Goal: Information Seeking & Learning: Compare options

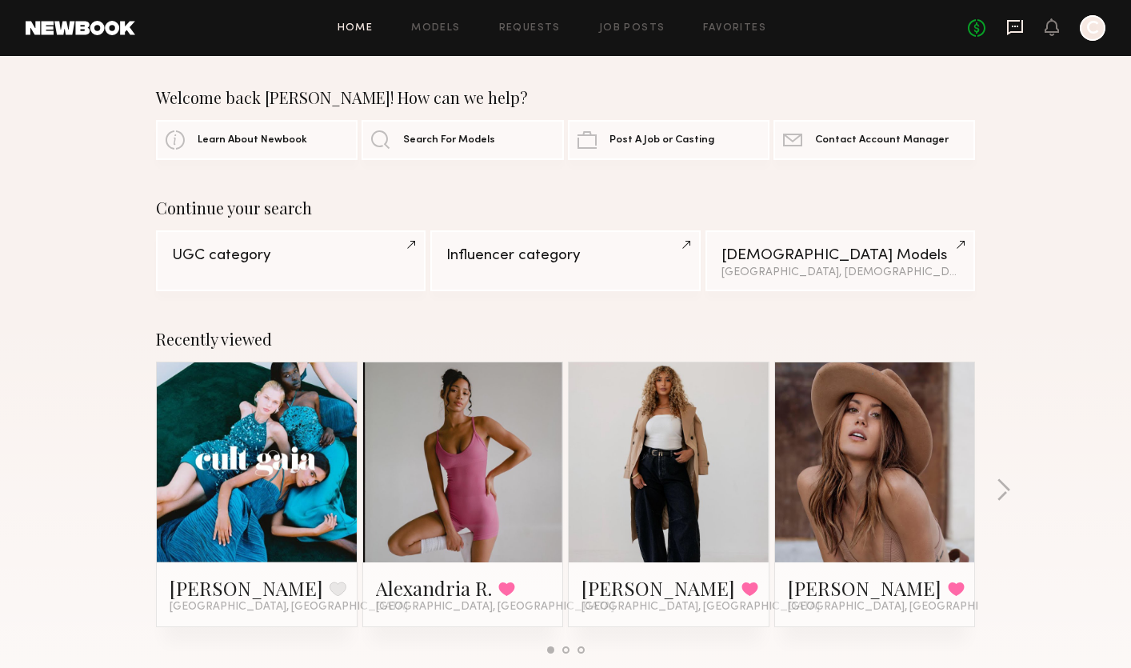
click at [1014, 34] on icon at bounding box center [1015, 27] width 18 height 18
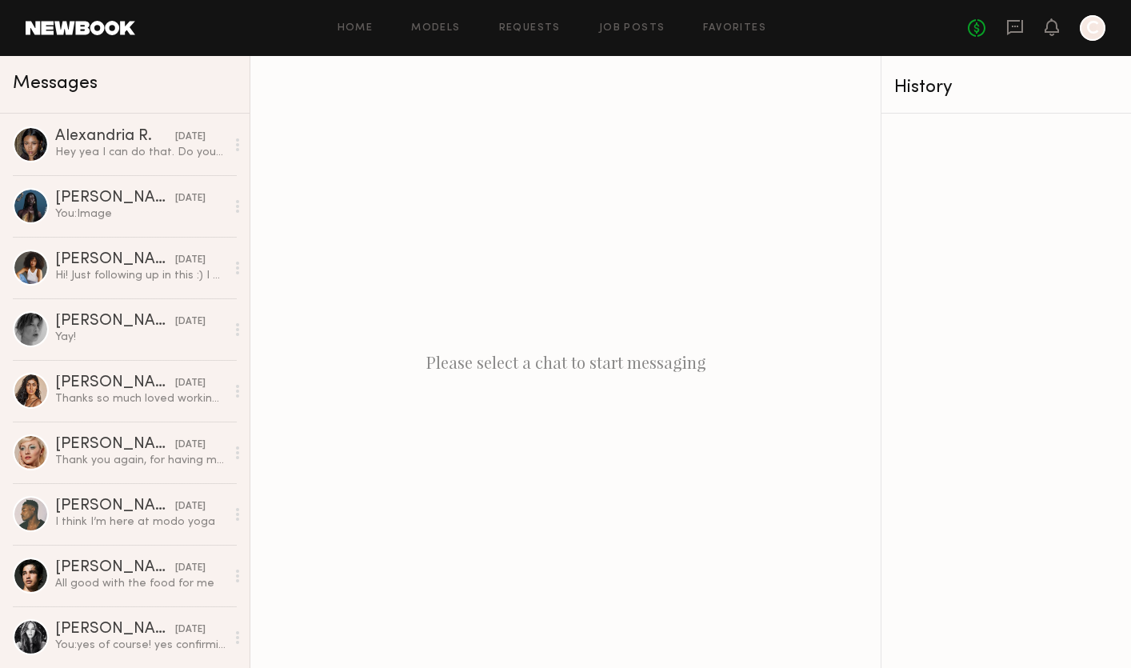
click at [121, 23] on link at bounding box center [81, 28] width 110 height 14
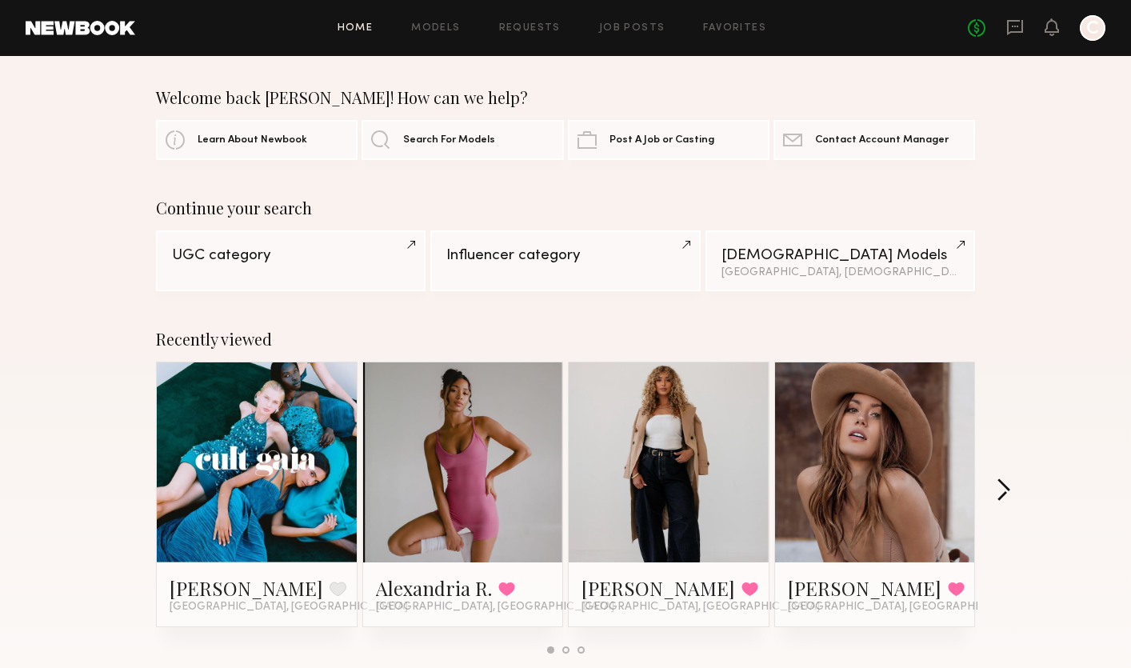
click at [1002, 498] on button "button" at bounding box center [1002, 491] width 15 height 26
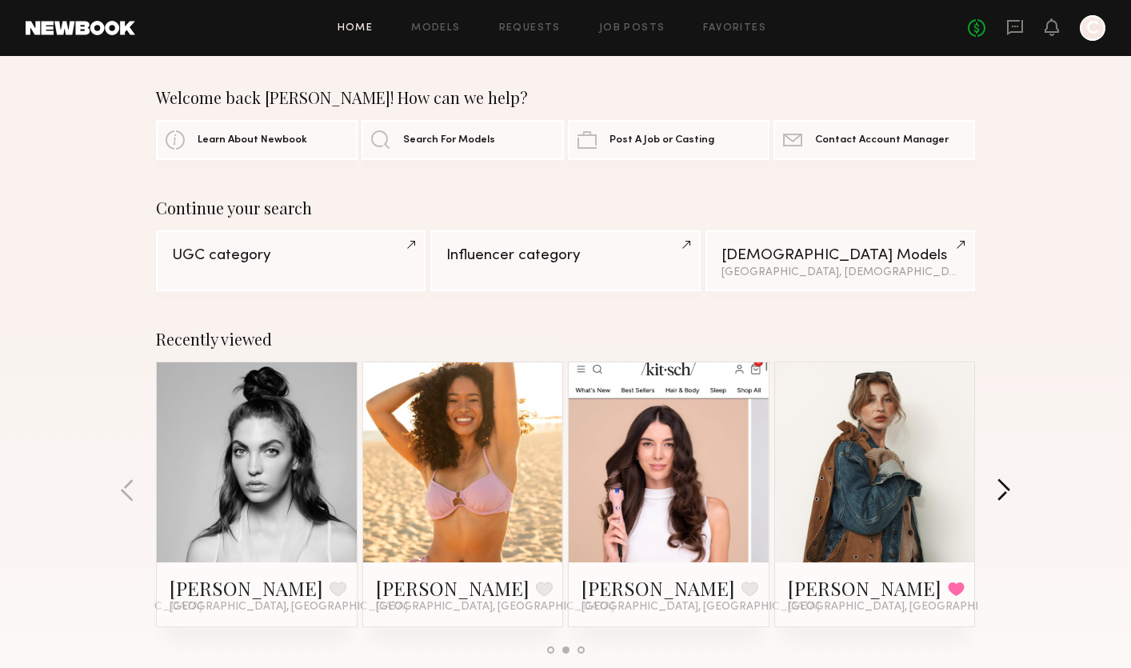
click at [1002, 498] on button "button" at bounding box center [1002, 491] width 15 height 26
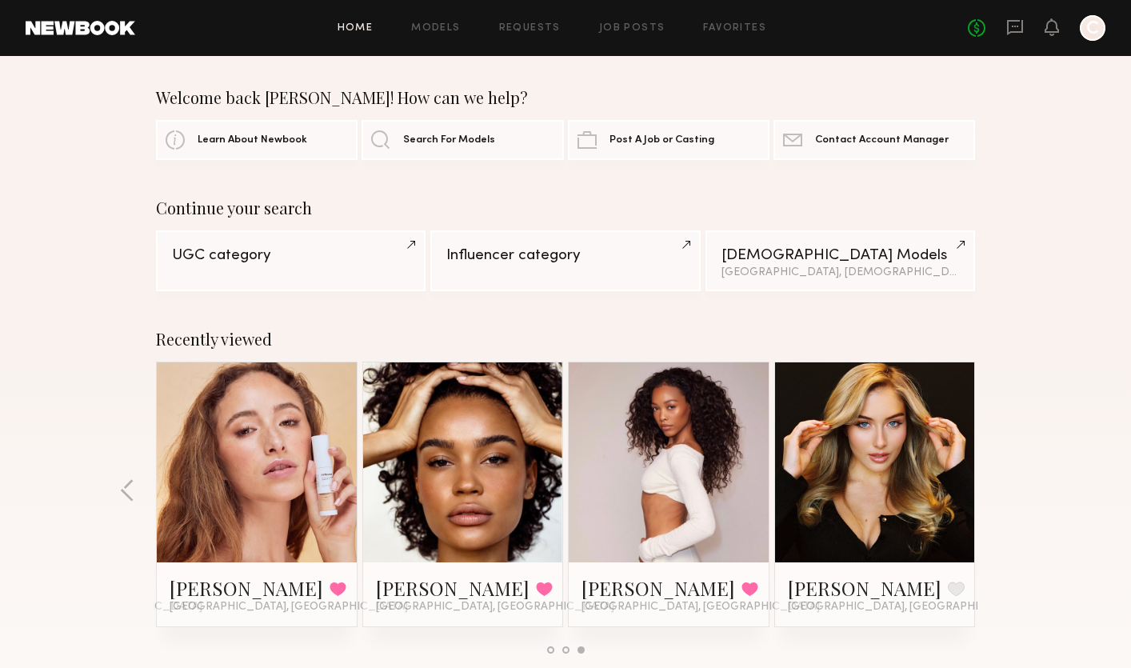
click at [1001, 498] on div "Recently viewed Nyawuta C. Favorite Los Angeles, CA Alexandria R. Favorited Los…" at bounding box center [565, 497] width 1131 height 375
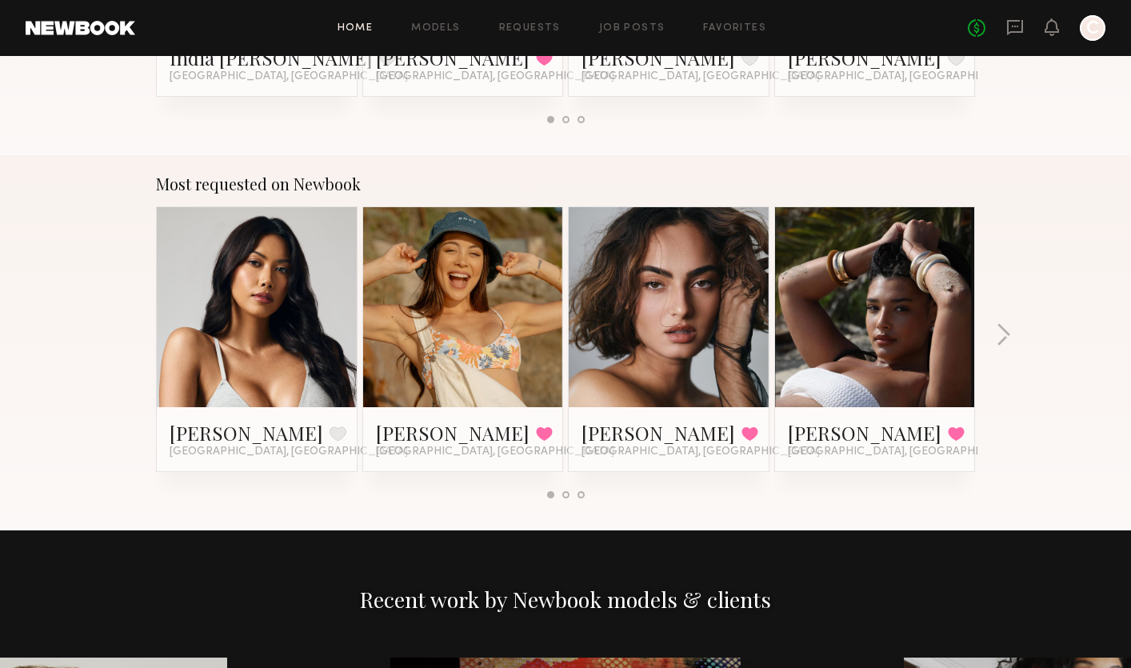
scroll to position [1272, 0]
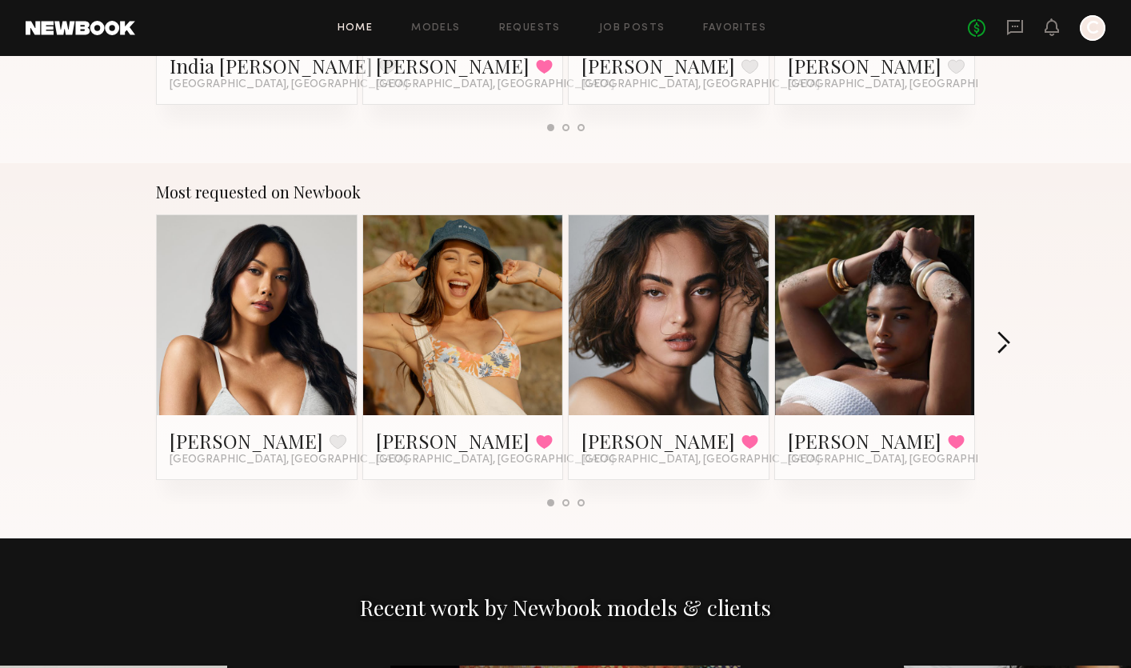
click at [1005, 338] on button "button" at bounding box center [1002, 344] width 15 height 26
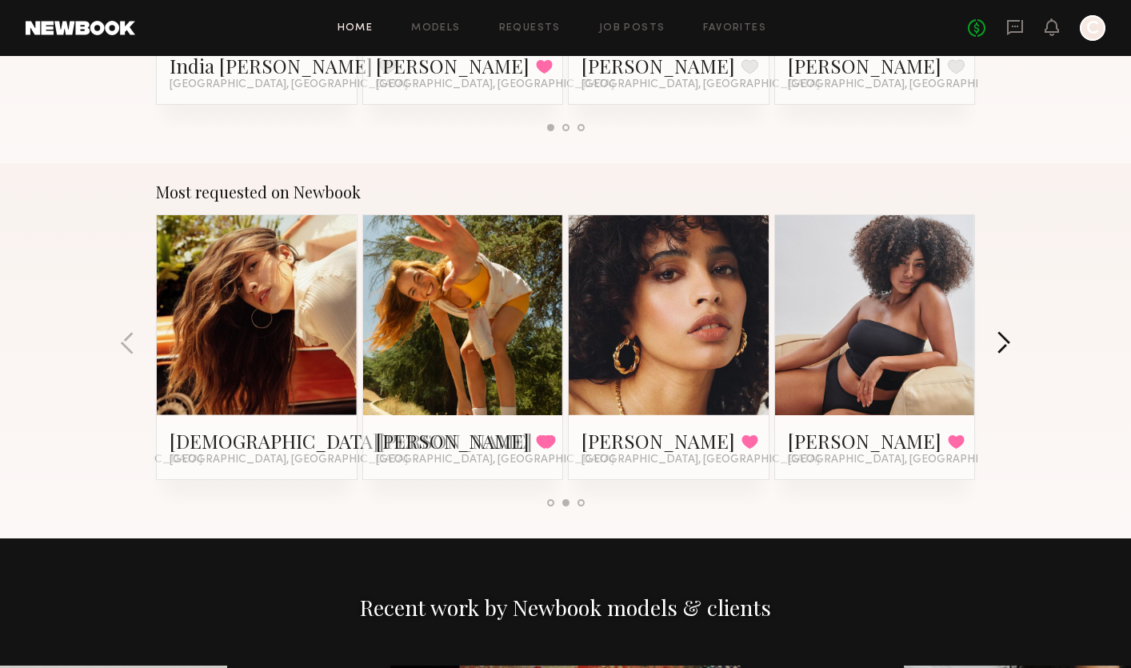
click at [1006, 338] on button "button" at bounding box center [1002, 344] width 15 height 26
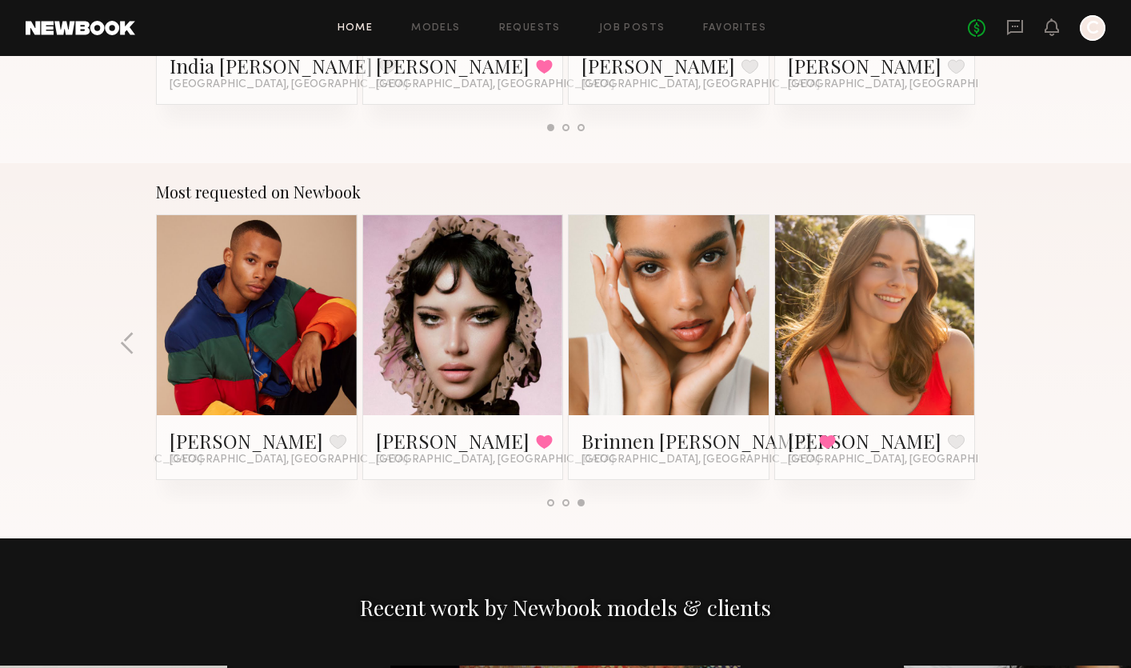
click at [1006, 338] on div "Most requested on Newbook Ericka B. Favorite Los Angeles, CA Brynne E. Favorite…" at bounding box center [565, 350] width 1131 height 375
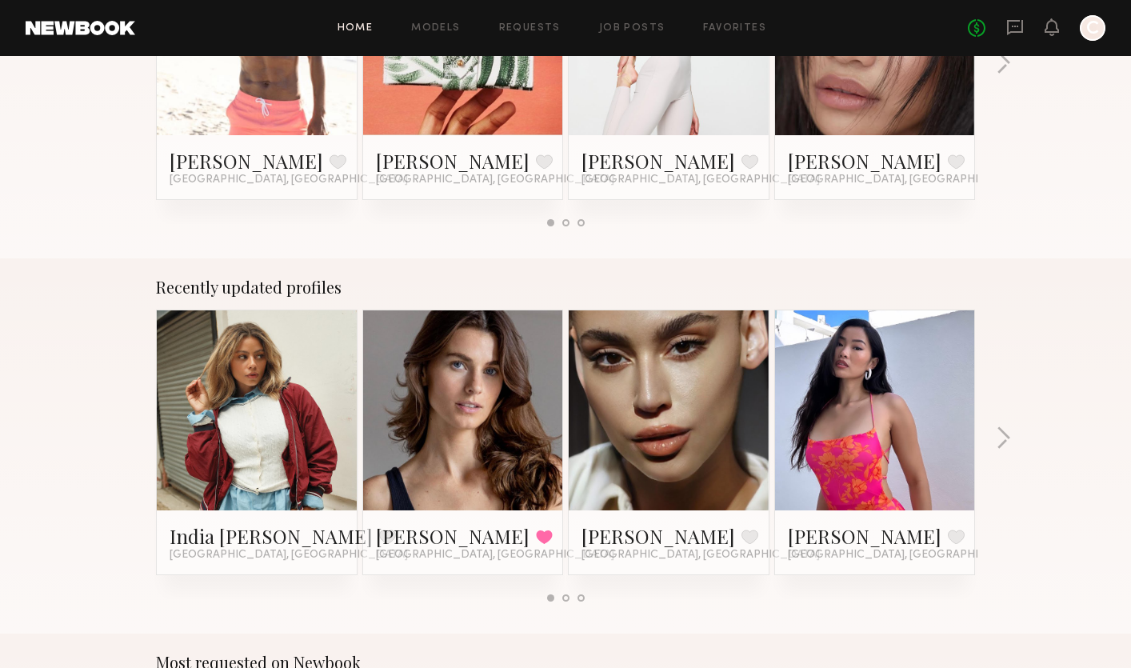
scroll to position [824, 0]
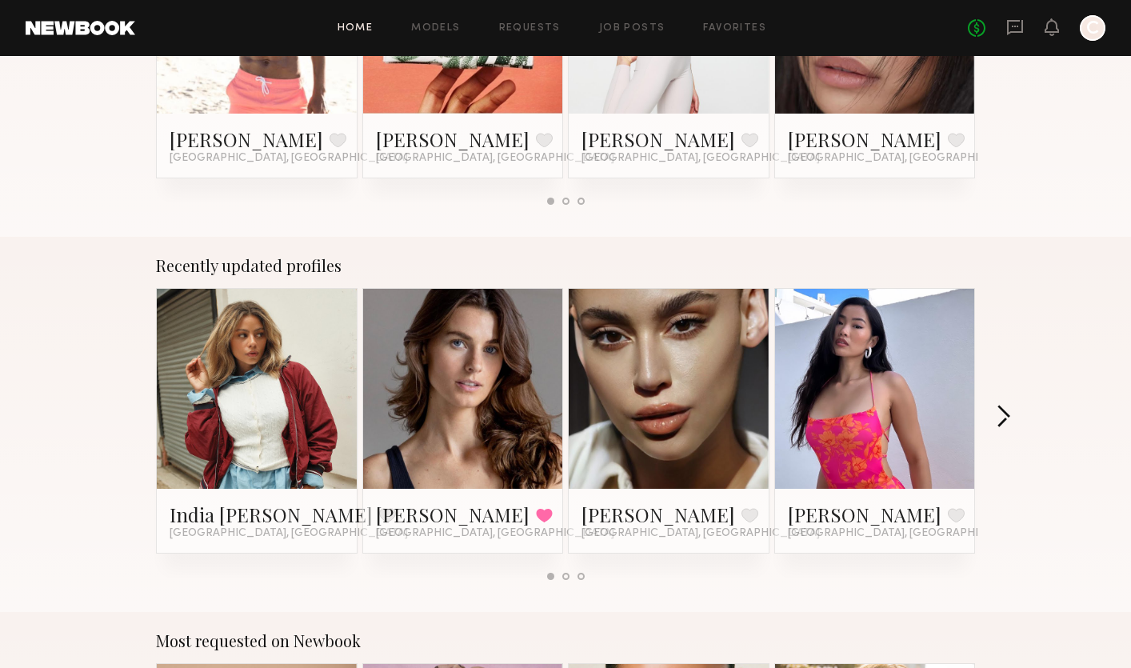
click at [1001, 414] on button "button" at bounding box center [1002, 418] width 15 height 26
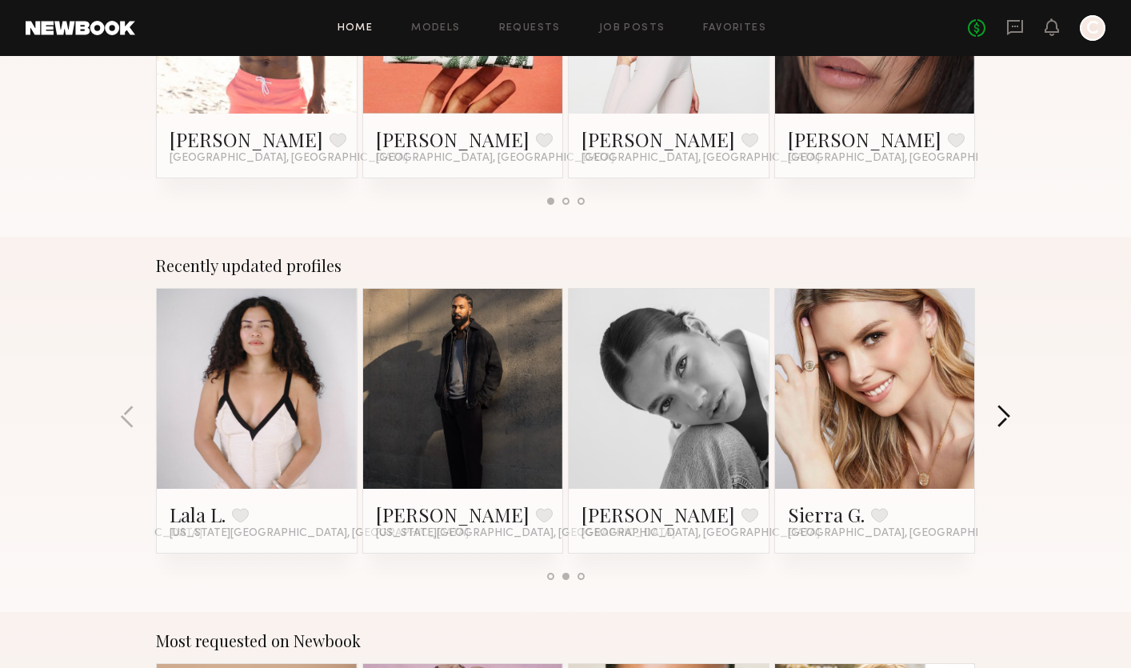
click at [1001, 413] on button "button" at bounding box center [1002, 418] width 15 height 26
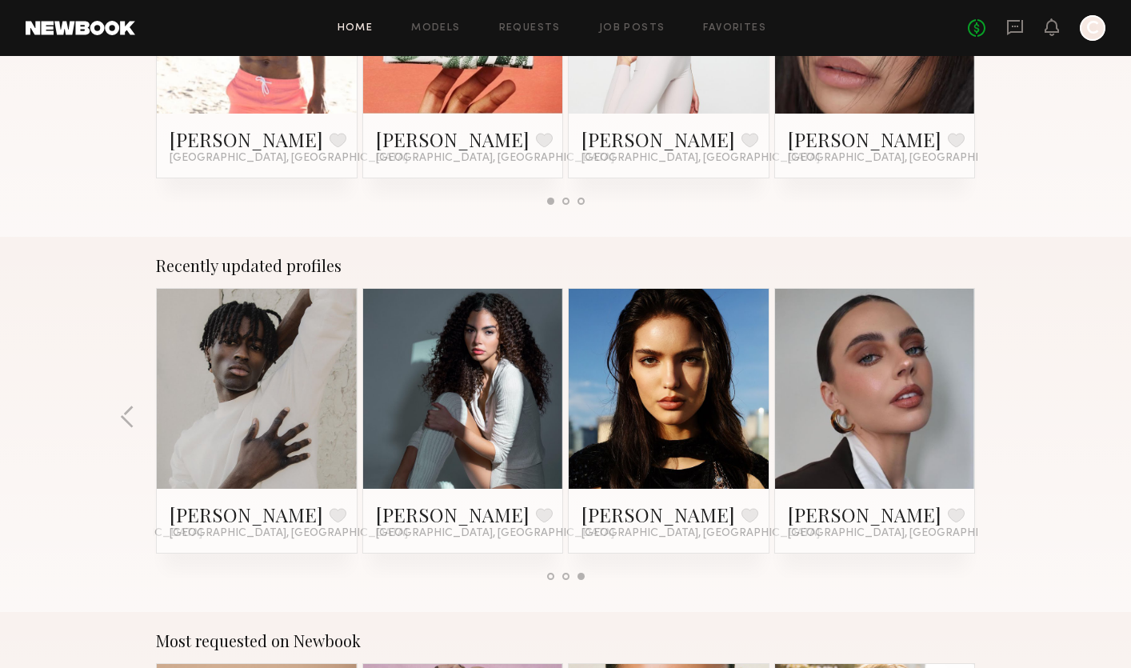
click at [1000, 413] on div "Recently updated profiles India Rae H. Favorite Los Angeles, CA Danielle S. Fav…" at bounding box center [565, 424] width 1131 height 375
click at [676, 387] on link at bounding box center [669, 389] width 98 height 200
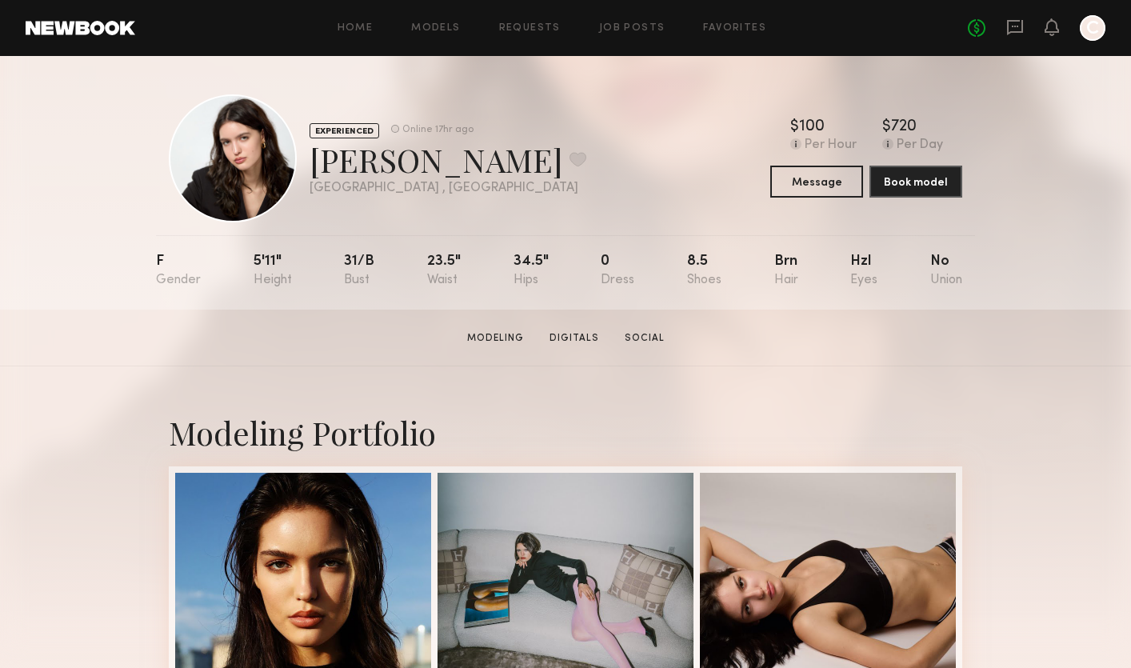
click at [111, 37] on header "Home Models Requests Job Posts Favorites Sign Out No fees up to $5,000 C" at bounding box center [565, 28] width 1131 height 56
click at [103, 28] on link at bounding box center [81, 28] width 110 height 14
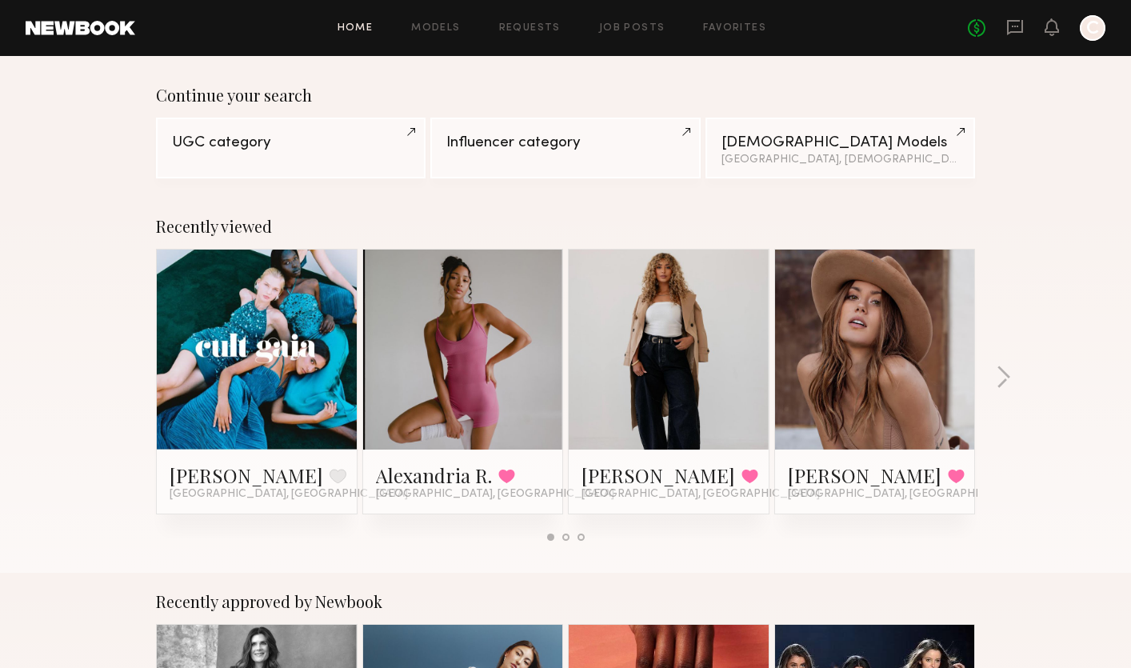
scroll to position [118, 0]
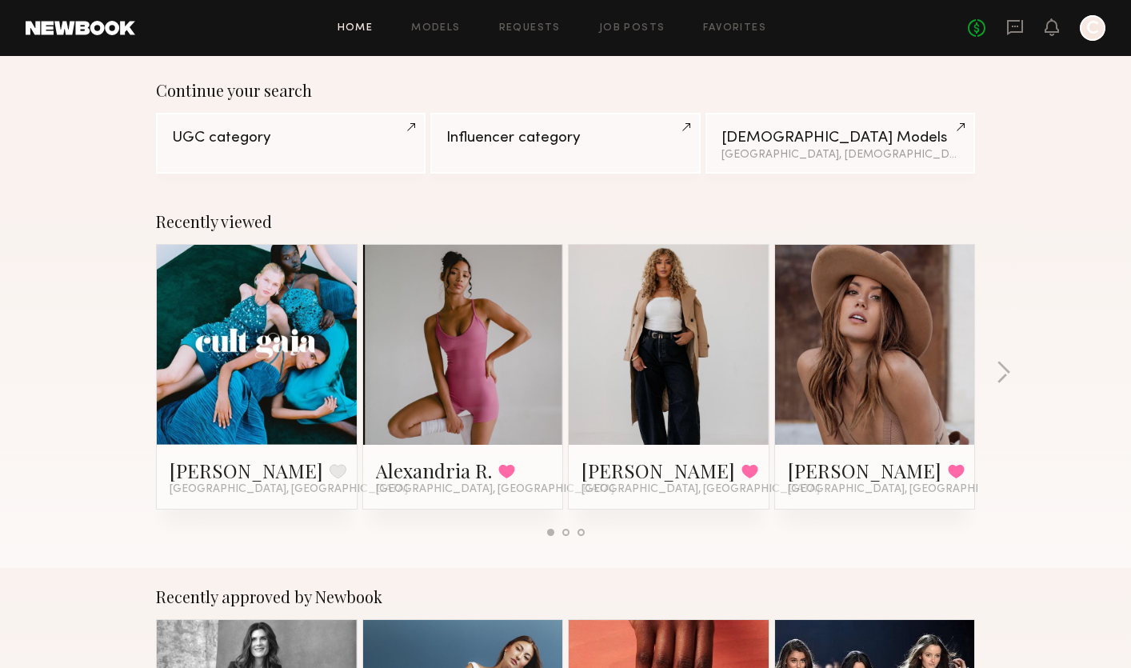
click at [903, 358] on link at bounding box center [875, 345] width 98 height 200
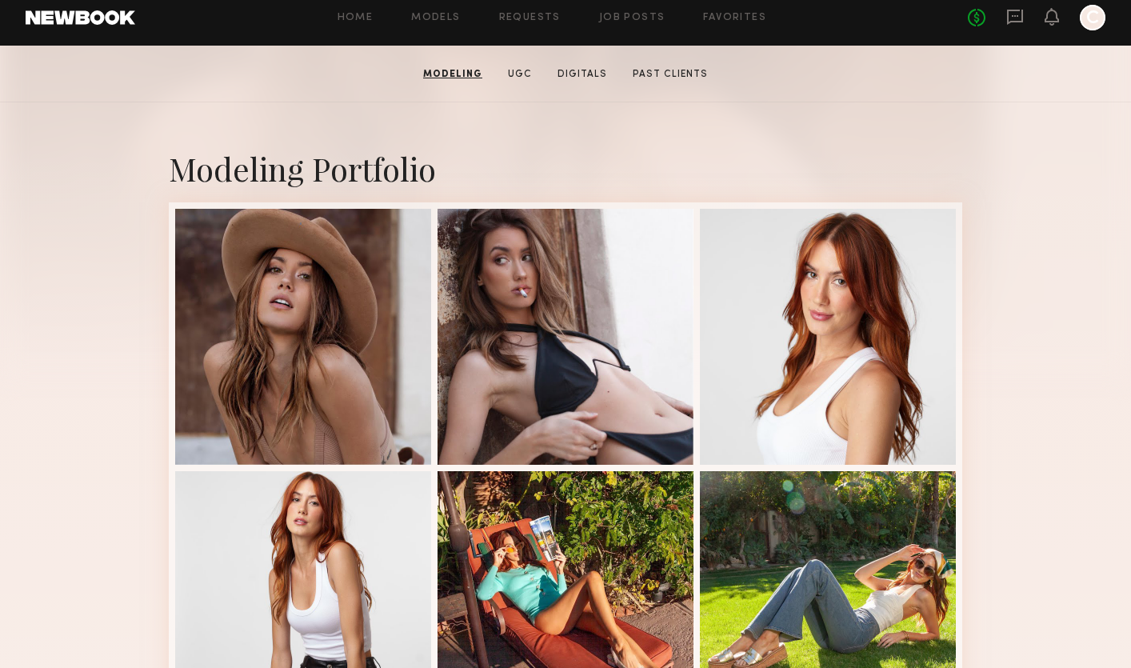
scroll to position [230, 0]
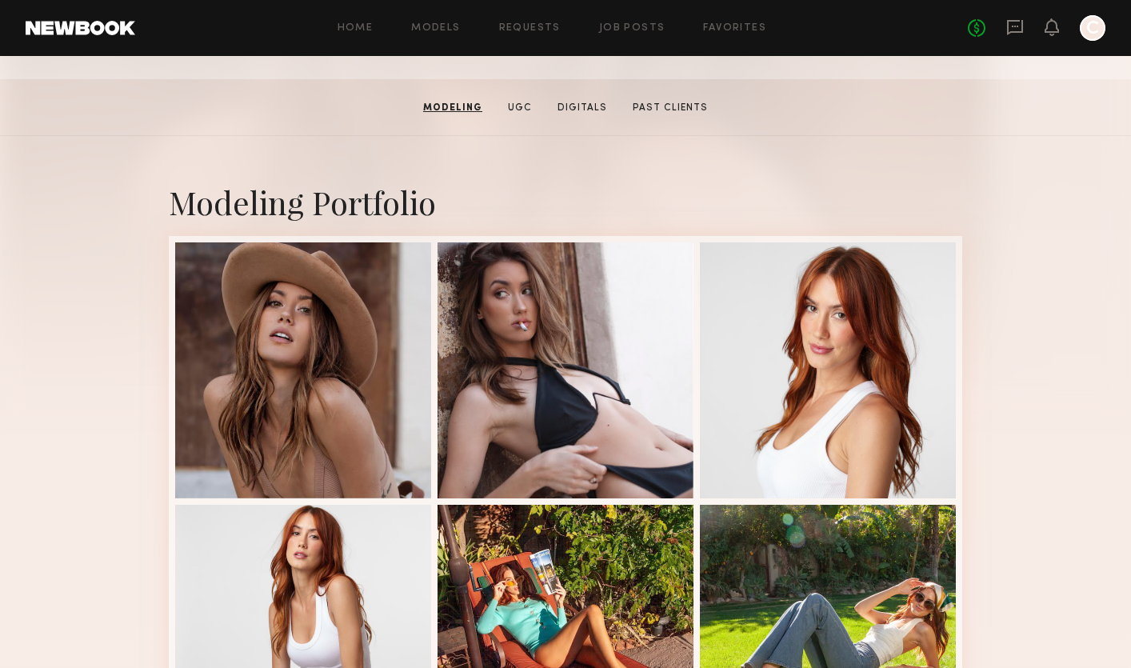
click at [87, 33] on link at bounding box center [81, 28] width 110 height 14
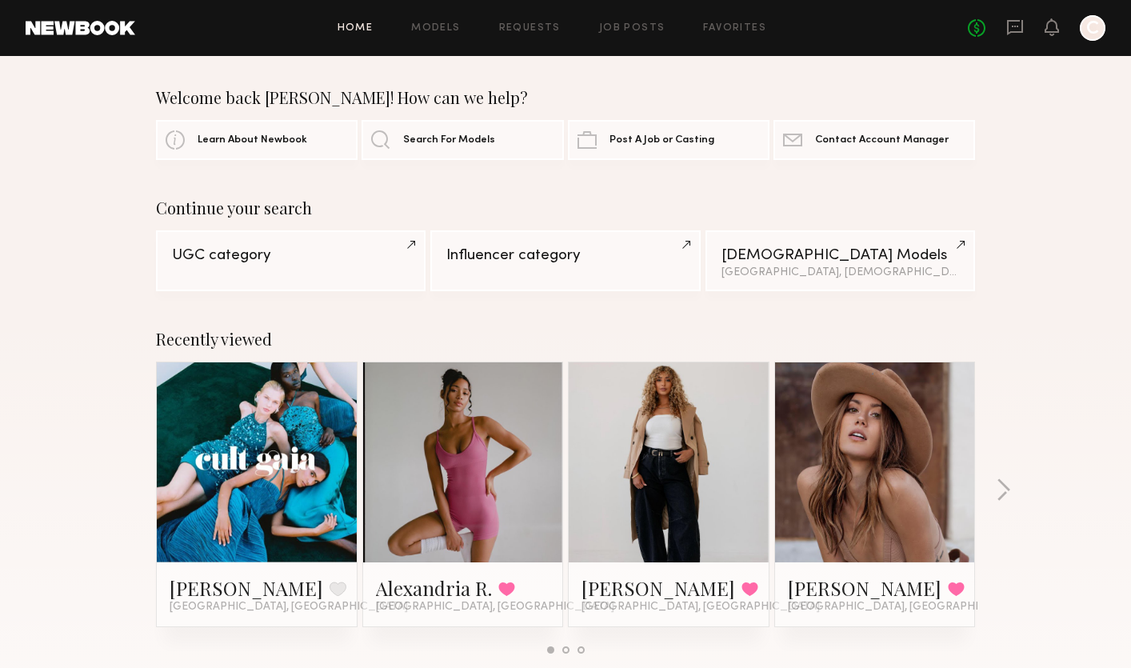
click at [664, 483] on link at bounding box center [669, 462] width 98 height 200
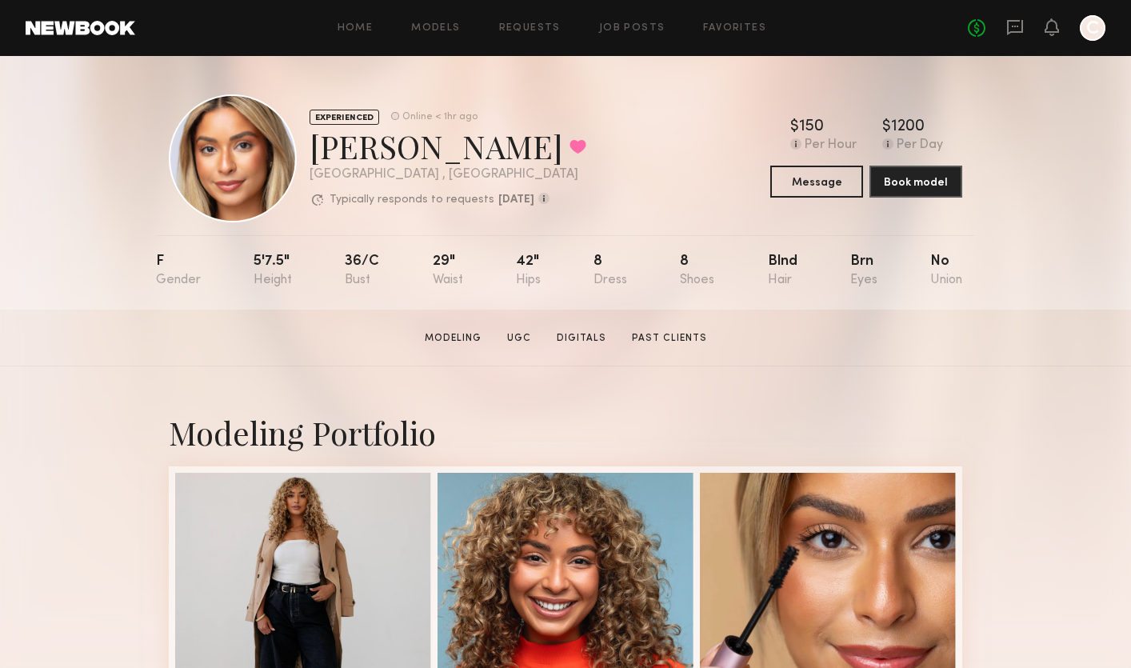
click at [128, 28] on link at bounding box center [81, 28] width 110 height 14
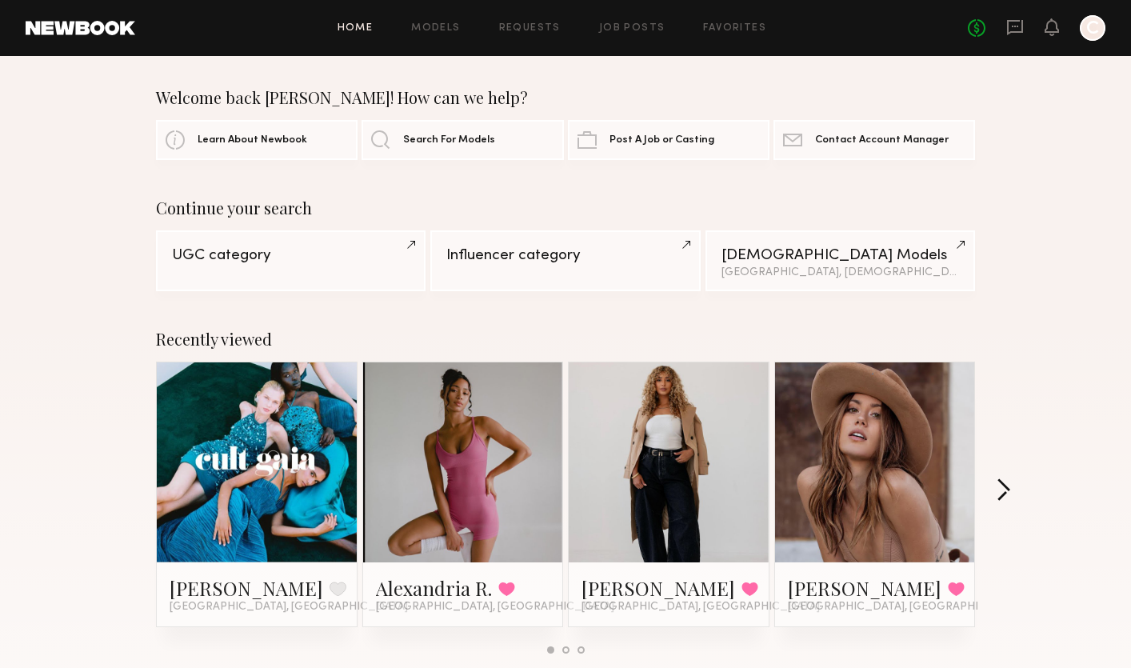
click at [1001, 490] on button "button" at bounding box center [1002, 491] width 15 height 26
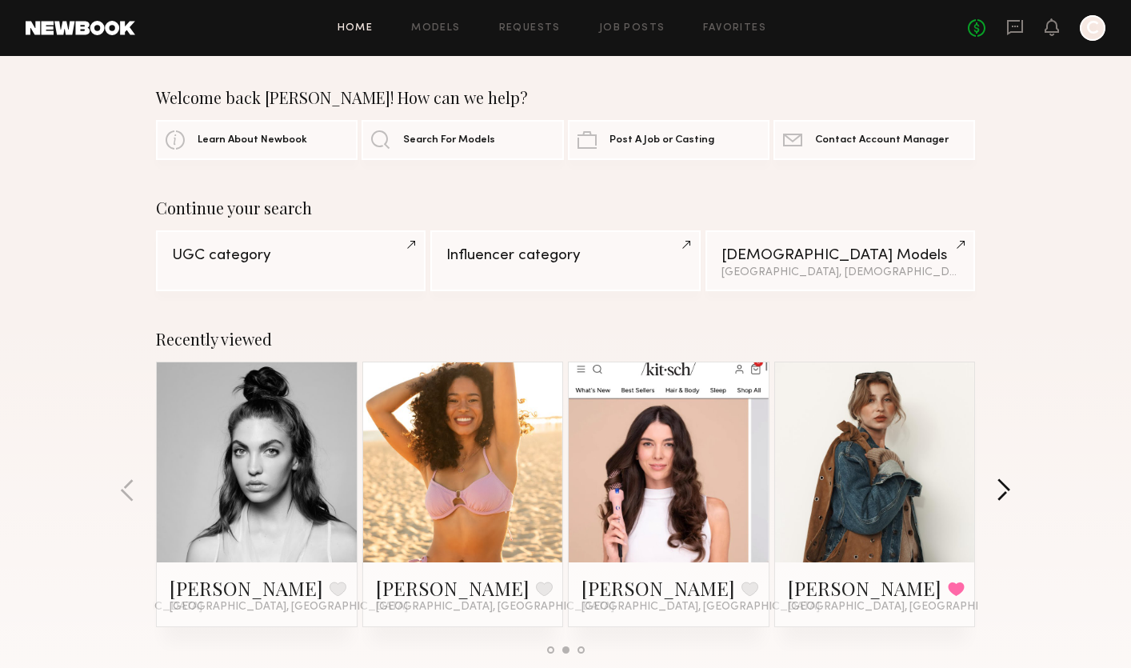
click at [1002, 497] on button "button" at bounding box center [1002, 491] width 15 height 26
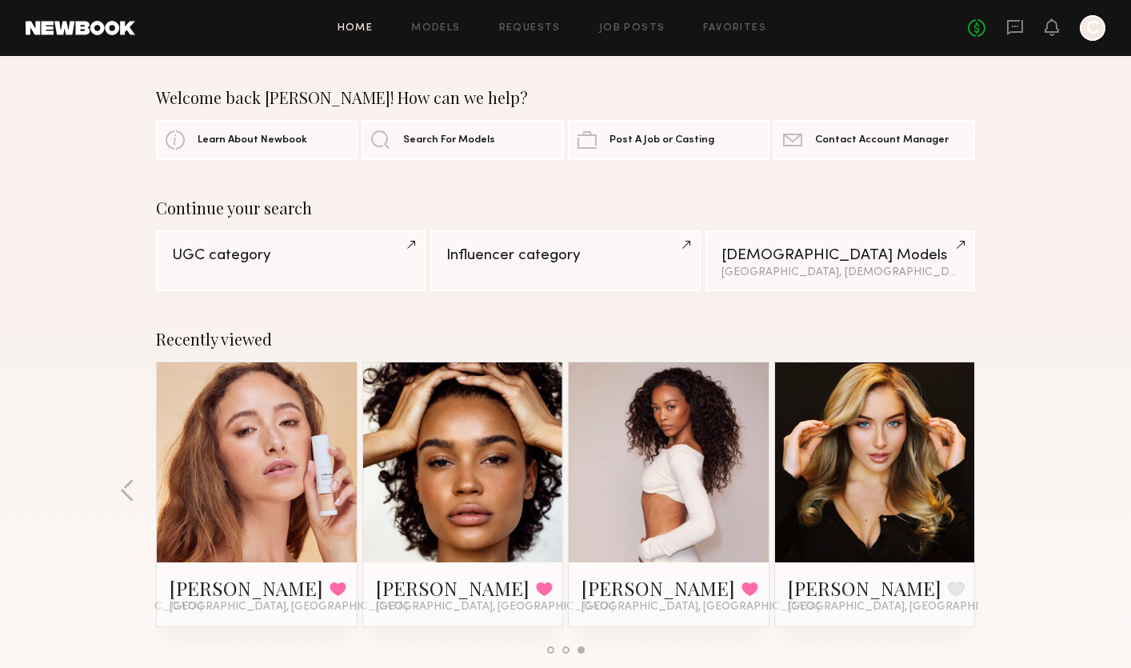
click at [228, 444] on link at bounding box center [257, 462] width 98 height 200
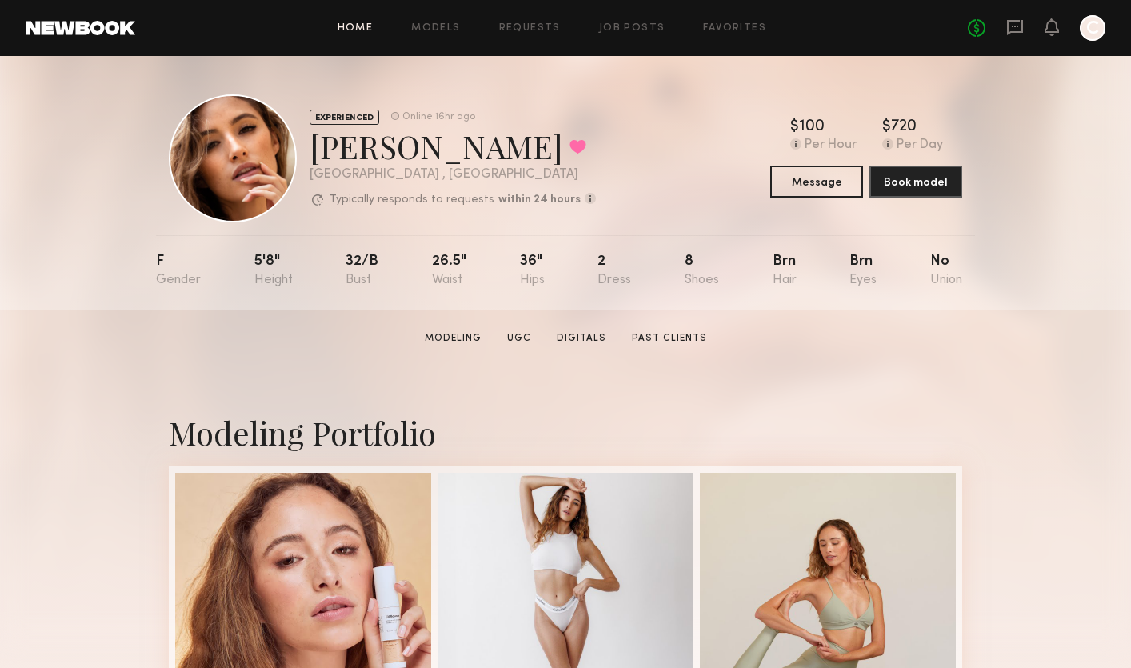
click at [361, 31] on link "Home" at bounding box center [355, 28] width 36 height 10
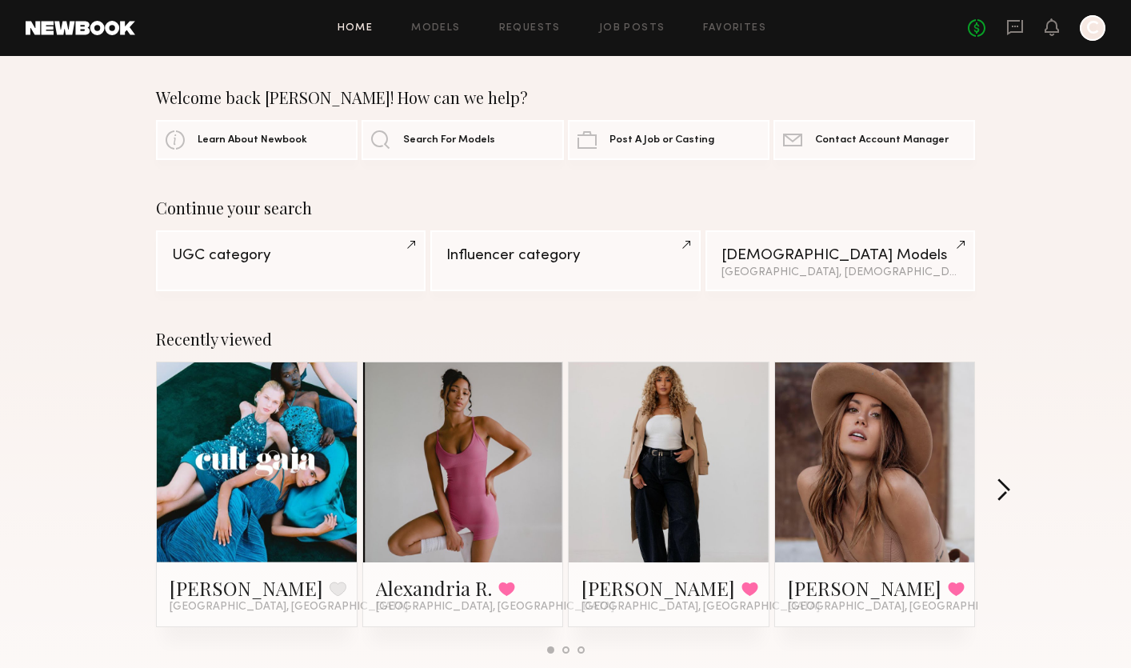
click at [1003, 482] on button "button" at bounding box center [1002, 491] width 15 height 26
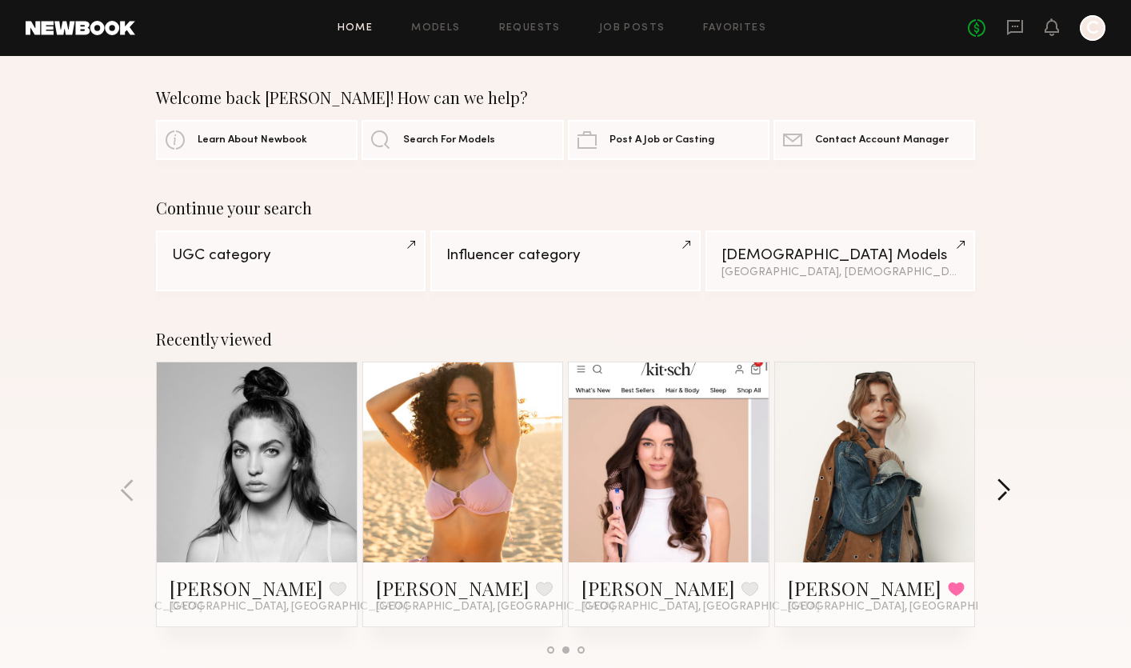
click at [1002, 482] on button "button" at bounding box center [1002, 491] width 15 height 26
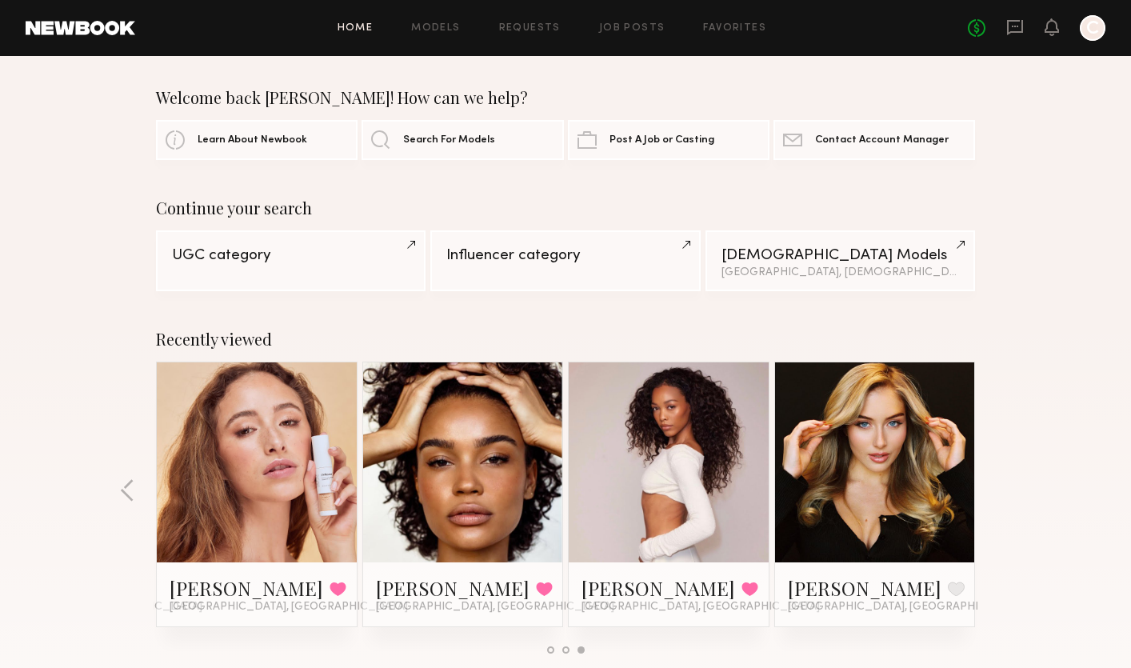
click at [914, 454] on link at bounding box center [875, 462] width 98 height 200
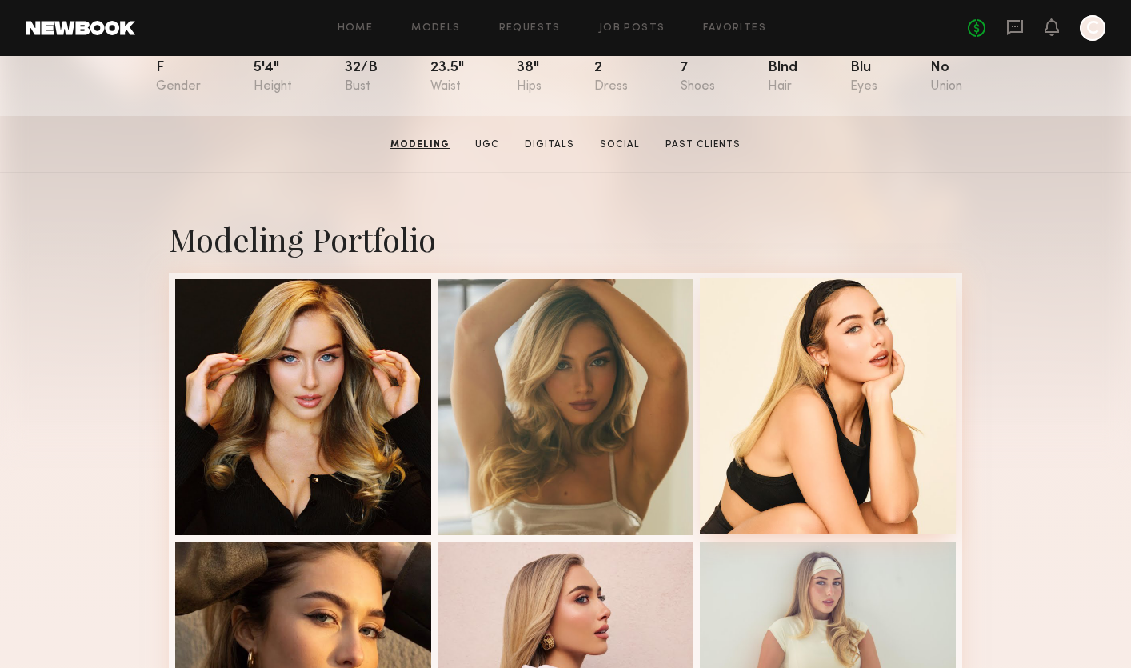
scroll to position [186, 0]
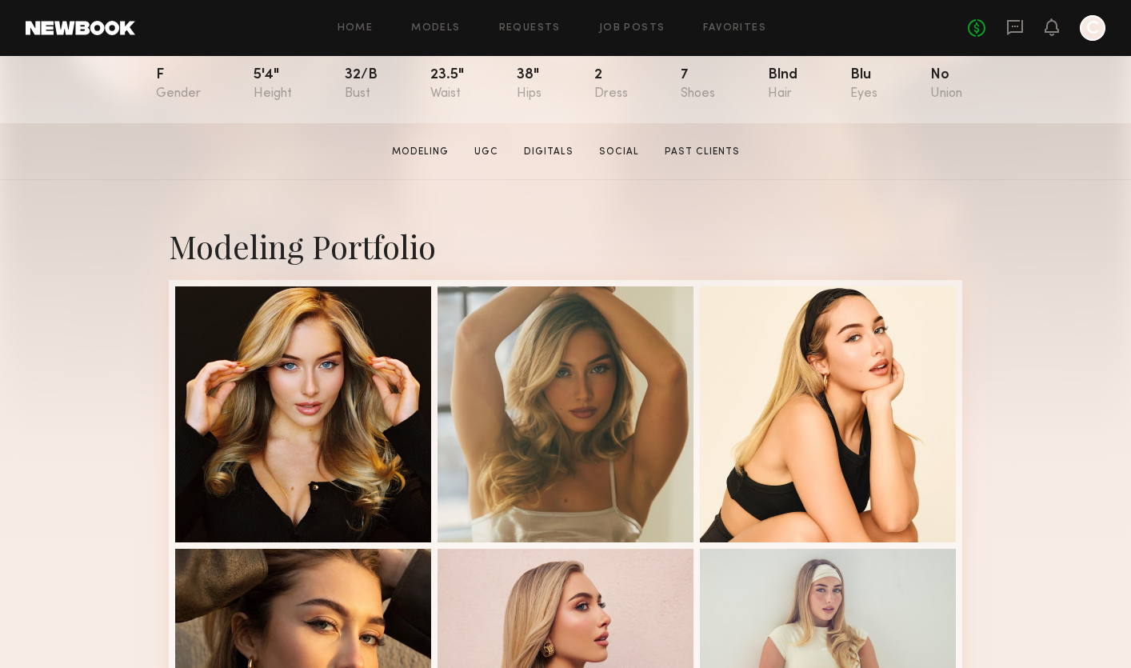
click at [106, 29] on link at bounding box center [81, 28] width 110 height 14
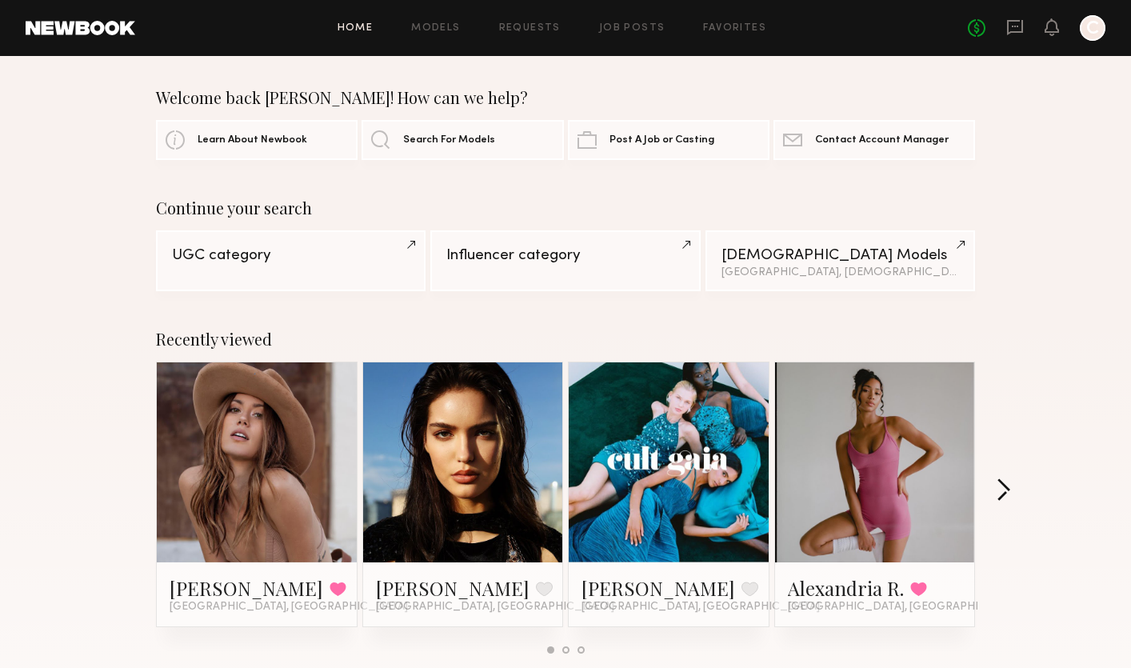
click at [1001, 493] on button "button" at bounding box center [1002, 491] width 15 height 26
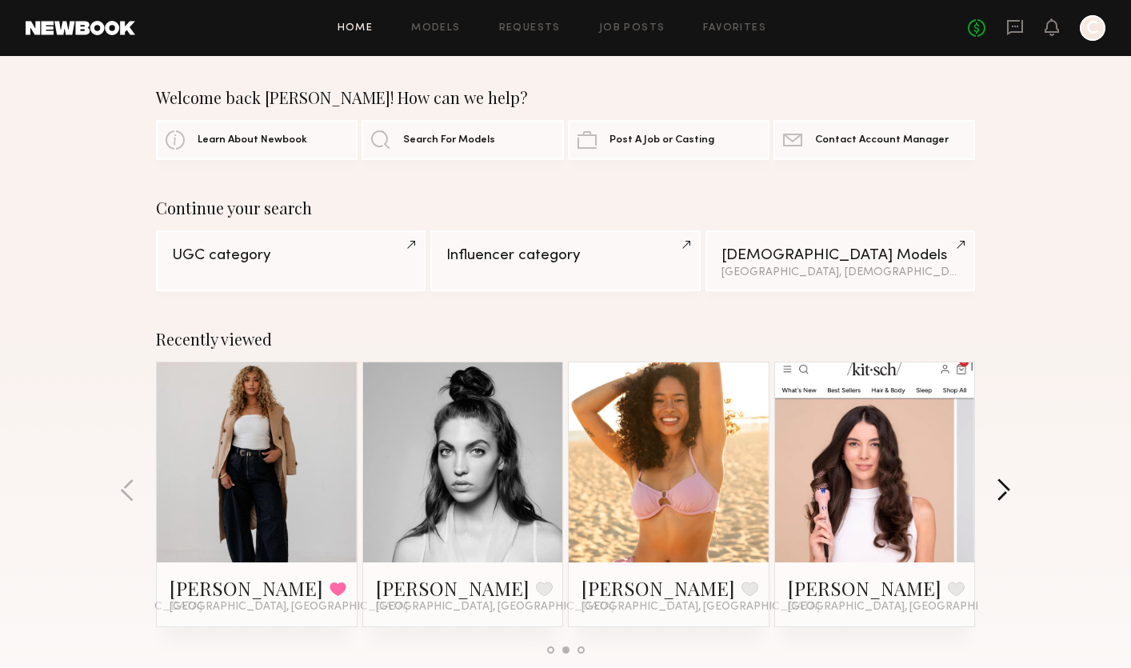
click at [1001, 493] on button "button" at bounding box center [1002, 491] width 15 height 26
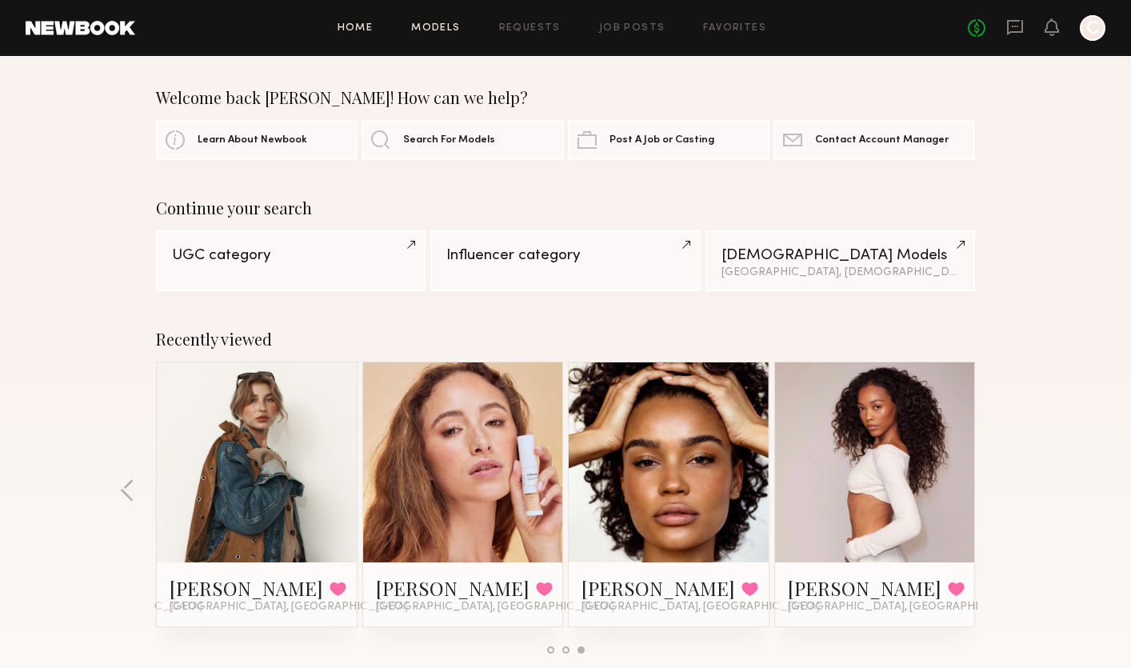
click at [448, 28] on link "Models" at bounding box center [435, 28] width 49 height 10
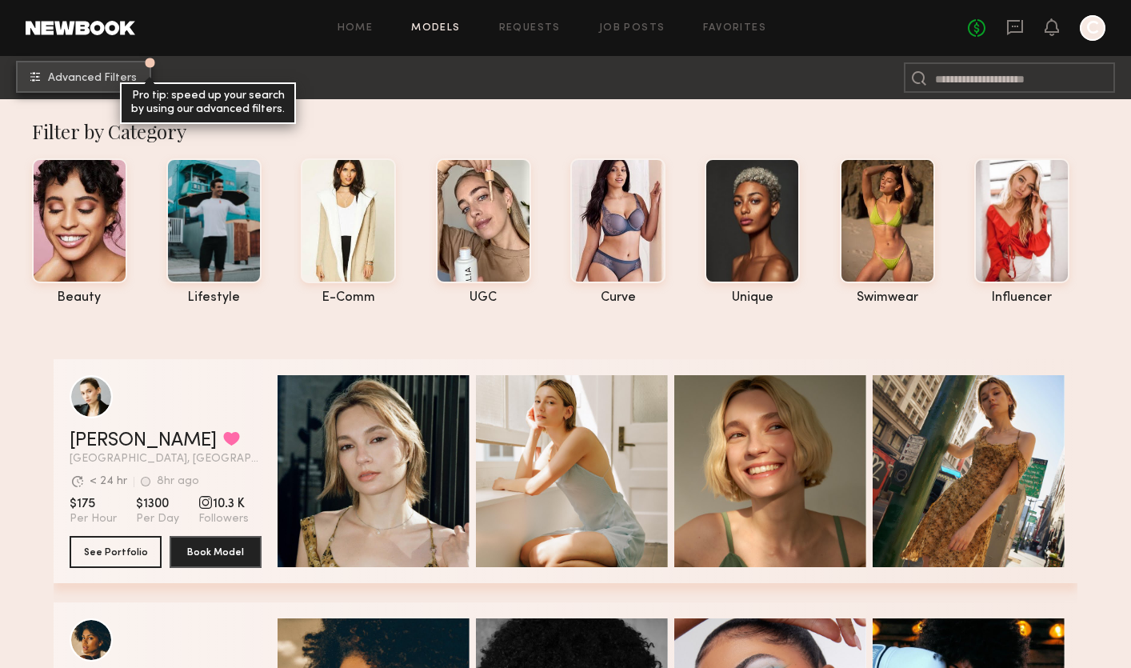
click at [112, 62] on button "Advanced Filters Pro tip: speed up your search by using our advanced filters." at bounding box center [83, 77] width 135 height 32
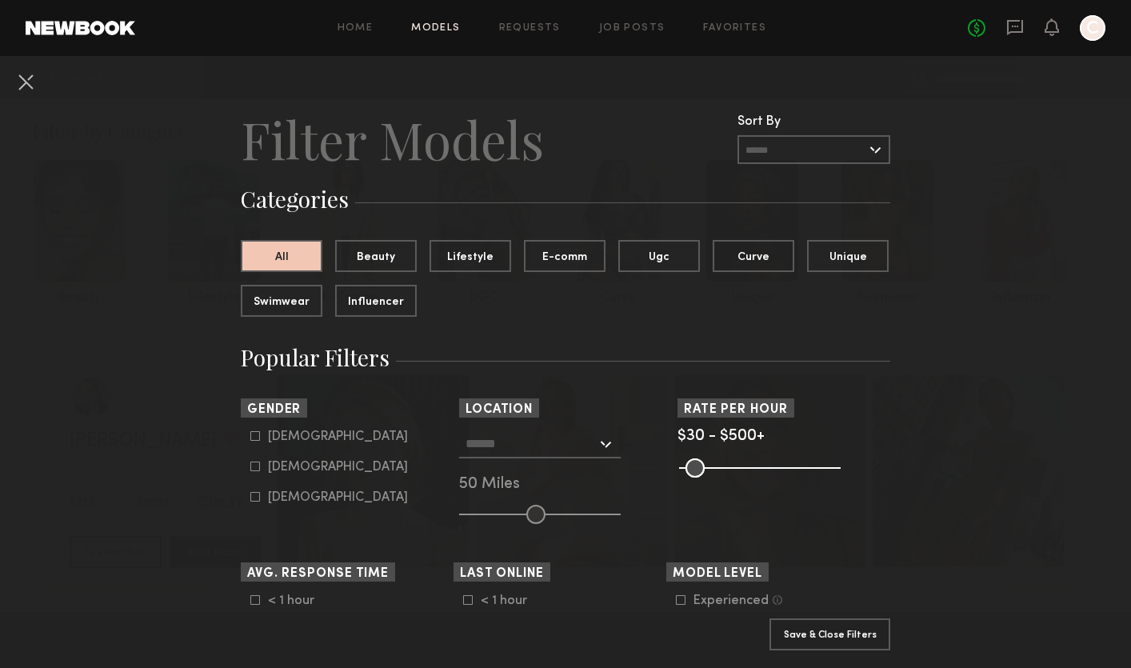
click at [267, 470] on label "Female" at bounding box center [329, 466] width 158 height 10
type input "**"
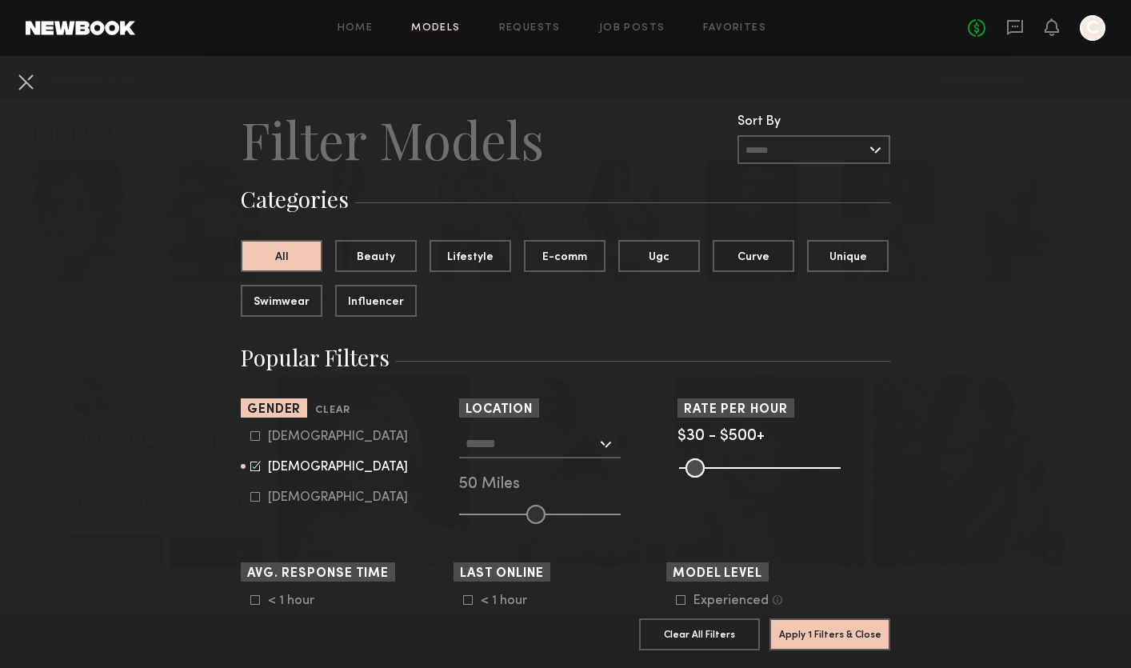
click at [560, 441] on input "text" at bounding box center [530, 442] width 131 height 27
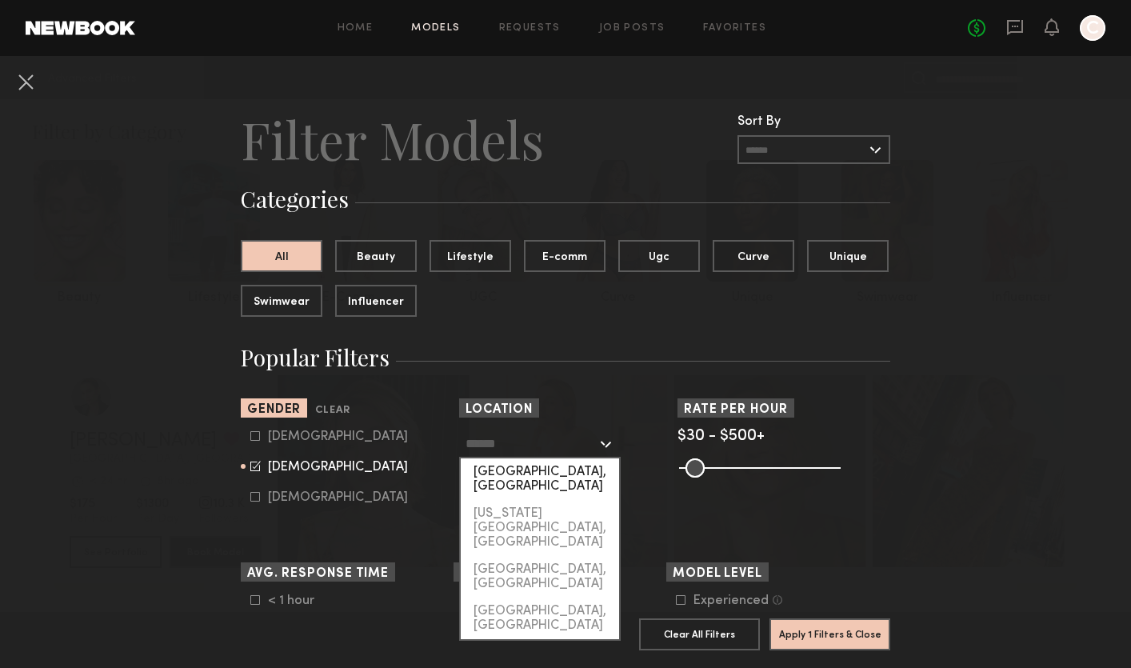
click at [544, 469] on div "[GEOGRAPHIC_DATA], [GEOGRAPHIC_DATA]" at bounding box center [540, 479] width 158 height 42
type input "**********"
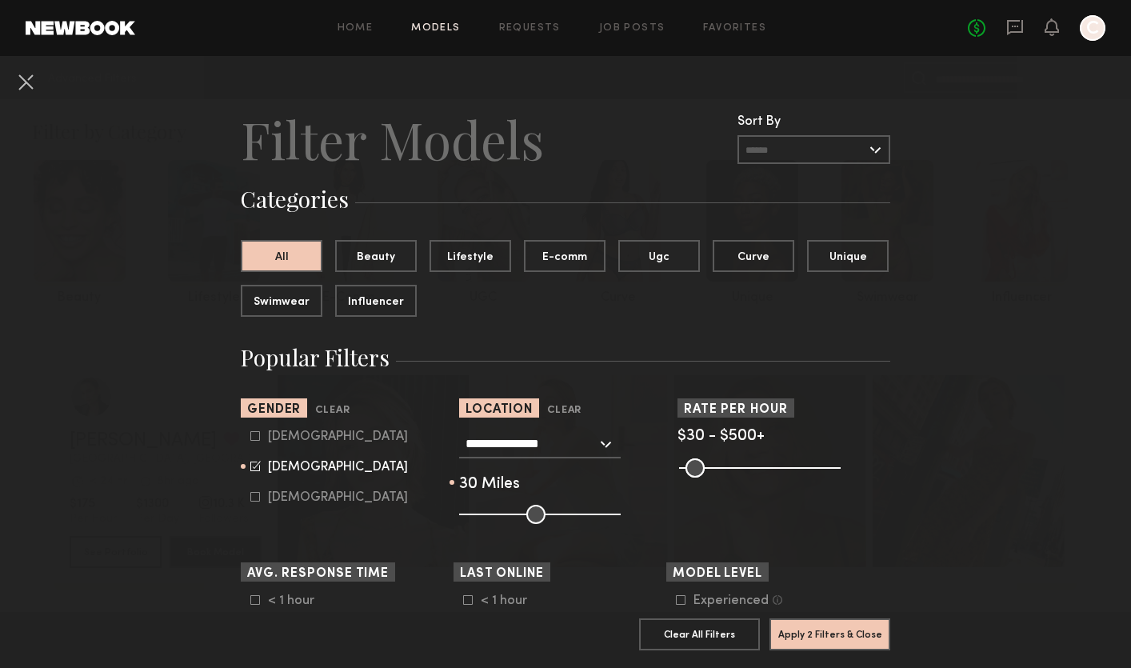
drag, startPoint x: 535, startPoint y: 514, endPoint x: 505, endPoint y: 515, distance: 30.4
type input "**"
click at [505, 515] on input "range" at bounding box center [540, 514] width 162 height 19
click at [803, 627] on button "Apply 2 Filters & Close" at bounding box center [829, 633] width 121 height 32
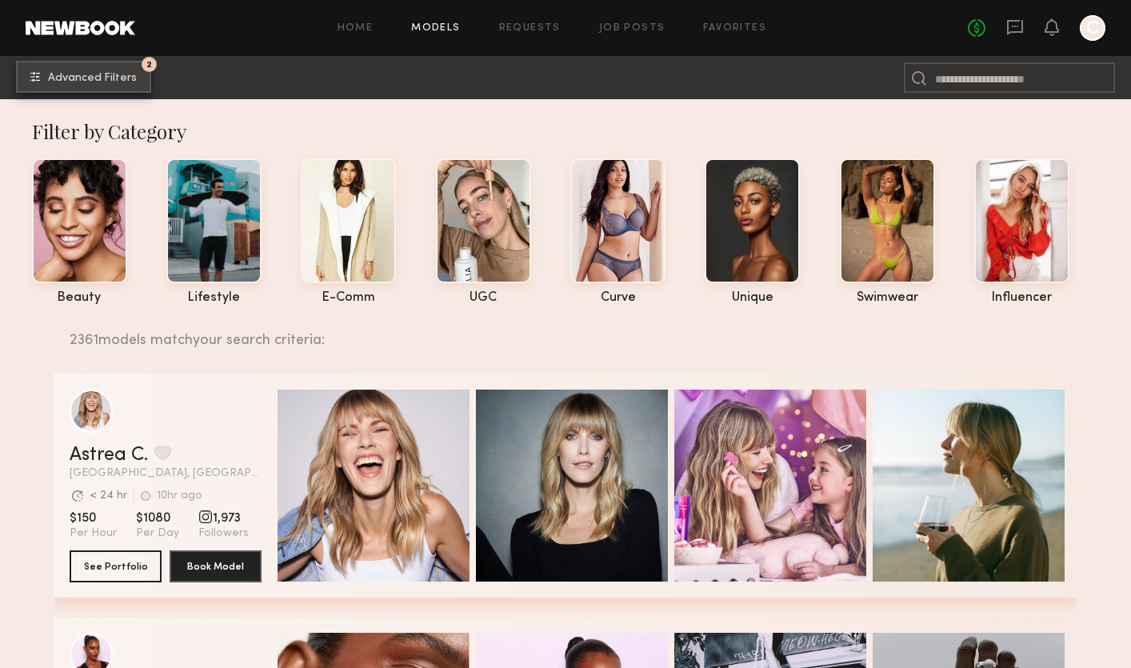
click at [108, 80] on span "Advanced Filters" at bounding box center [92, 78] width 89 height 11
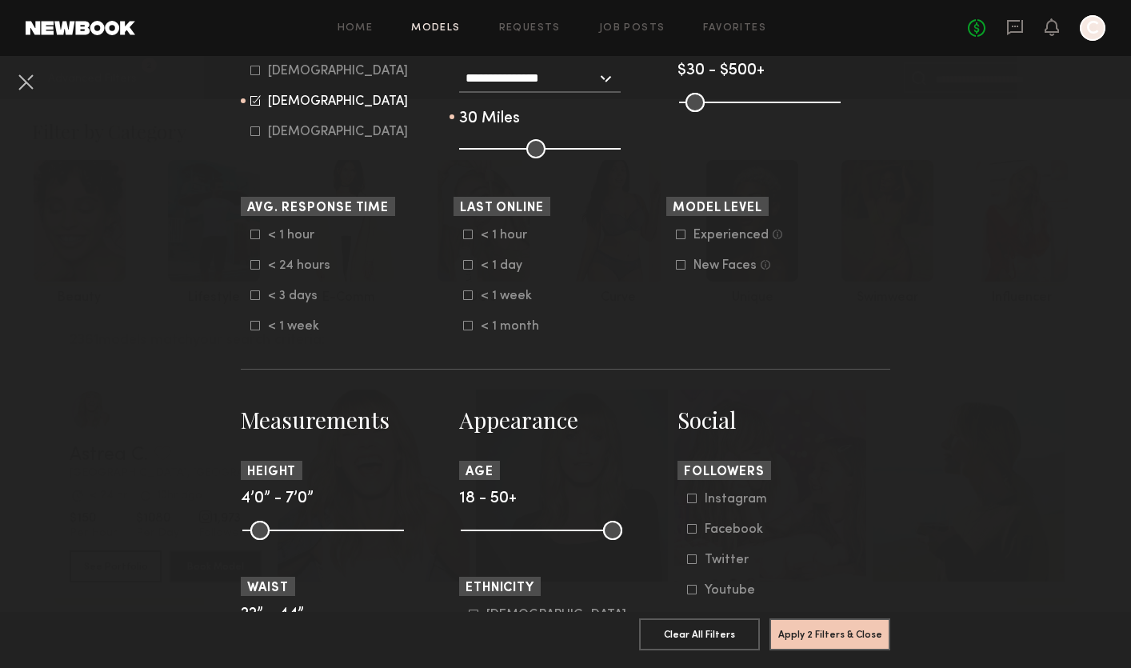
scroll to position [423, 0]
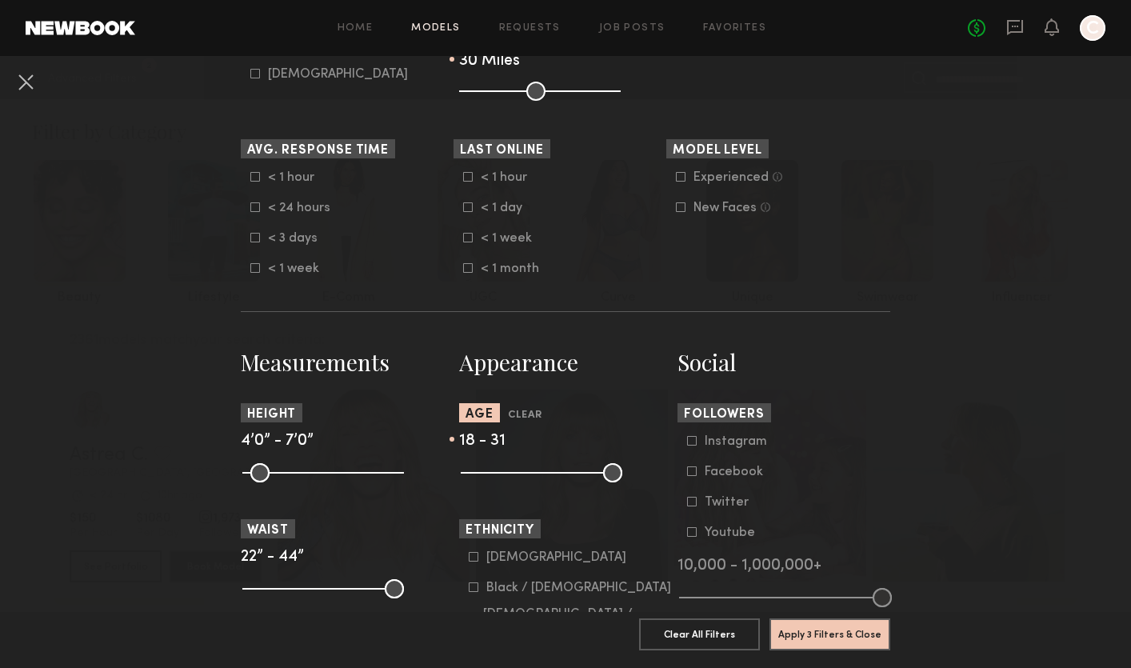
drag, startPoint x: 614, startPoint y: 476, endPoint x: 526, endPoint y: 469, distance: 88.2
type input "**"
click at [526, 469] on input "range" at bounding box center [542, 472] width 162 height 19
click at [827, 625] on button "Apply 3 Filters & Close" at bounding box center [829, 633] width 121 height 32
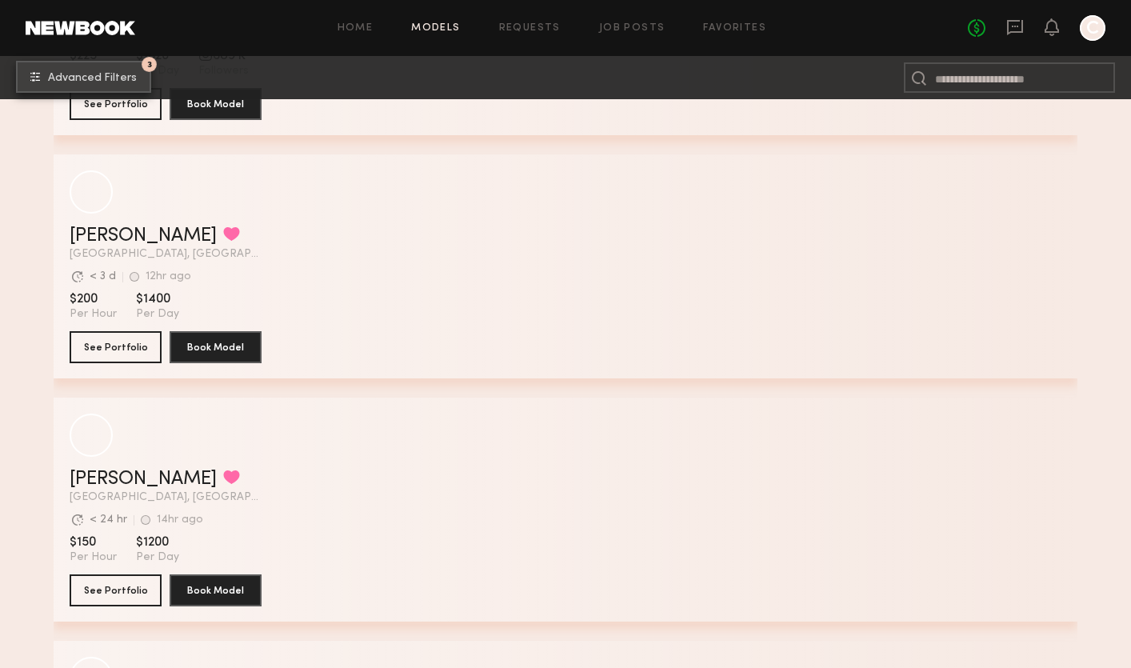
scroll to position [959, 0]
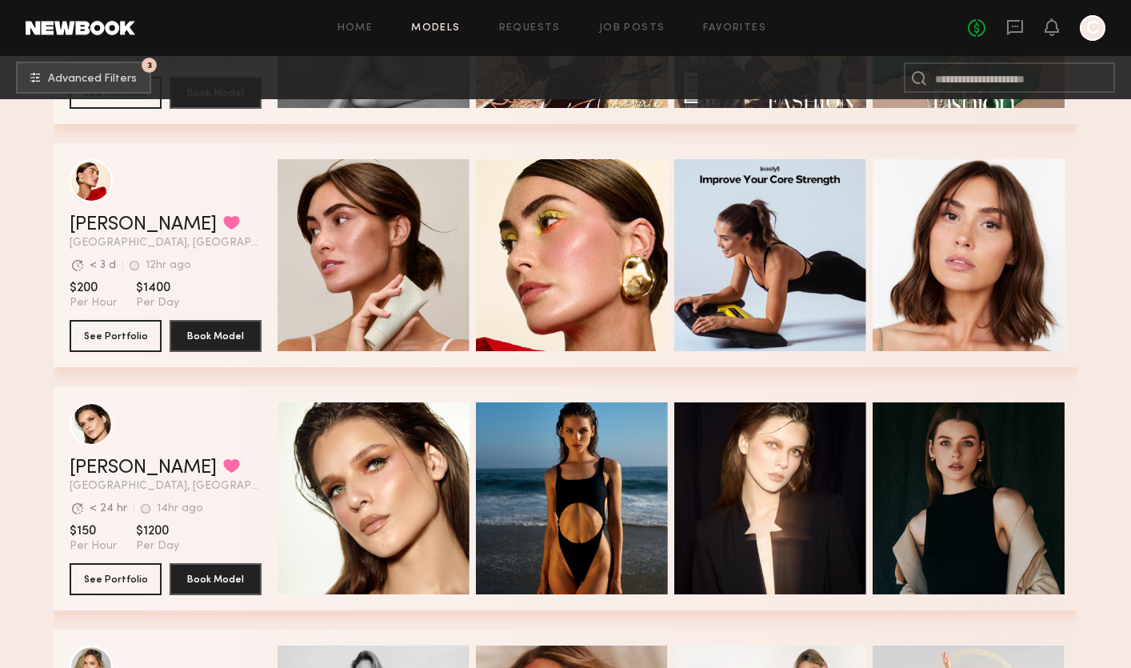
click at [211, 204] on header "Louise M. Favorited Los Angeles, CA Avg. request response time < 3 d 12hr ago L…" at bounding box center [166, 204] width 192 height 90
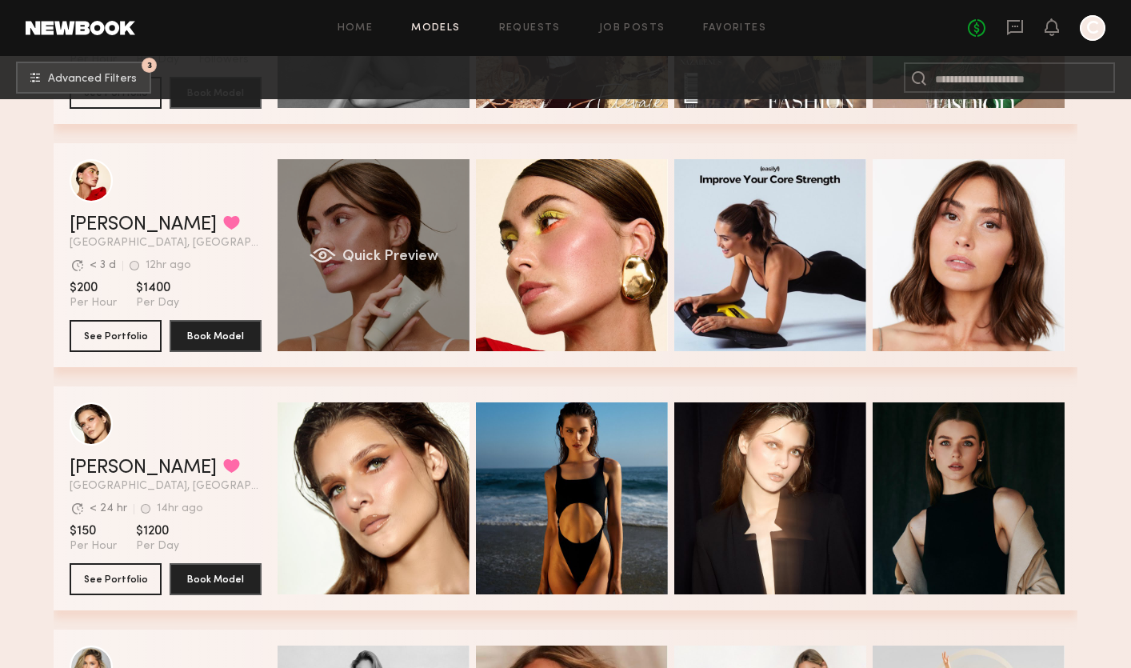
click at [372, 255] on span "Quick Preview" at bounding box center [390, 256] width 96 height 14
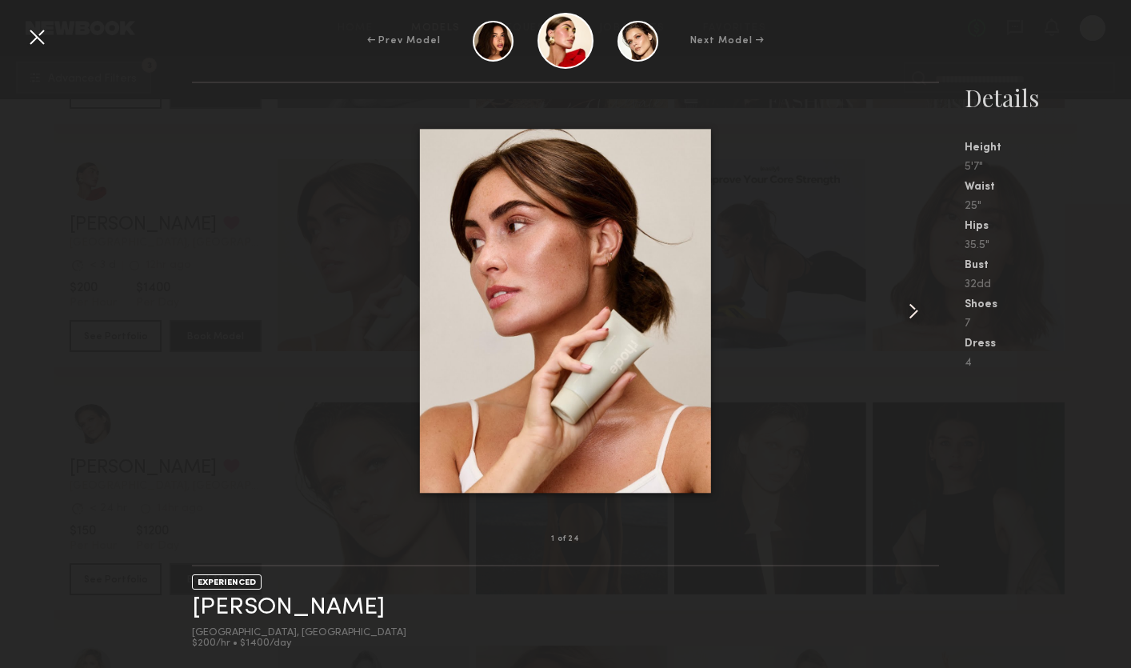
click at [903, 312] on common-icon at bounding box center [913, 311] width 26 height 26
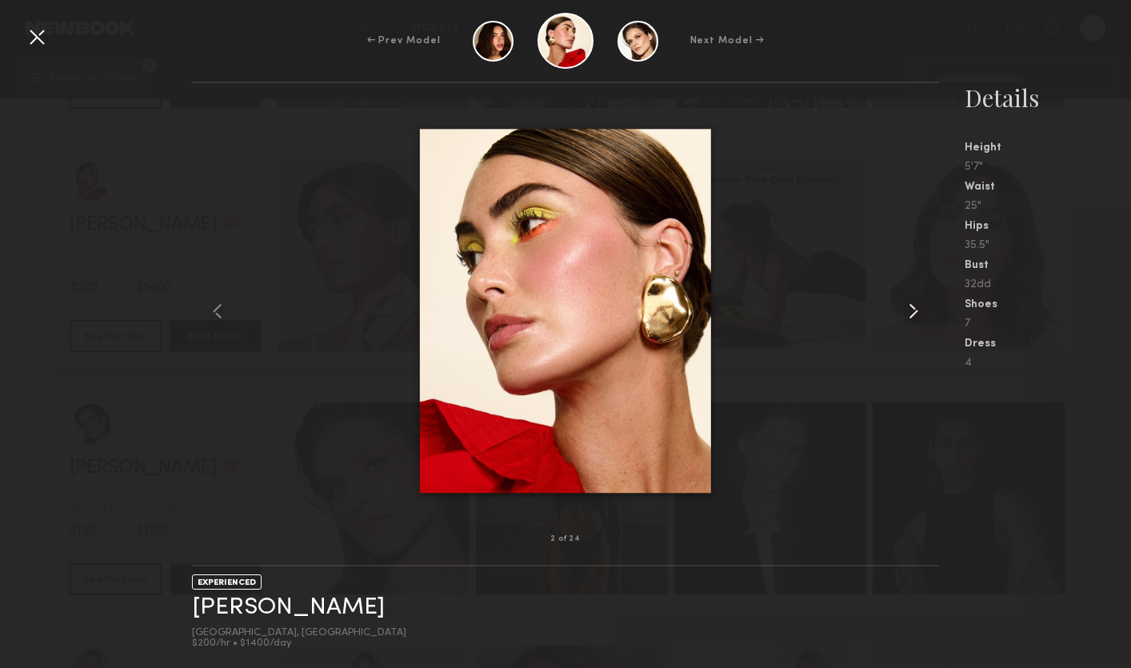
click at [905, 313] on common-icon at bounding box center [913, 311] width 26 height 26
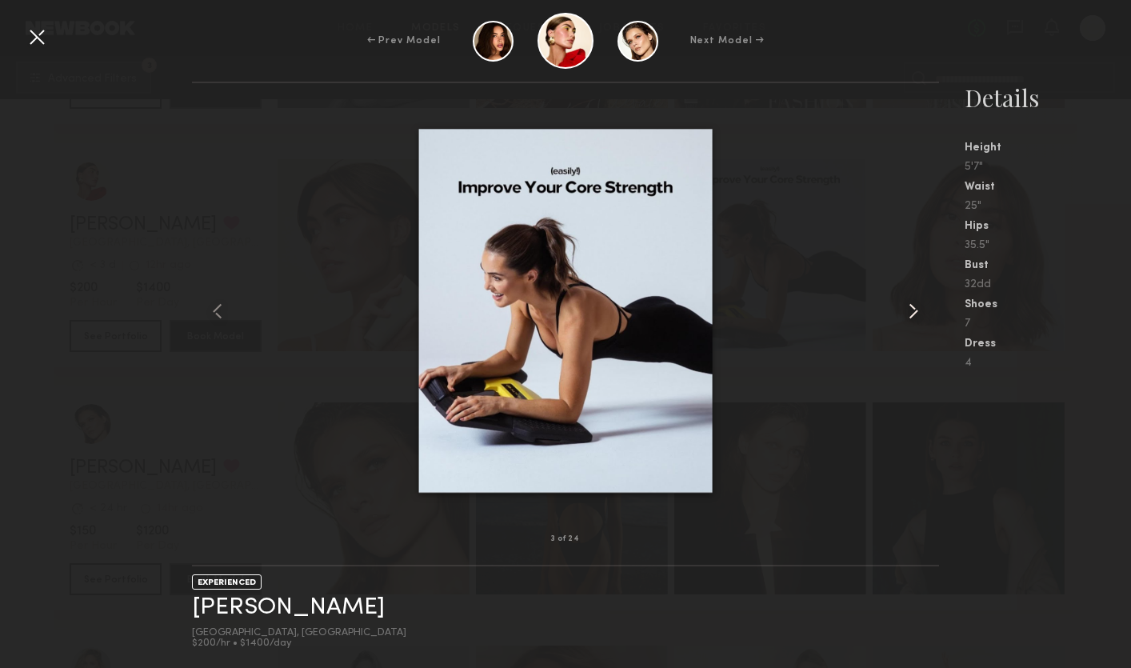
click at [904, 313] on common-icon at bounding box center [913, 311] width 26 height 26
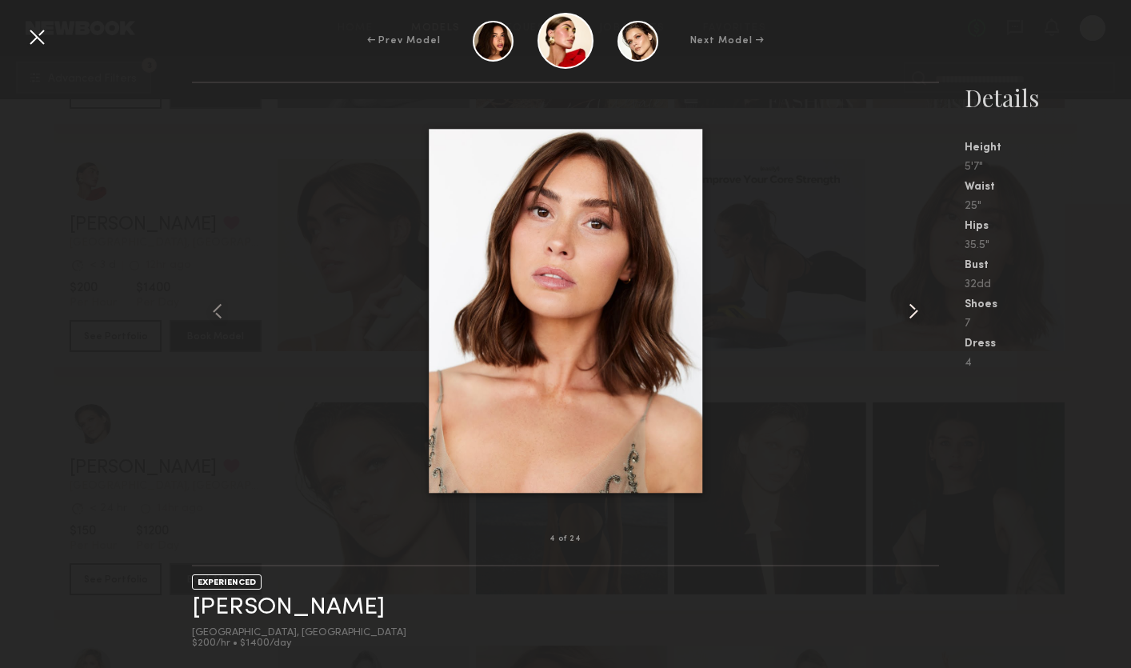
click at [903, 313] on common-icon at bounding box center [913, 311] width 26 height 26
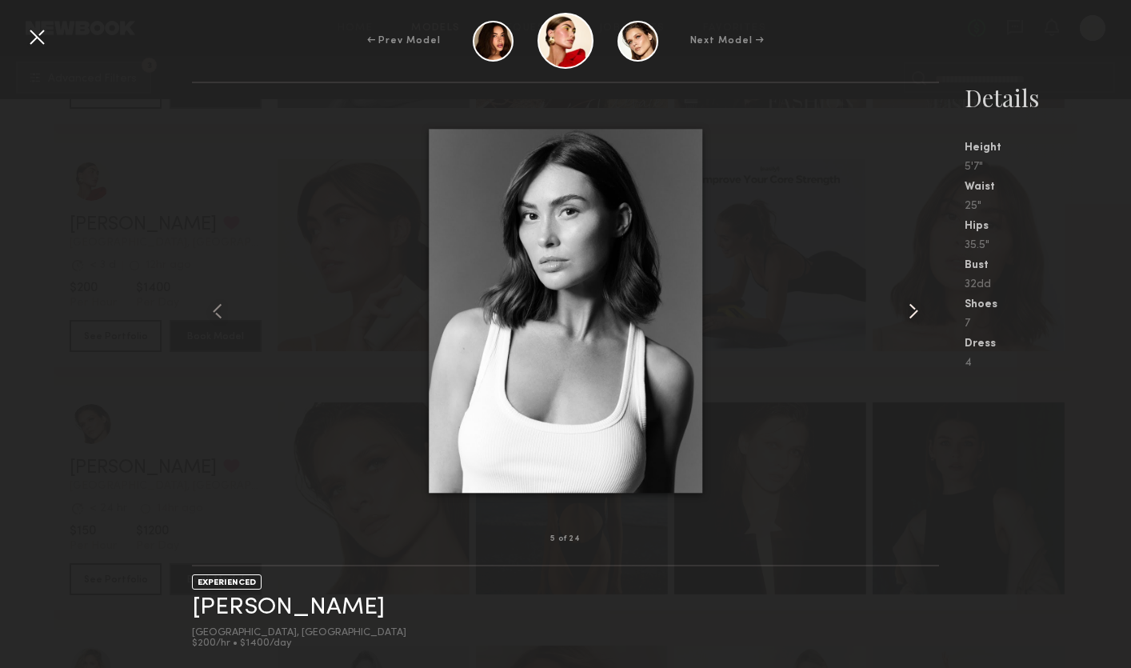
click at [903, 313] on common-icon at bounding box center [913, 311] width 26 height 26
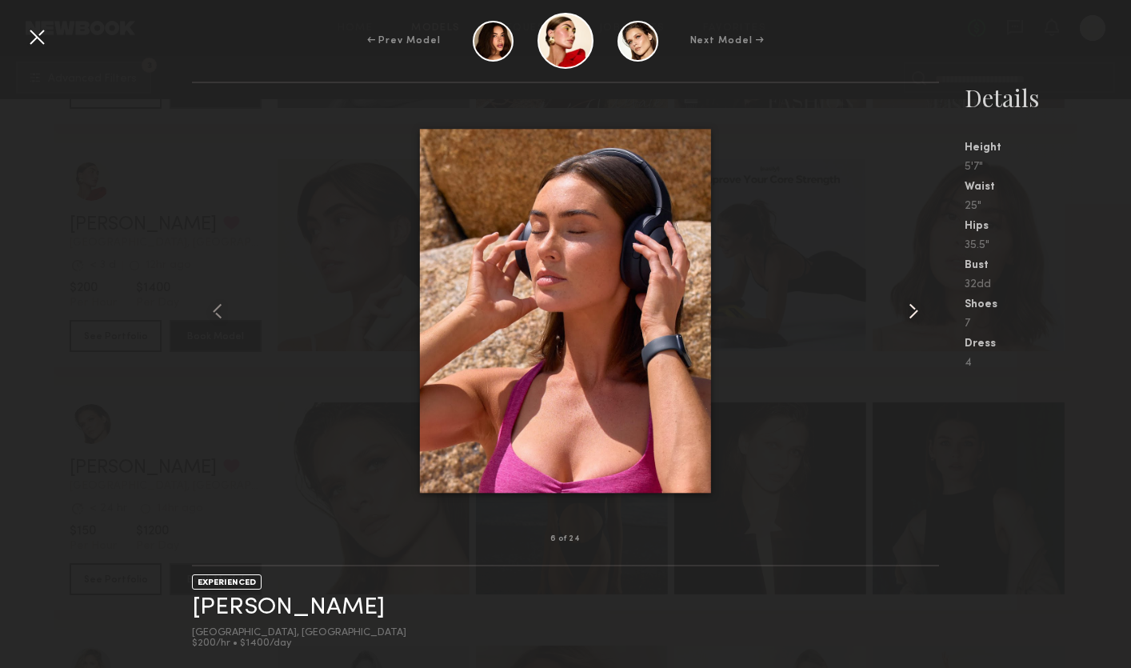
click at [903, 313] on common-icon at bounding box center [913, 311] width 26 height 26
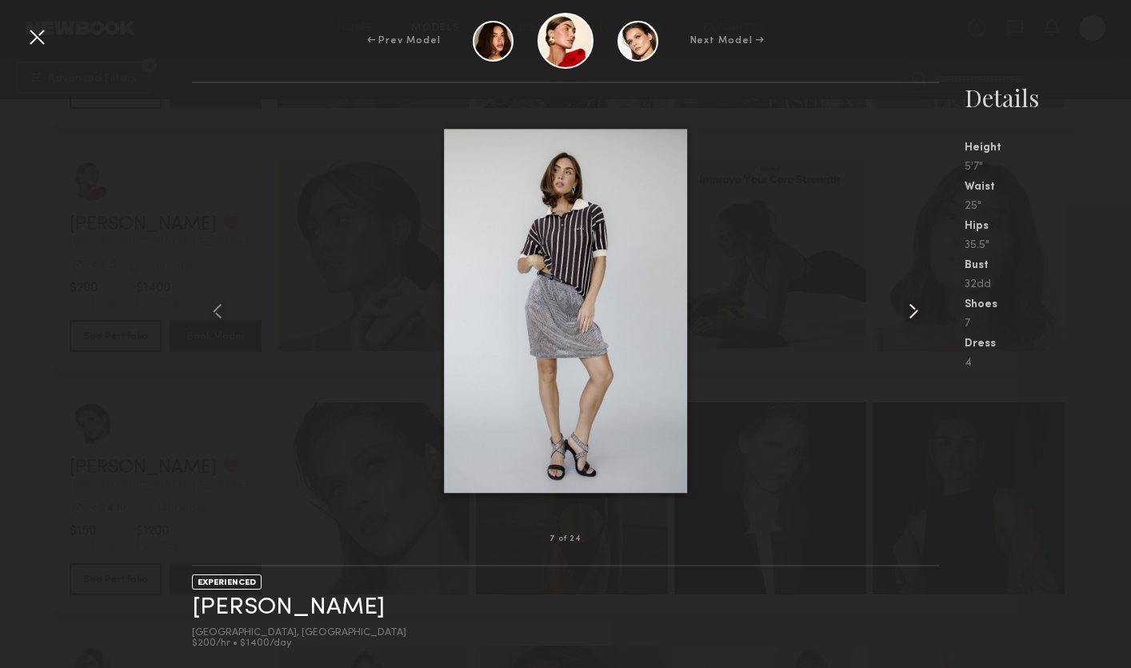
click at [903, 313] on common-icon at bounding box center [913, 311] width 26 height 26
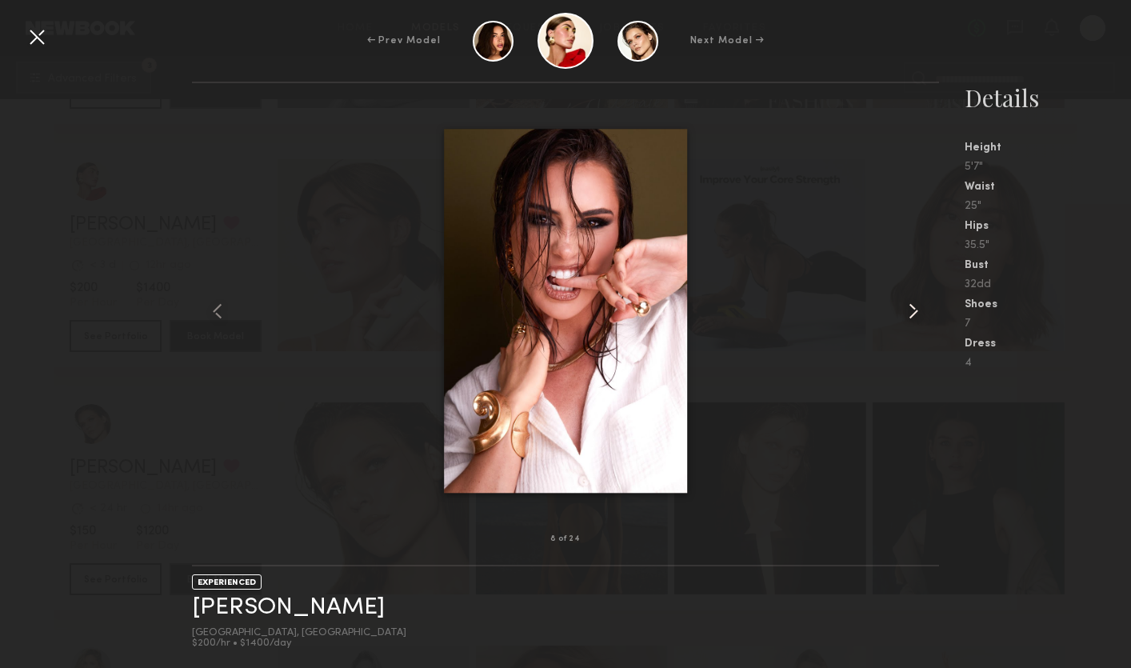
click at [903, 313] on common-icon at bounding box center [913, 311] width 26 height 26
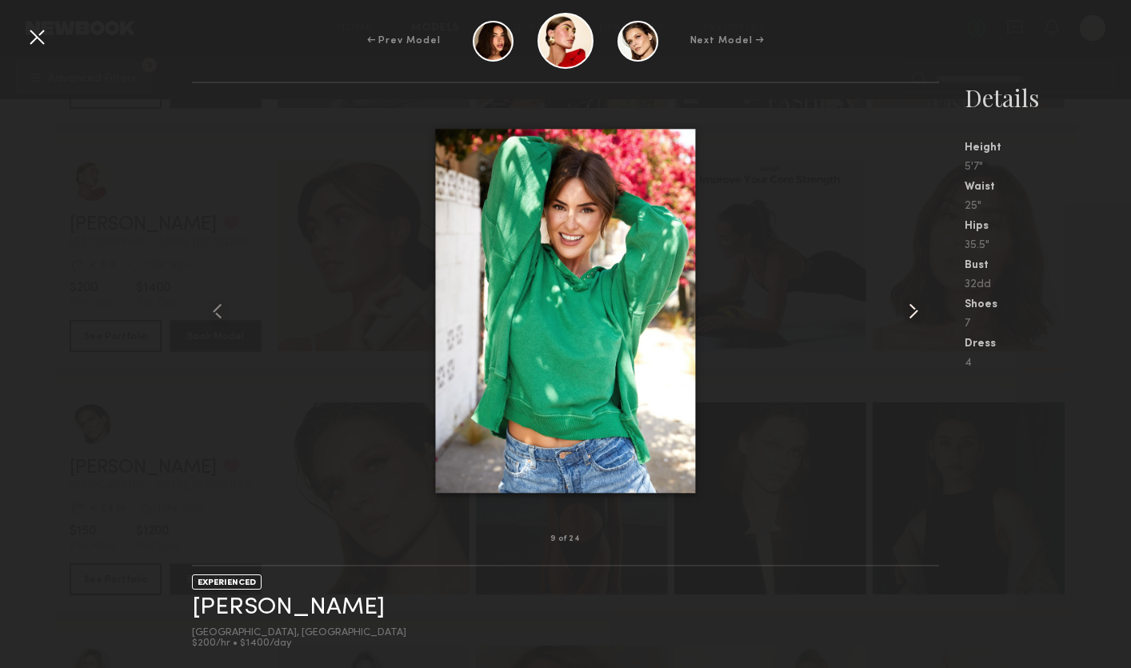
click at [903, 313] on common-icon at bounding box center [913, 311] width 26 height 26
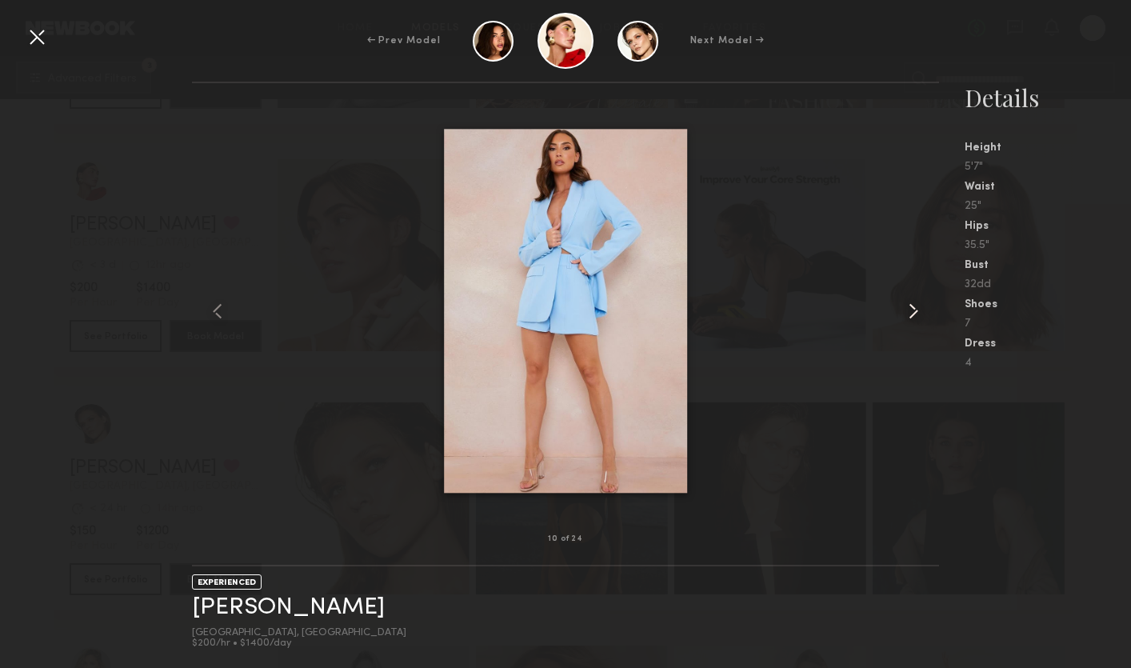
click at [903, 313] on common-icon at bounding box center [913, 311] width 26 height 26
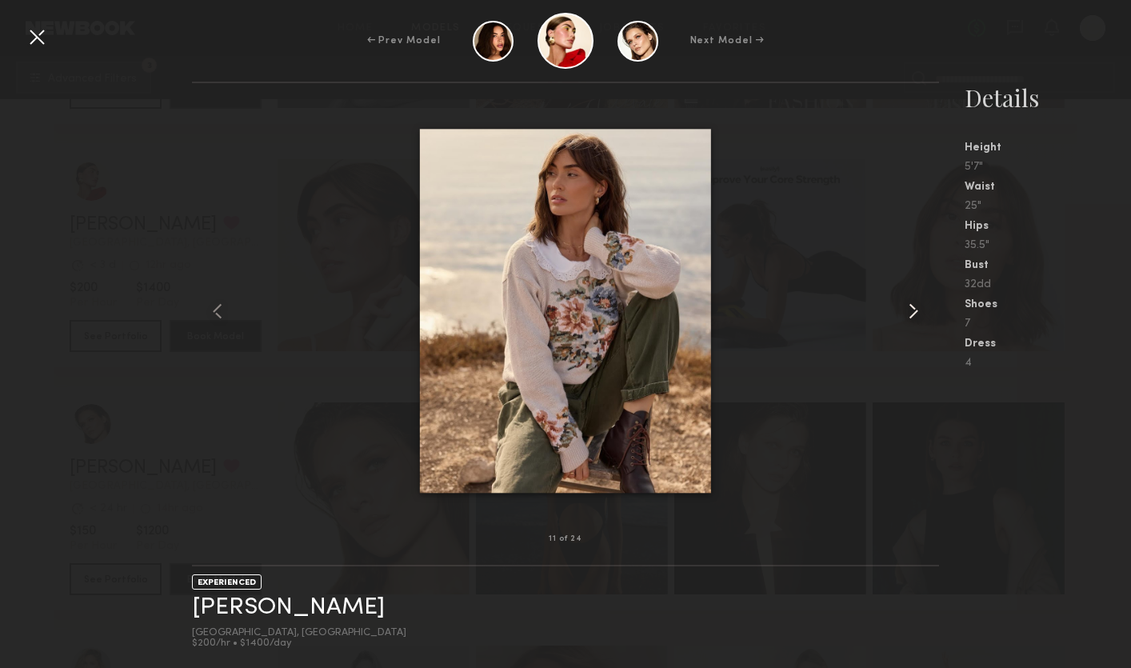
click at [902, 313] on common-icon at bounding box center [913, 311] width 26 height 26
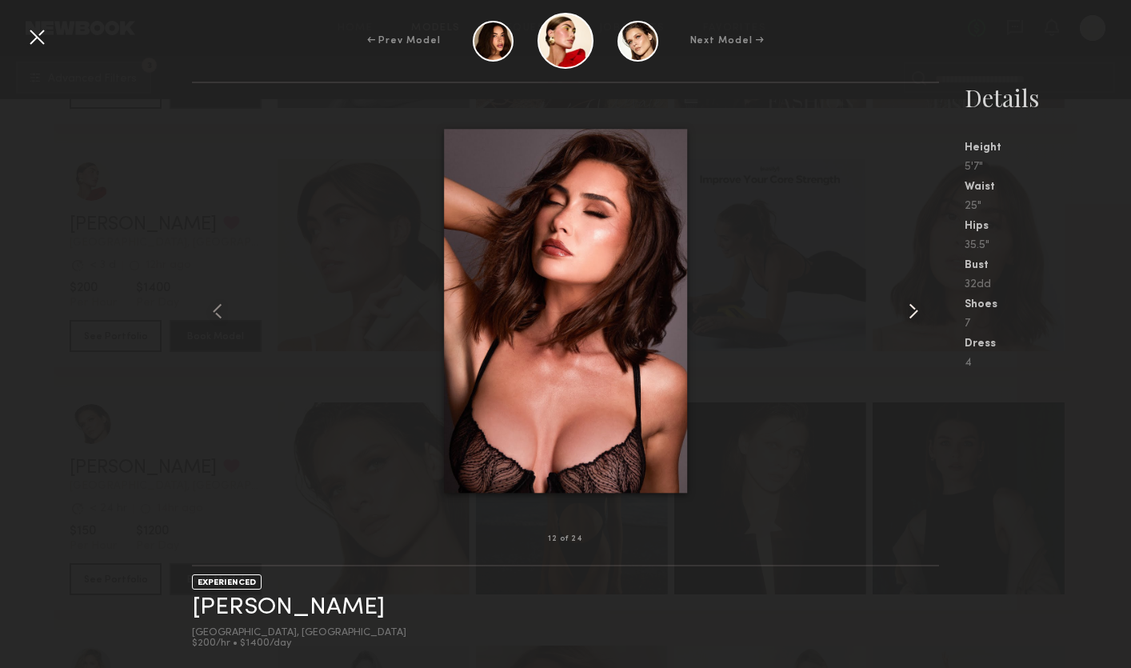
click at [902, 313] on common-icon at bounding box center [913, 311] width 26 height 26
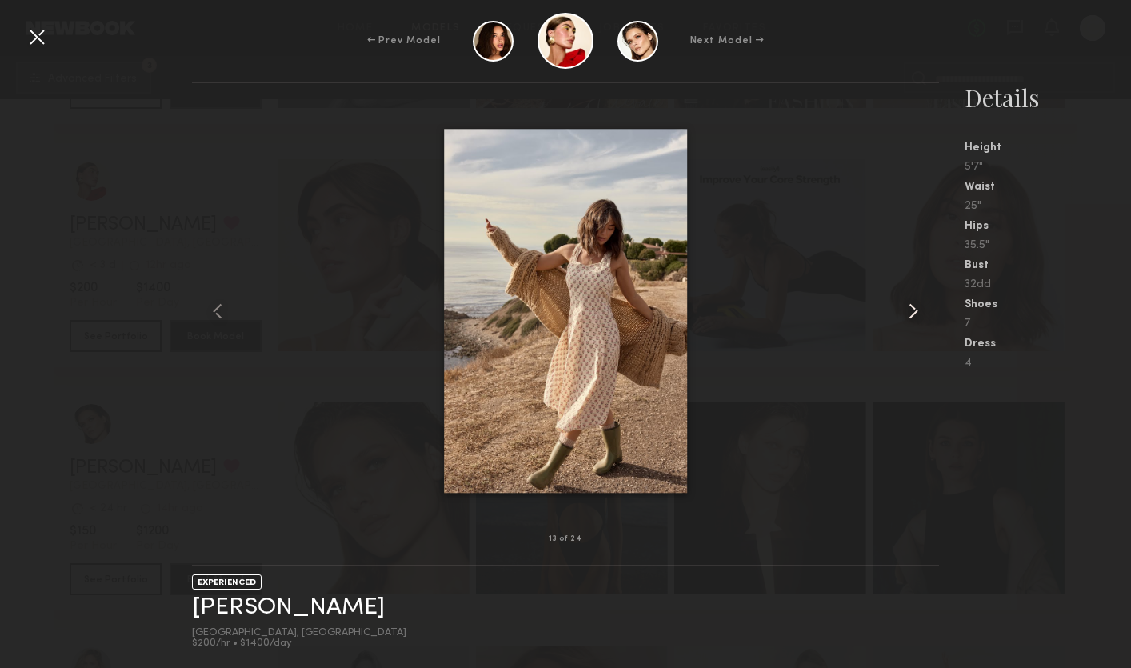
click at [902, 313] on common-icon at bounding box center [913, 311] width 26 height 26
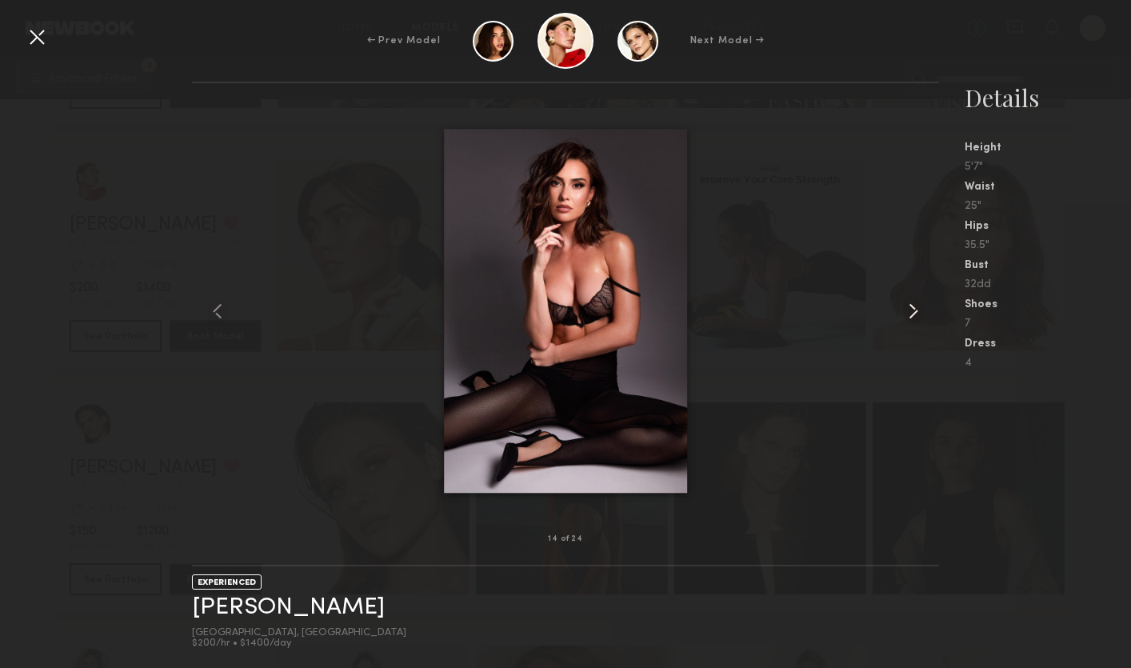
click at [902, 313] on common-icon at bounding box center [913, 311] width 26 height 26
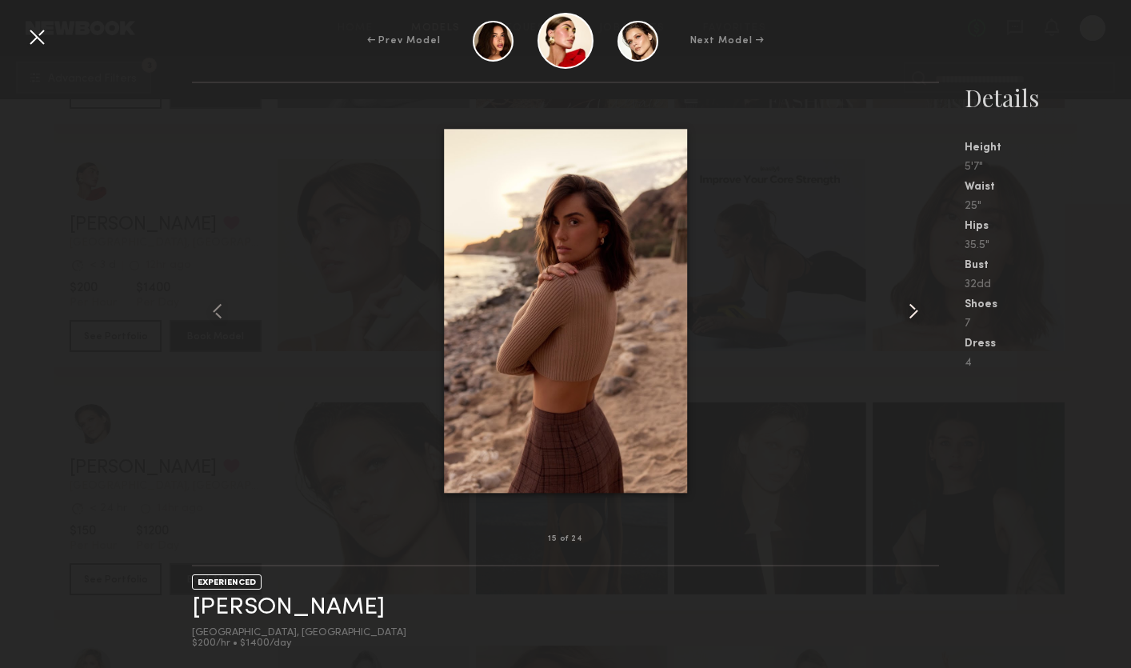
click at [901, 313] on common-icon at bounding box center [913, 311] width 26 height 26
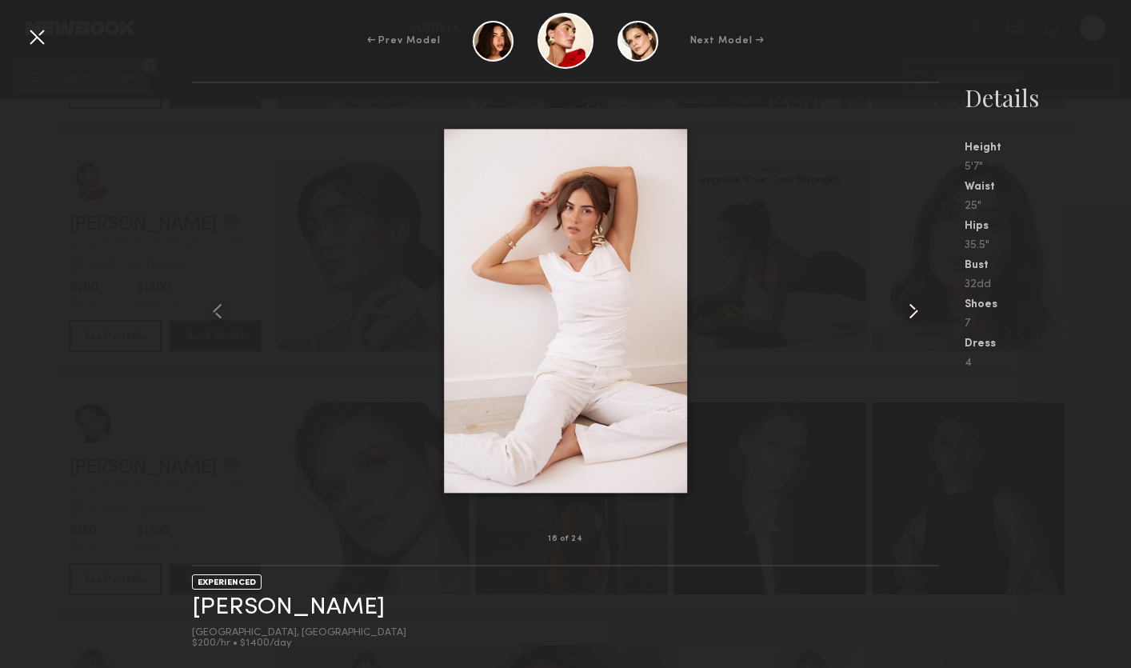
click at [901, 313] on common-icon at bounding box center [913, 311] width 26 height 26
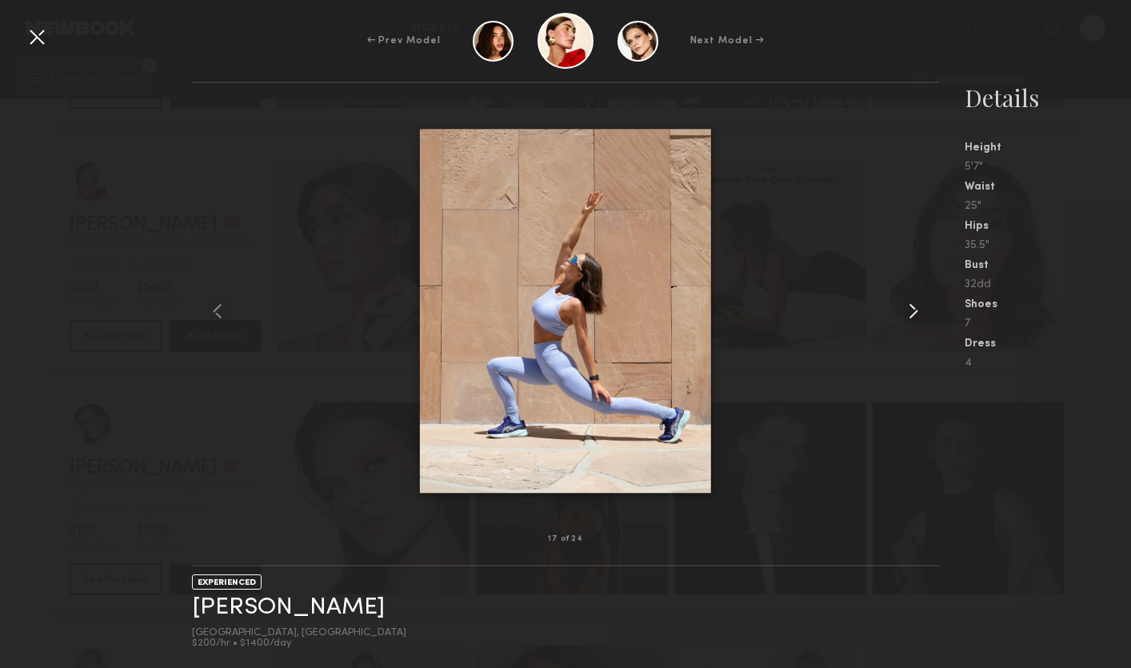
click at [901, 313] on common-icon at bounding box center [913, 311] width 26 height 26
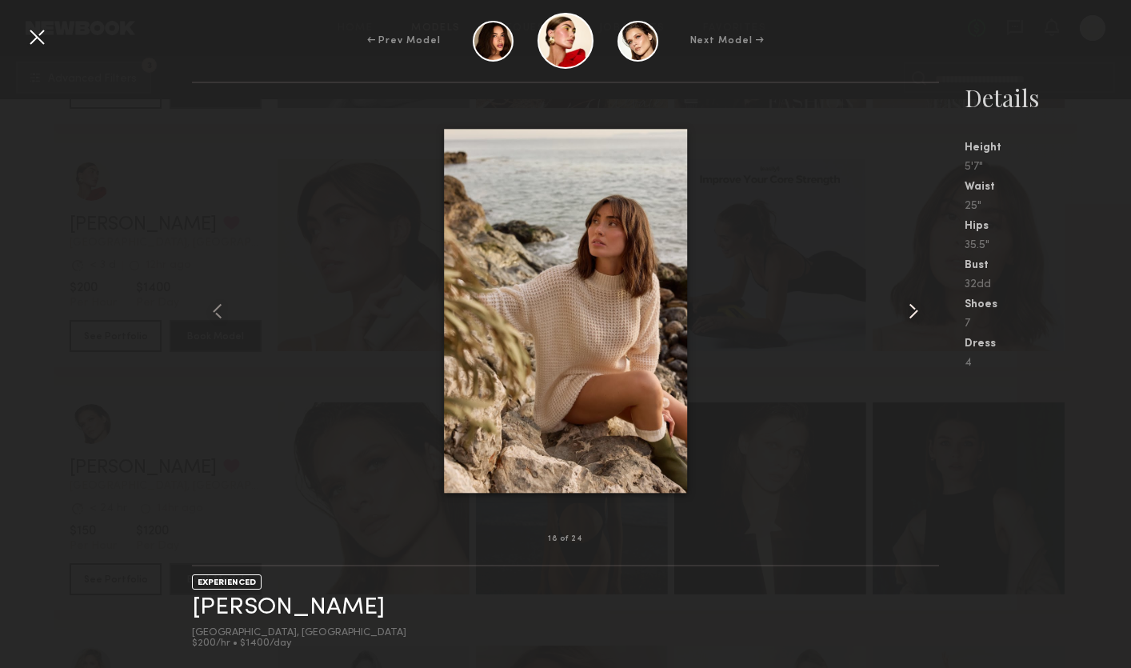
click at [901, 313] on common-icon at bounding box center [913, 311] width 26 height 26
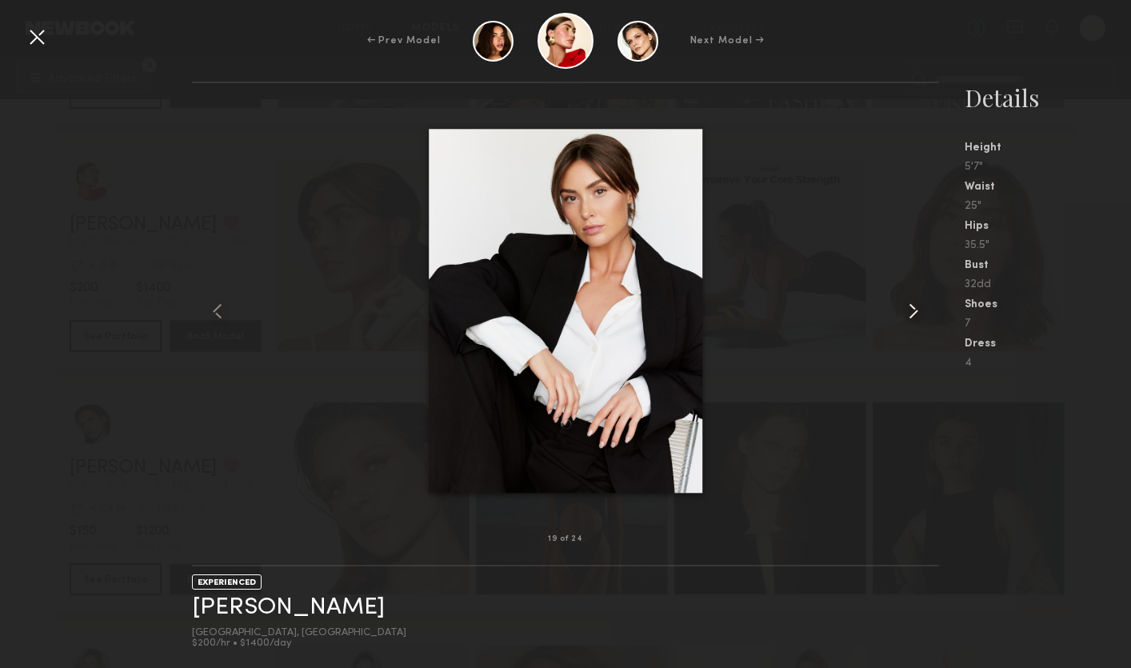
click at [901, 313] on common-icon at bounding box center [913, 311] width 26 height 26
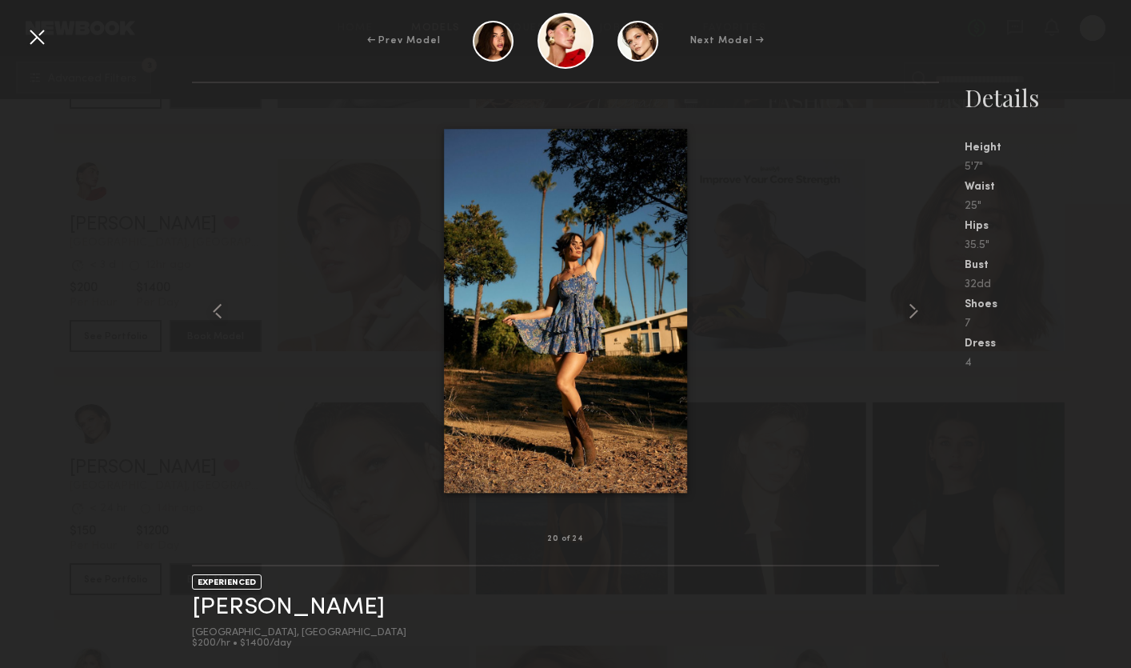
click at [43, 34] on div at bounding box center [37, 37] width 26 height 26
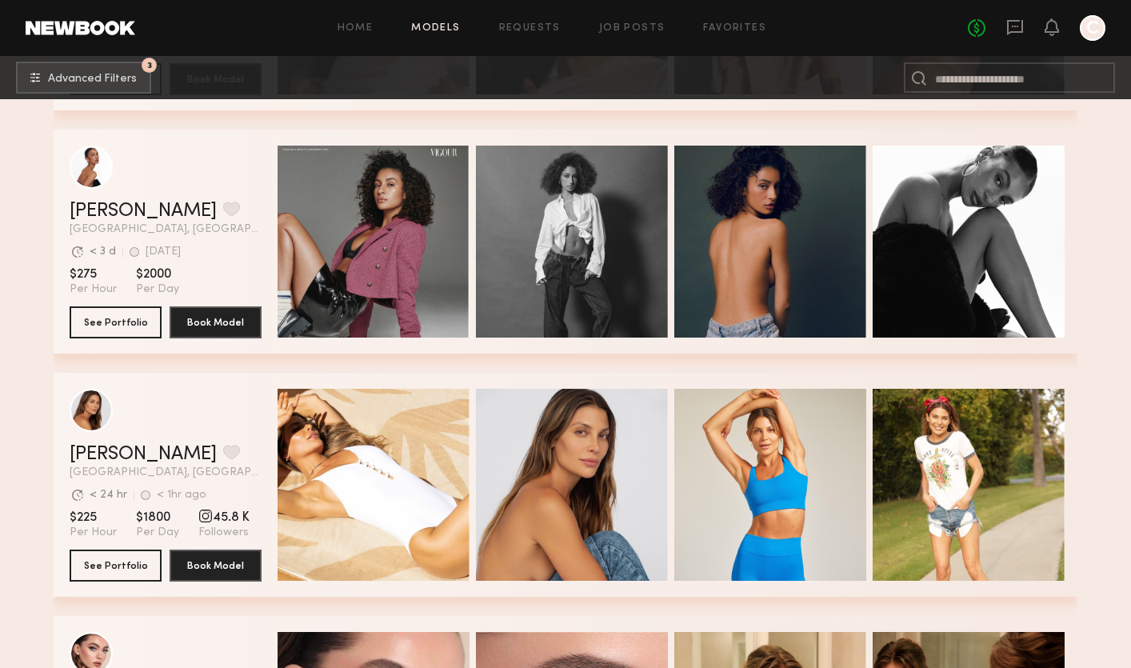
scroll to position [2437, 0]
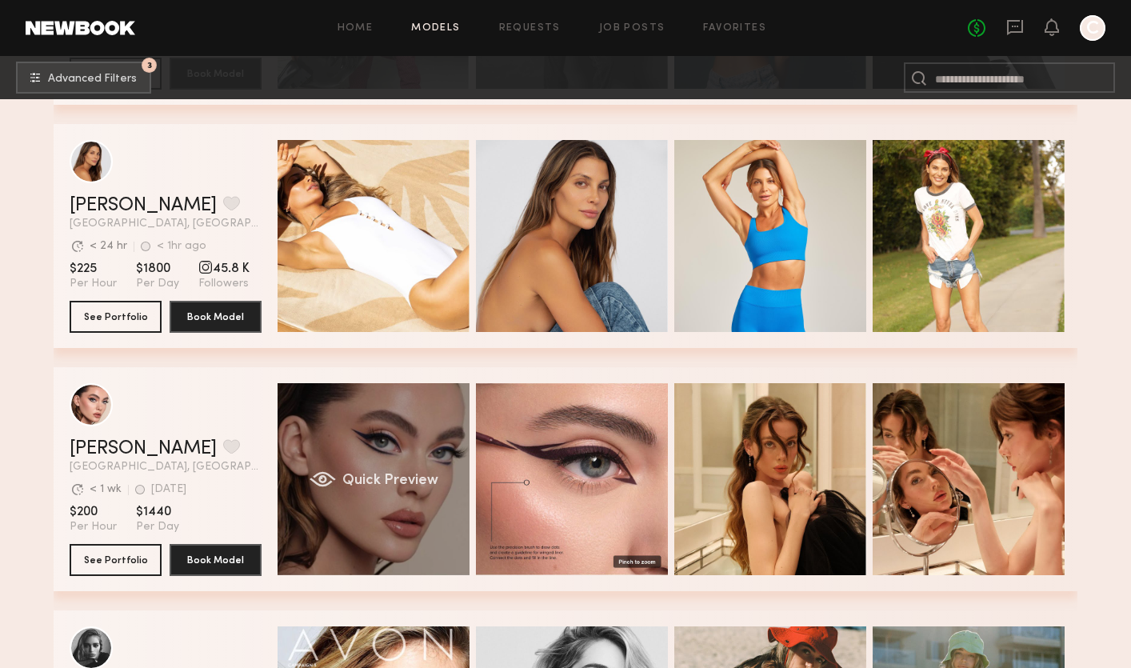
click at [388, 433] on div "Quick Preview" at bounding box center [373, 479] width 192 height 192
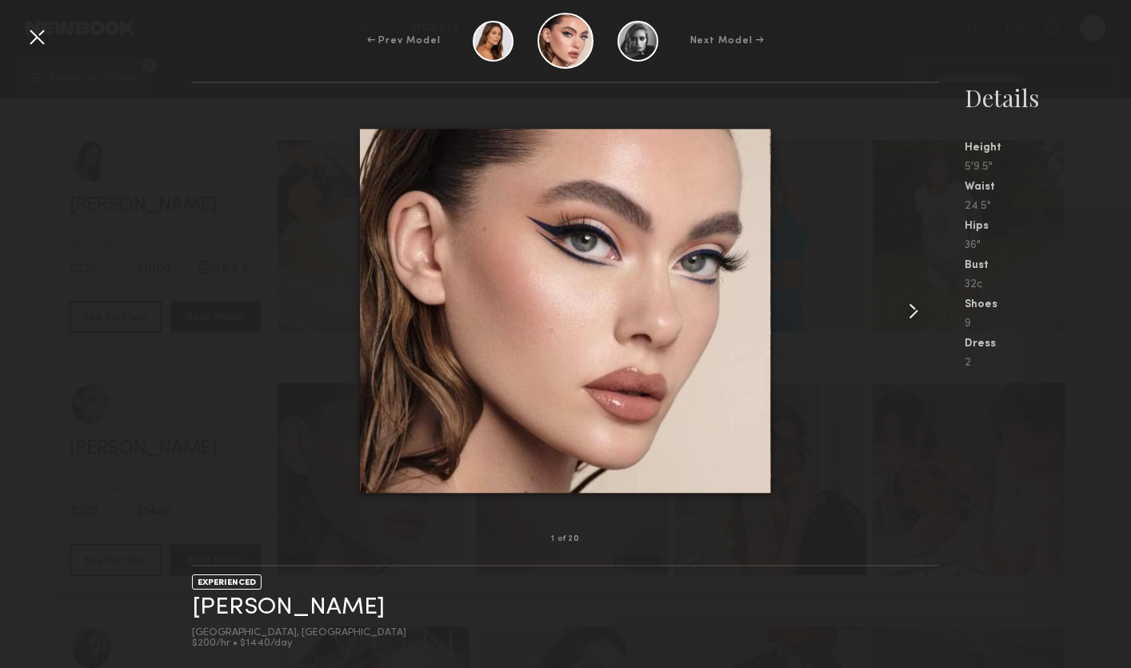
click at [921, 313] on common-icon at bounding box center [913, 311] width 26 height 26
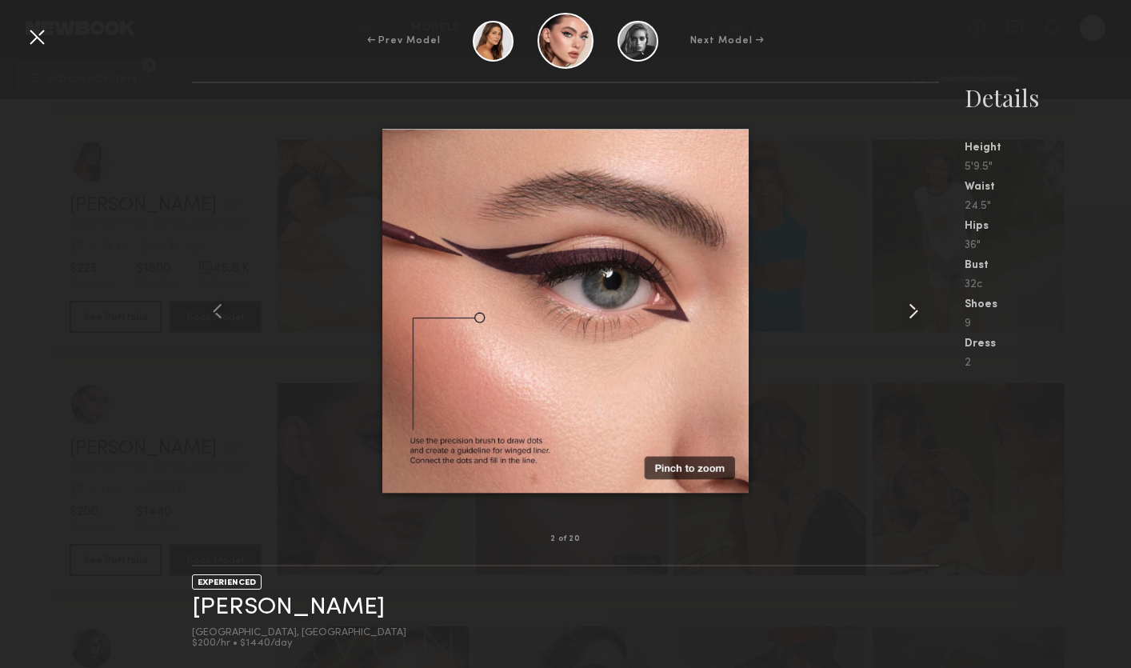
click at [916, 313] on common-icon at bounding box center [913, 311] width 26 height 26
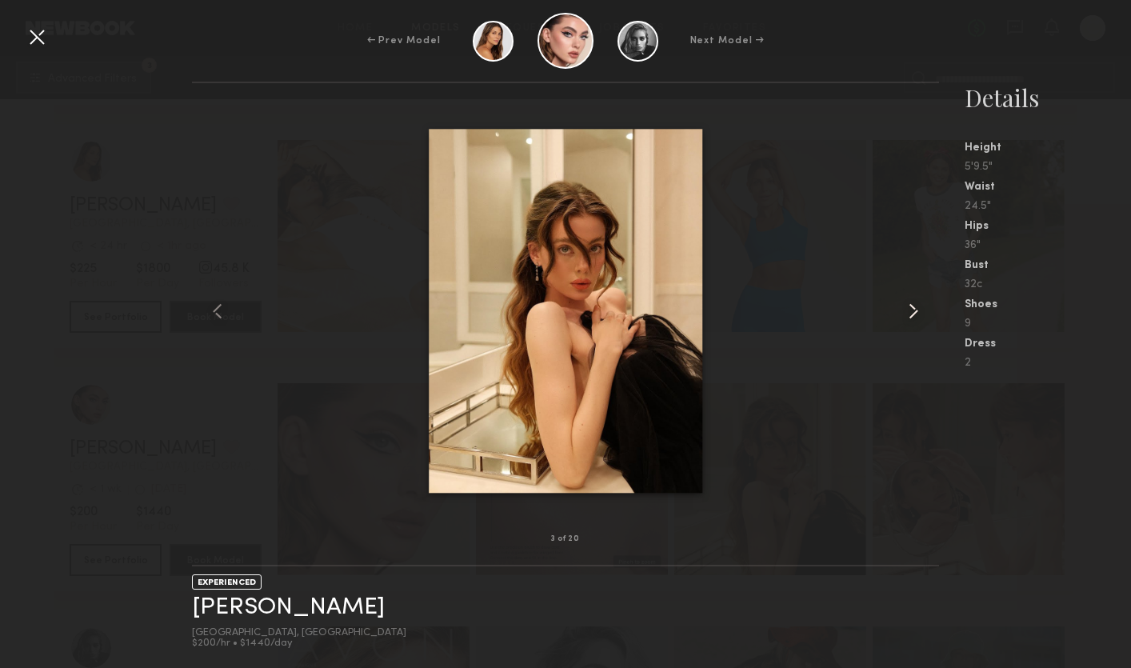
click at [915, 313] on common-icon at bounding box center [913, 311] width 26 height 26
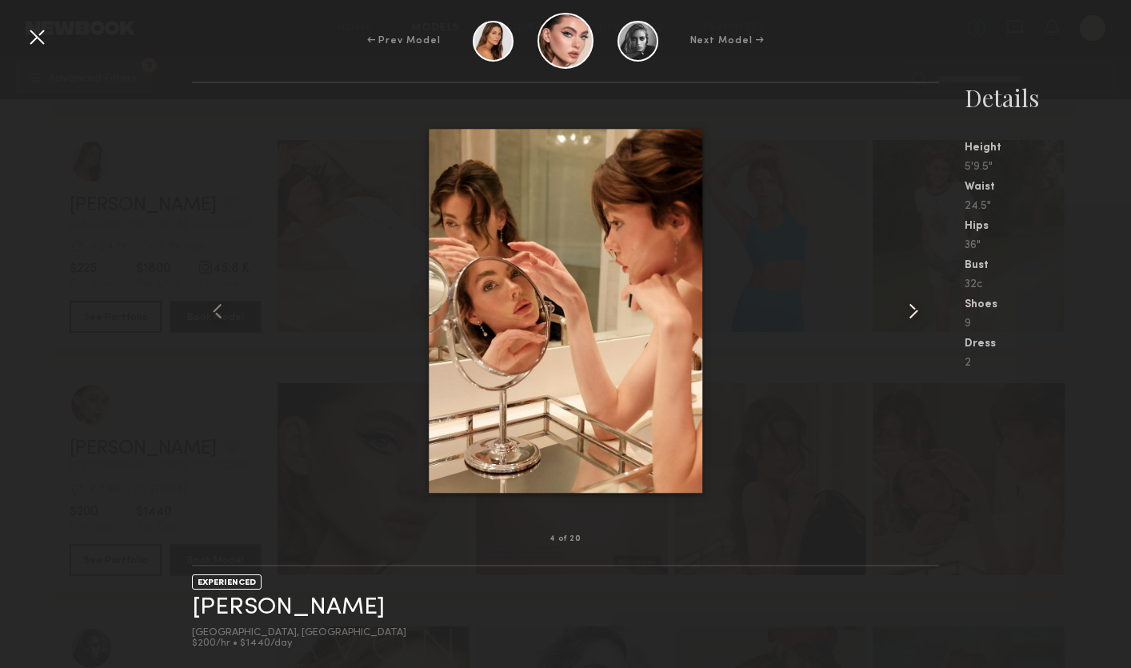
click at [915, 313] on common-icon at bounding box center [913, 311] width 26 height 26
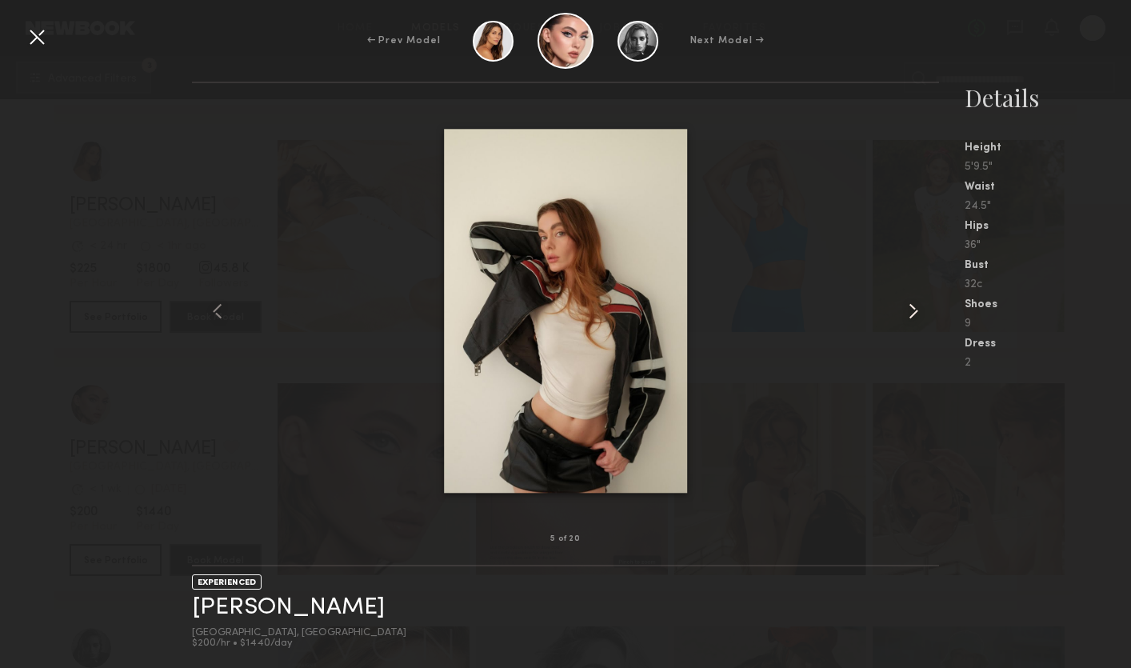
click at [915, 313] on common-icon at bounding box center [913, 311] width 26 height 26
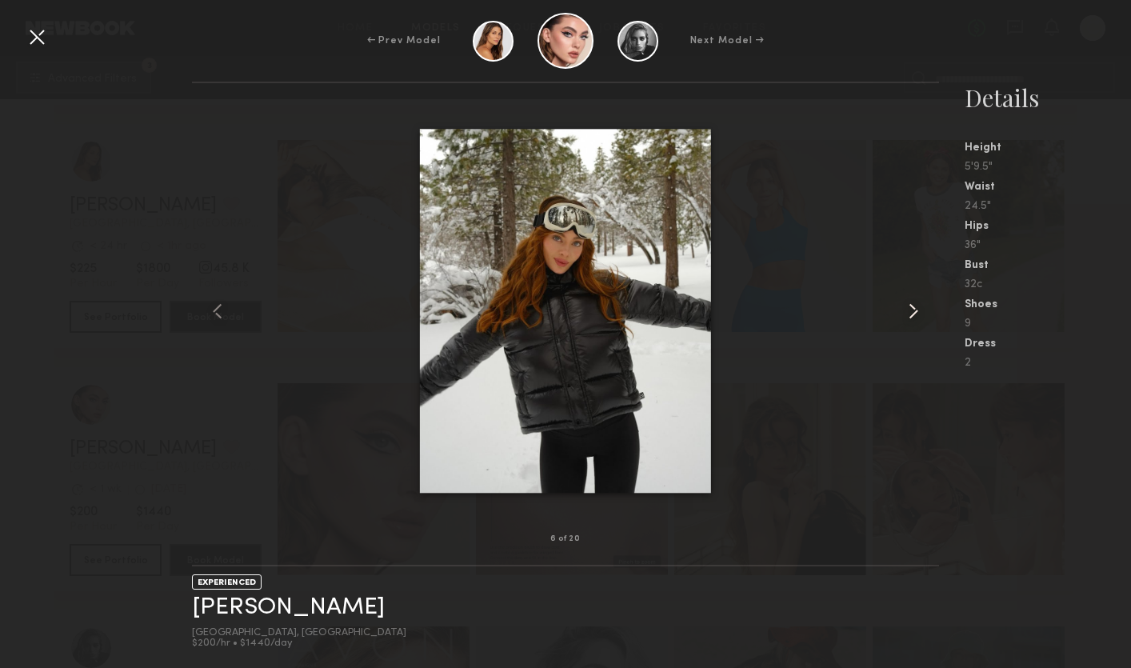
click at [915, 314] on common-icon at bounding box center [913, 311] width 26 height 26
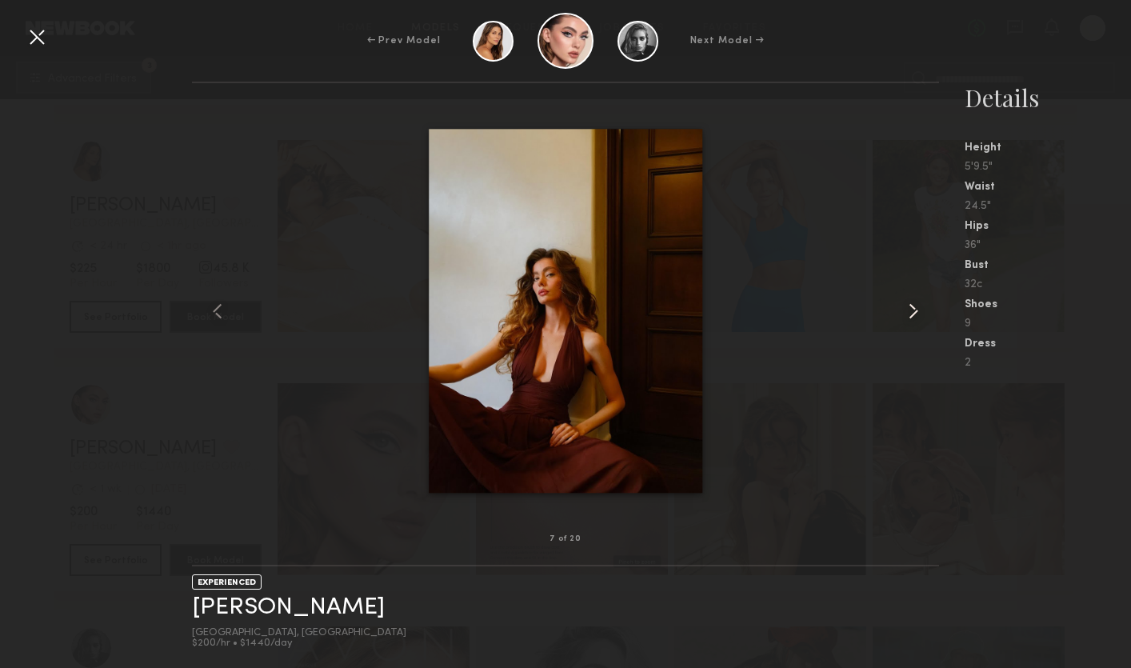
click at [915, 314] on common-icon at bounding box center [913, 311] width 26 height 26
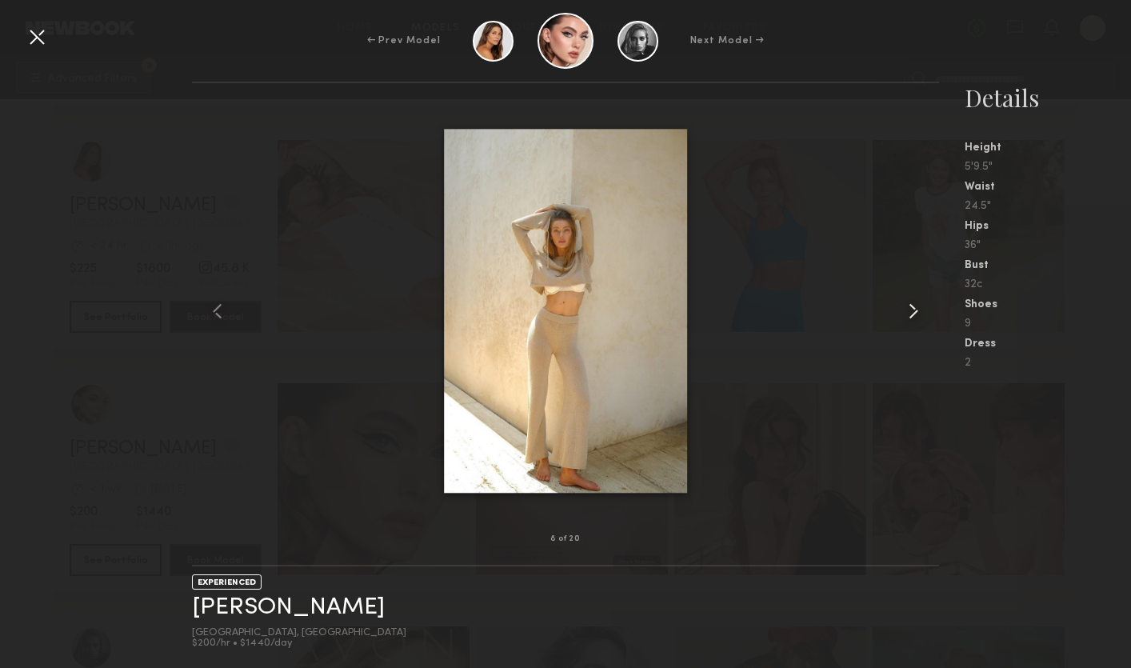
click at [914, 314] on common-icon at bounding box center [913, 311] width 26 height 26
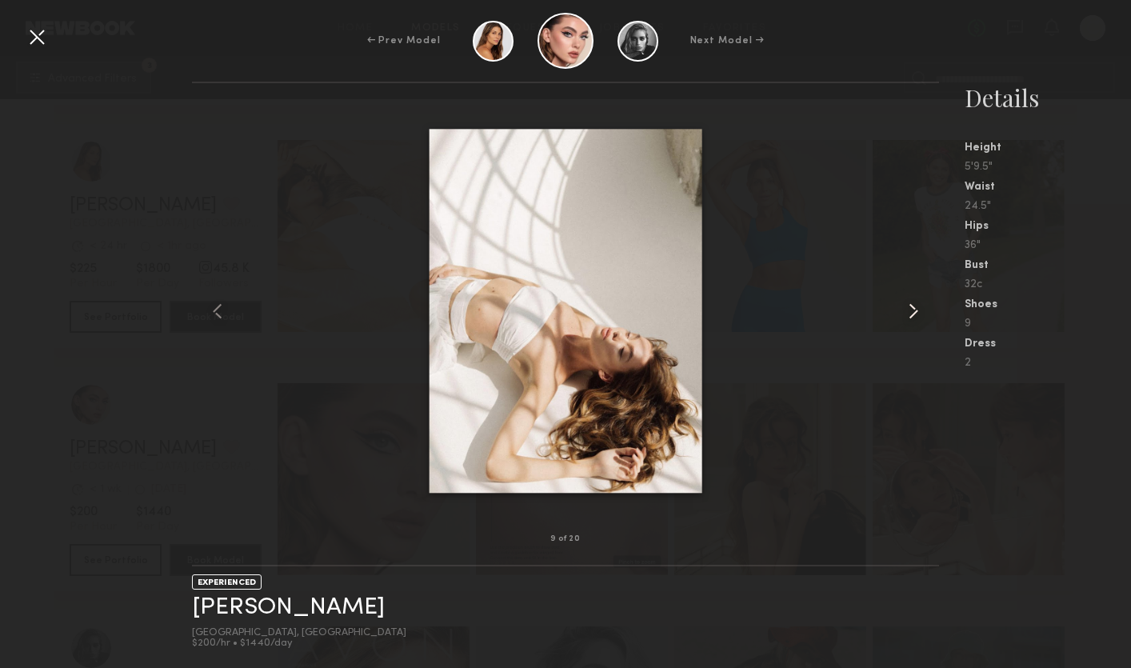
click at [914, 314] on common-icon at bounding box center [913, 311] width 26 height 26
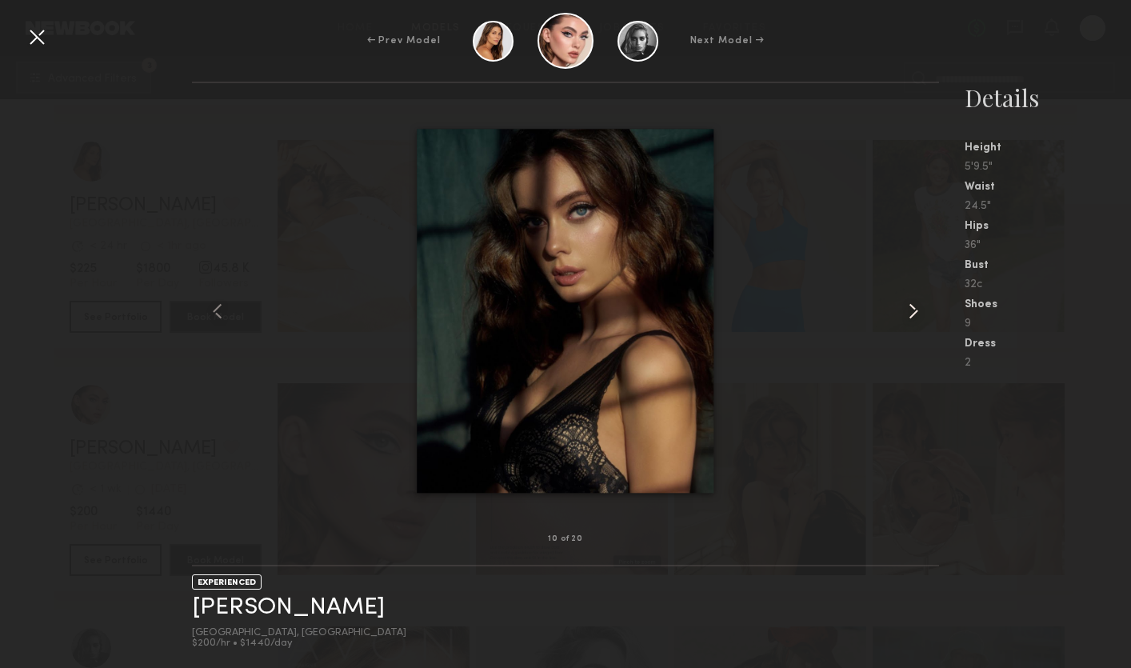
click at [914, 314] on common-icon at bounding box center [913, 311] width 26 height 26
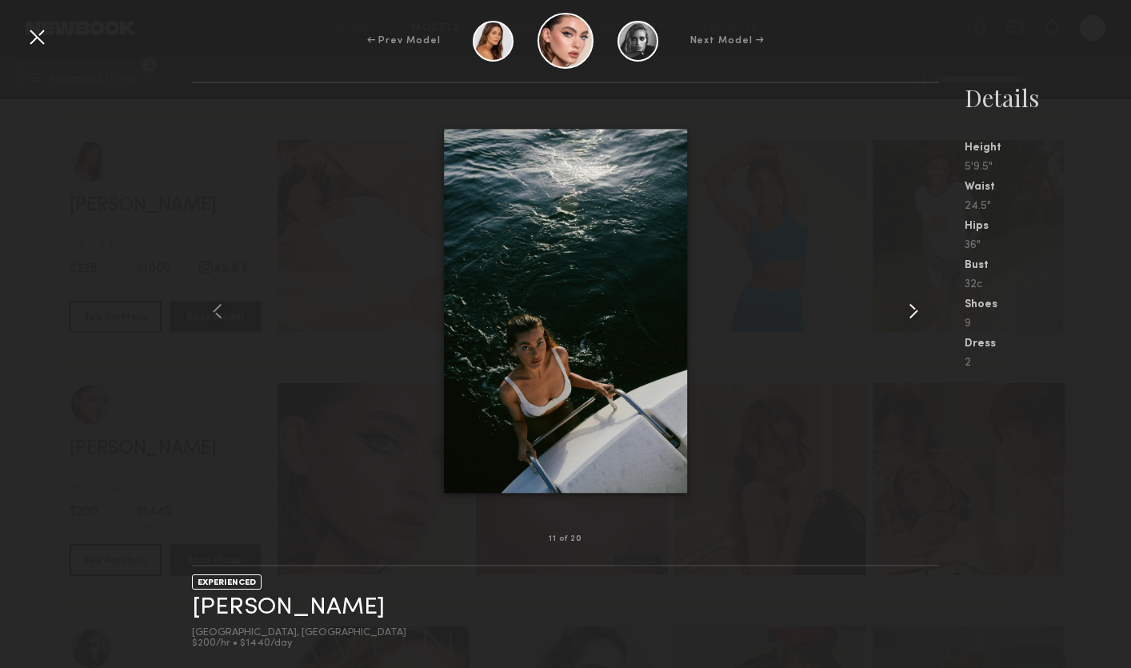
click at [914, 314] on common-icon at bounding box center [913, 311] width 26 height 26
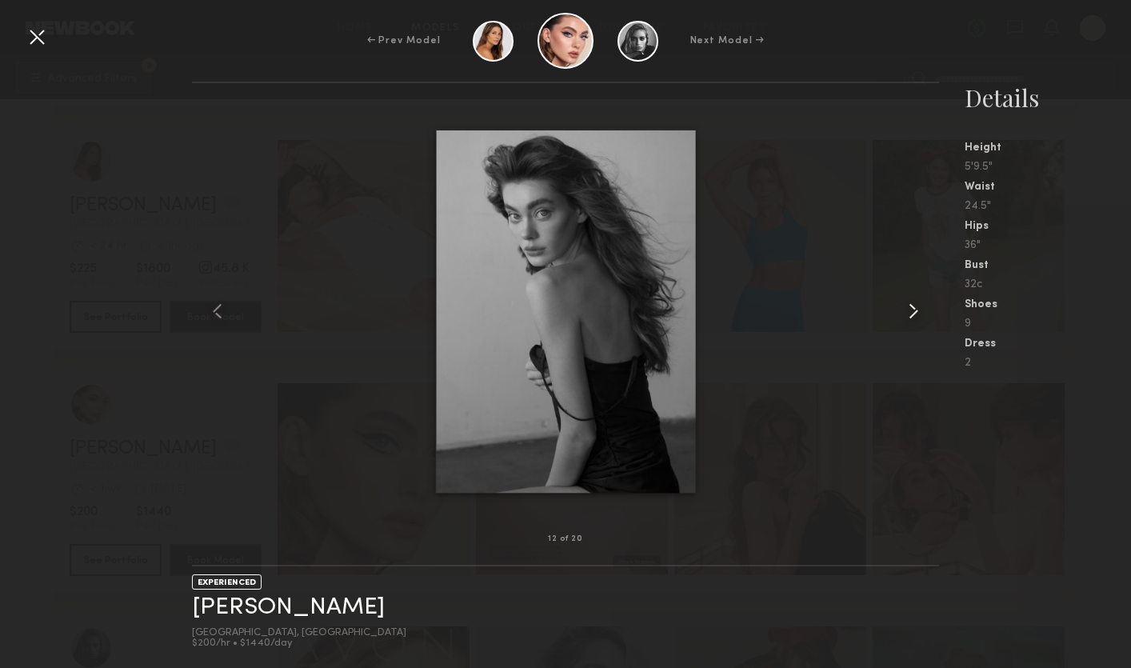
click at [914, 314] on common-icon at bounding box center [913, 311] width 26 height 26
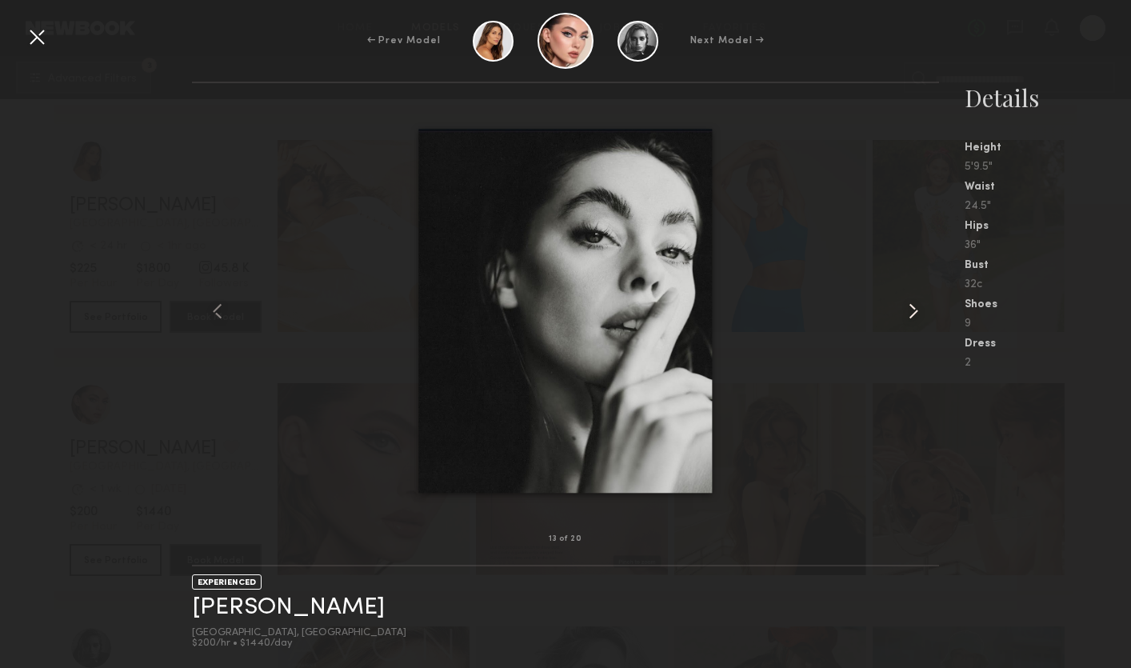
click at [914, 314] on common-icon at bounding box center [913, 311] width 26 height 26
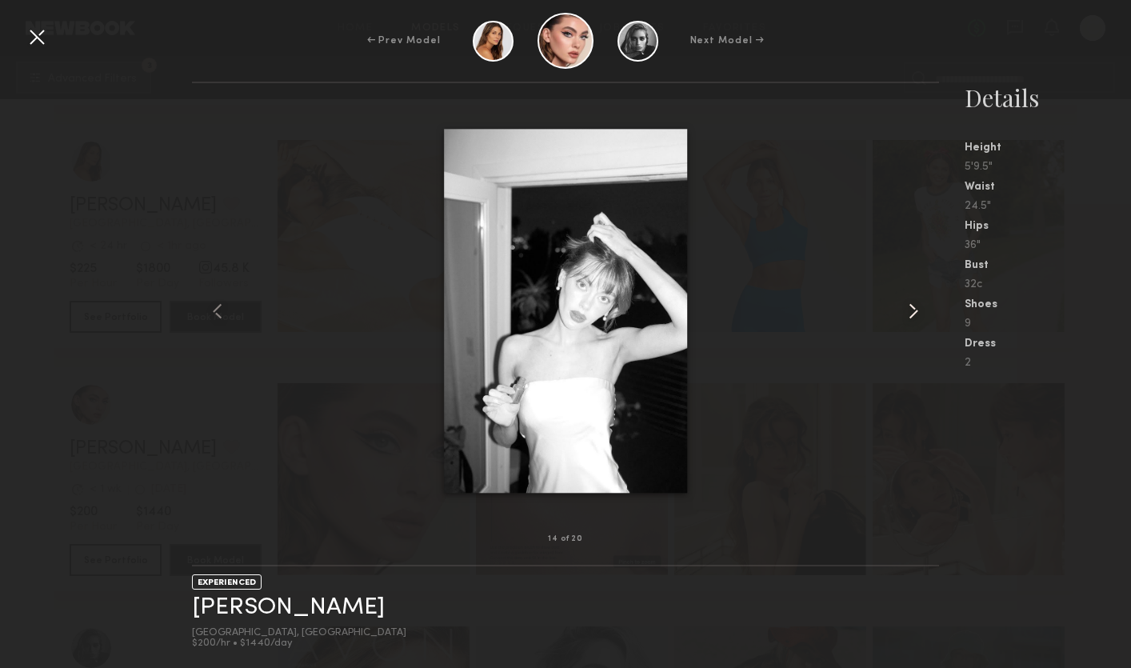
click at [913, 314] on common-icon at bounding box center [913, 311] width 26 height 26
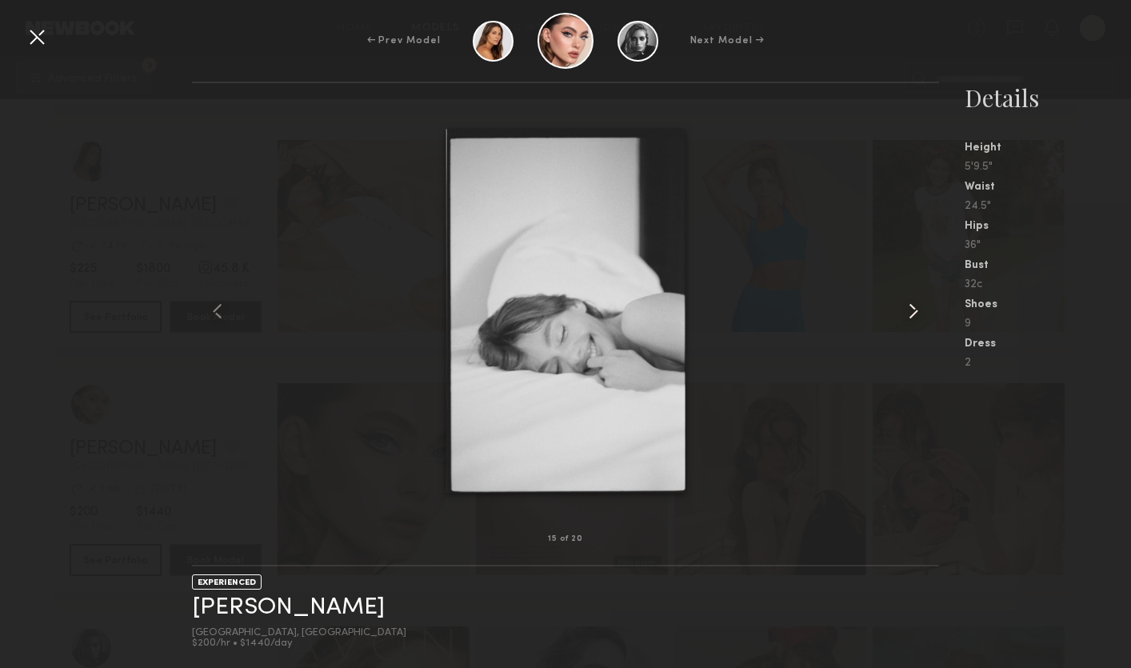
click at [913, 314] on common-icon at bounding box center [913, 311] width 26 height 26
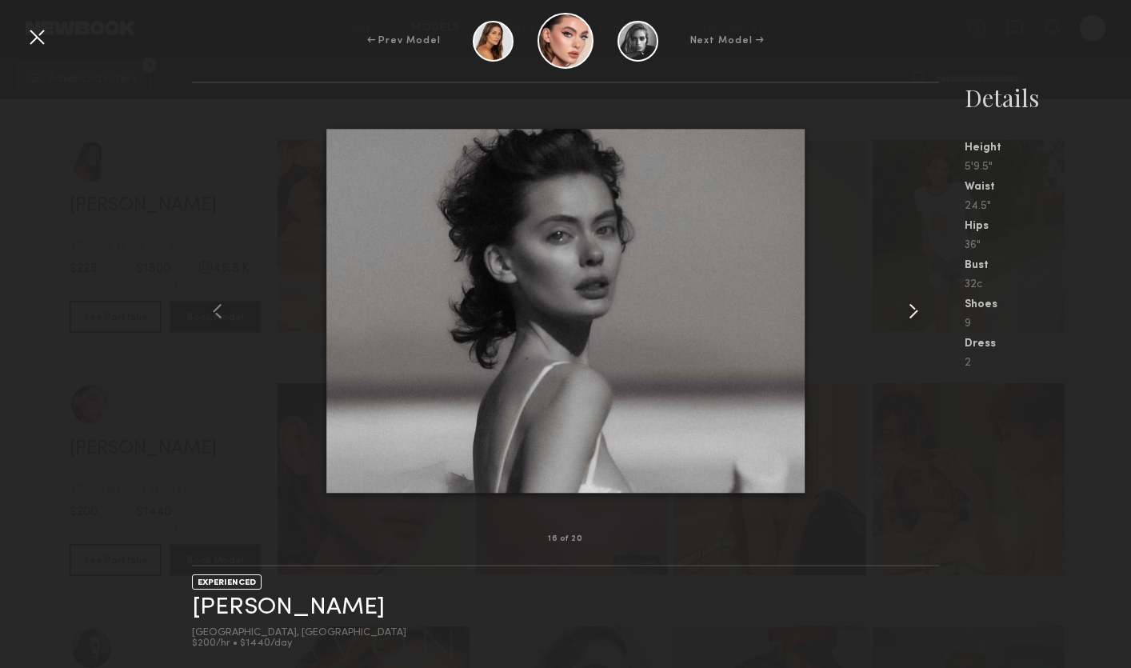
click at [913, 314] on common-icon at bounding box center [913, 311] width 26 height 26
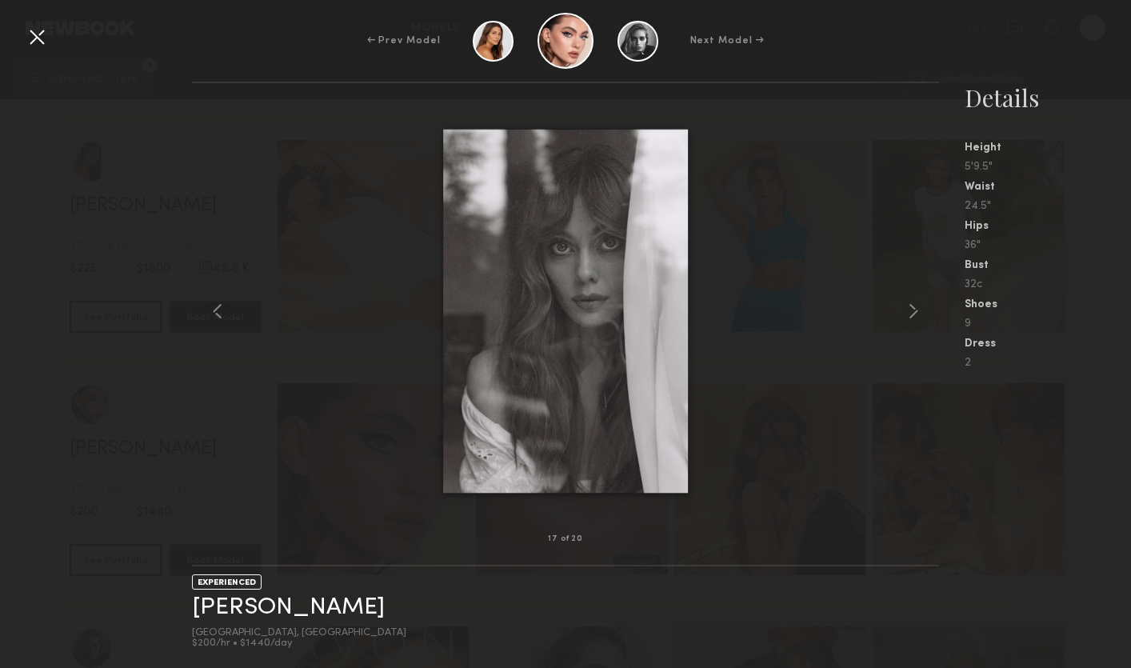
click at [35, 30] on div at bounding box center [37, 37] width 26 height 26
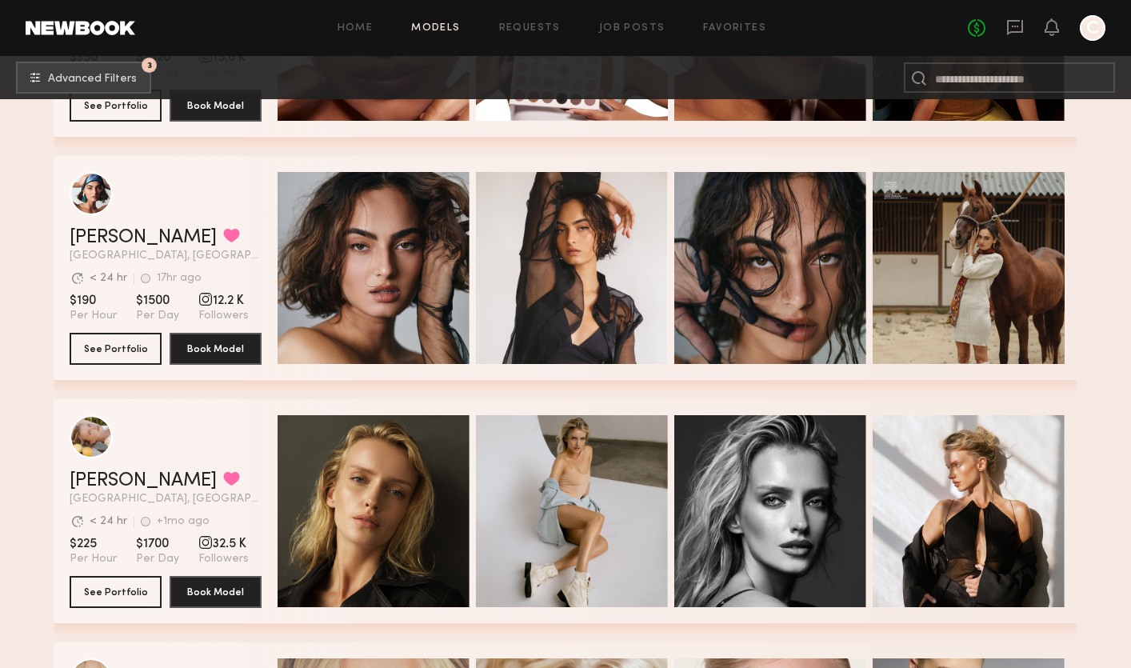
scroll to position [4408, 0]
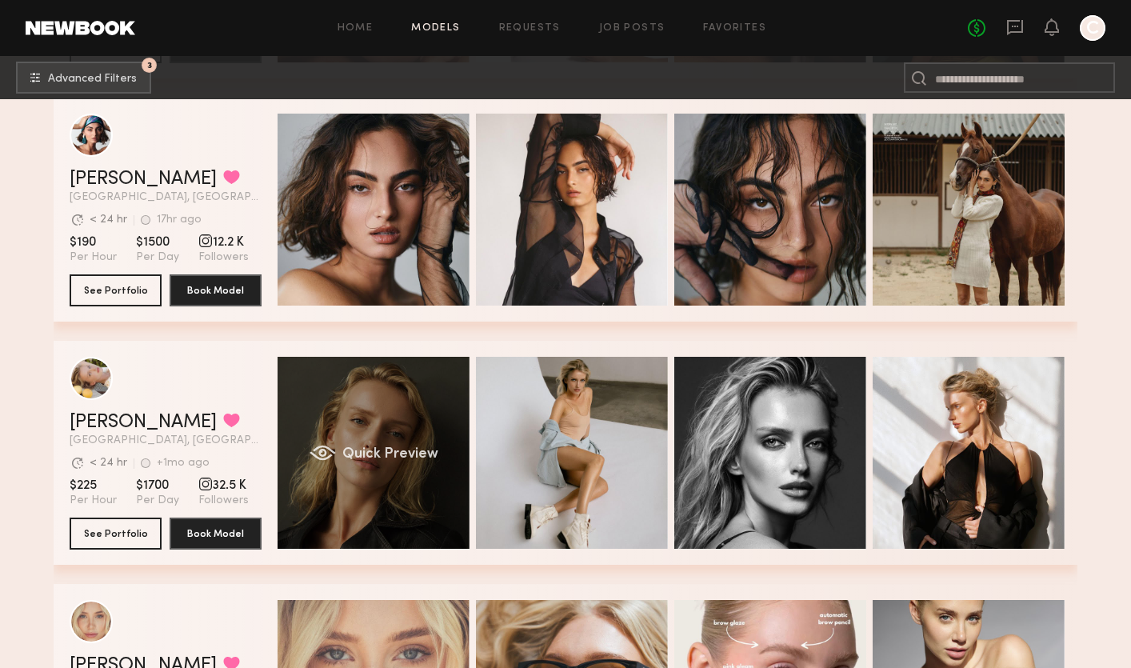
click at [340, 416] on div "Quick Preview" at bounding box center [373, 453] width 192 height 192
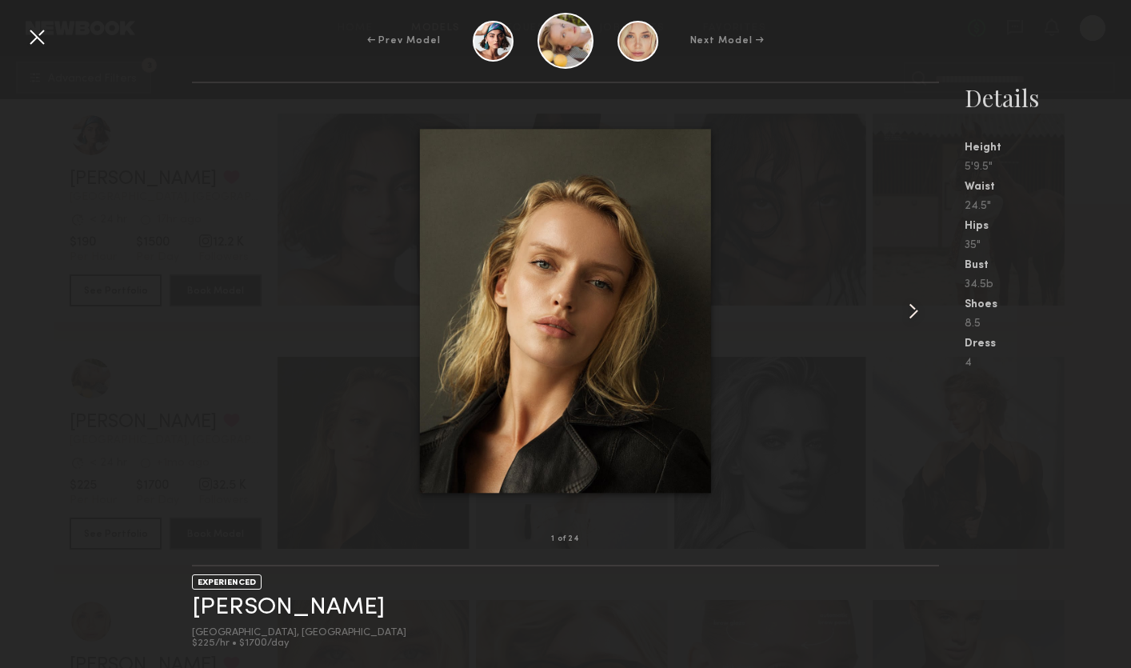
click at [916, 301] on common-icon at bounding box center [913, 311] width 26 height 26
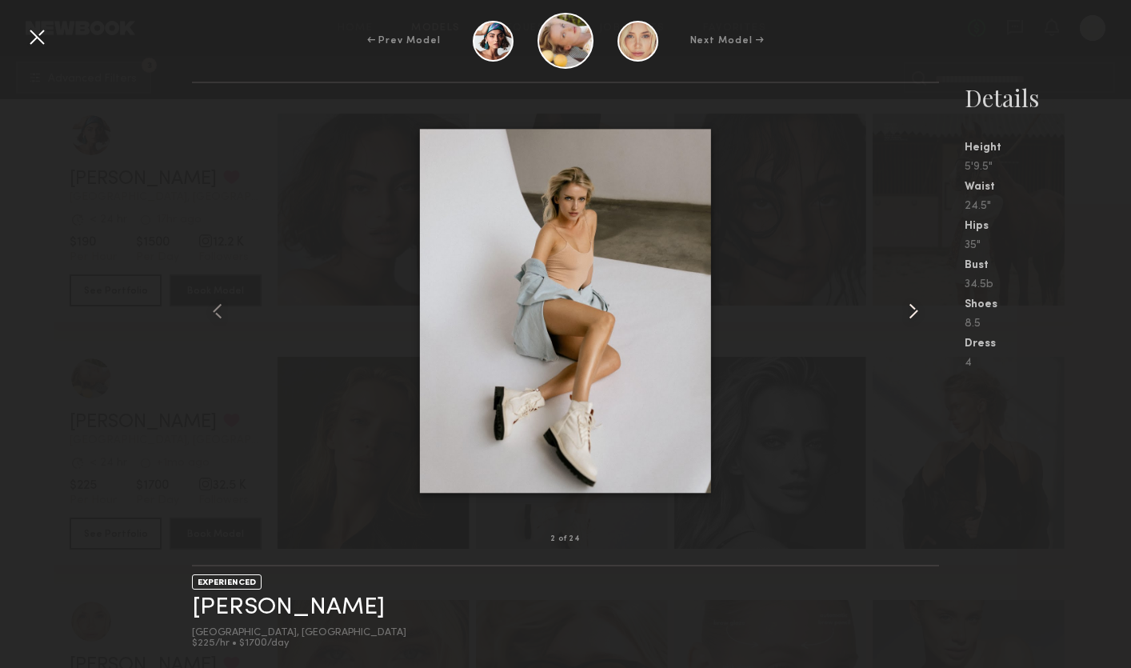
click at [915, 301] on common-icon at bounding box center [913, 311] width 26 height 26
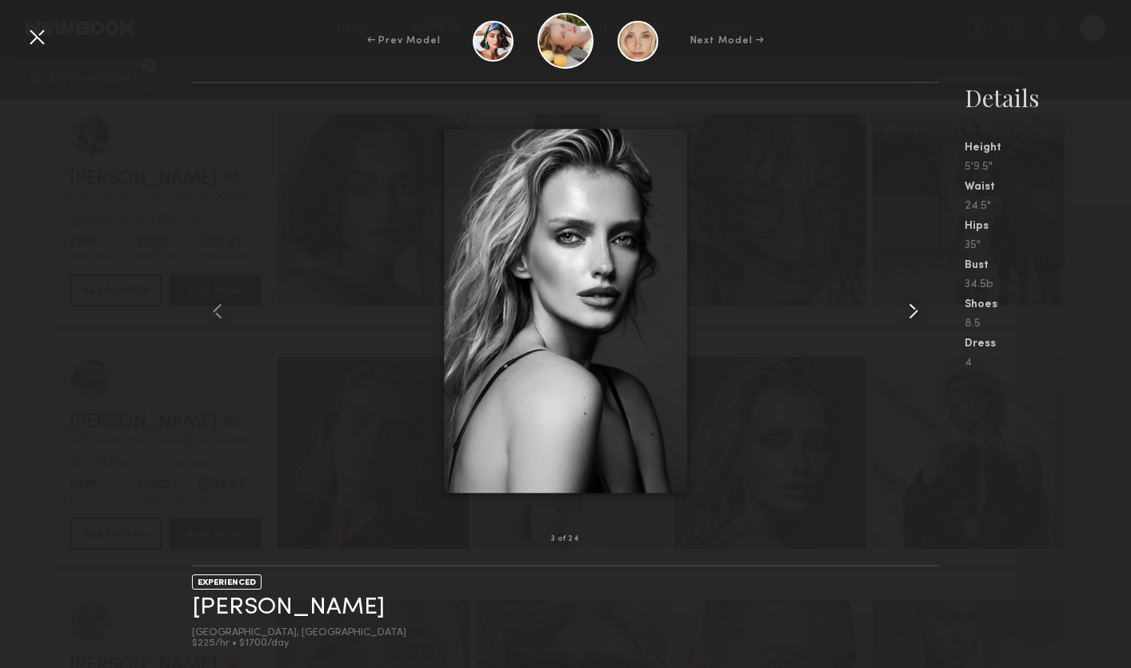
click at [915, 301] on common-icon at bounding box center [913, 311] width 26 height 26
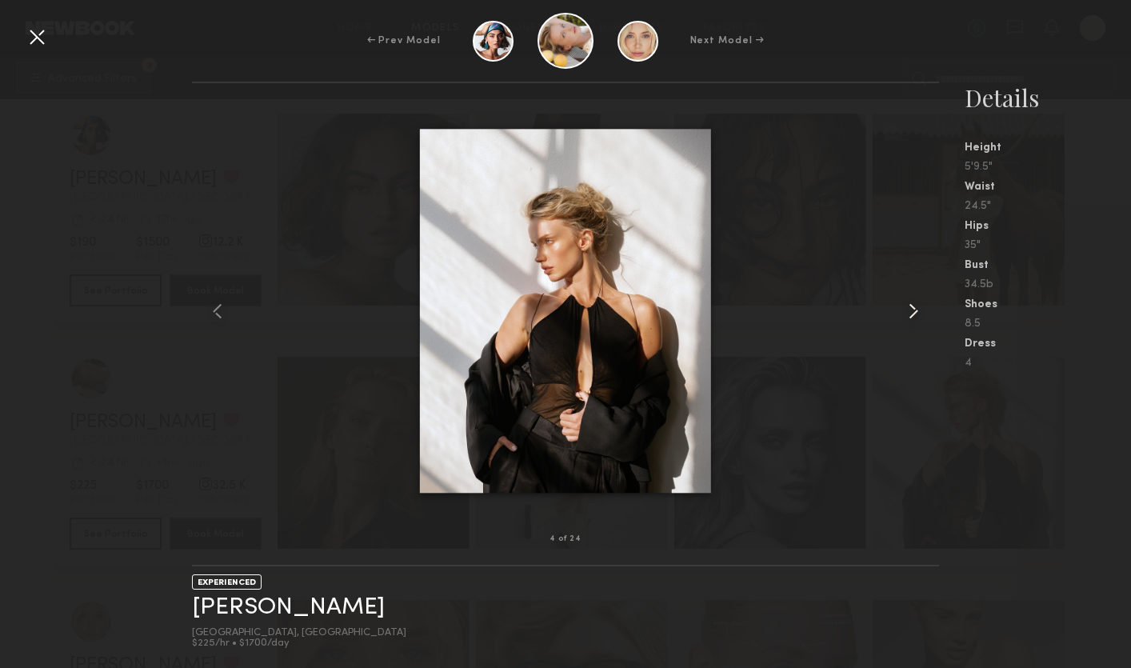
click at [914, 301] on common-icon at bounding box center [913, 311] width 26 height 26
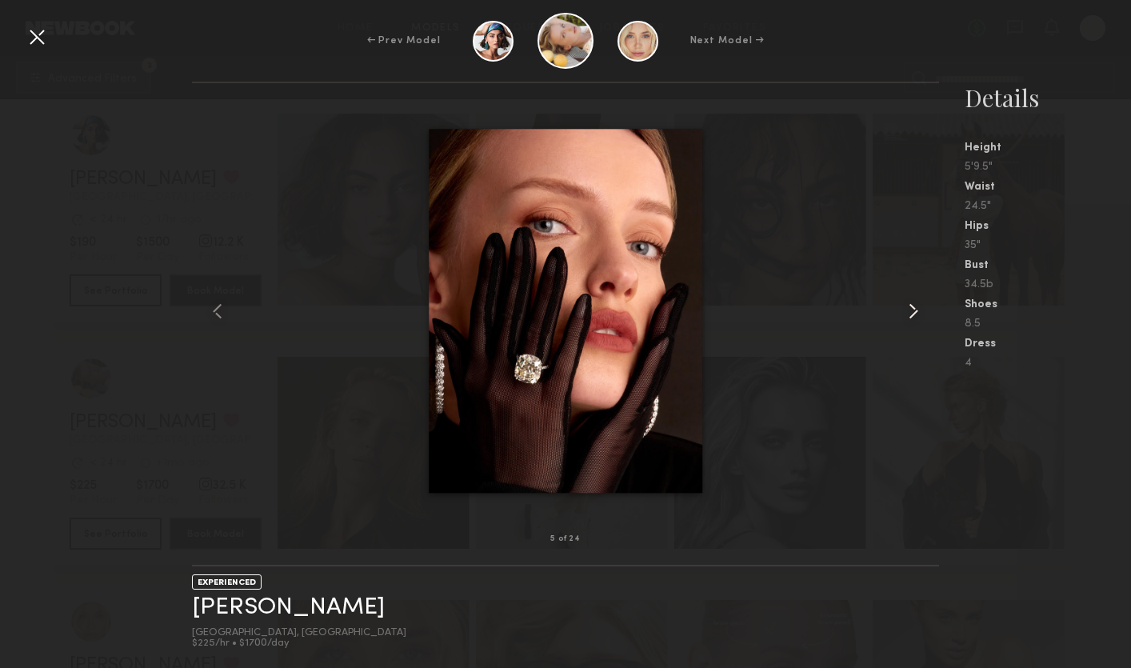
click at [914, 301] on common-icon at bounding box center [913, 311] width 26 height 26
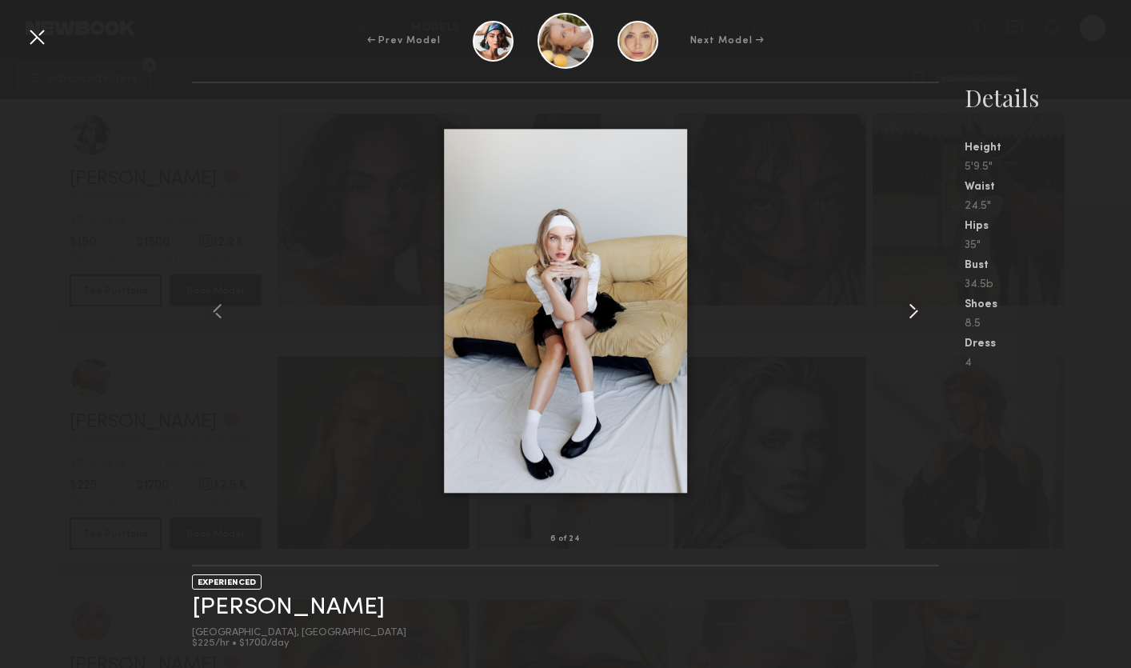
click at [912, 306] on common-icon at bounding box center [913, 311] width 26 height 26
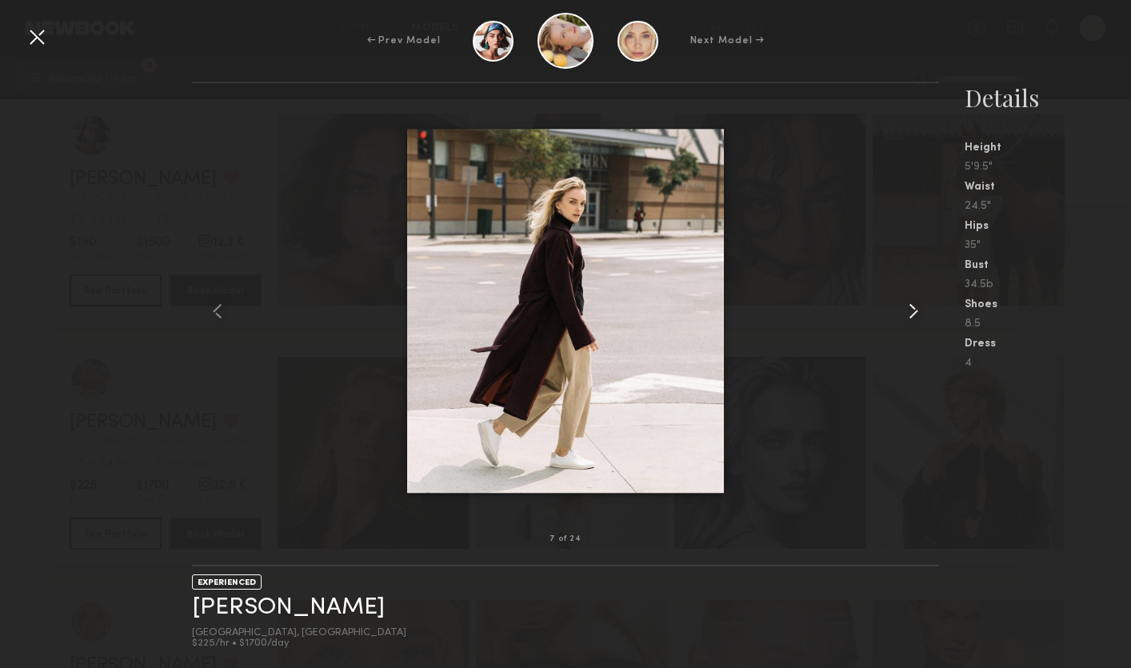
click at [911, 306] on common-icon at bounding box center [913, 311] width 26 height 26
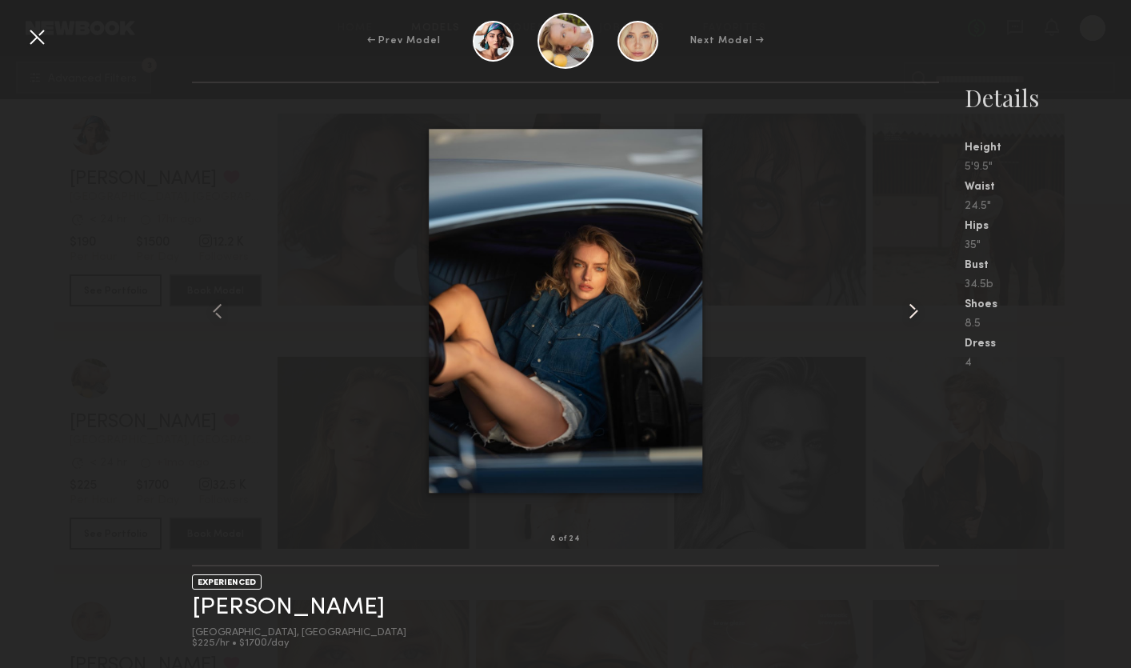
click at [911, 307] on common-icon at bounding box center [913, 311] width 26 height 26
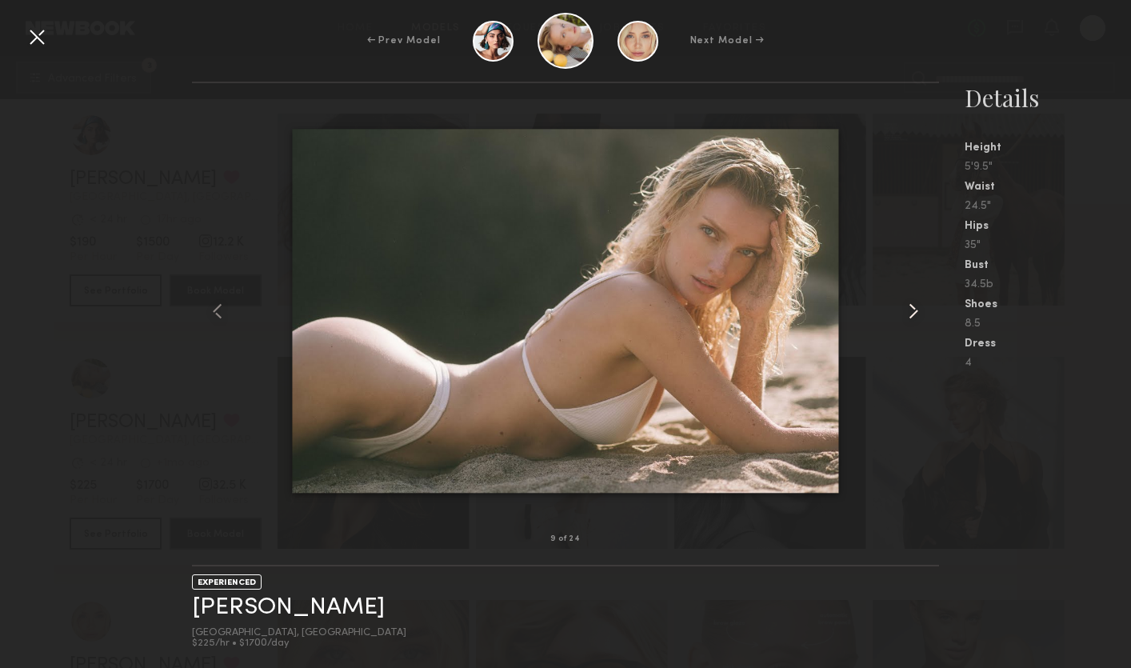
click at [911, 307] on common-icon at bounding box center [913, 311] width 26 height 26
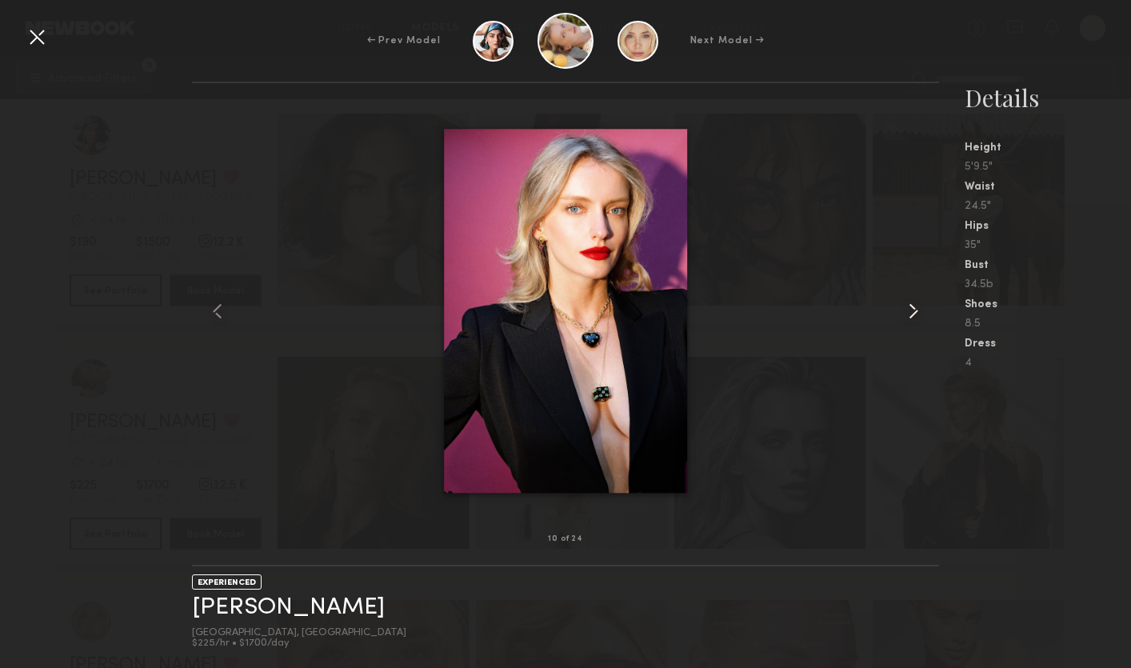
click at [911, 307] on common-icon at bounding box center [913, 311] width 26 height 26
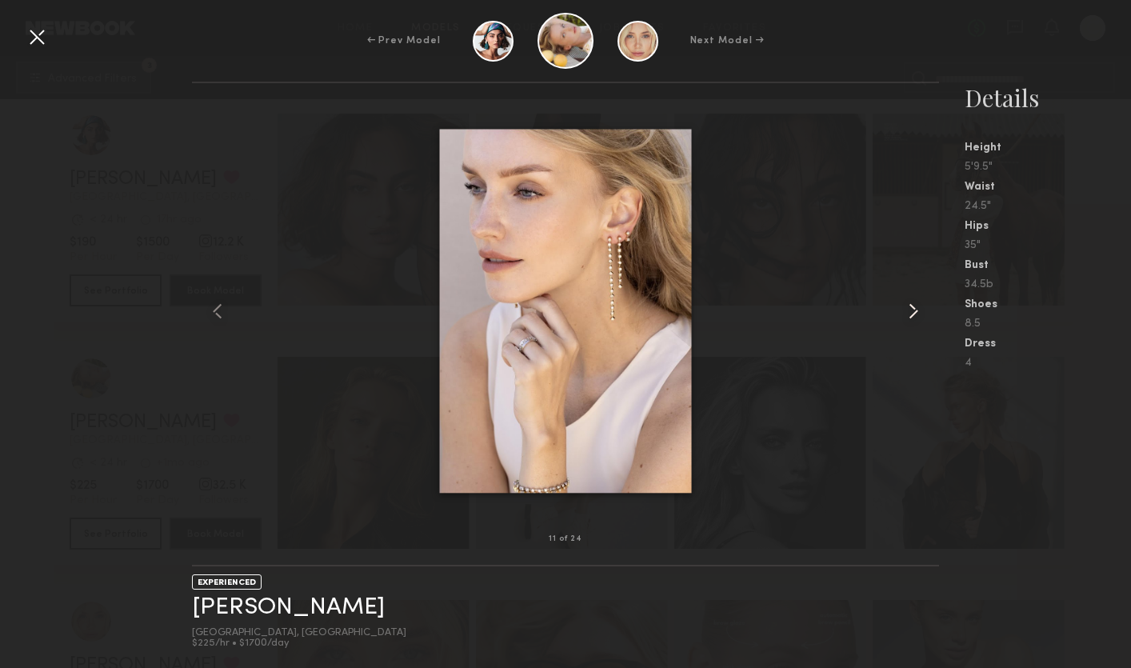
click at [911, 307] on common-icon at bounding box center [913, 311] width 26 height 26
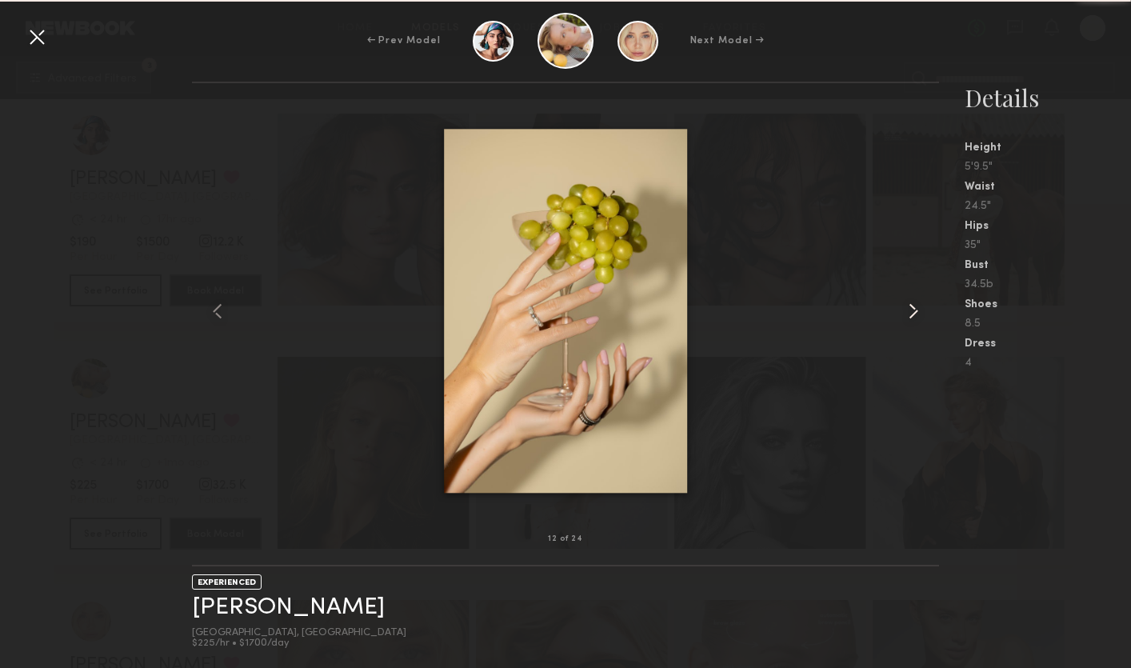
click at [910, 307] on common-icon at bounding box center [913, 311] width 26 height 26
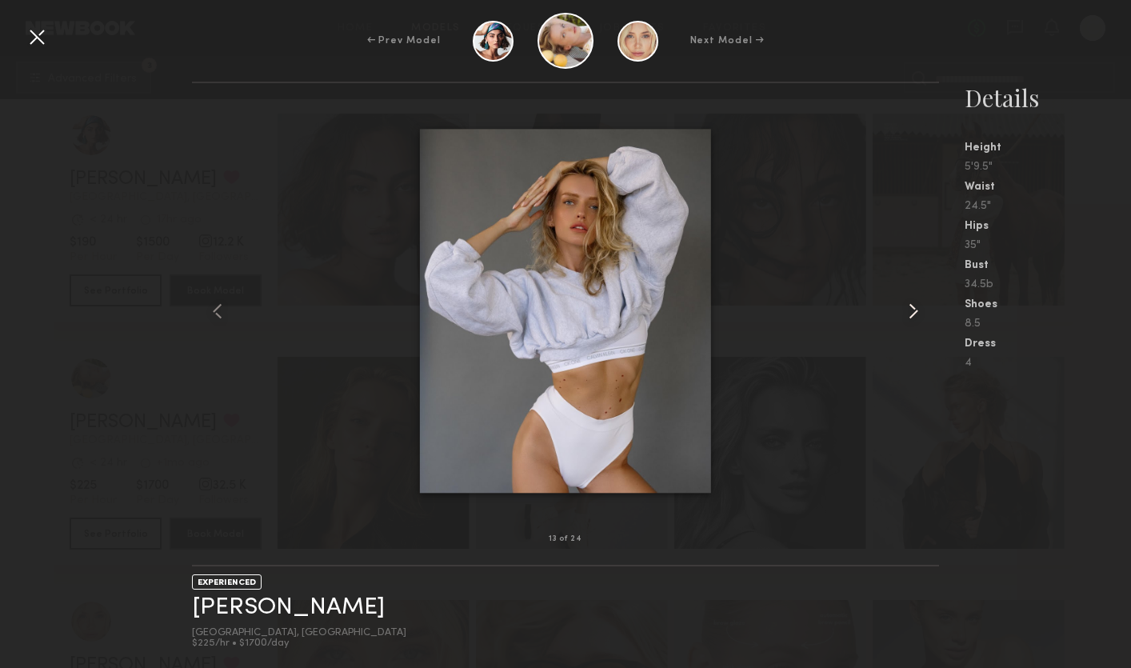
click at [910, 308] on common-icon at bounding box center [913, 311] width 26 height 26
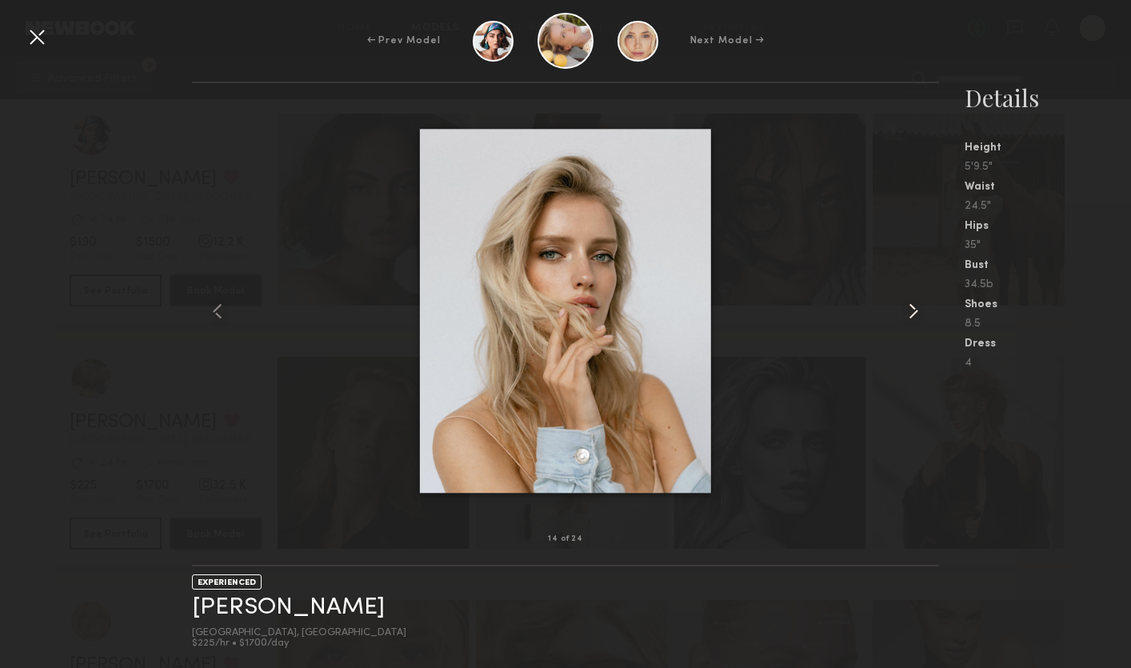
click at [910, 308] on common-icon at bounding box center [913, 311] width 26 height 26
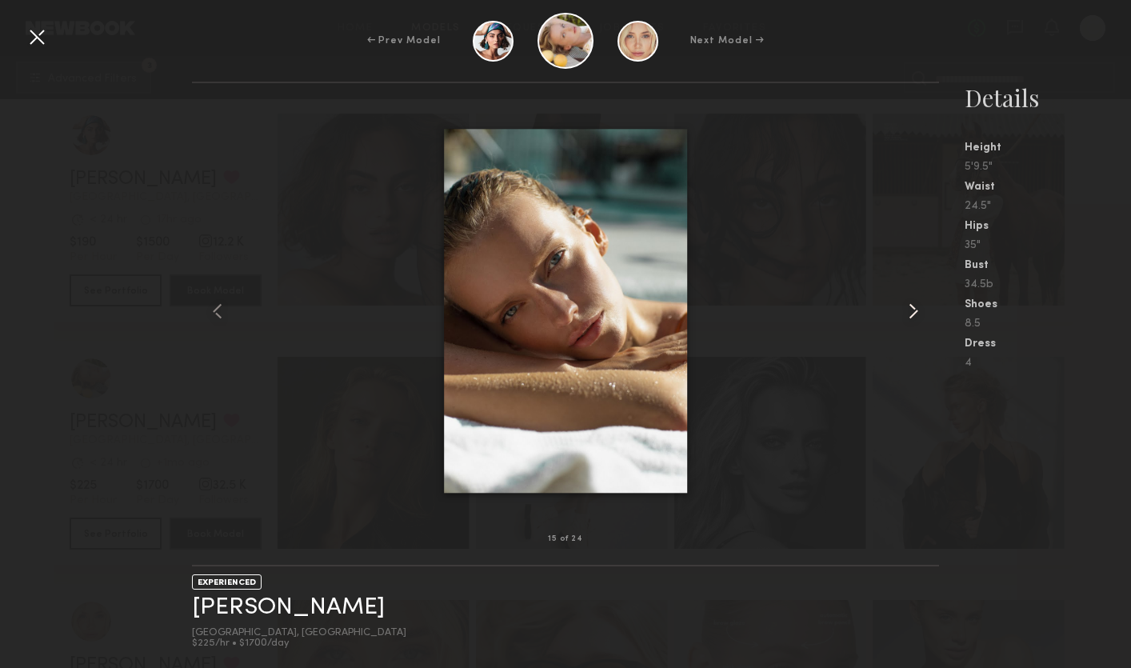
click at [910, 308] on common-icon at bounding box center [913, 311] width 26 height 26
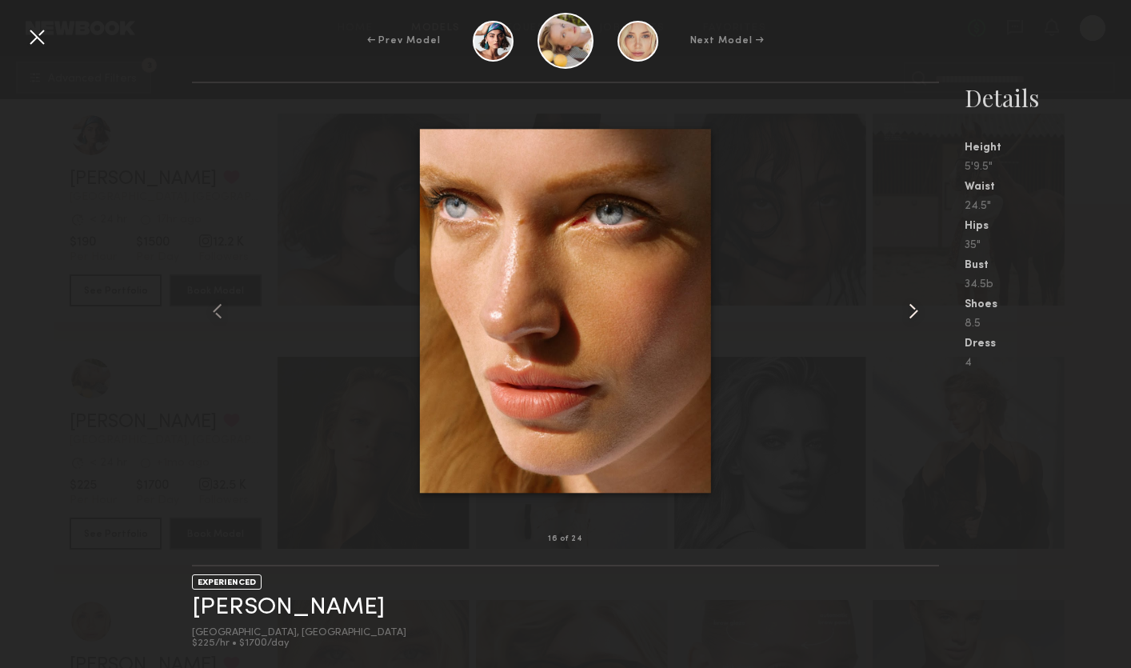
click at [909, 308] on common-icon at bounding box center [913, 311] width 26 height 26
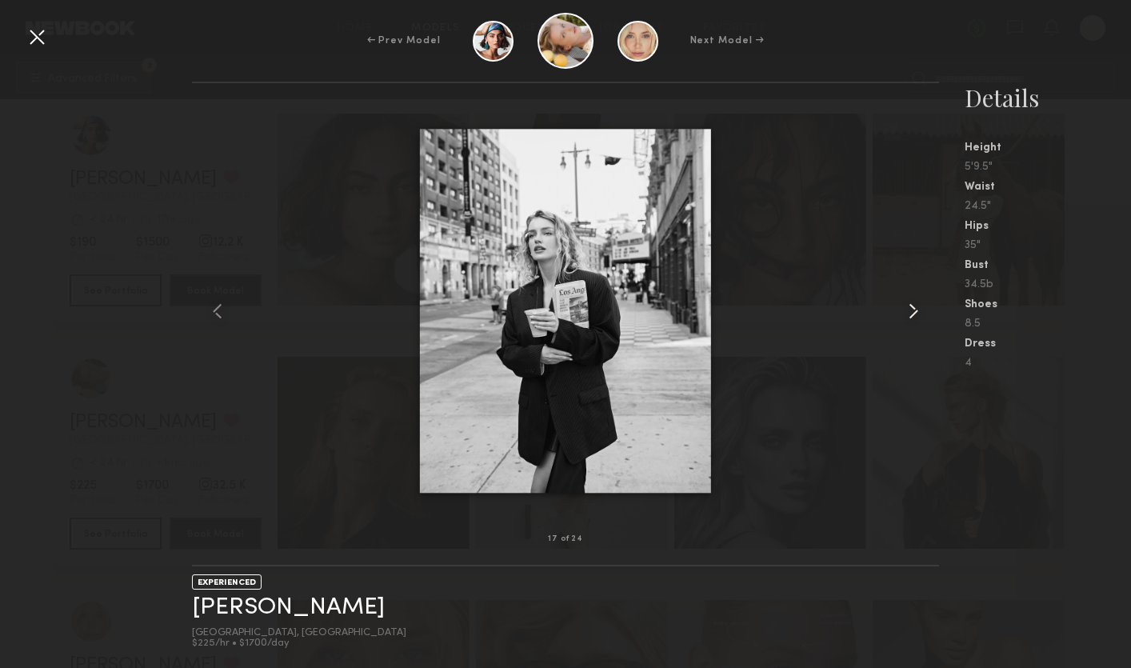
click at [908, 309] on common-icon at bounding box center [913, 311] width 26 height 26
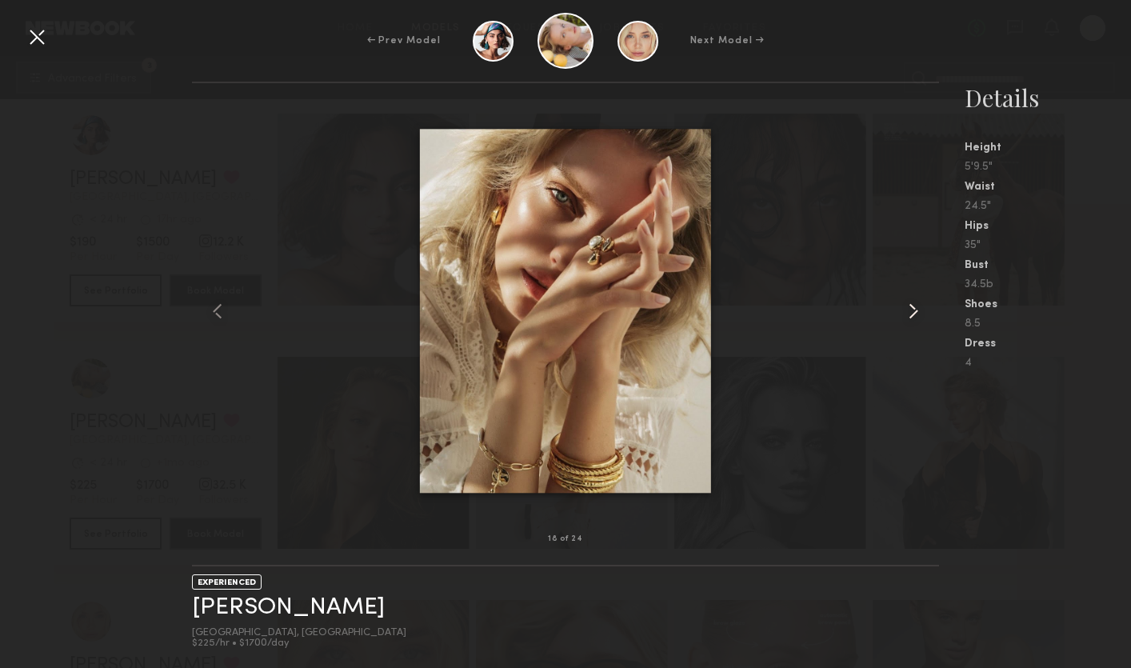
click at [908, 309] on common-icon at bounding box center [913, 311] width 26 height 26
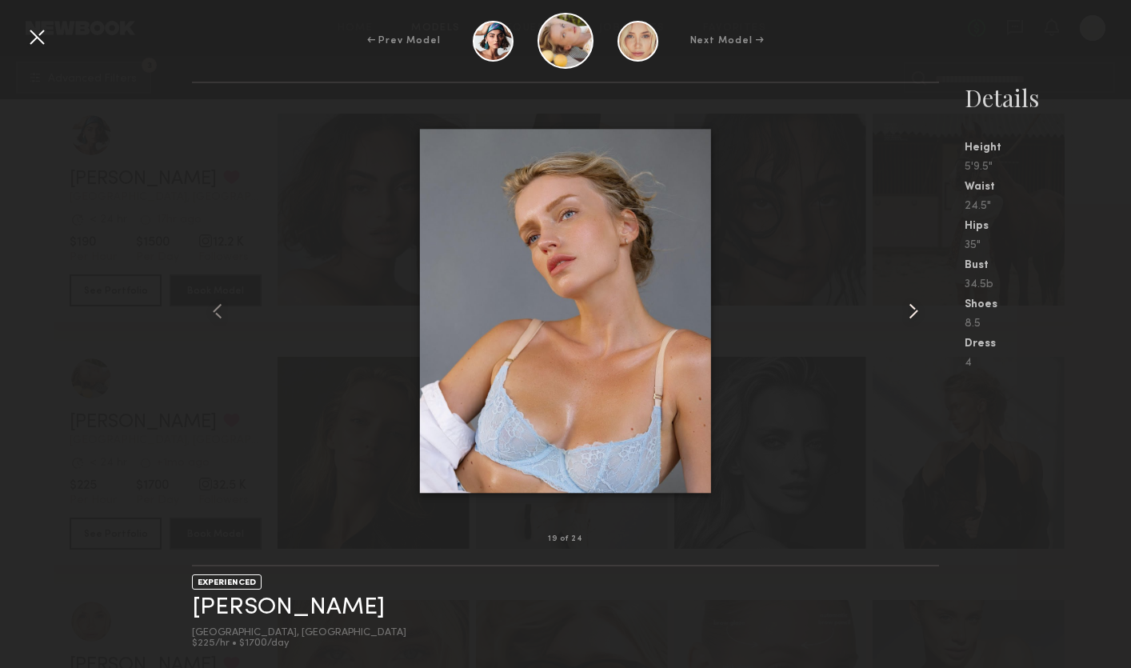
click at [908, 309] on common-icon at bounding box center [913, 311] width 26 height 26
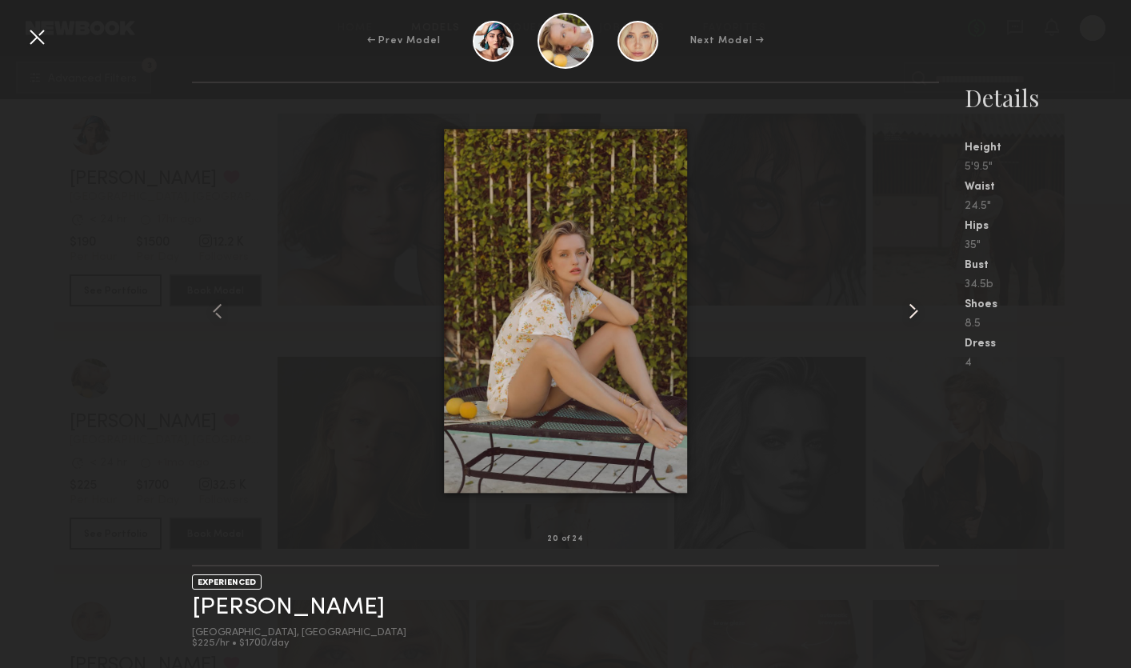
click at [908, 309] on common-icon at bounding box center [913, 311] width 26 height 26
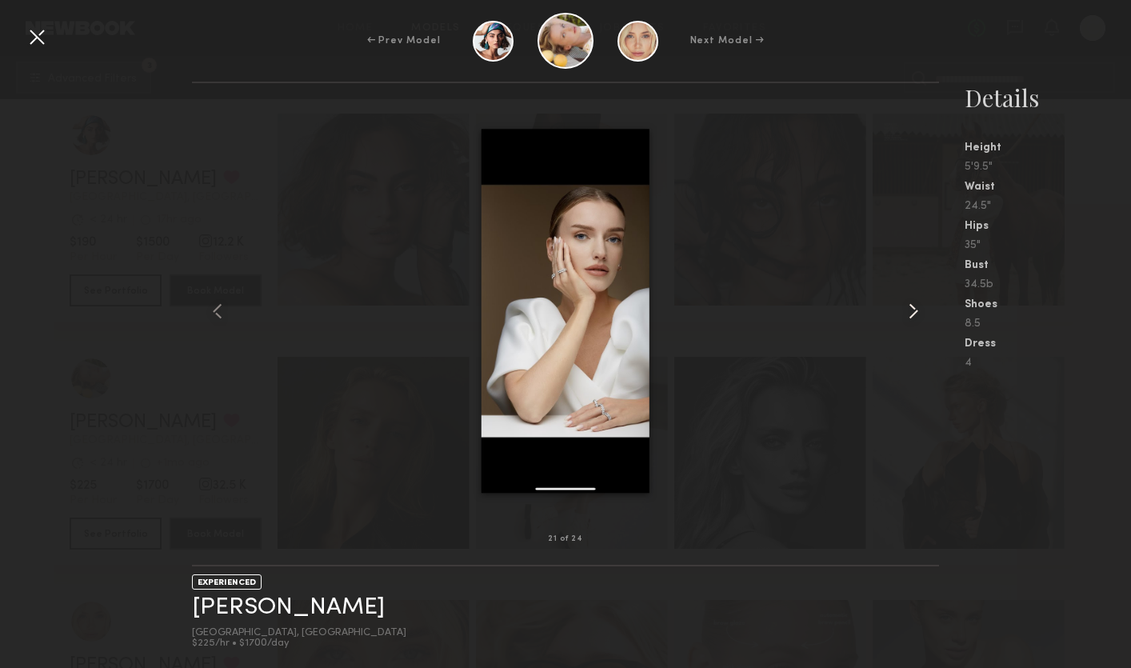
click at [908, 309] on common-icon at bounding box center [913, 311] width 26 height 26
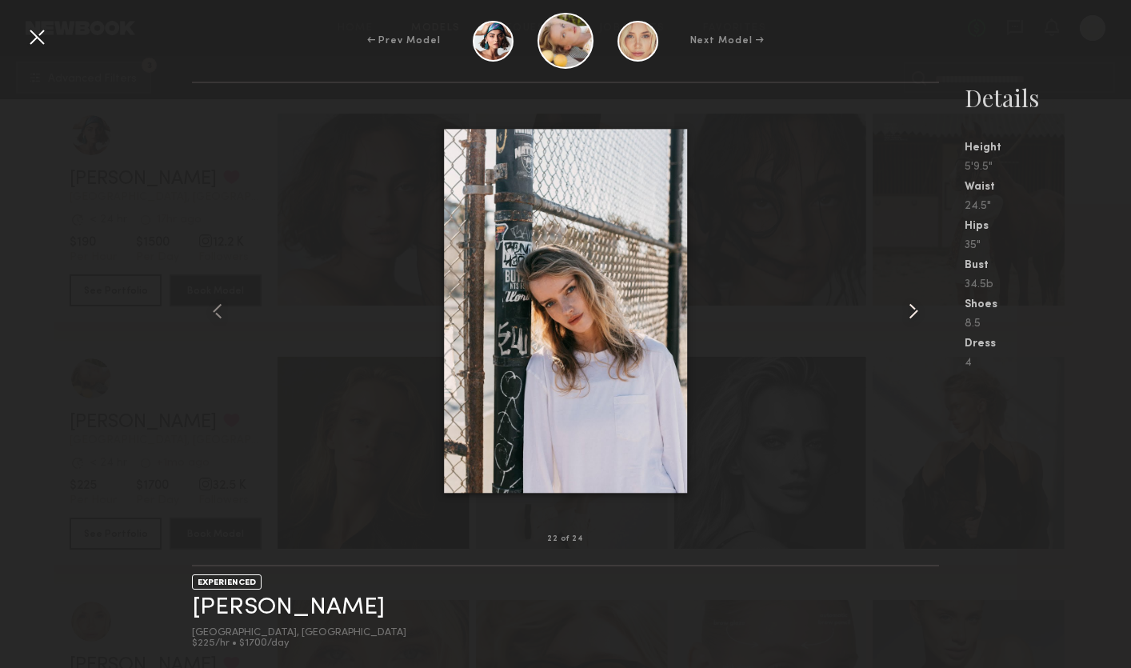
click at [907, 309] on common-icon at bounding box center [913, 311] width 26 height 26
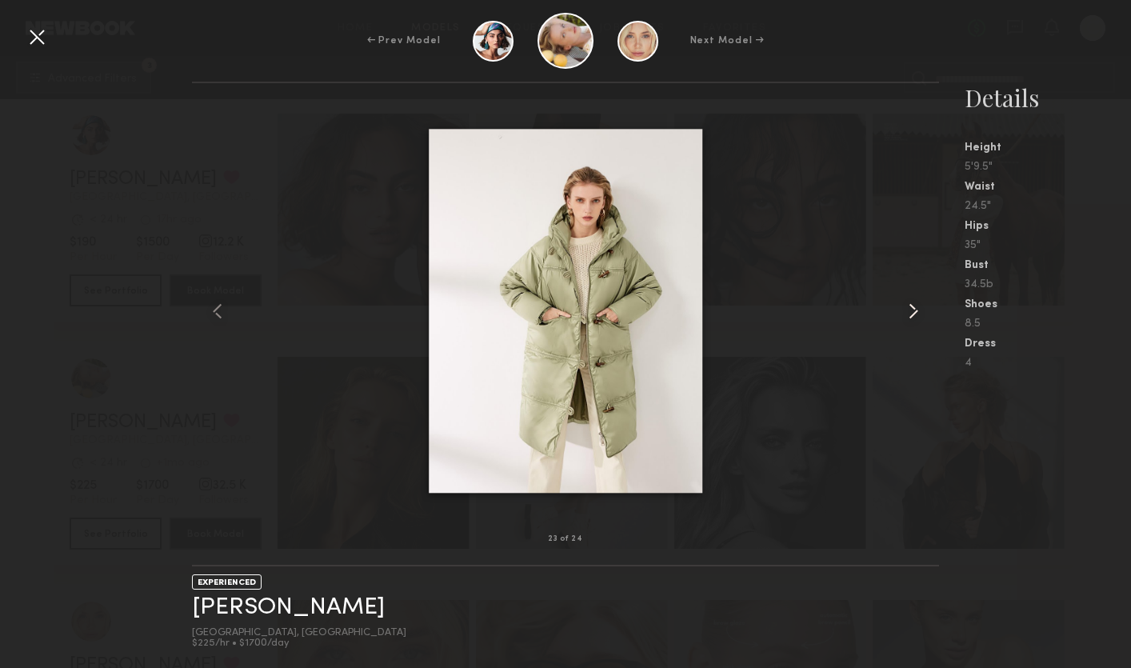
click at [907, 309] on common-icon at bounding box center [913, 311] width 26 height 26
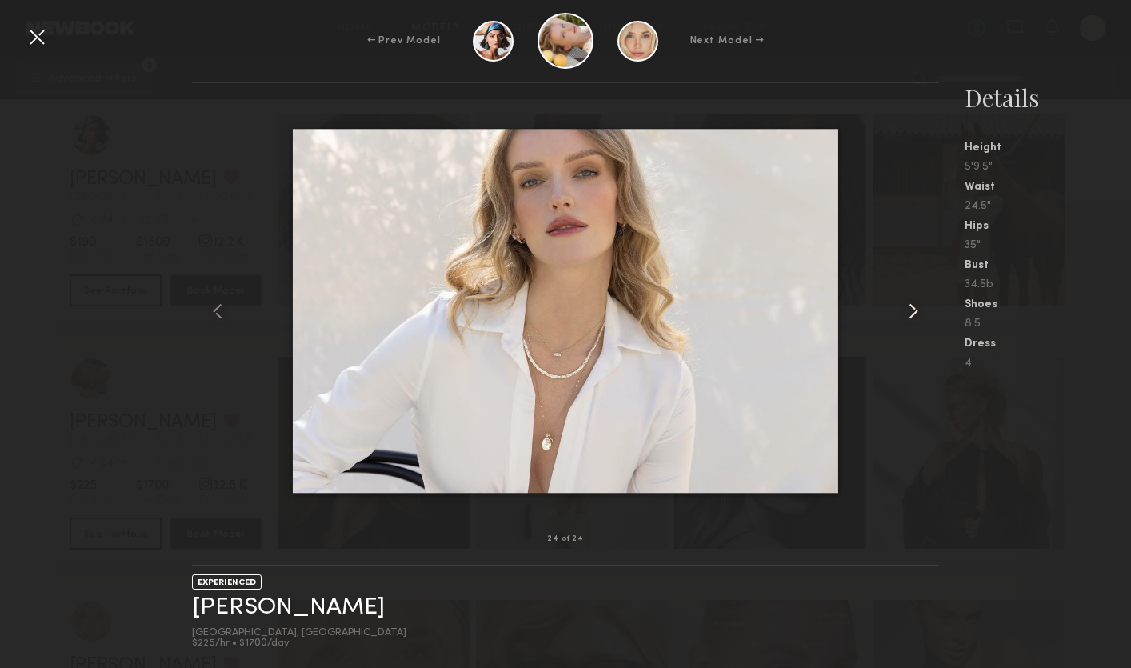
click at [906, 309] on common-icon at bounding box center [913, 311] width 26 height 26
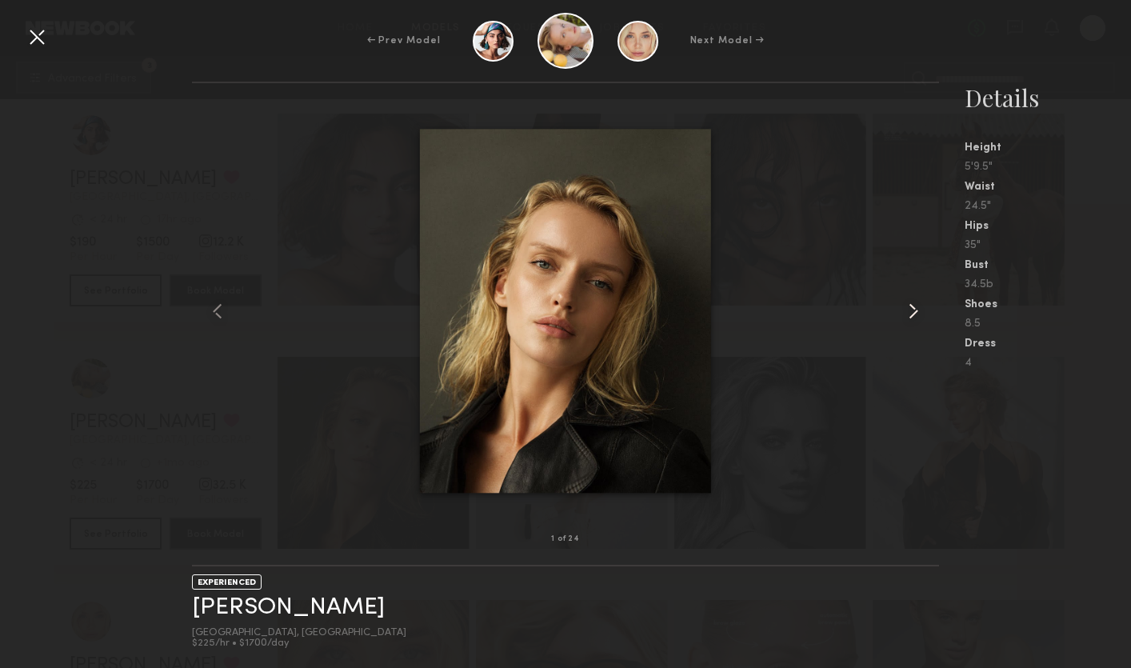
click at [906, 309] on common-icon at bounding box center [913, 311] width 26 height 26
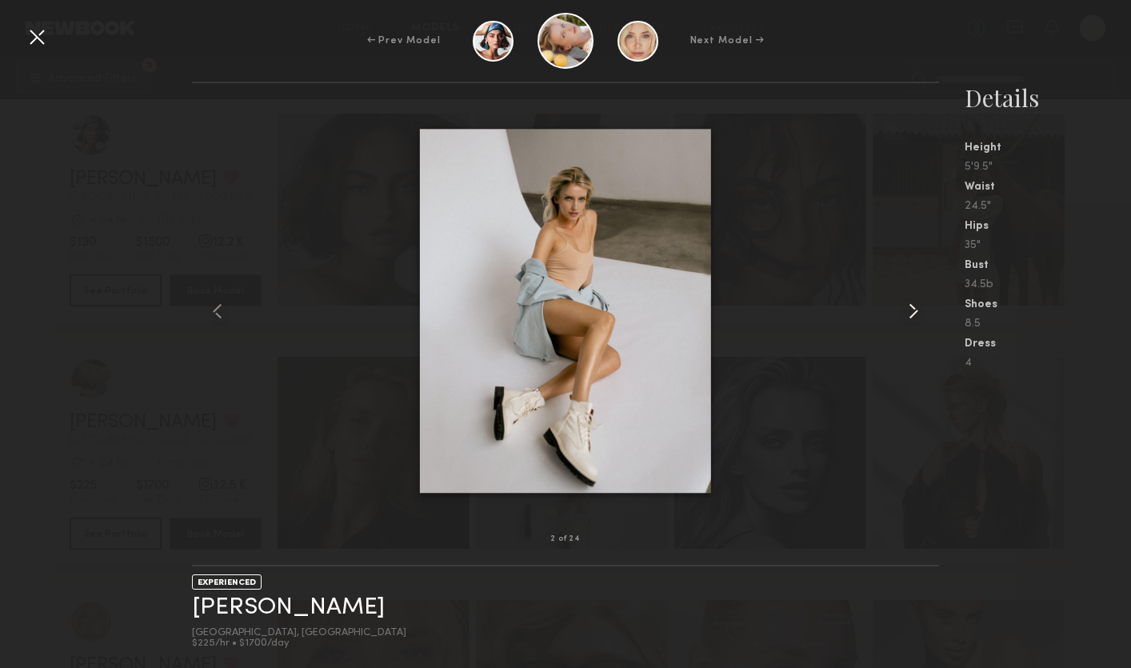
click at [905, 309] on common-icon at bounding box center [913, 311] width 26 height 26
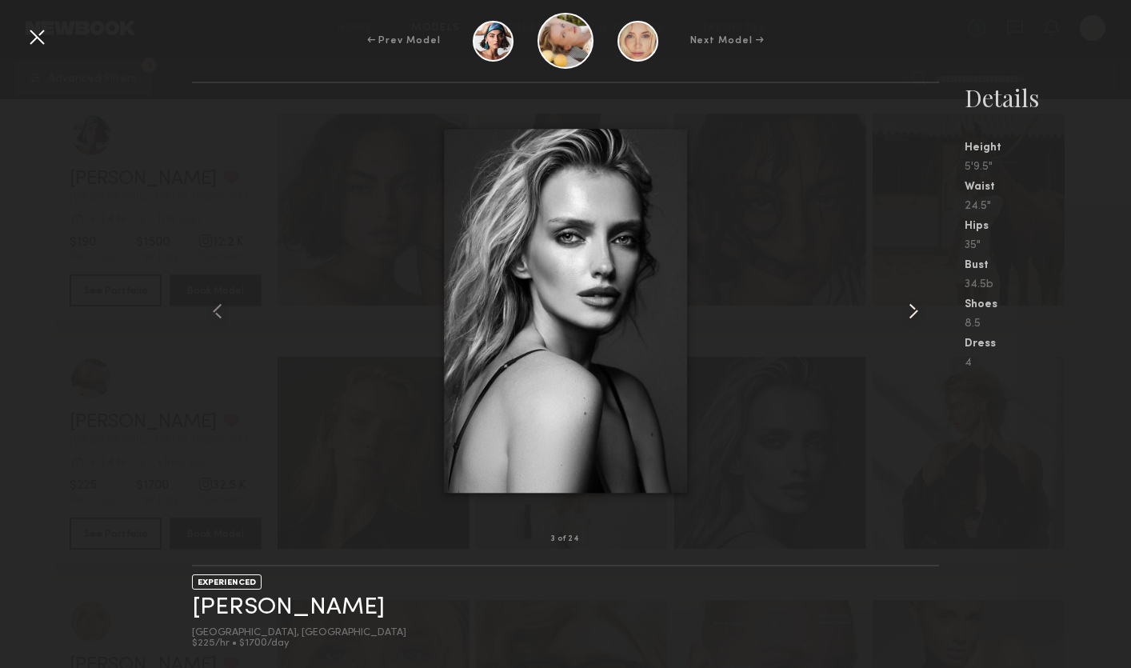
click at [905, 310] on common-icon at bounding box center [913, 311] width 26 height 26
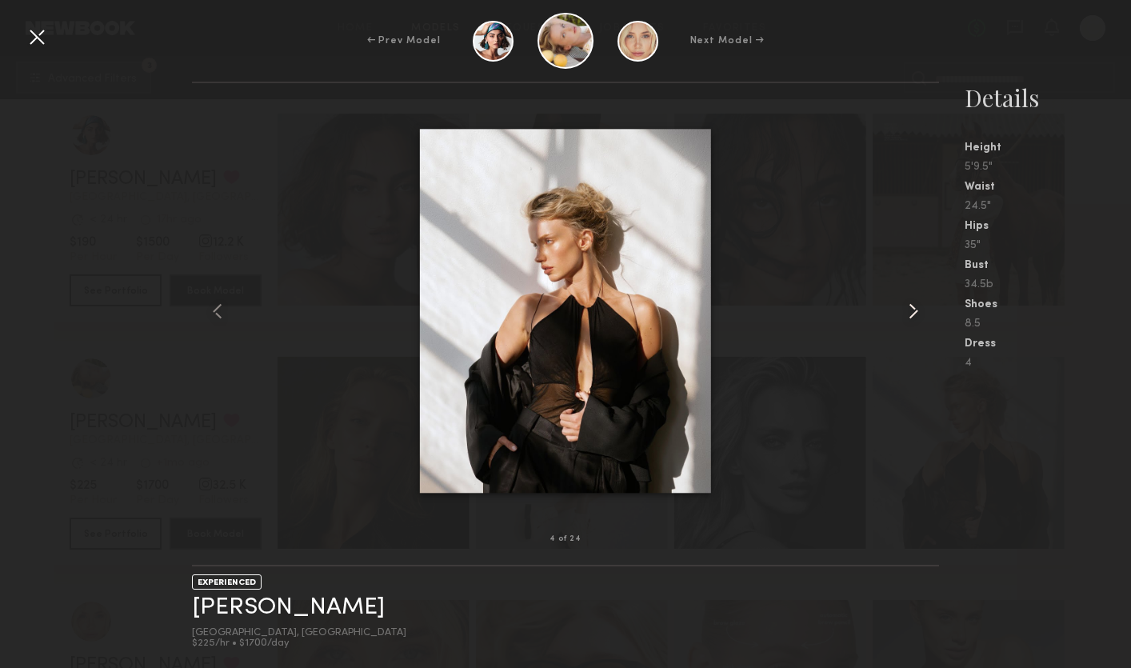
click at [903, 311] on common-icon at bounding box center [913, 311] width 26 height 26
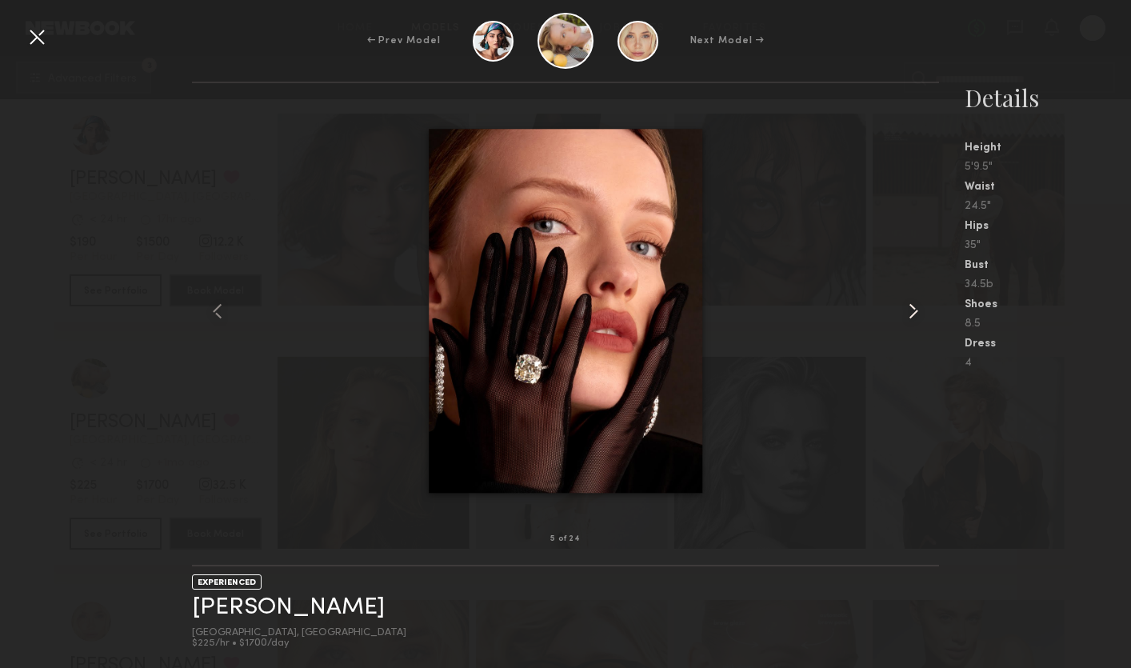
click at [903, 311] on common-icon at bounding box center [913, 311] width 26 height 26
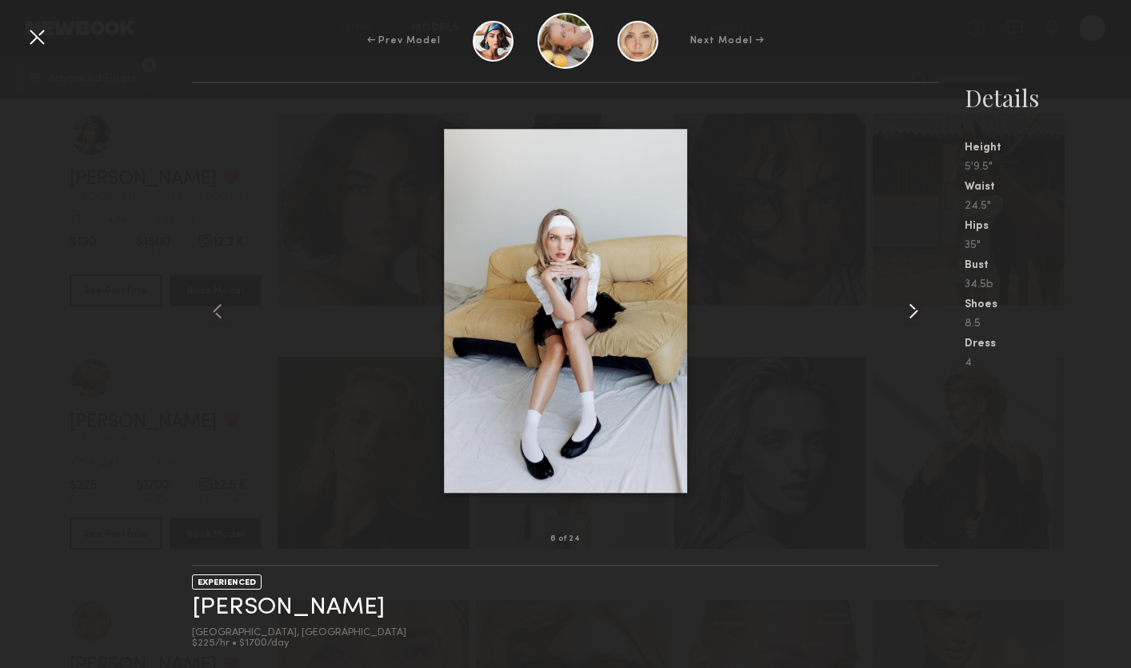
click at [903, 311] on common-icon at bounding box center [913, 311] width 26 height 26
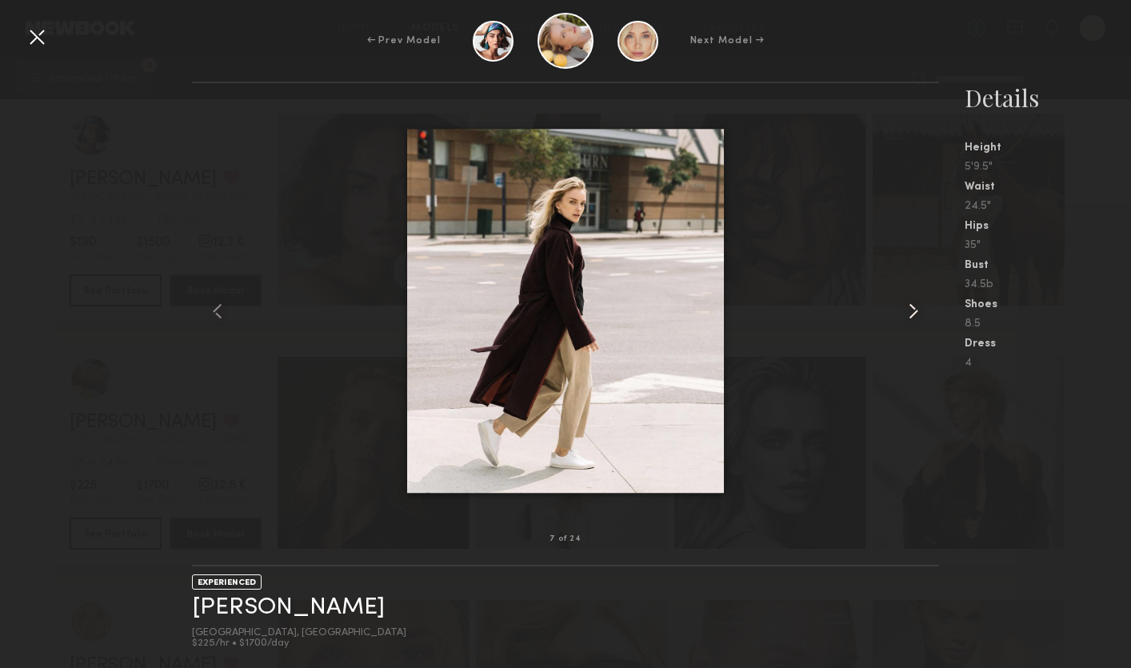
click at [901, 312] on common-icon at bounding box center [913, 311] width 26 height 26
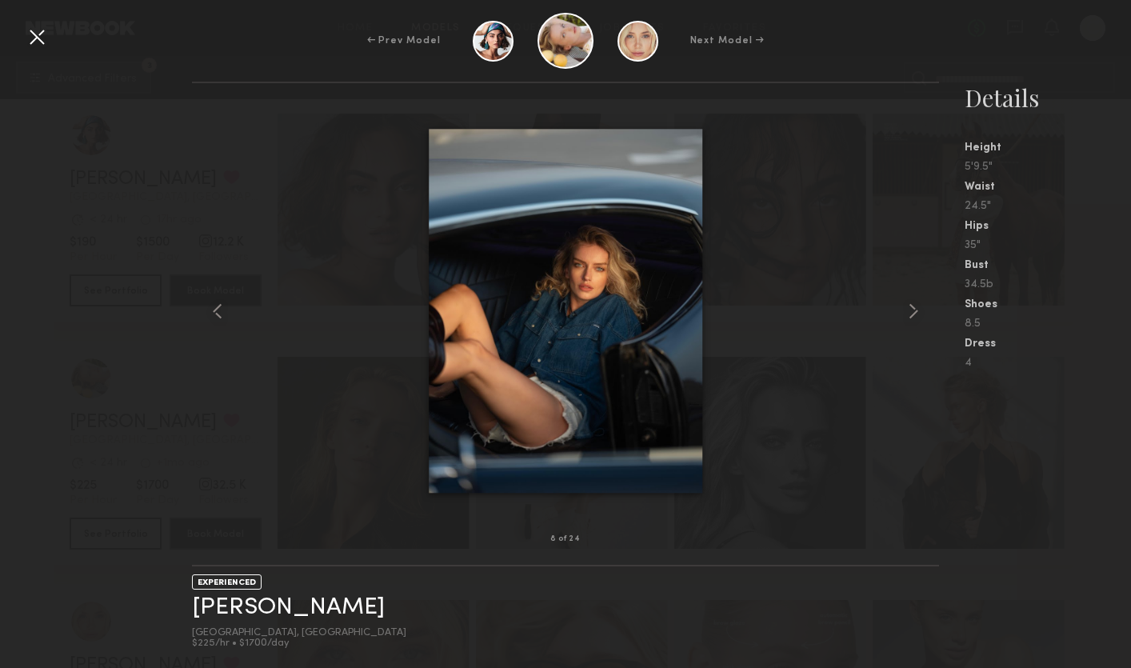
click at [953, 456] on nb-gallery-model-stats "Details Height 5'9.5" Waist 24.5" Hips 35" Bust 34.5b Shoes 8.5 Dress 4" at bounding box center [1035, 375] width 192 height 586
click at [38, 33] on div at bounding box center [37, 37] width 26 height 26
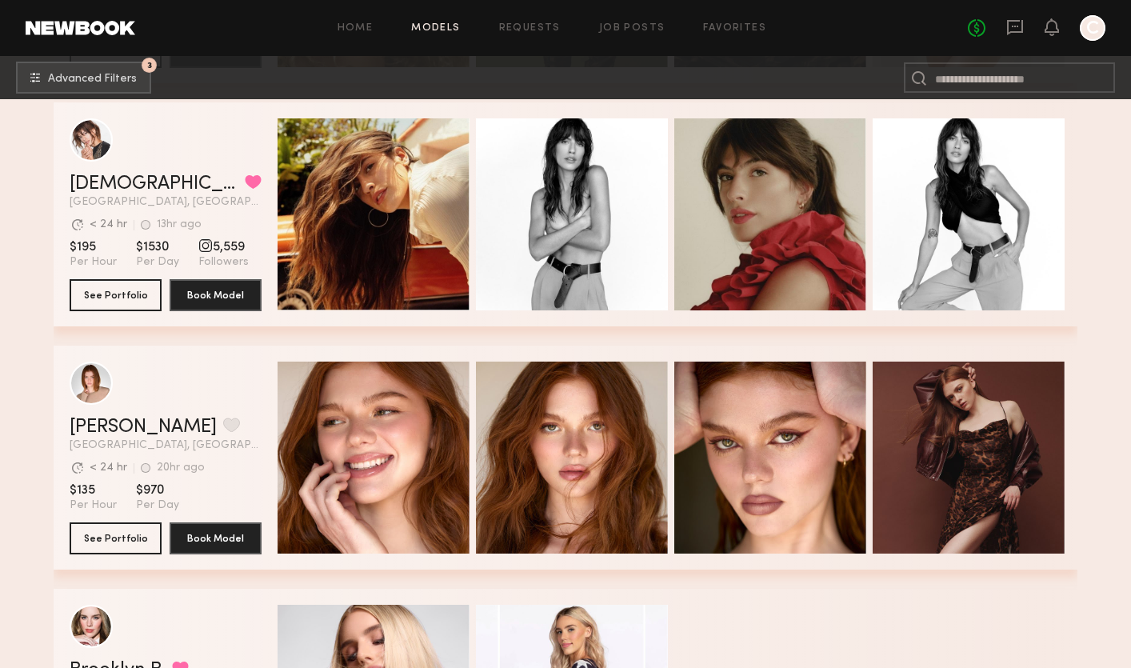
scroll to position [8546, 0]
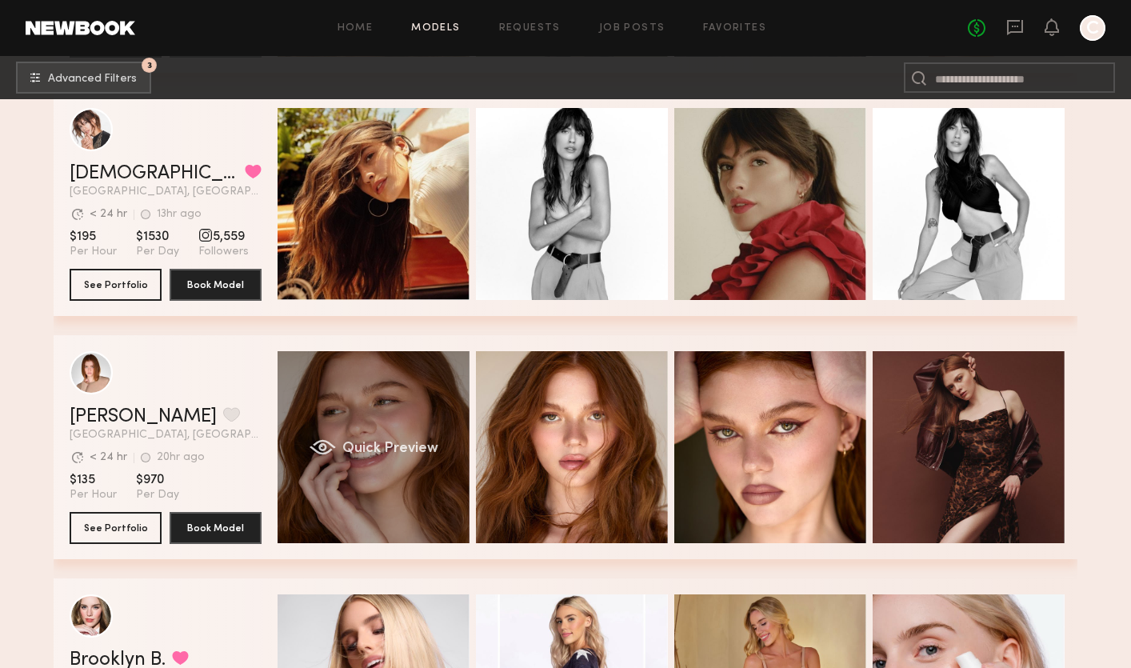
click at [381, 419] on div "Quick Preview" at bounding box center [373, 447] width 192 height 192
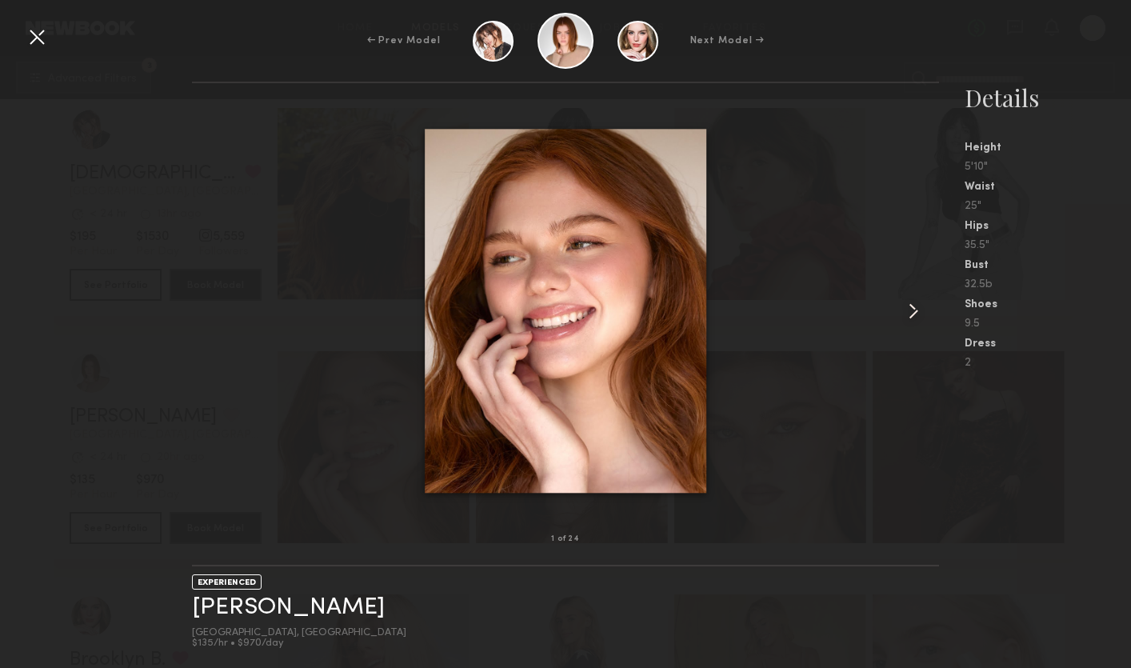
click at [907, 312] on common-icon at bounding box center [913, 311] width 26 height 26
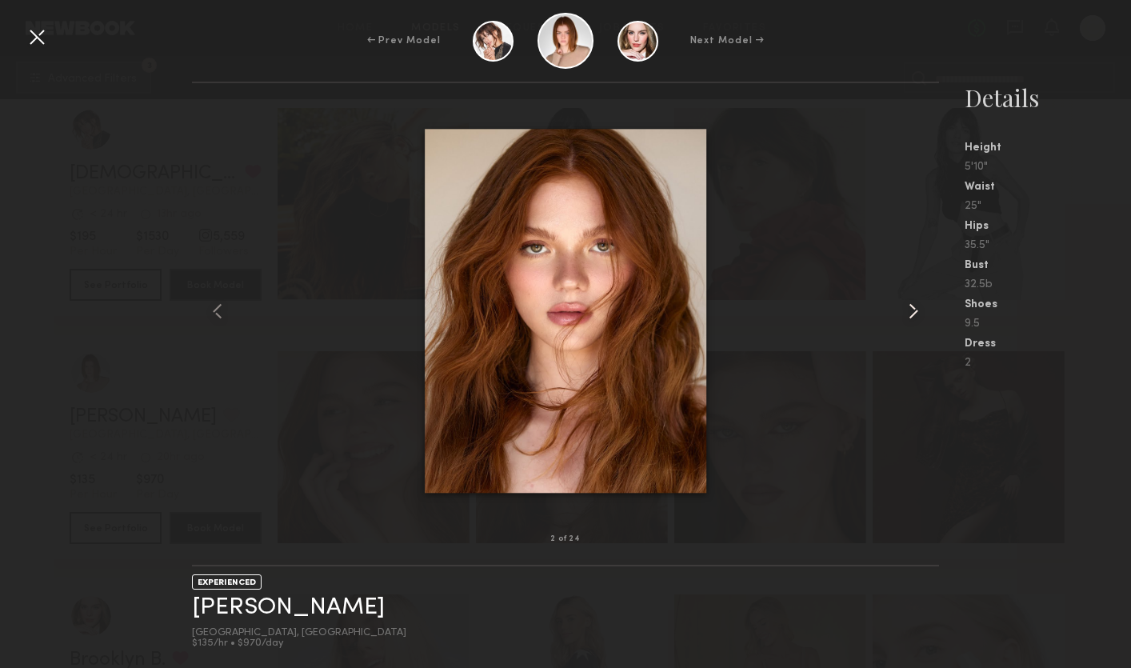
click at [907, 312] on common-icon at bounding box center [913, 311] width 26 height 26
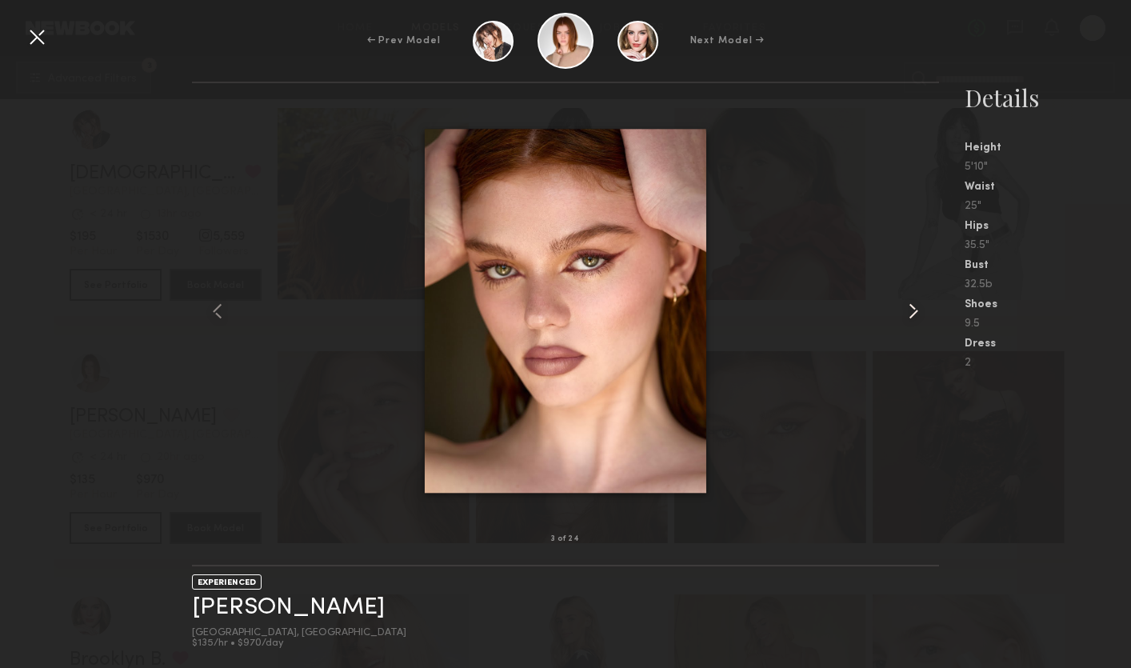
click at [907, 312] on common-icon at bounding box center [913, 311] width 26 height 26
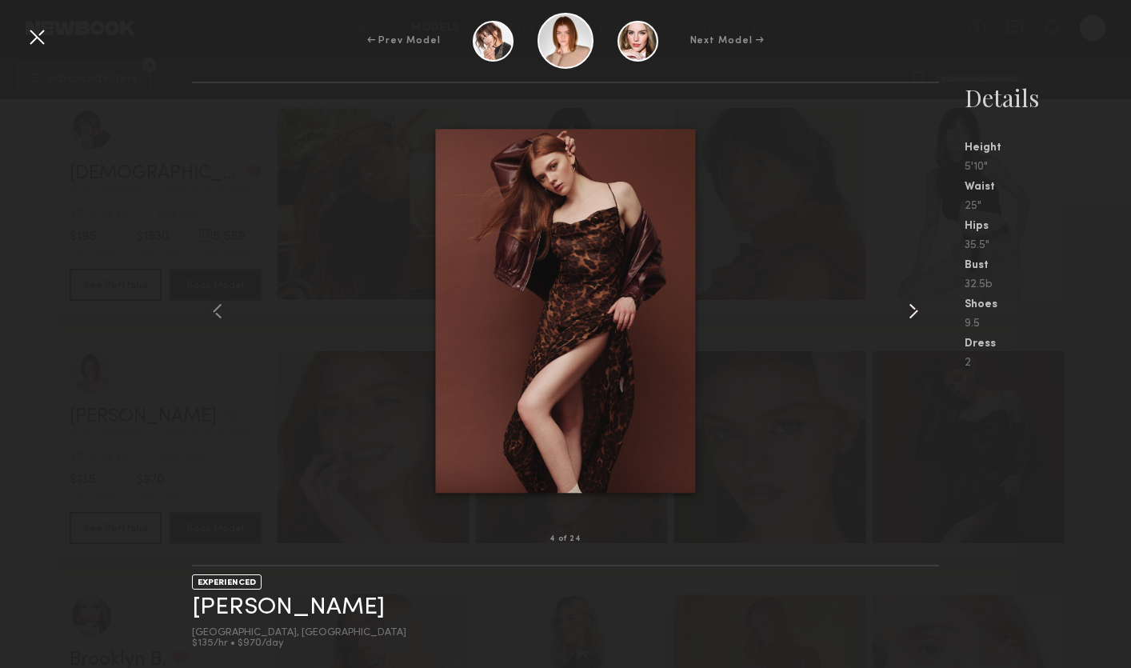
click at [907, 312] on common-icon at bounding box center [913, 311] width 26 height 26
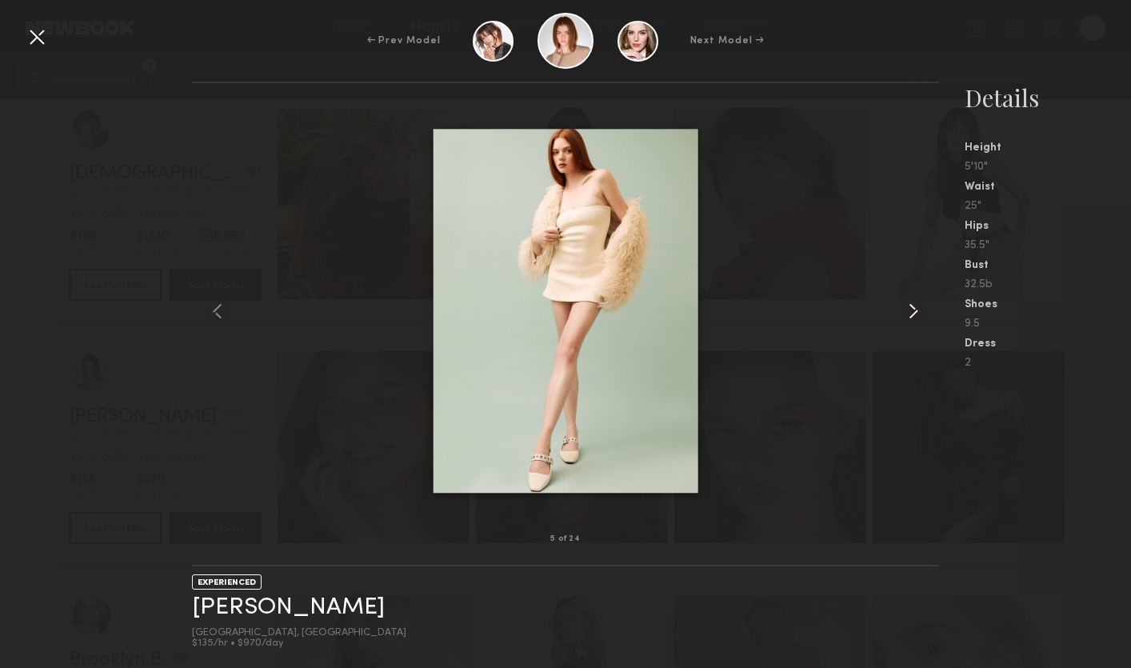
click at [907, 312] on common-icon at bounding box center [913, 311] width 26 height 26
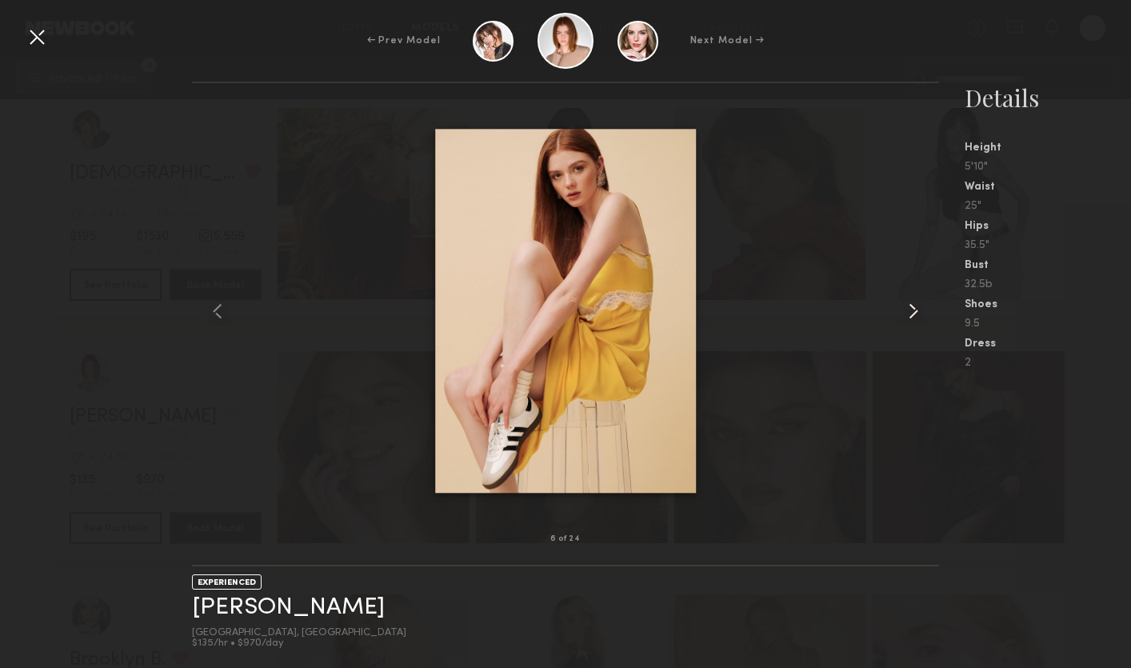
click at [907, 312] on common-icon at bounding box center [913, 311] width 26 height 26
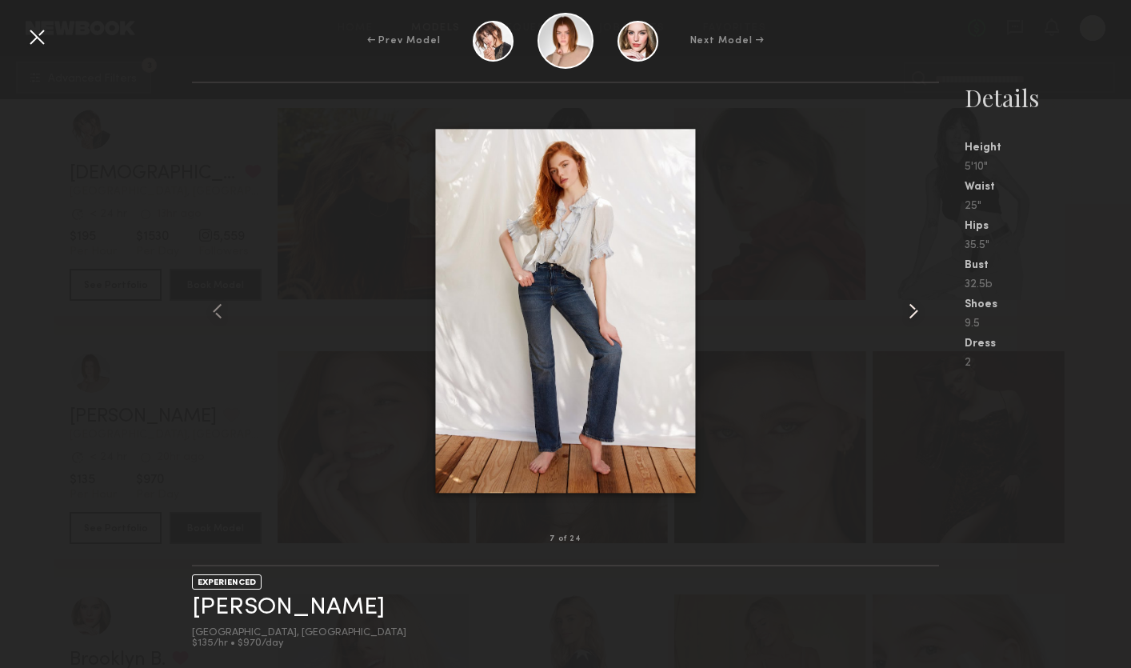
click at [906, 312] on common-icon at bounding box center [913, 311] width 26 height 26
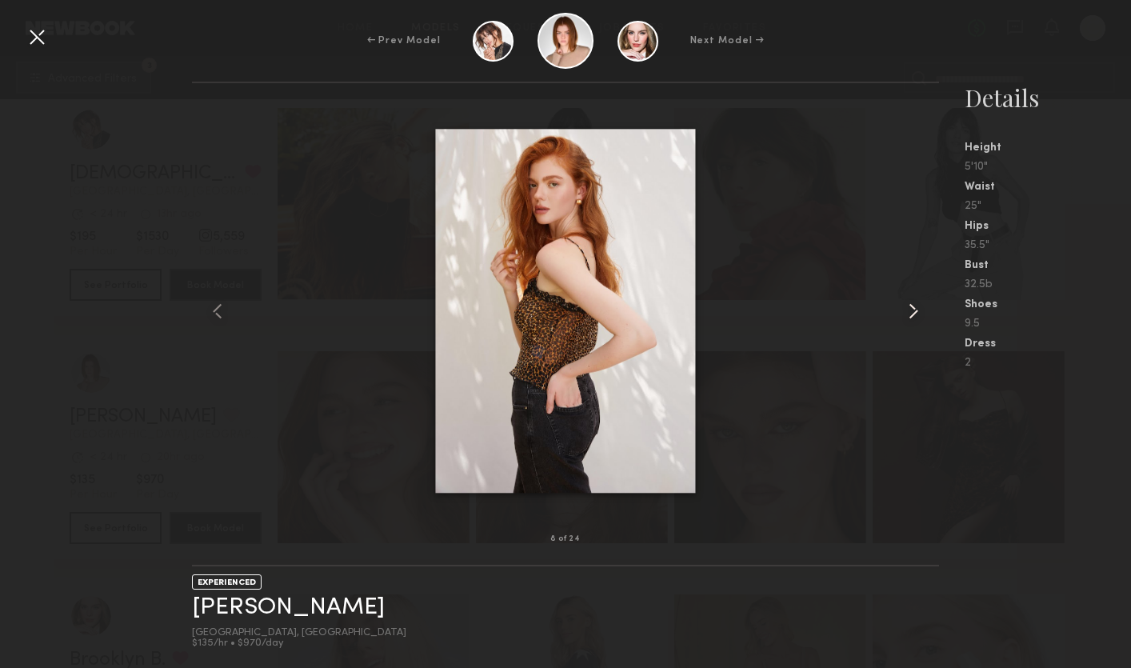
click at [906, 312] on common-icon at bounding box center [913, 311] width 26 height 26
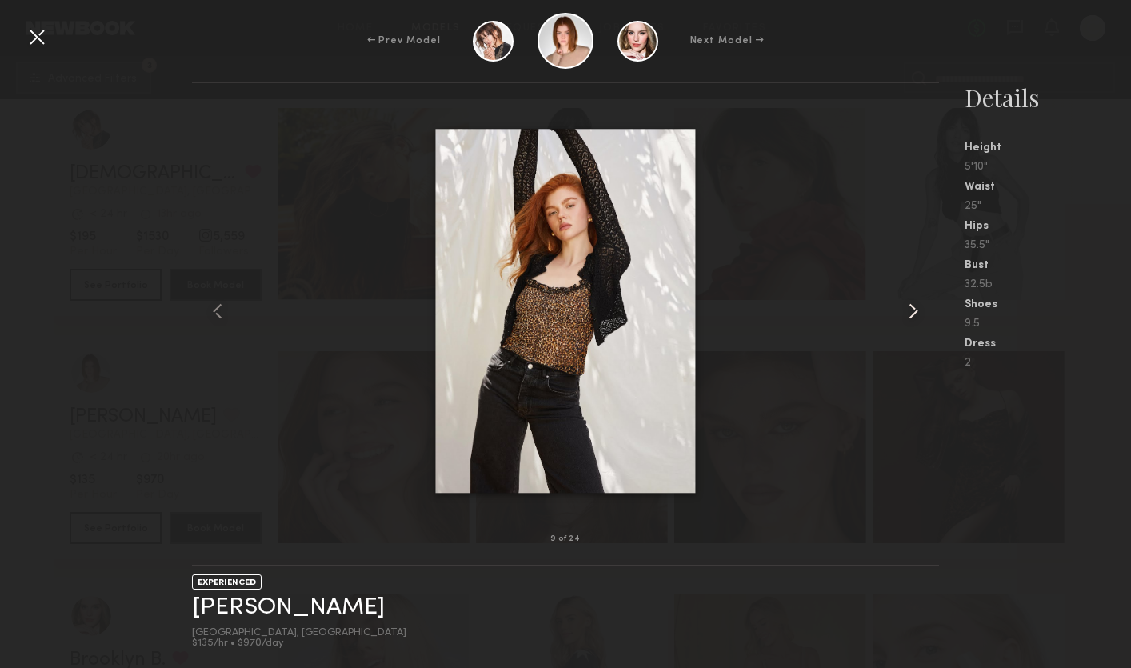
click at [906, 312] on common-icon at bounding box center [913, 311] width 26 height 26
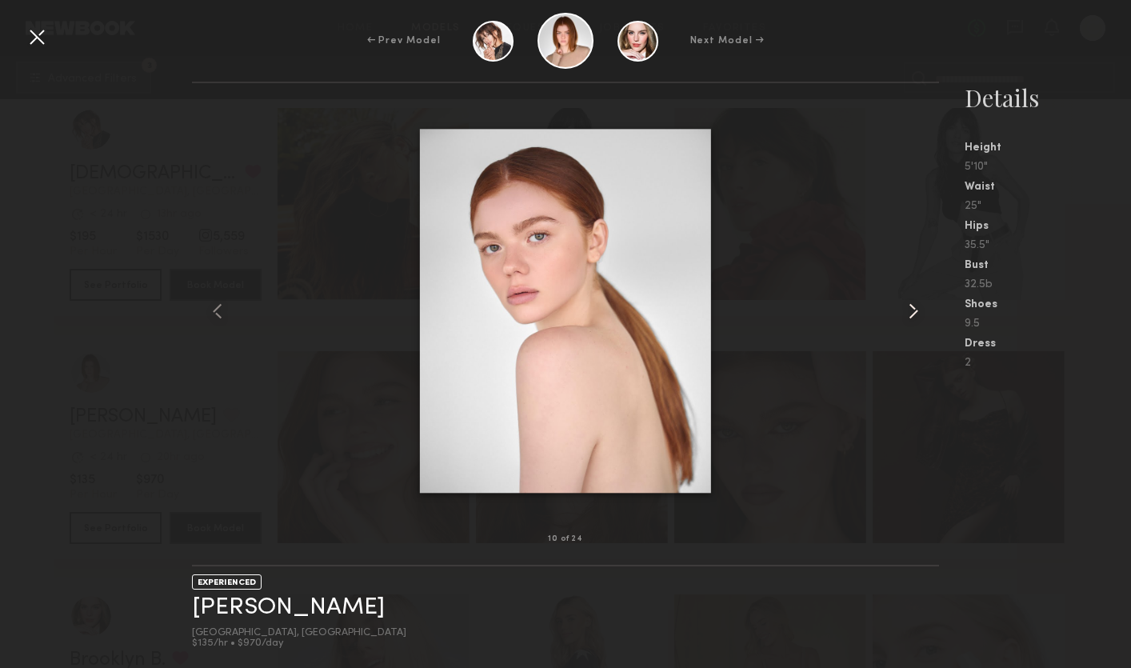
click at [906, 312] on common-icon at bounding box center [913, 311] width 26 height 26
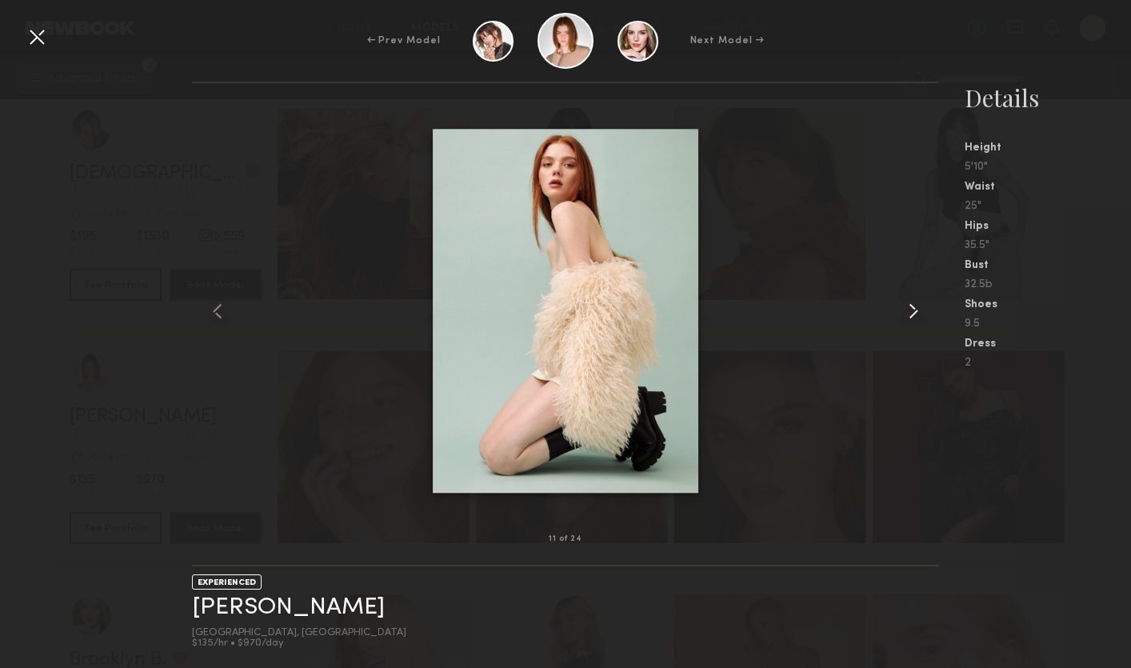
click at [906, 312] on common-icon at bounding box center [913, 311] width 26 height 26
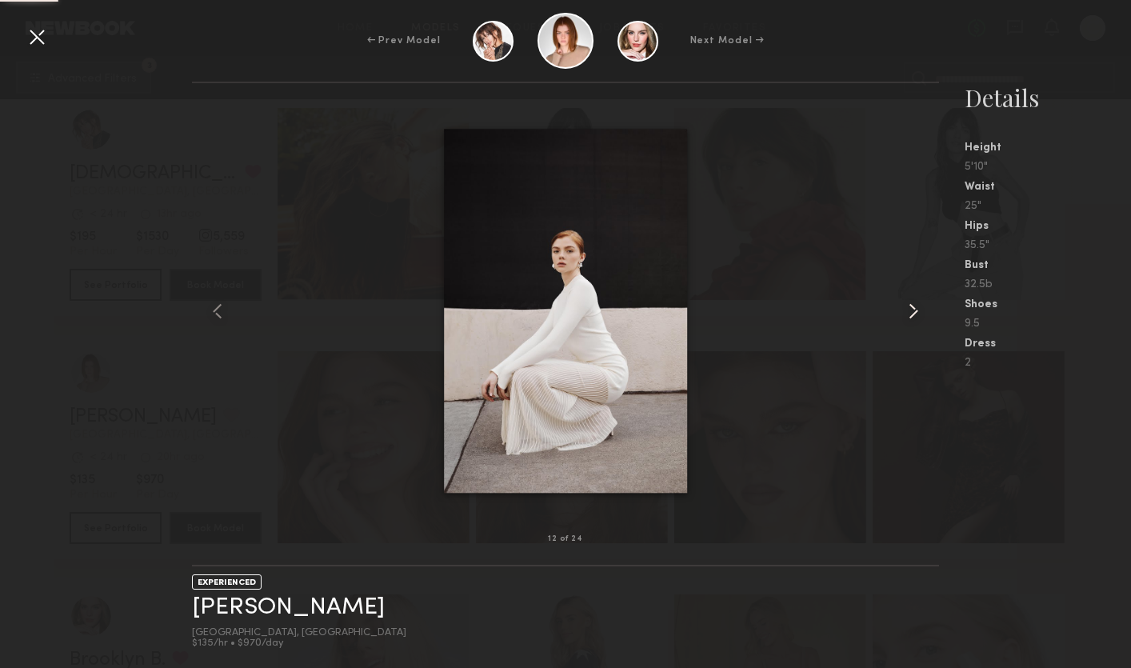
click at [906, 312] on common-icon at bounding box center [913, 311] width 26 height 26
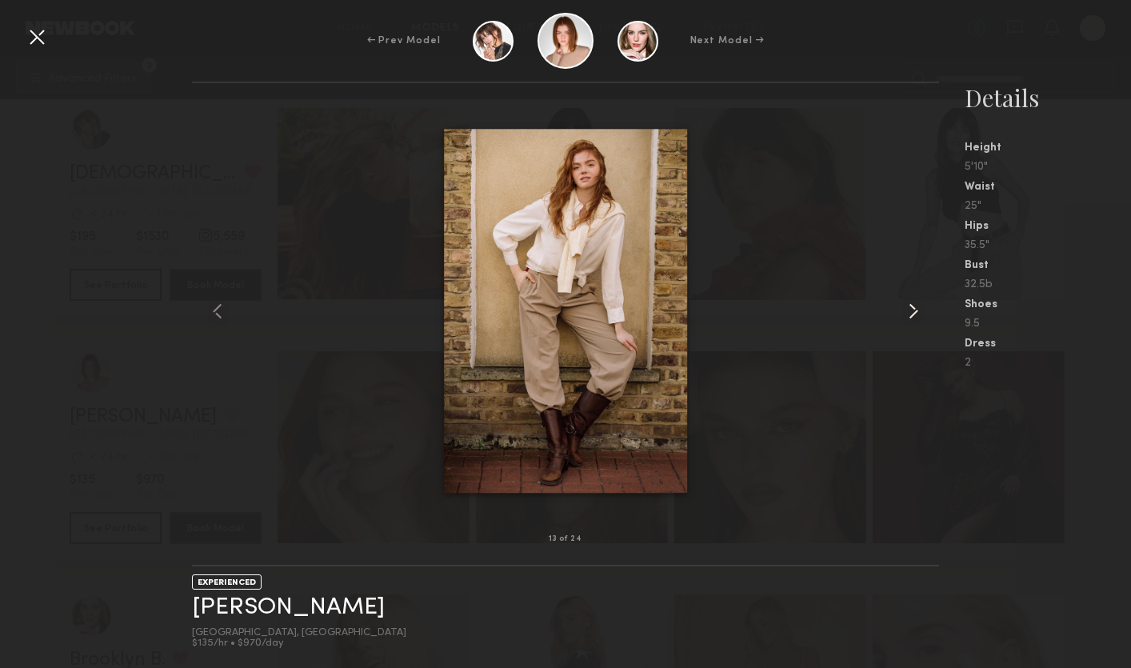
click at [905, 312] on common-icon at bounding box center [913, 311] width 26 height 26
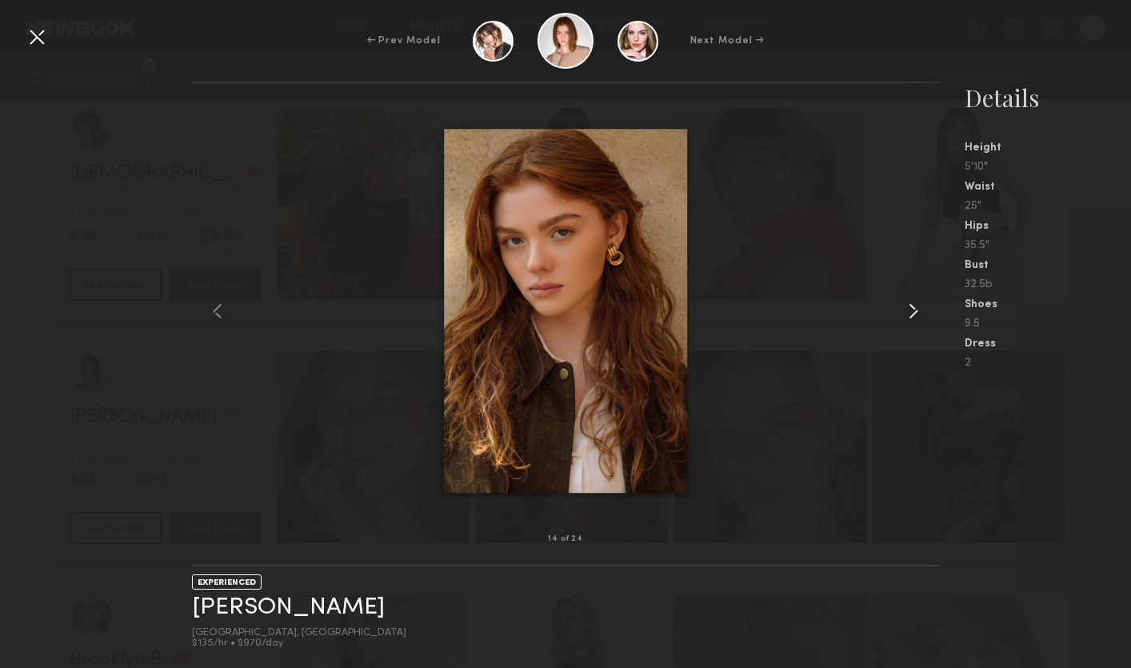
click at [905, 312] on common-icon at bounding box center [913, 311] width 26 height 26
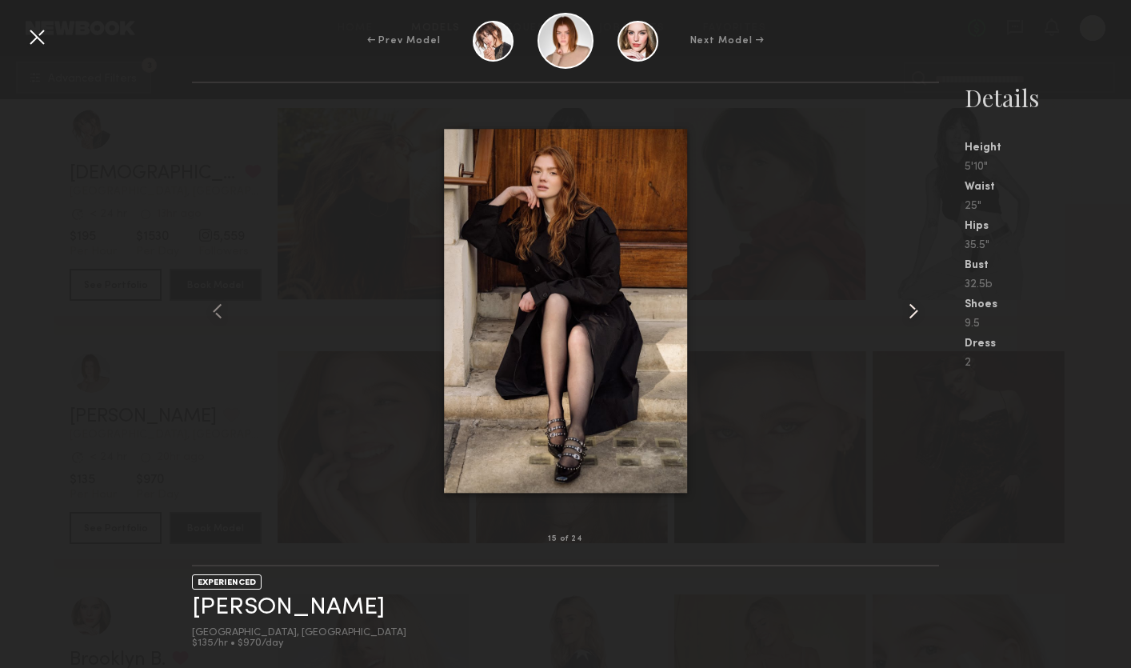
click at [904, 312] on common-icon at bounding box center [913, 311] width 26 height 26
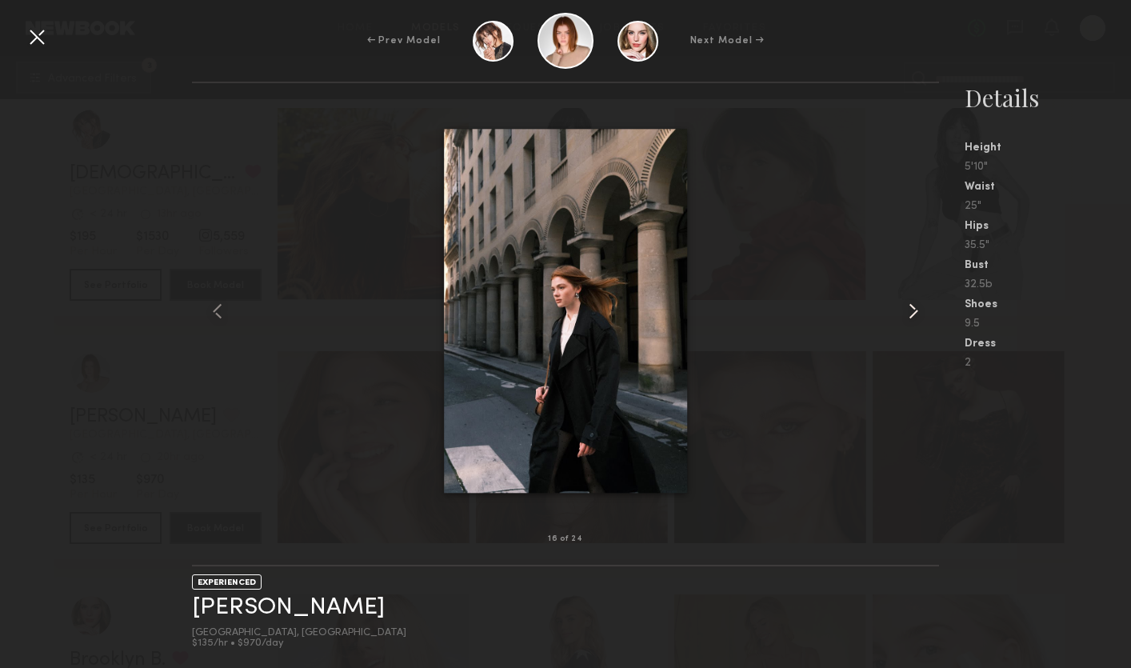
click at [903, 312] on common-icon at bounding box center [913, 311] width 26 height 26
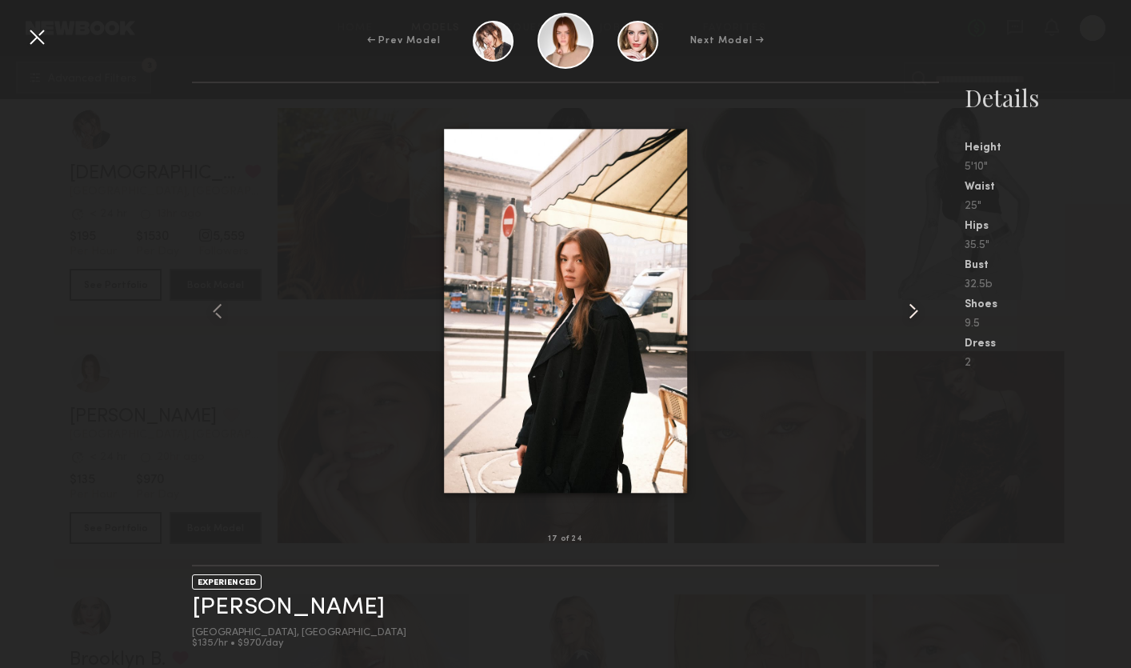
click at [903, 312] on common-icon at bounding box center [913, 311] width 26 height 26
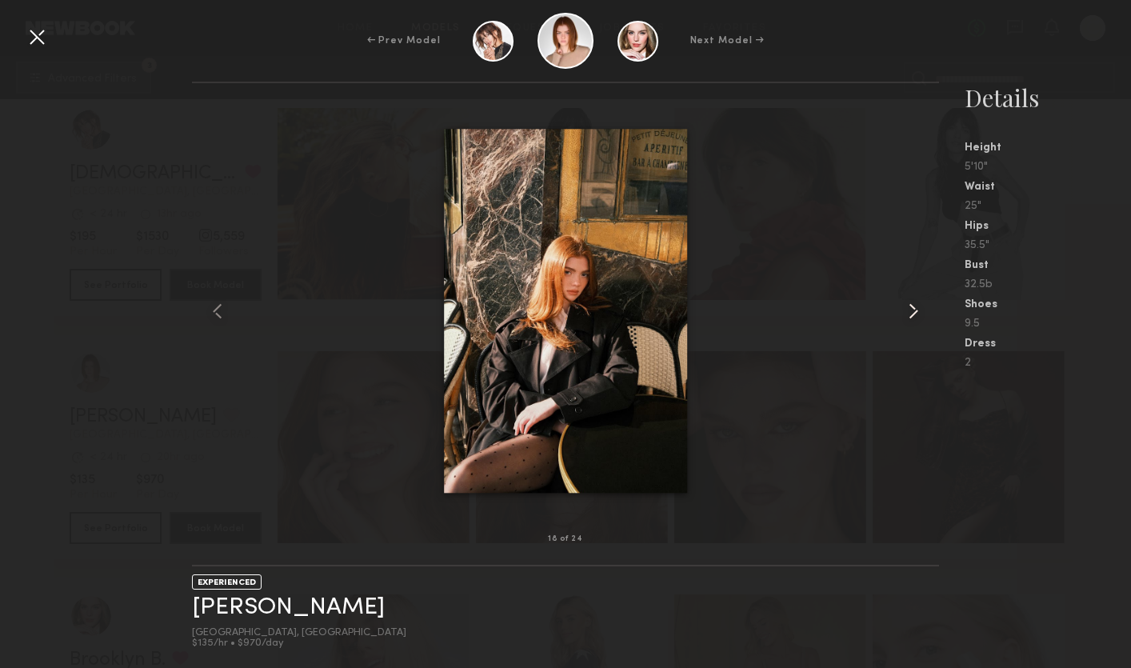
click at [901, 313] on common-icon at bounding box center [913, 311] width 26 height 26
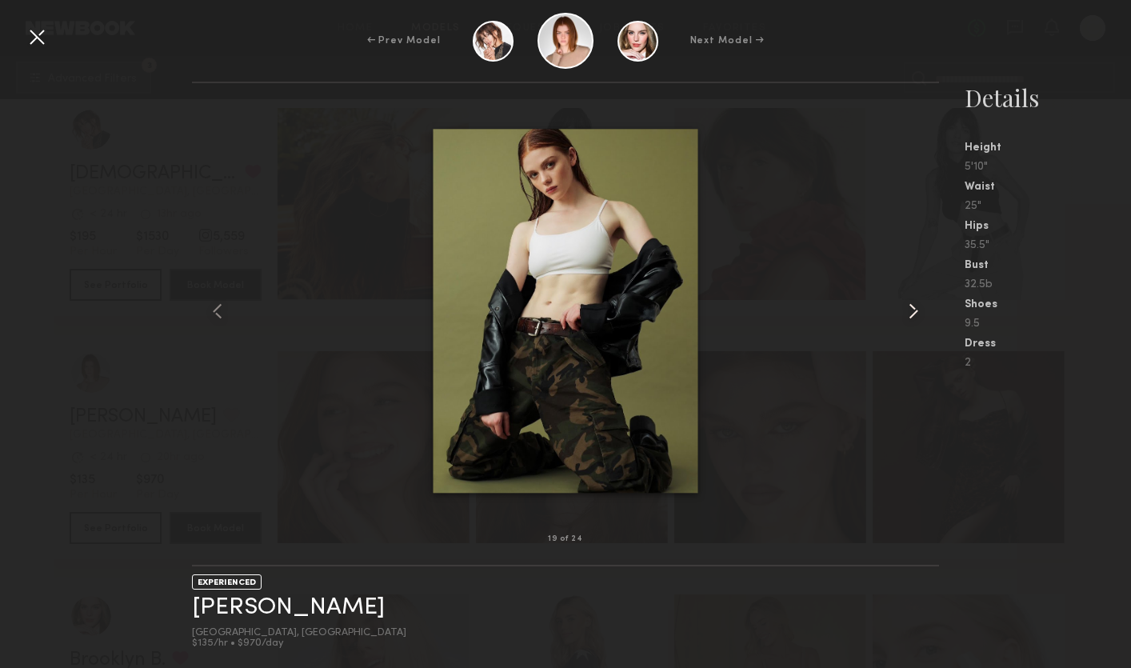
click at [901, 313] on common-icon at bounding box center [913, 311] width 26 height 26
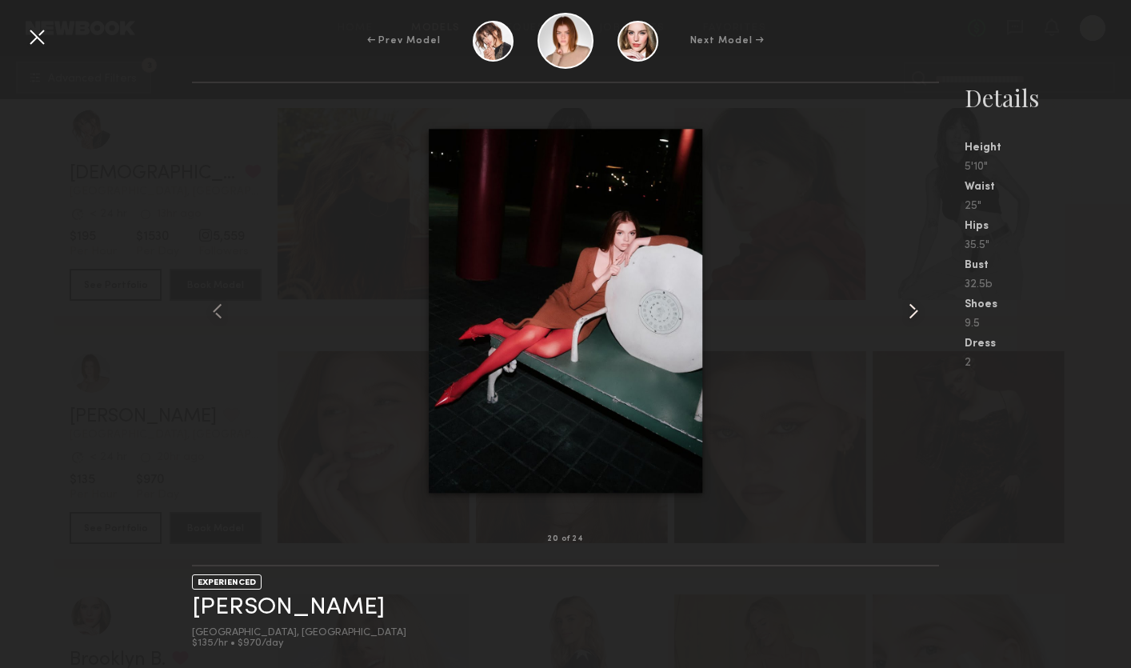
click at [901, 313] on common-icon at bounding box center [913, 311] width 26 height 26
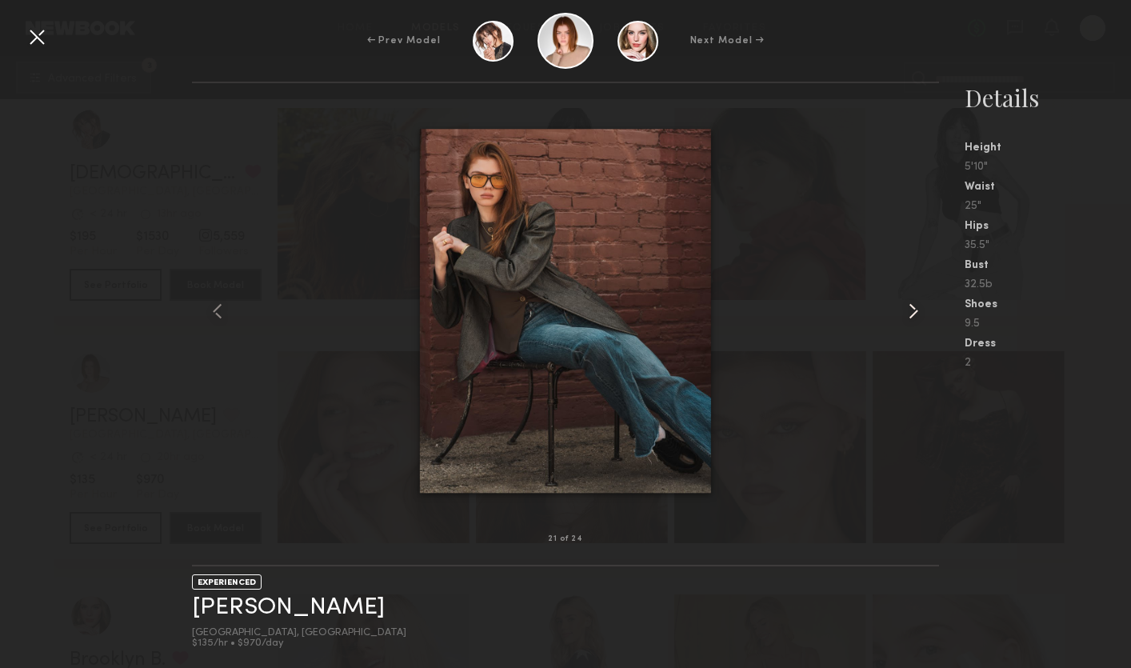
click at [928, 430] on div at bounding box center [923, 311] width 30 height 405
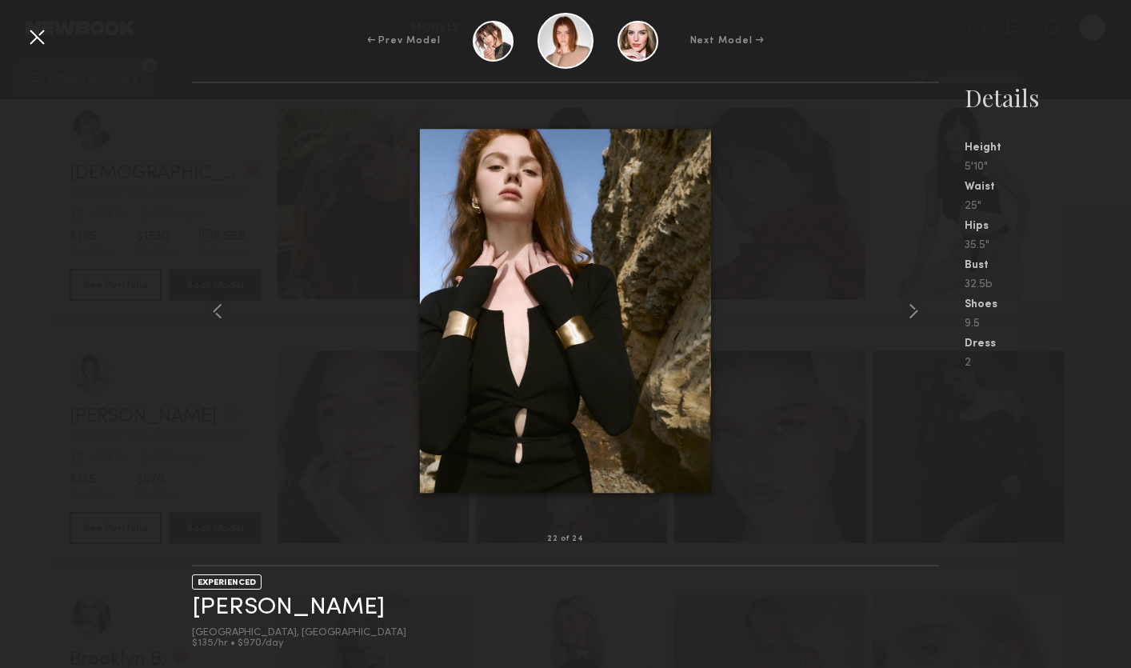
click at [39, 36] on div at bounding box center [37, 37] width 26 height 26
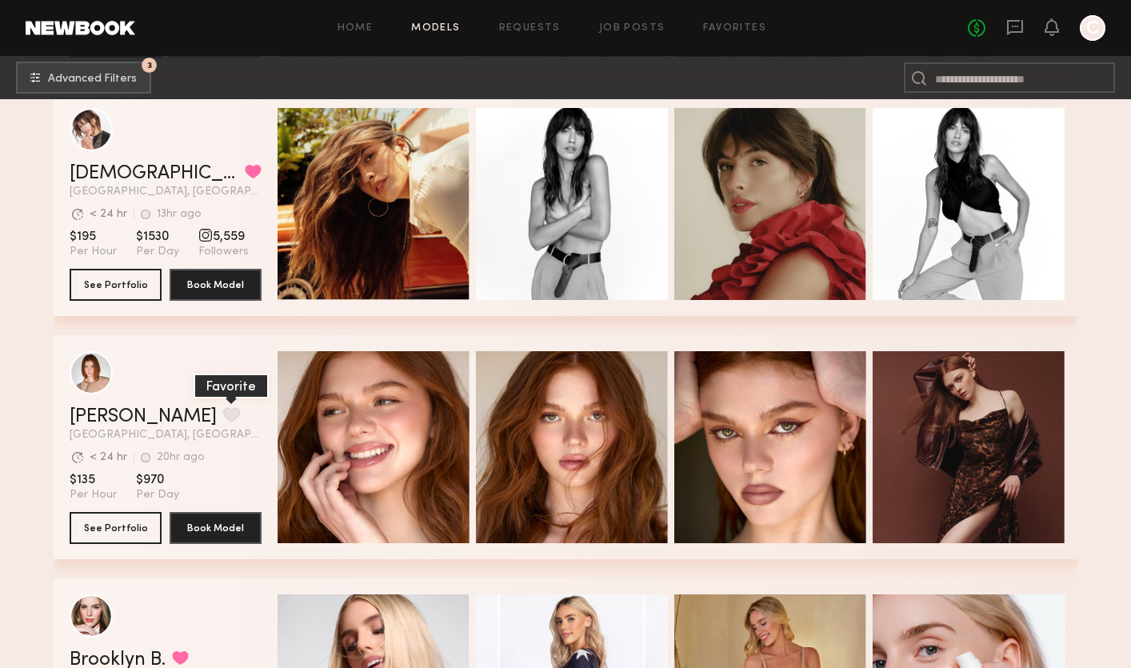
click at [223, 416] on button "grid" at bounding box center [231, 414] width 17 height 14
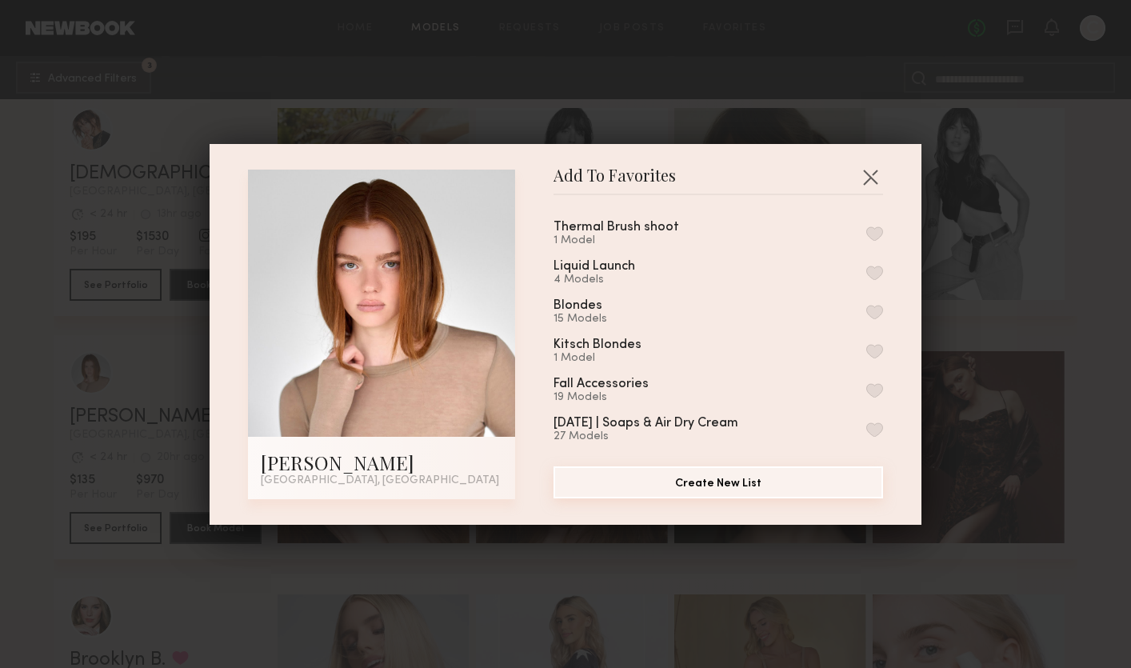
click at [671, 484] on button "Create New List" at bounding box center [717, 482] width 329 height 32
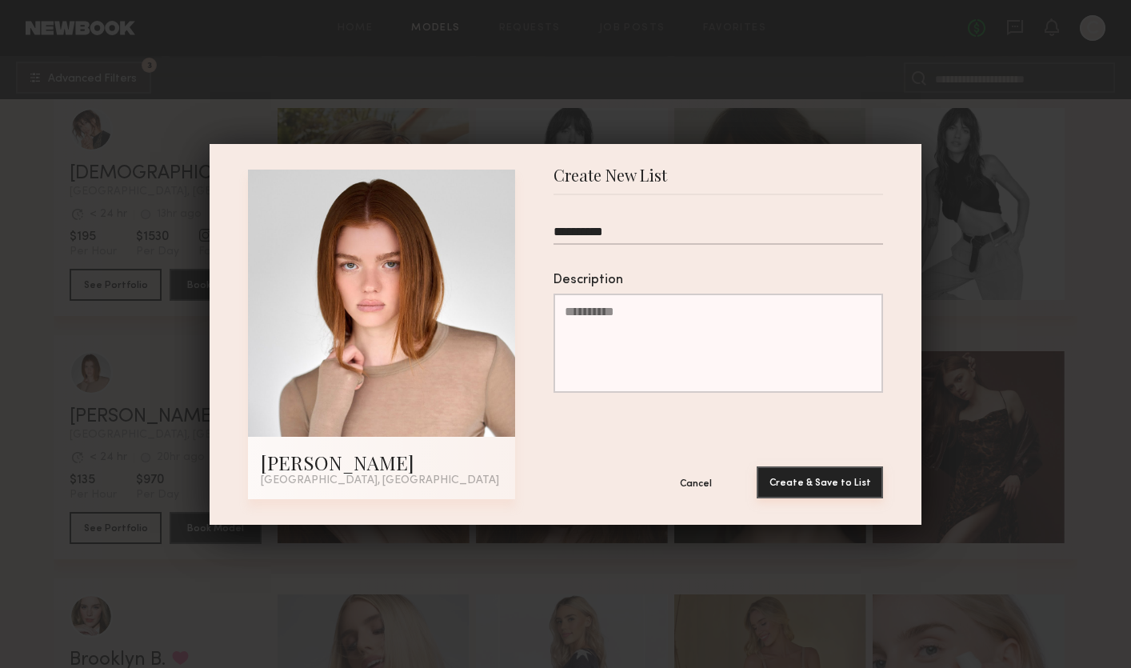
type input "**********"
click at [832, 477] on button "Create & Save to List" at bounding box center [819, 482] width 126 height 32
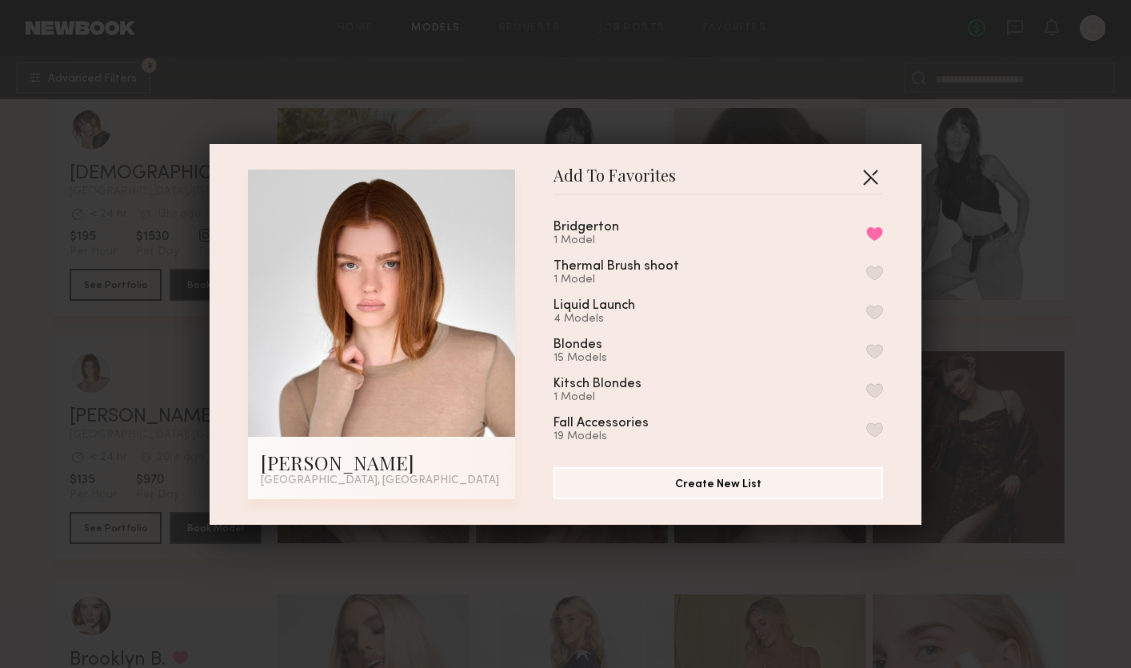
click at [866, 175] on button "button" at bounding box center [870, 177] width 26 height 26
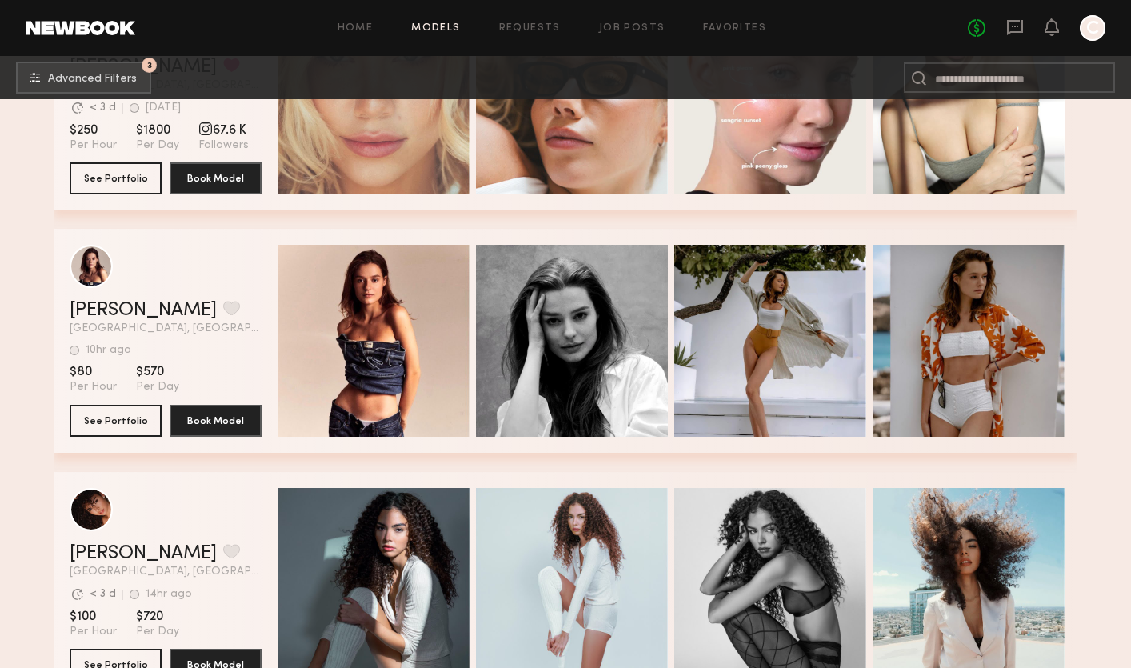
scroll to position [4654, 0]
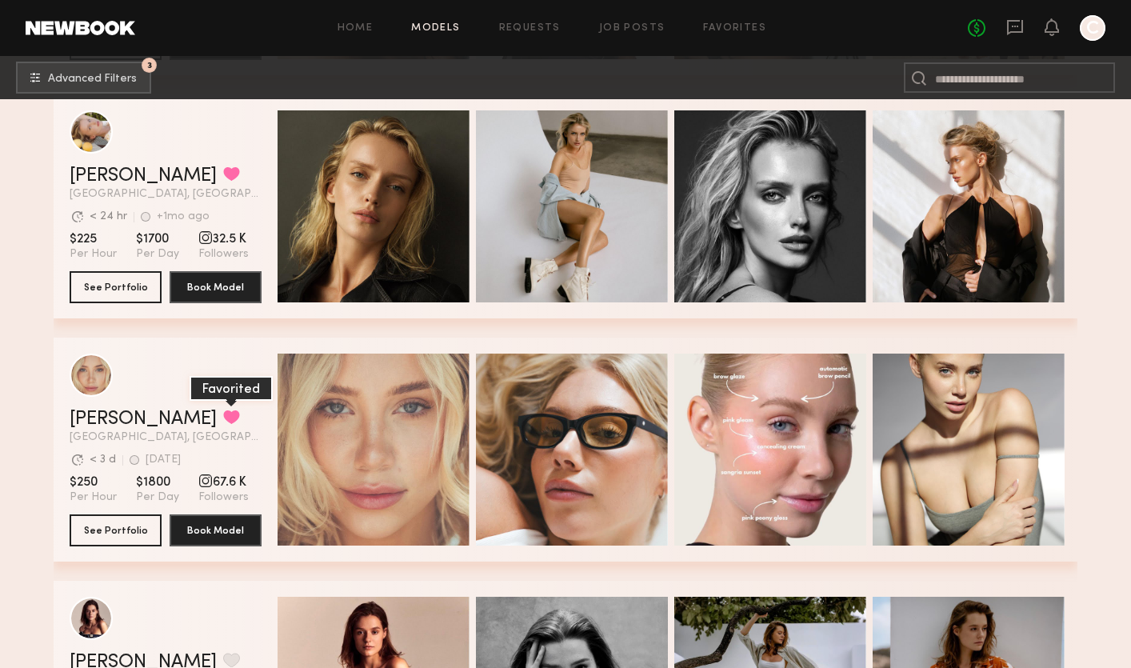
click at [223, 417] on button "grid" at bounding box center [231, 416] width 17 height 14
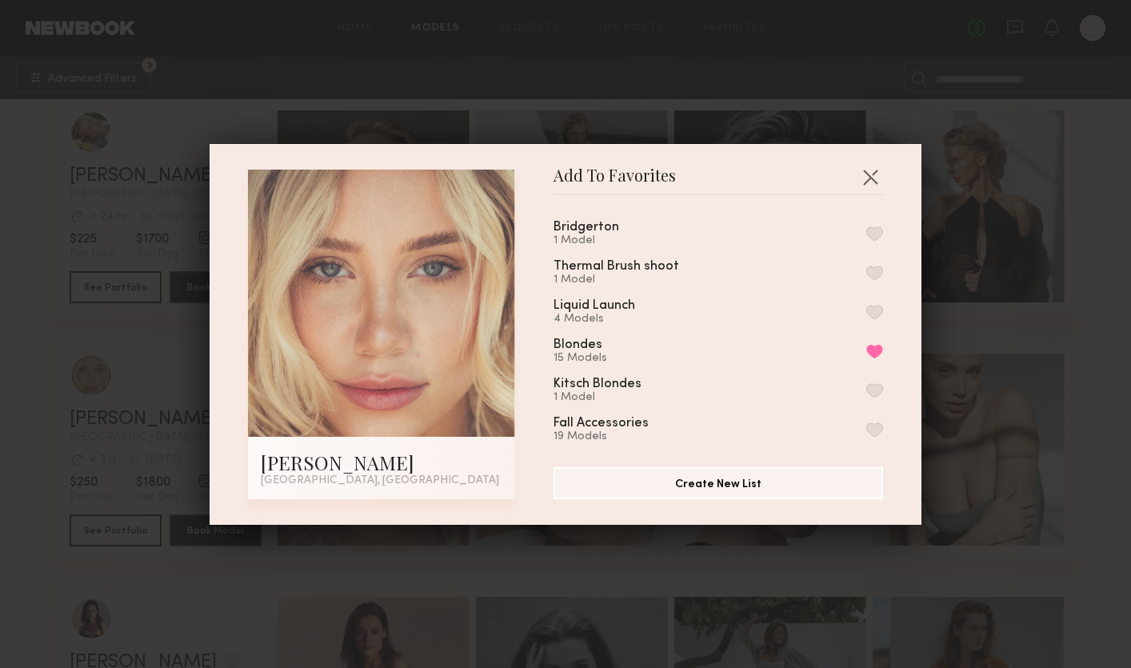
click at [640, 239] on div "1 Model" at bounding box center [605, 240] width 104 height 13
click at [873, 228] on button "button" at bounding box center [874, 233] width 17 height 14
click at [866, 179] on button "button" at bounding box center [870, 177] width 26 height 26
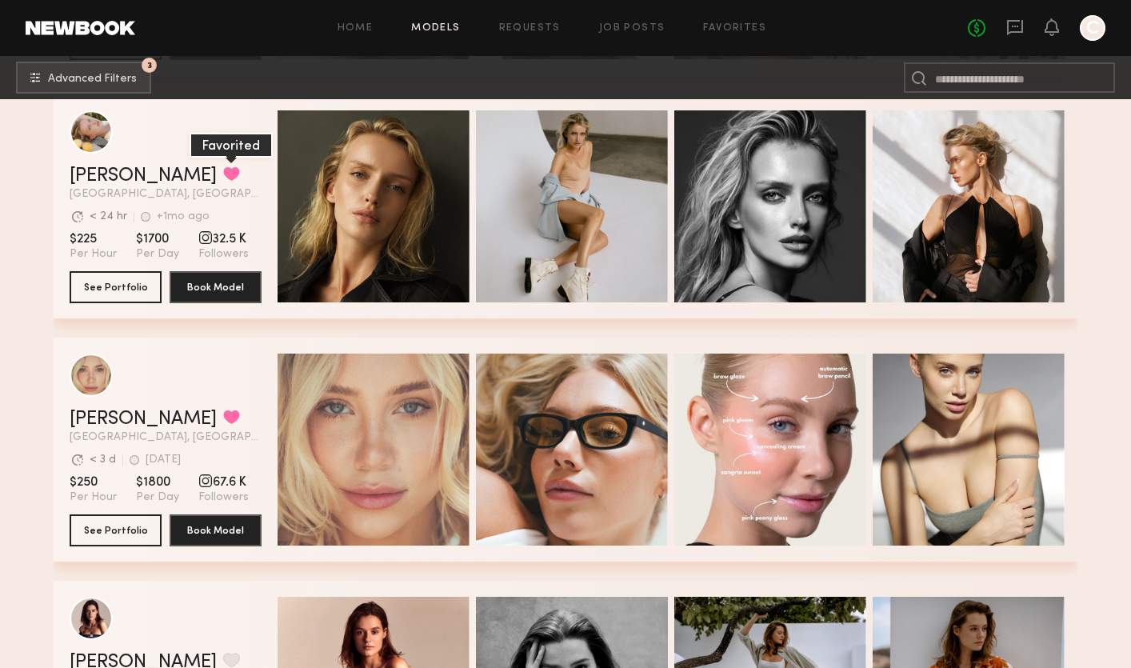
click at [223, 168] on button "grid" at bounding box center [231, 173] width 17 height 14
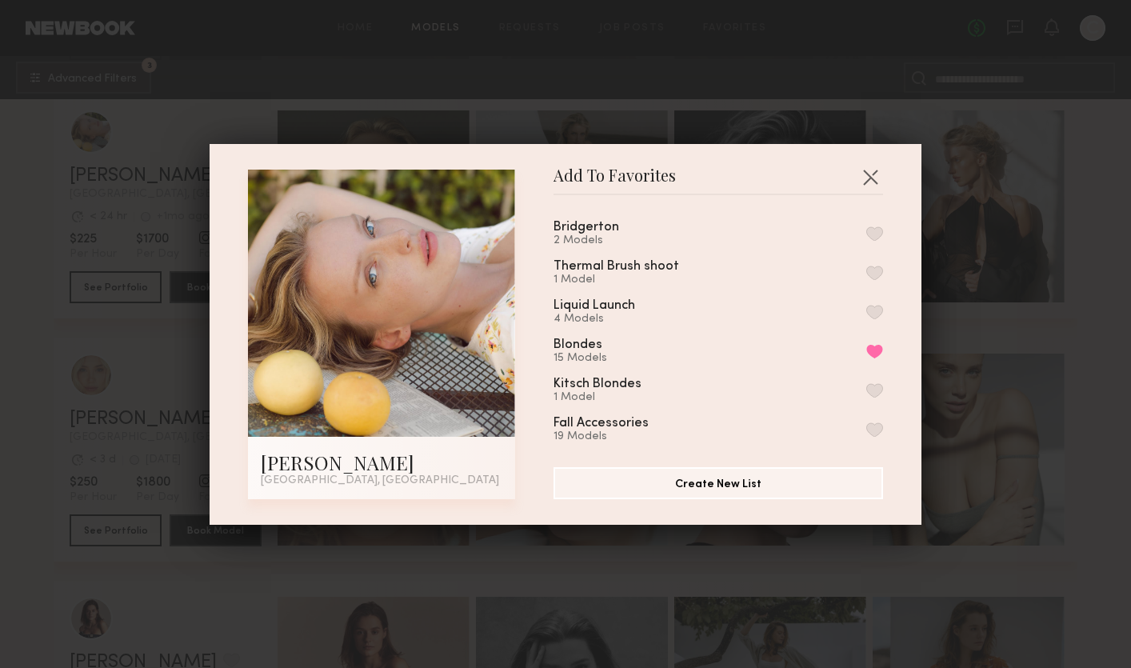
click at [877, 233] on button "button" at bounding box center [874, 233] width 17 height 14
click at [800, 471] on button "Create New List" at bounding box center [717, 482] width 329 height 32
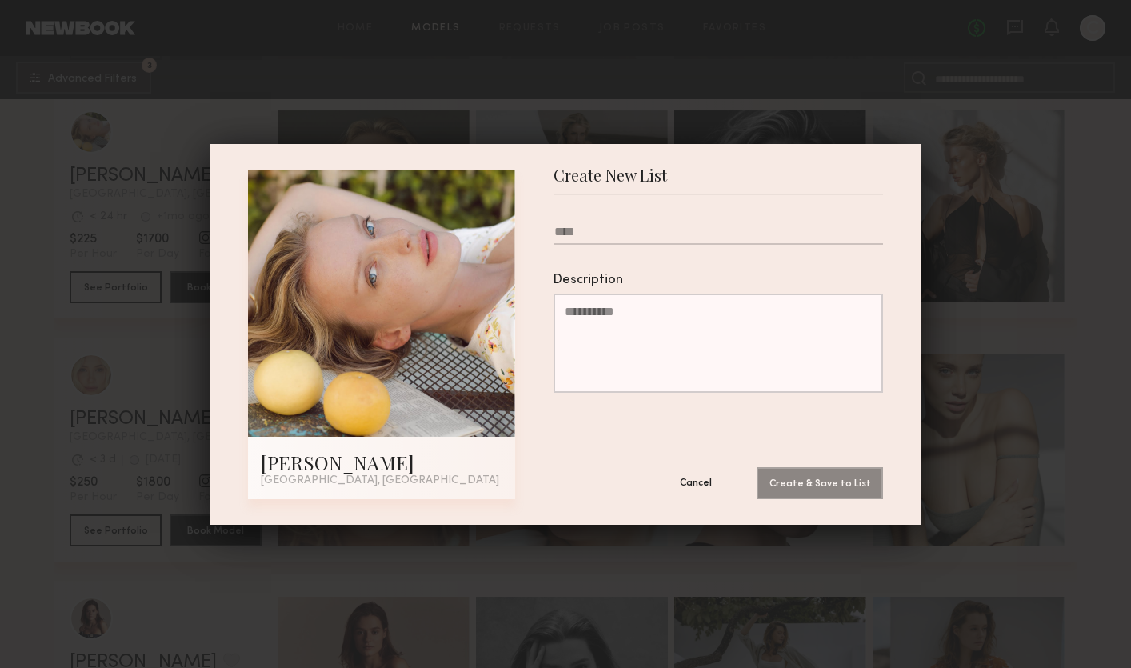
click at [706, 490] on button "Cancel" at bounding box center [696, 482] width 96 height 32
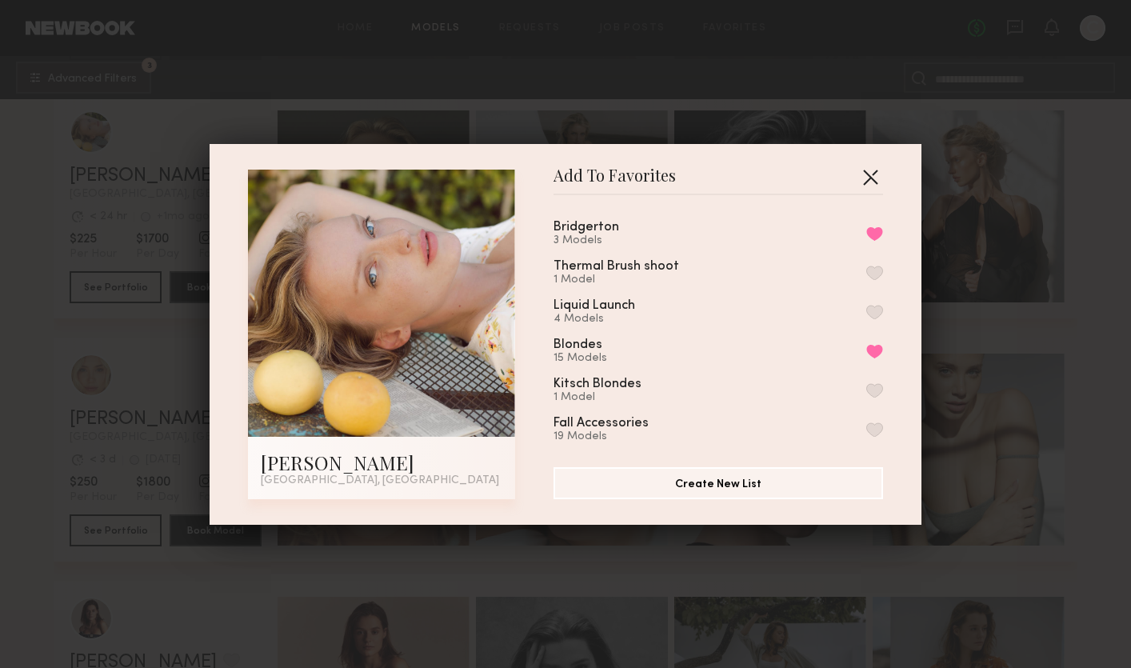
click at [872, 177] on button "button" at bounding box center [870, 177] width 26 height 26
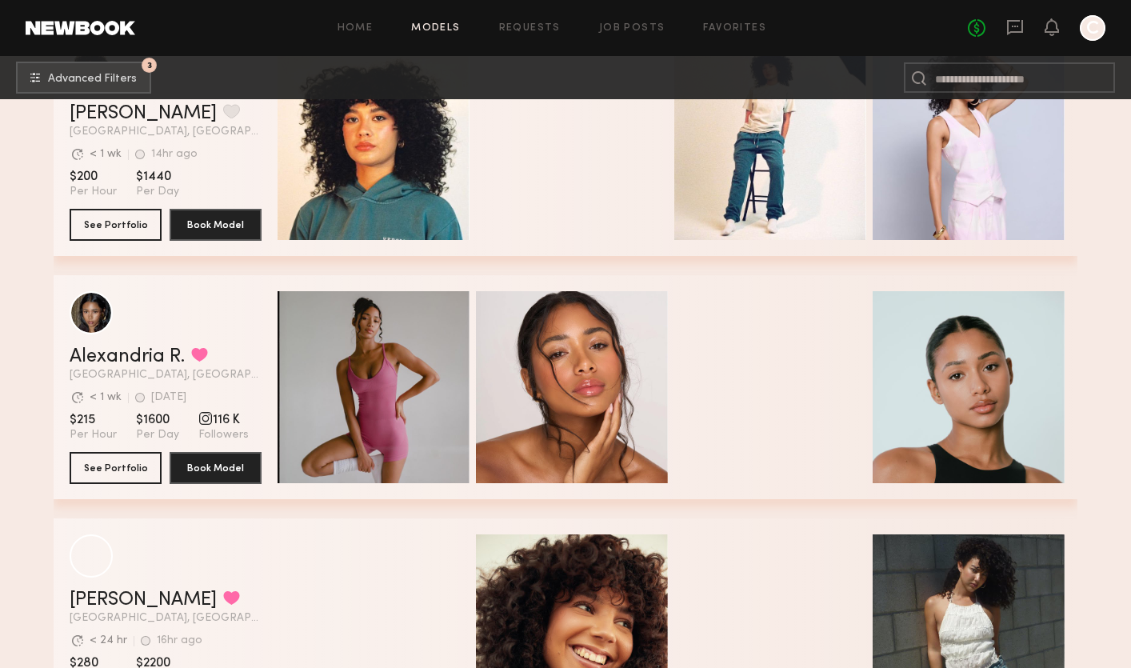
scroll to position [17130, 0]
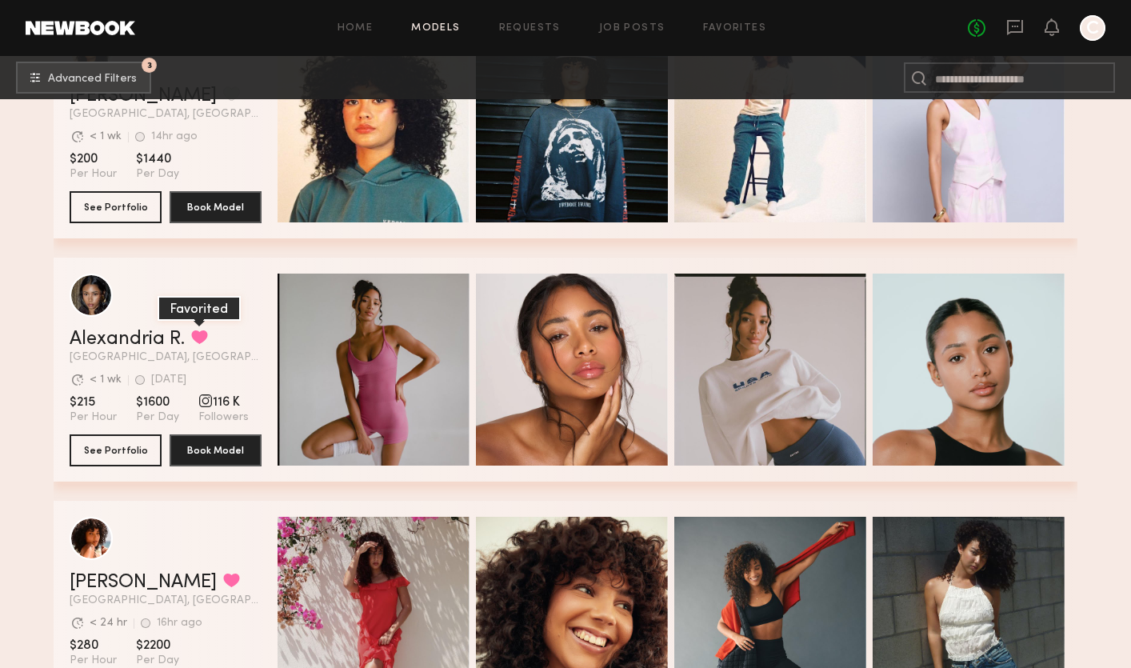
click at [200, 340] on button "grid" at bounding box center [199, 336] width 17 height 14
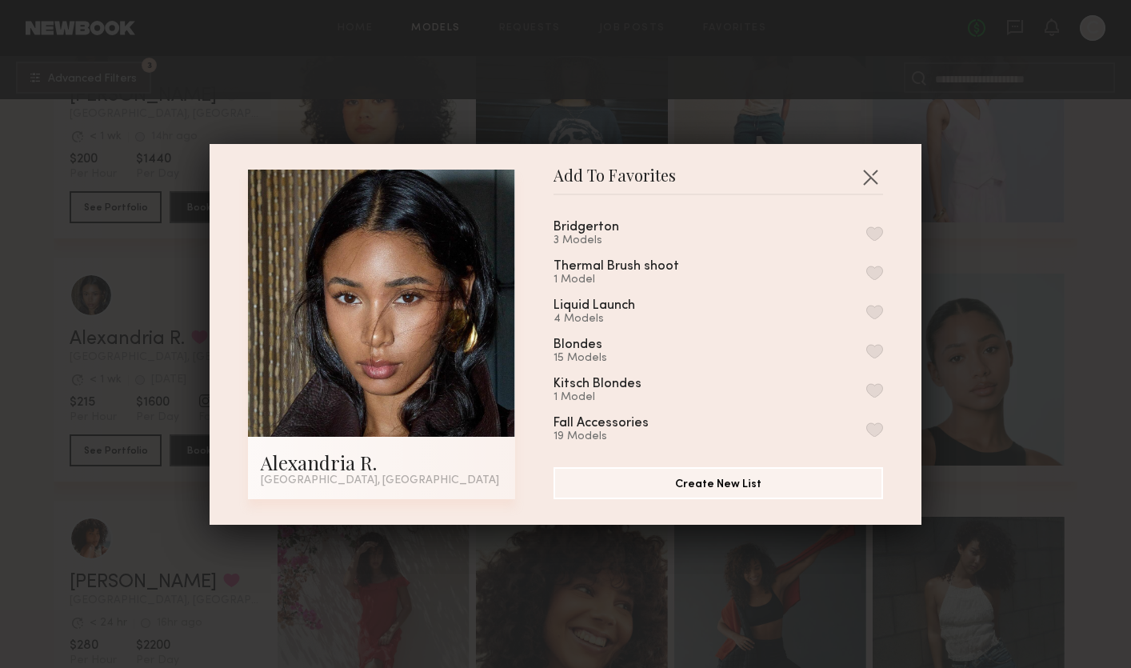
click at [742, 239] on div "Bridgerton 3 Models" at bounding box center [717, 234] width 329 height 26
click at [877, 239] on button "button" at bounding box center [874, 233] width 17 height 14
click at [867, 170] on button "button" at bounding box center [870, 177] width 26 height 26
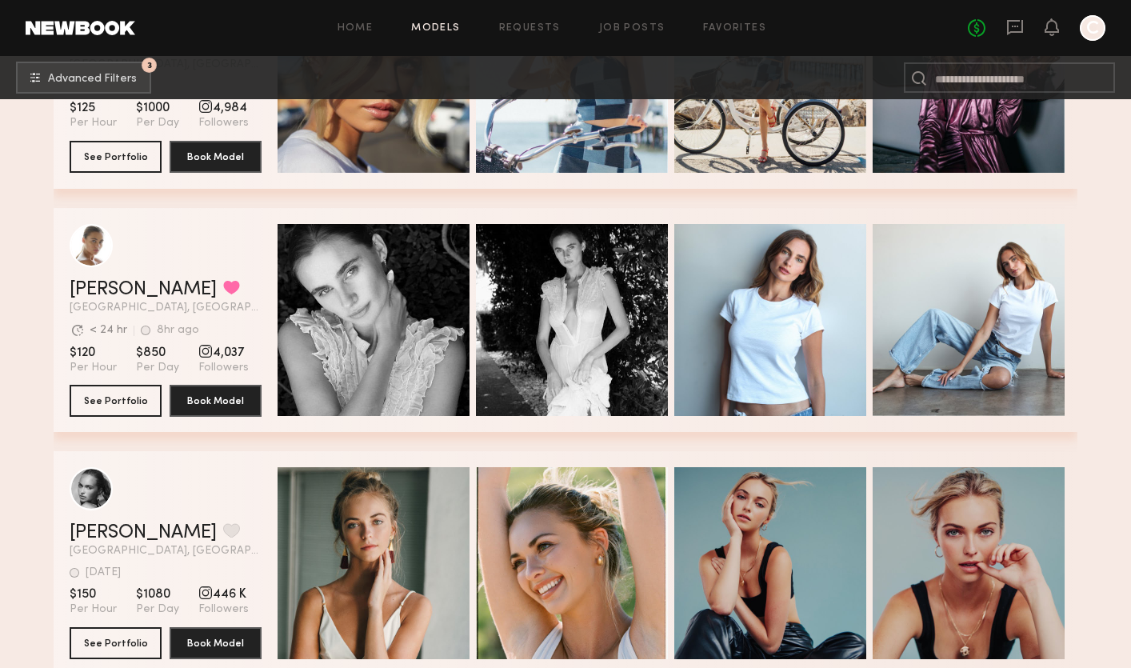
scroll to position [18882, 0]
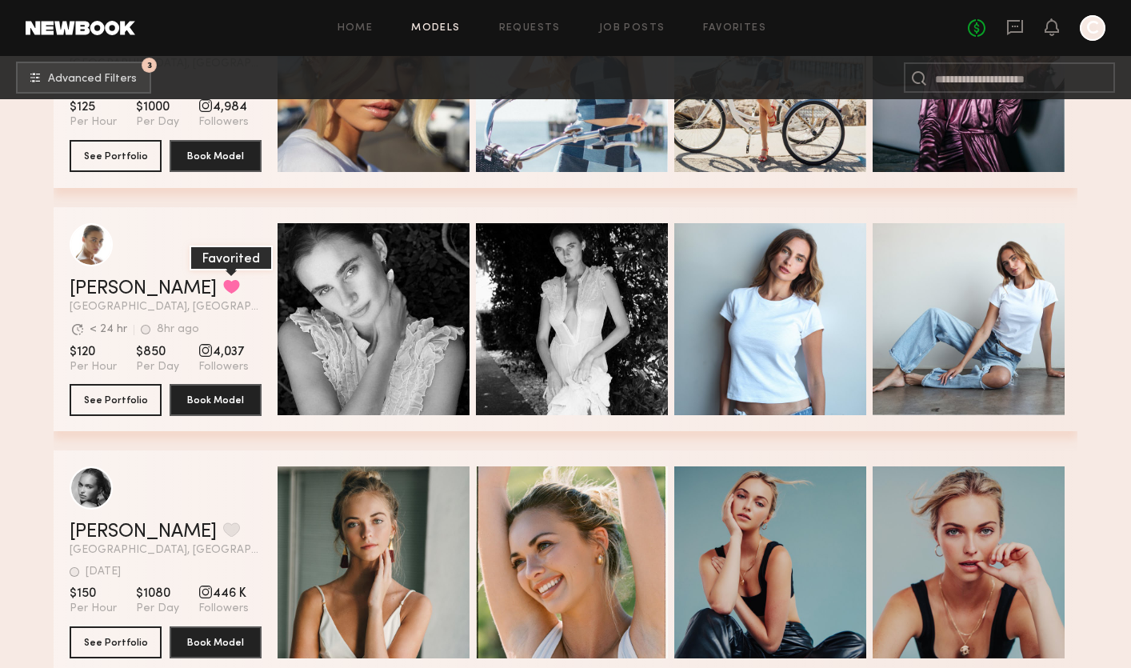
click at [223, 285] on button "grid" at bounding box center [231, 286] width 17 height 14
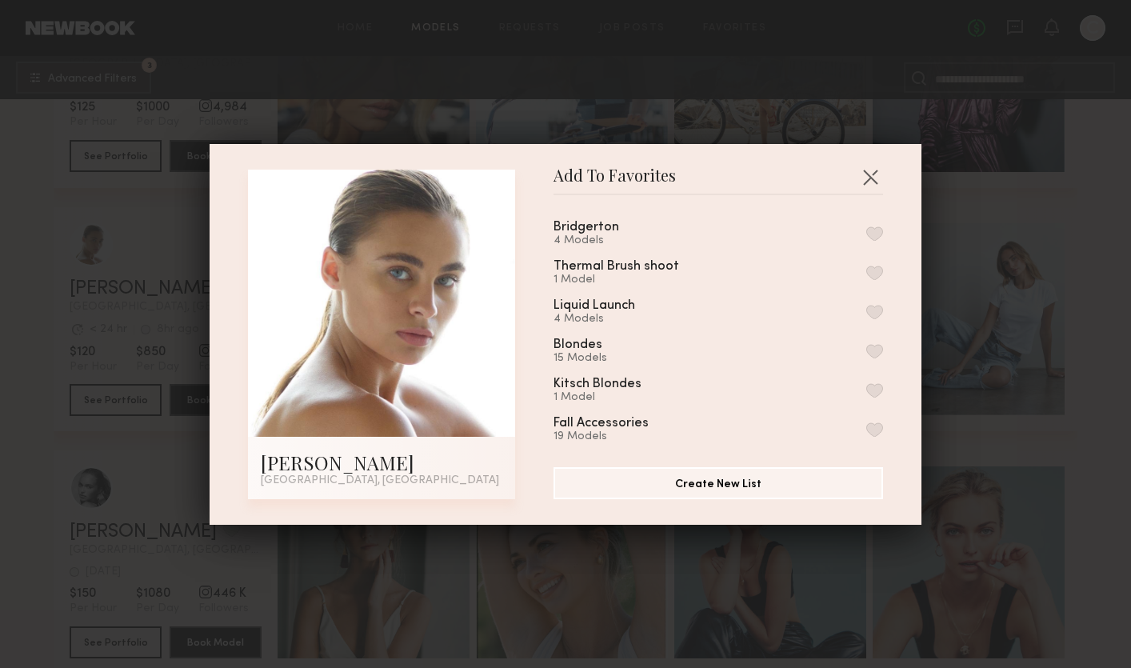
click at [872, 229] on button "button" at bounding box center [874, 233] width 17 height 14
click at [868, 174] on button "button" at bounding box center [870, 177] width 26 height 26
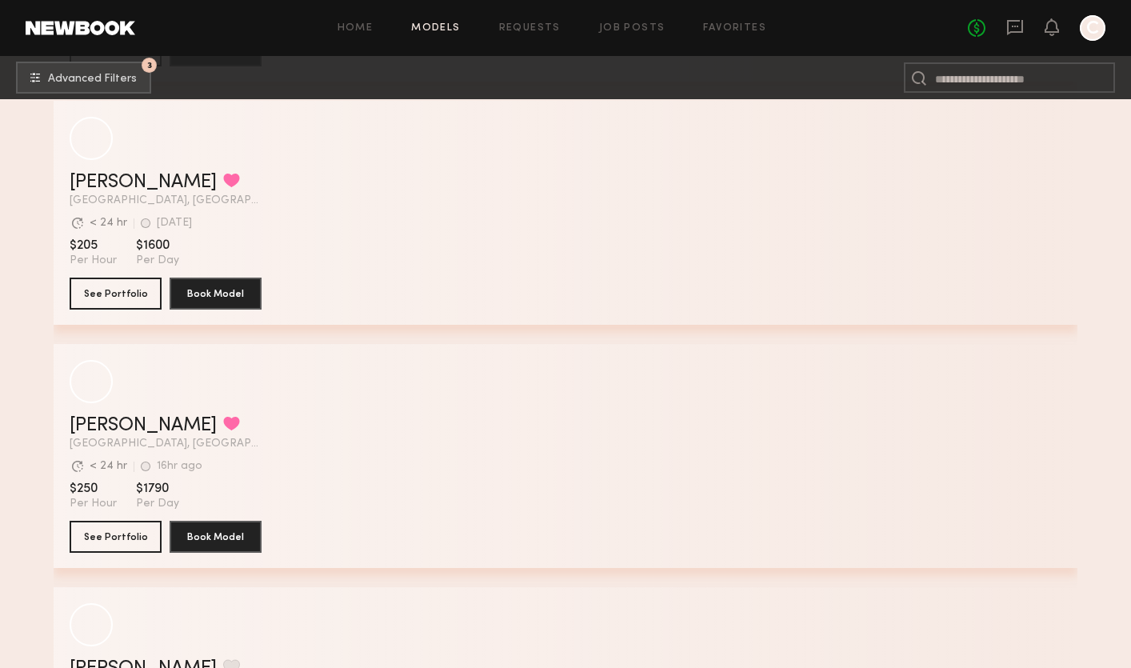
scroll to position [21660, 0]
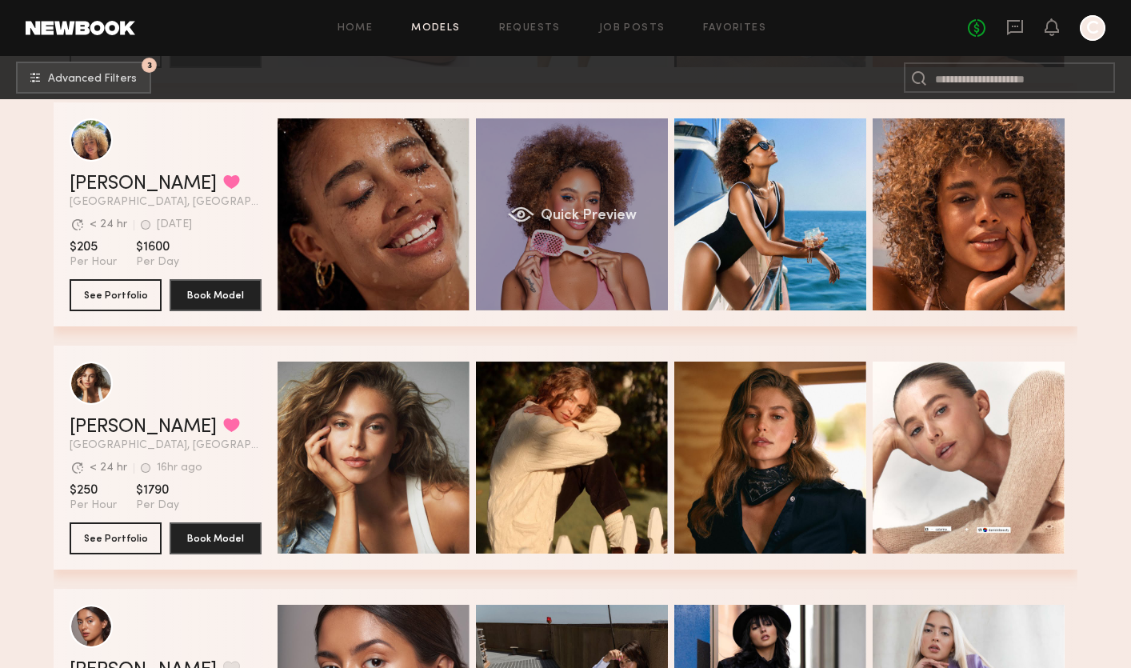
click at [547, 265] on div "Quick Preview" at bounding box center [572, 214] width 192 height 192
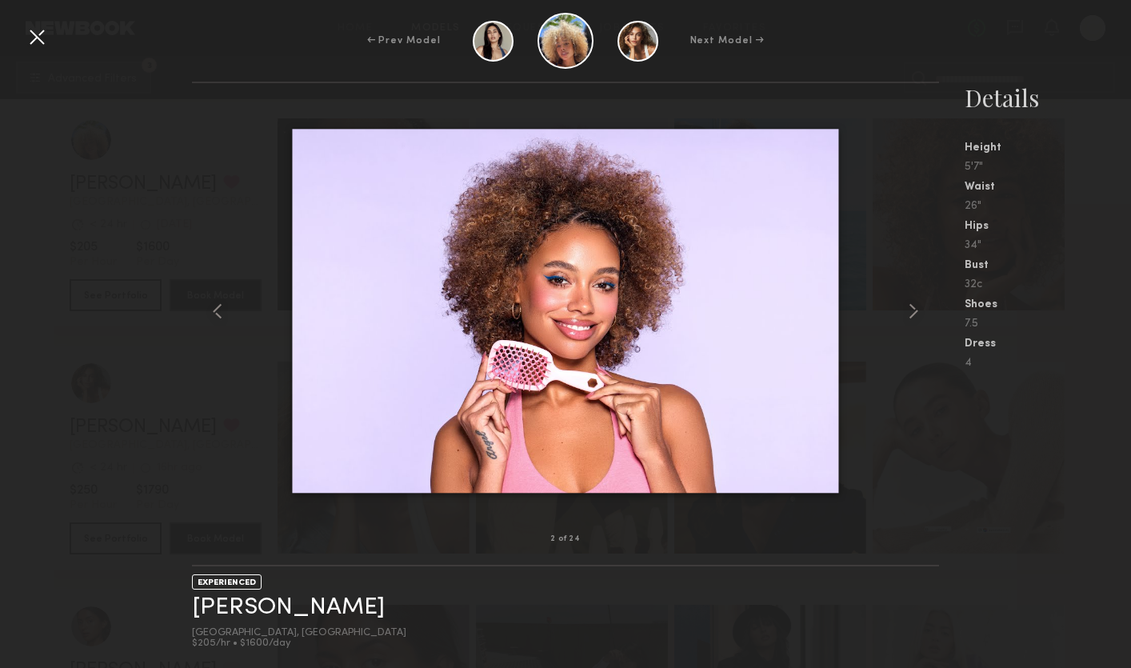
click at [248, 213] on div at bounding box center [565, 311] width 746 height 405
click at [44, 38] on div at bounding box center [37, 37] width 26 height 26
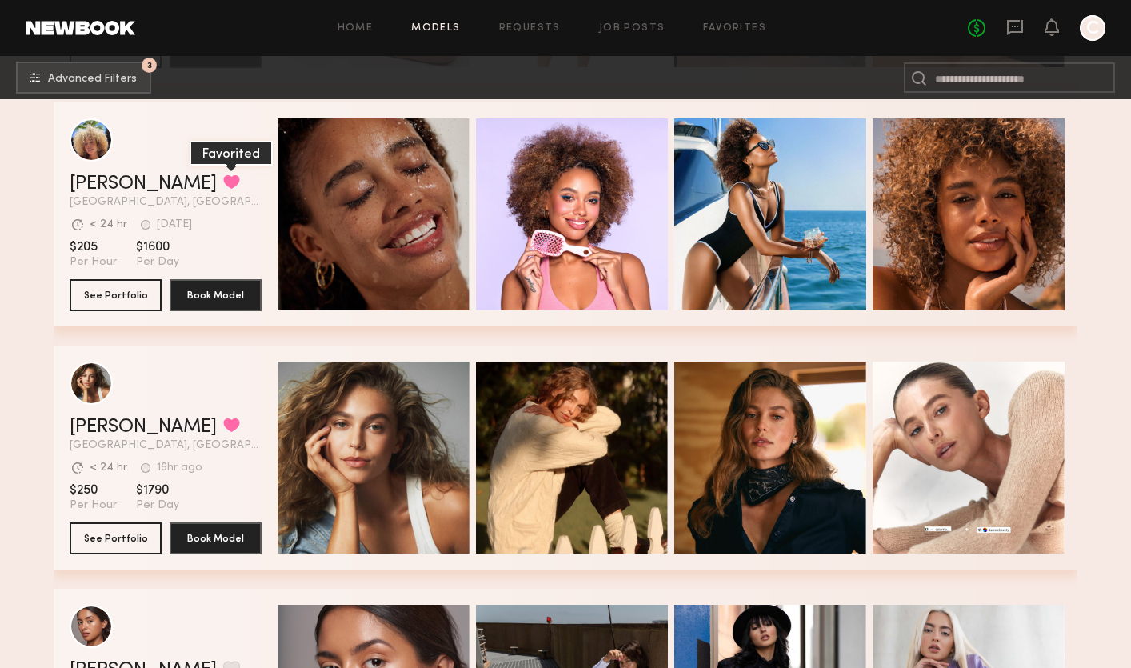
click at [223, 179] on button "grid" at bounding box center [231, 181] width 17 height 14
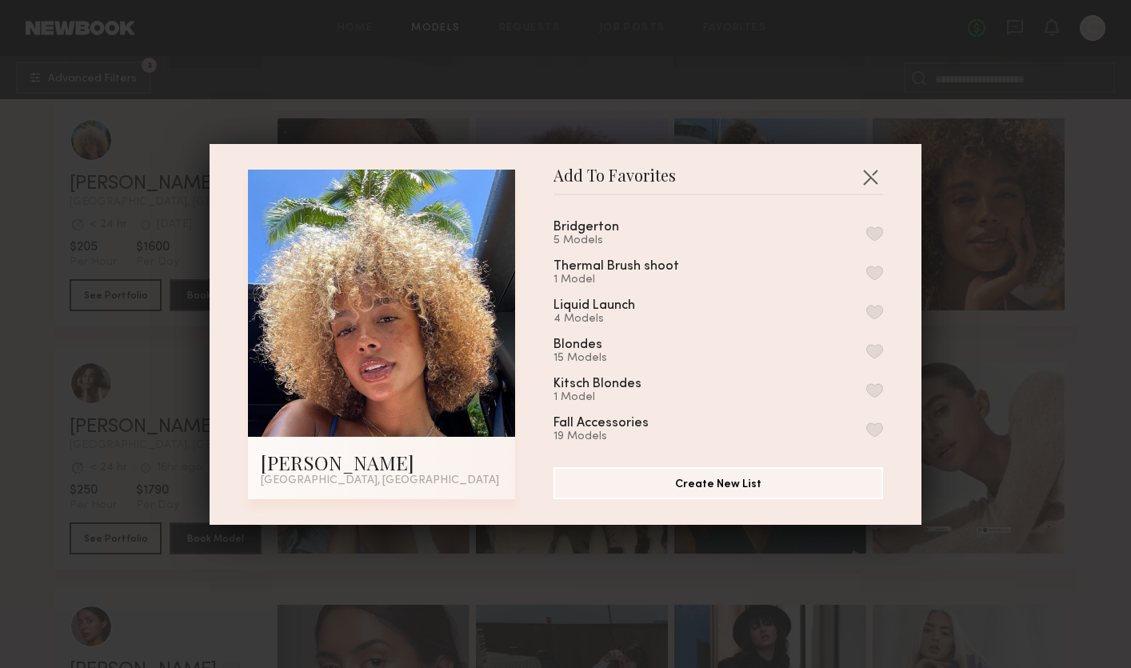
click at [617, 224] on div "Bridgerton 5 Models" at bounding box center [605, 234] width 104 height 26
click at [874, 233] on button "button" at bounding box center [874, 233] width 17 height 14
click at [869, 178] on button "button" at bounding box center [870, 177] width 26 height 26
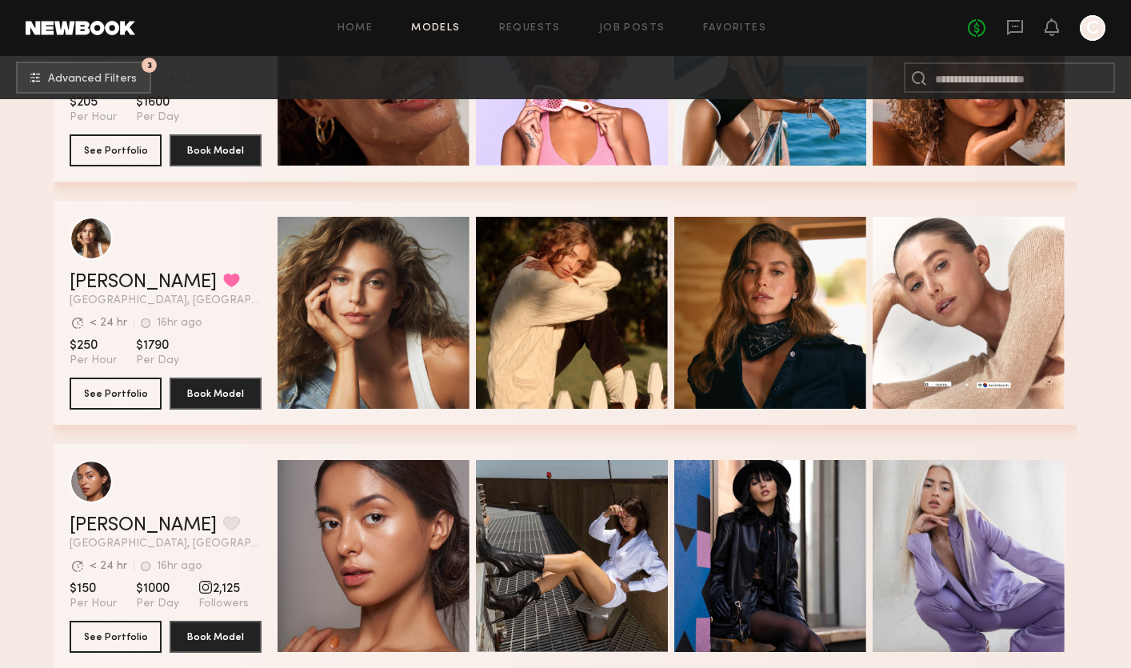
scroll to position [21808, 0]
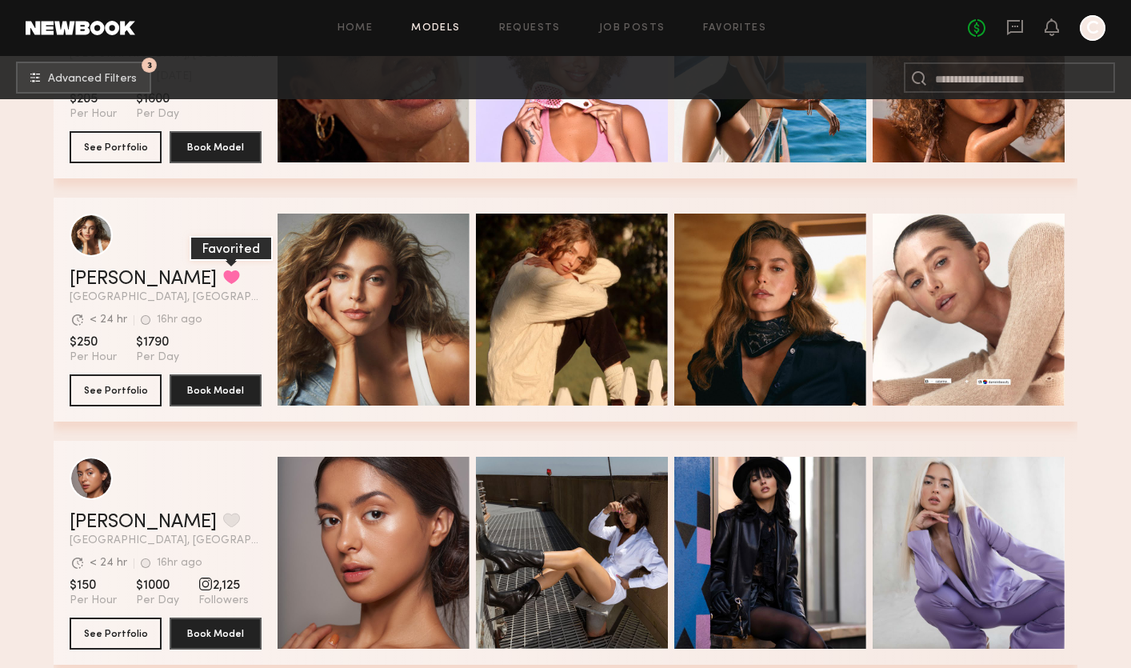
click at [223, 273] on button "grid" at bounding box center [231, 276] width 17 height 14
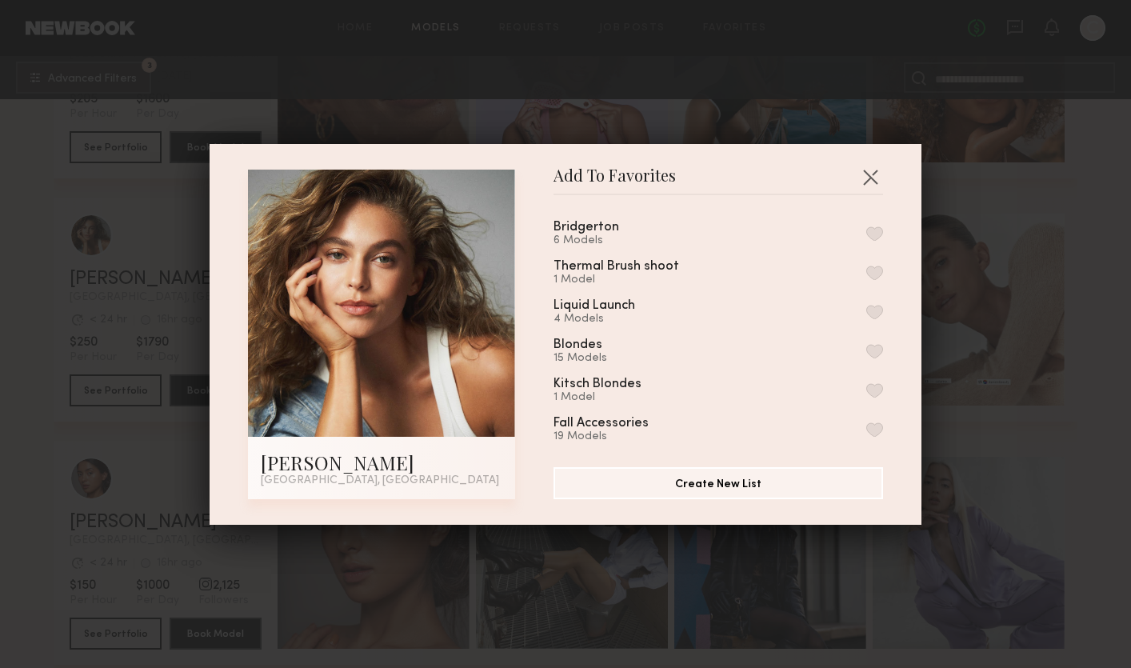
click at [876, 236] on button "button" at bounding box center [874, 233] width 17 height 14
click at [869, 181] on button "button" at bounding box center [870, 177] width 26 height 26
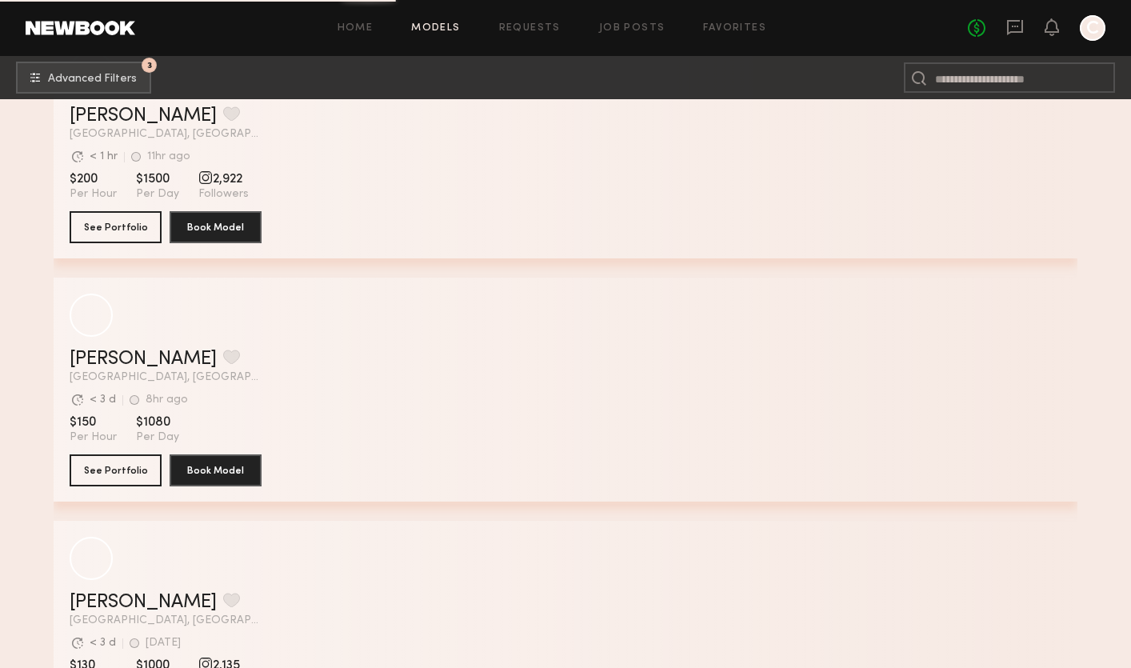
scroll to position [34370, 0]
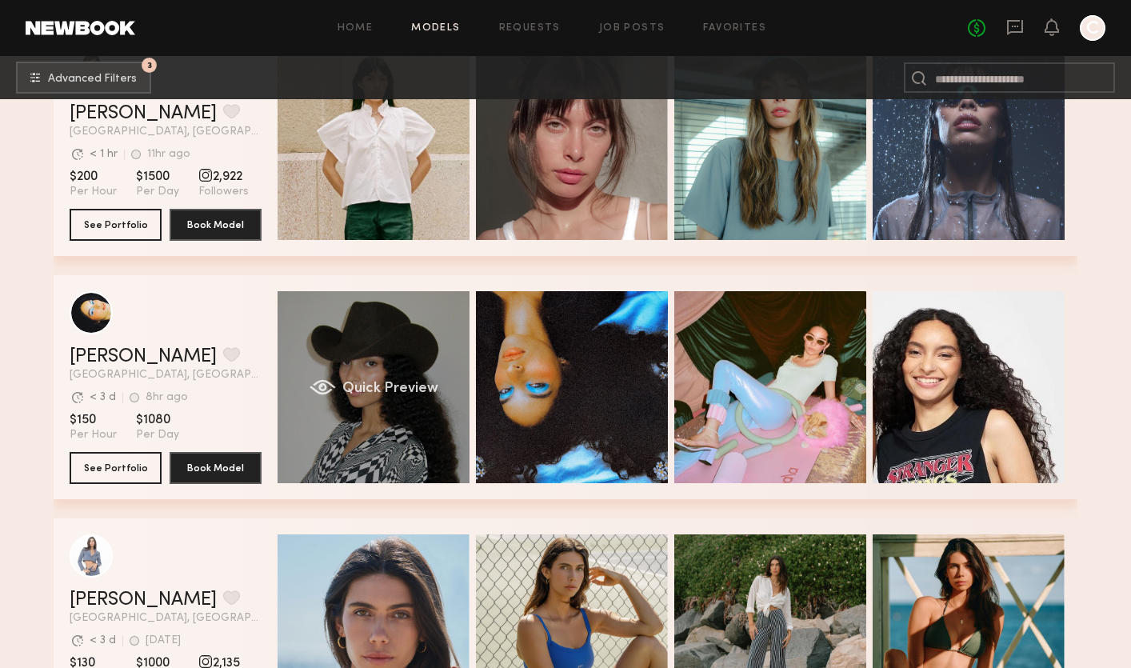
click at [357, 433] on div "Quick Preview" at bounding box center [373, 387] width 192 height 192
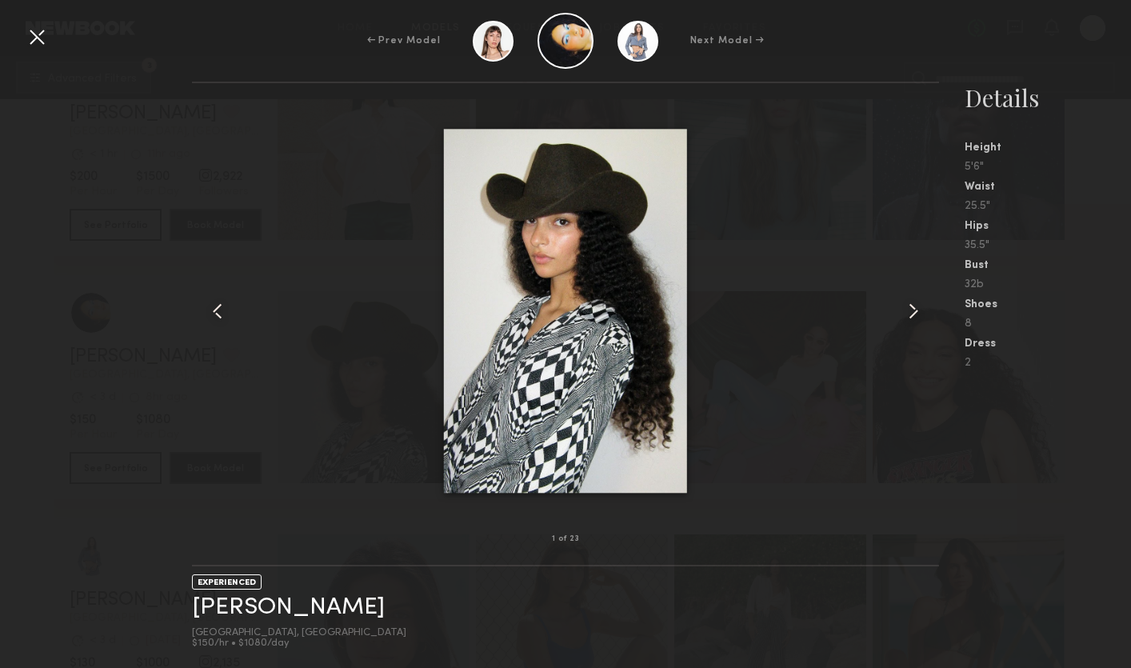
click at [309, 444] on div at bounding box center [565, 311] width 746 height 405
click at [42, 28] on div at bounding box center [37, 37] width 26 height 26
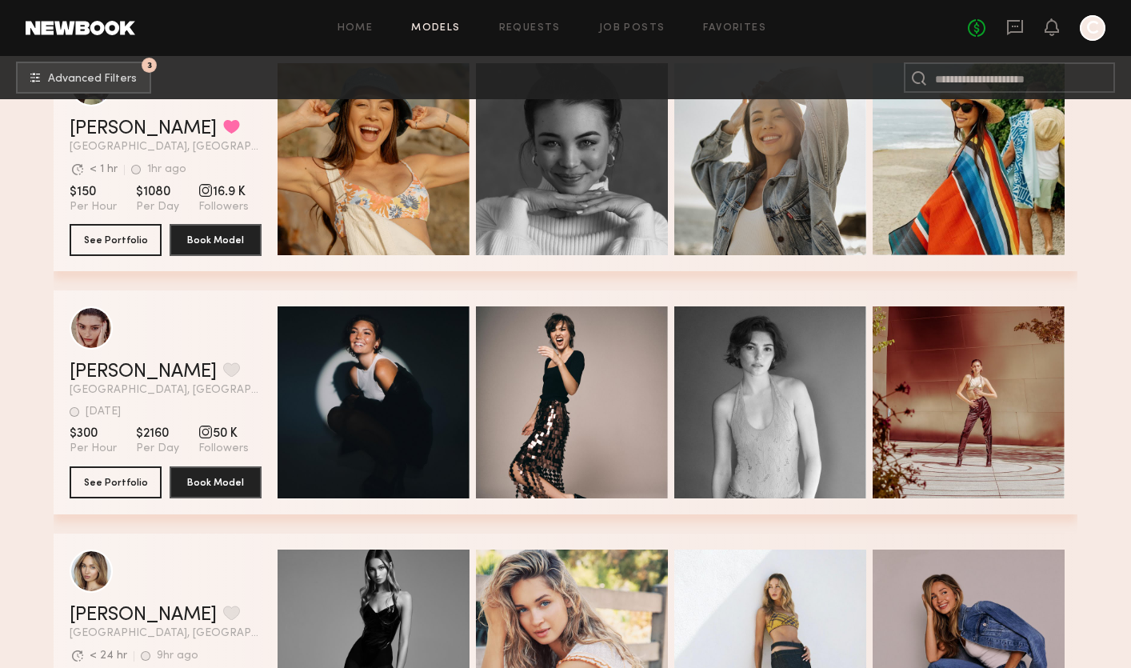
scroll to position [35261, 0]
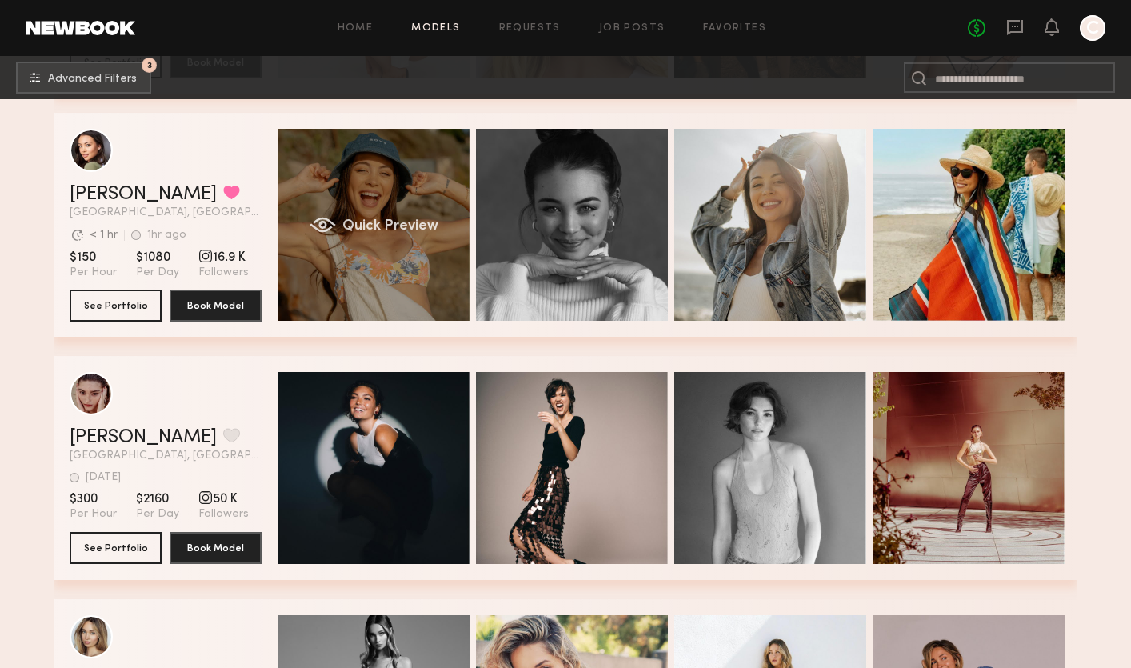
click at [337, 266] on div "Quick Preview" at bounding box center [373, 225] width 192 height 192
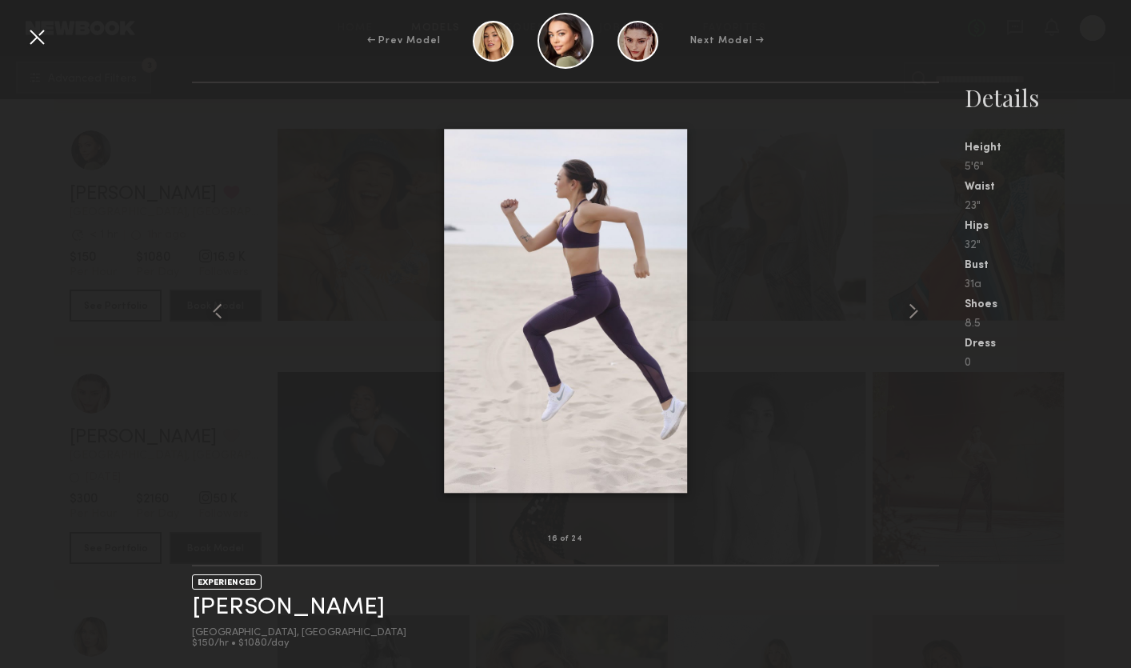
click at [223, 213] on div at bounding box center [565, 311] width 746 height 405
click at [33, 31] on div at bounding box center [37, 37] width 26 height 26
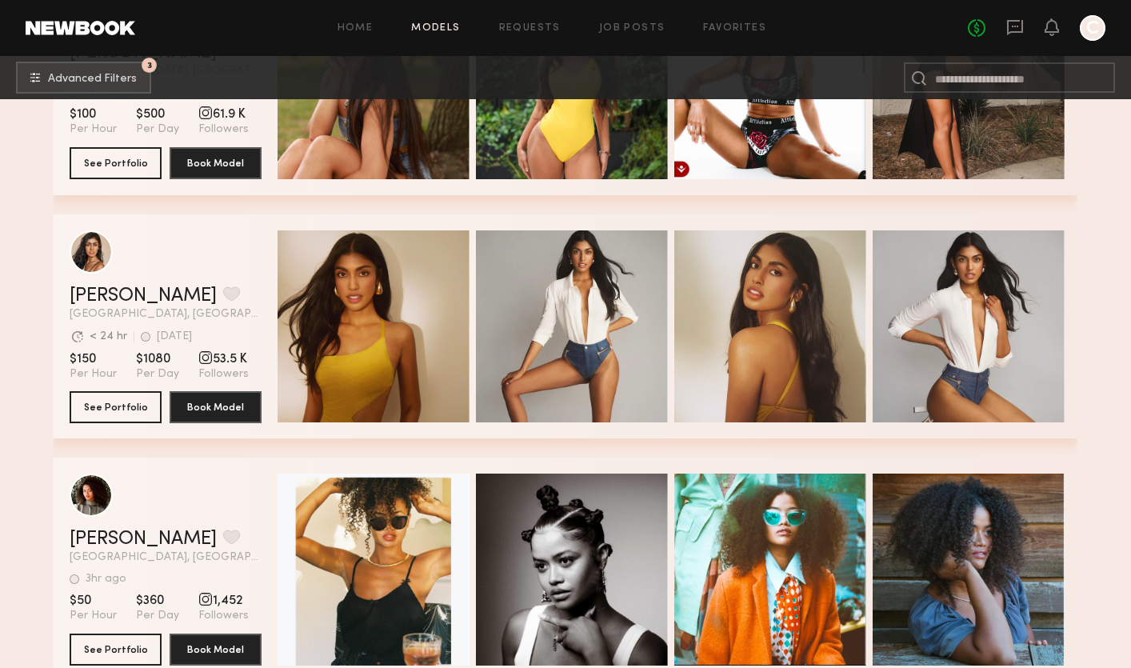
scroll to position [36469, 0]
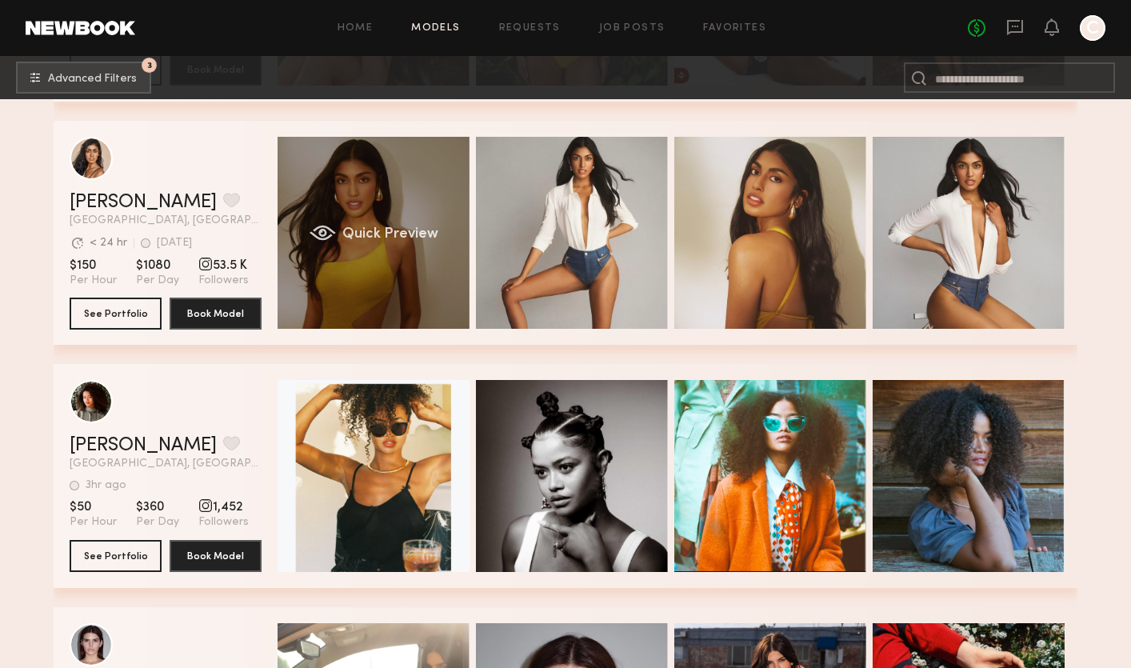
click at [334, 291] on div "Quick Preview" at bounding box center [373, 233] width 192 height 192
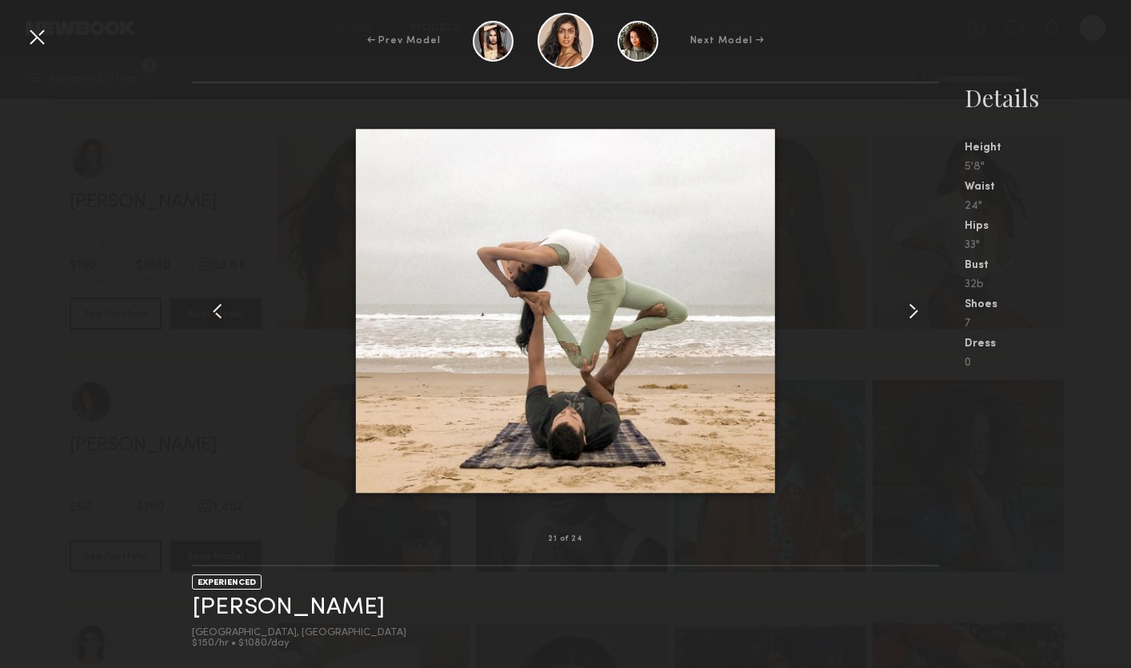
click at [37, 36] on div at bounding box center [37, 37] width 26 height 26
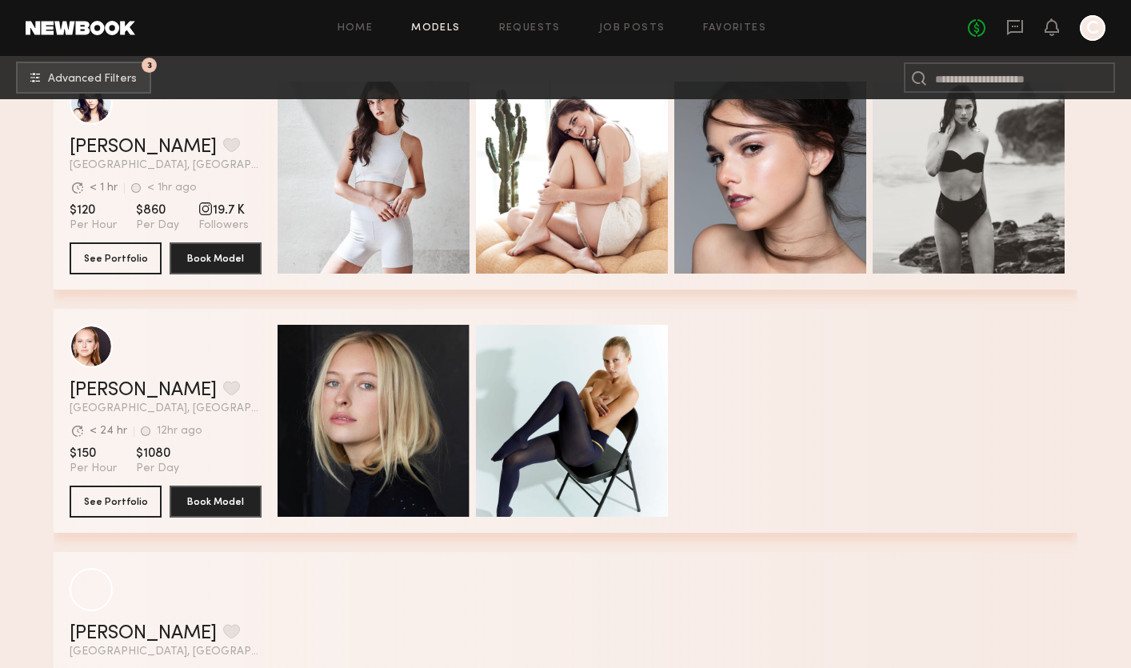
scroll to position [39171, 0]
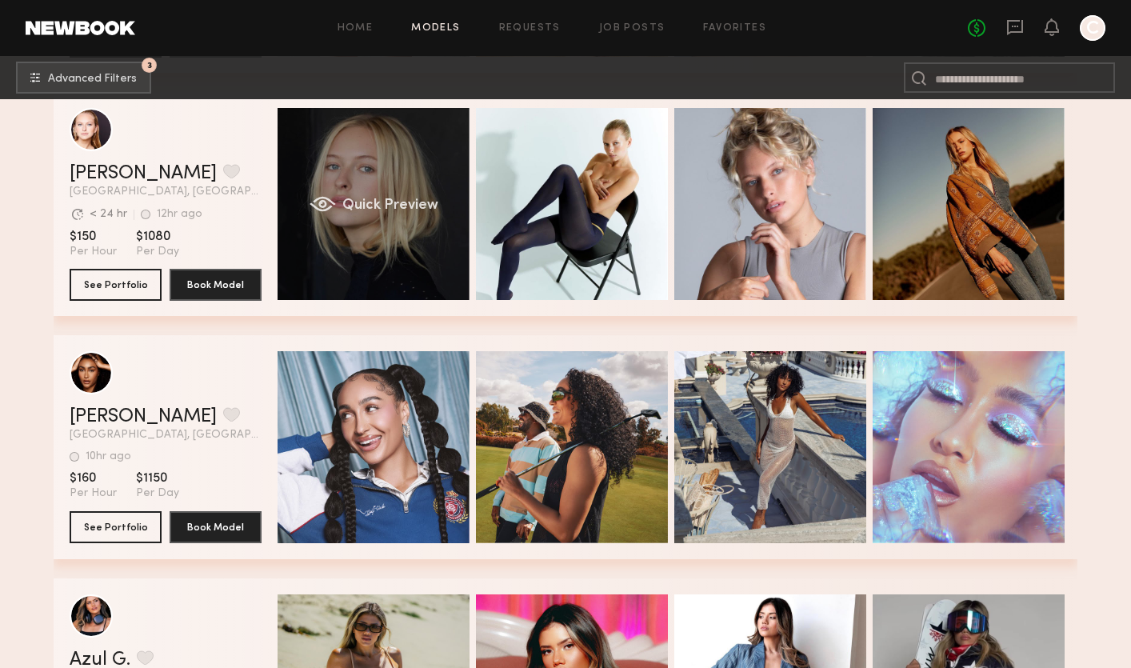
click at [355, 259] on div "Quick Preview" at bounding box center [373, 204] width 192 height 192
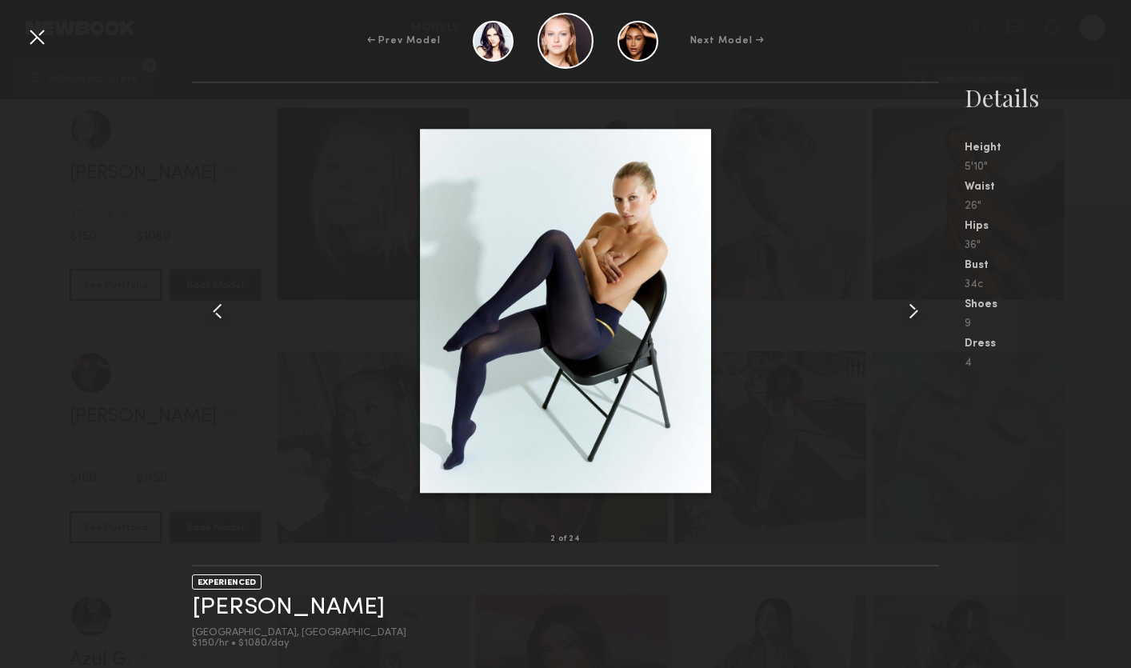
click at [25, 37] on div at bounding box center [37, 37] width 26 height 26
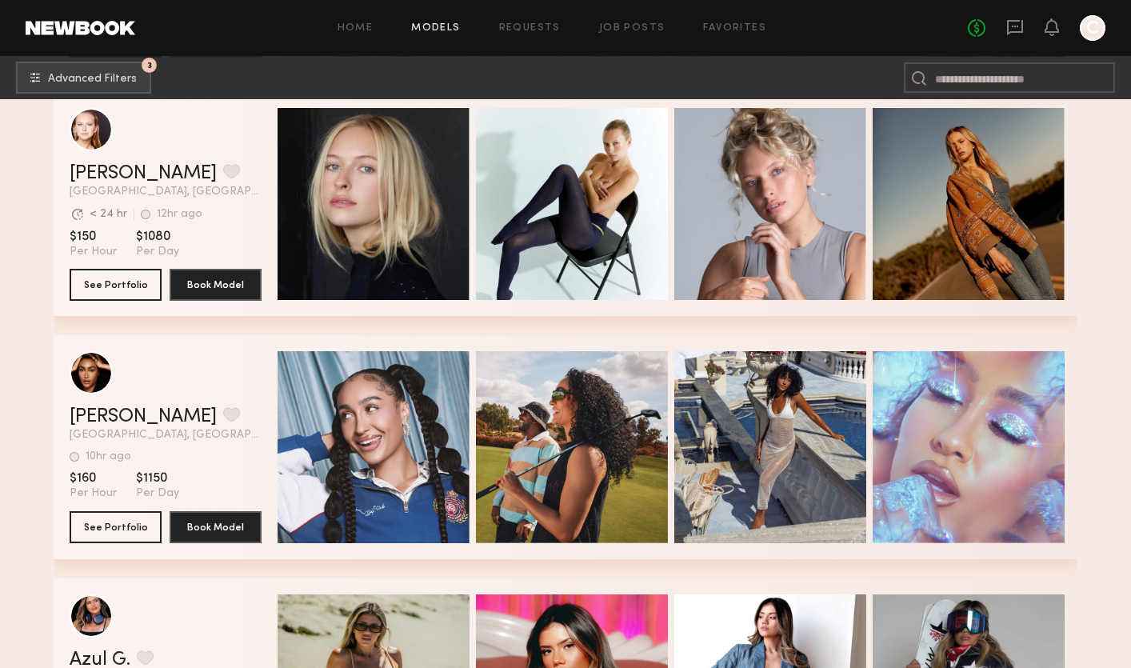
scroll to position [39073, 0]
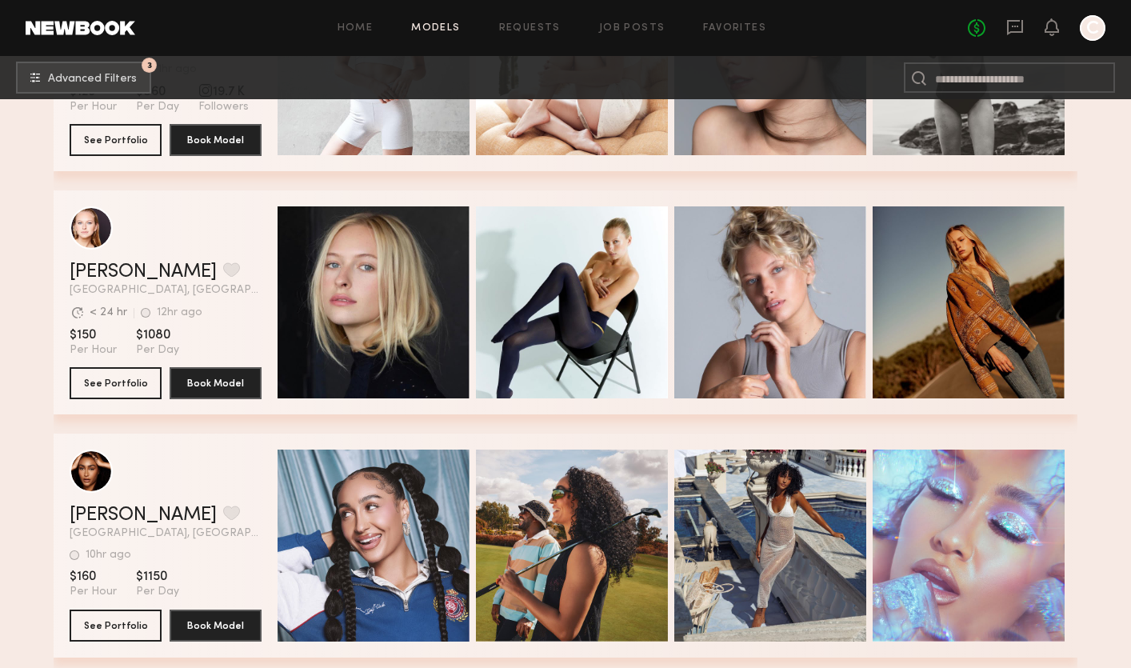
click at [349, 22] on div "Home Models Requests Job Posts Favorites Sign Out No fees up to $5,000 C" at bounding box center [620, 28] width 970 height 26
click at [351, 23] on link "Home" at bounding box center [355, 28] width 36 height 10
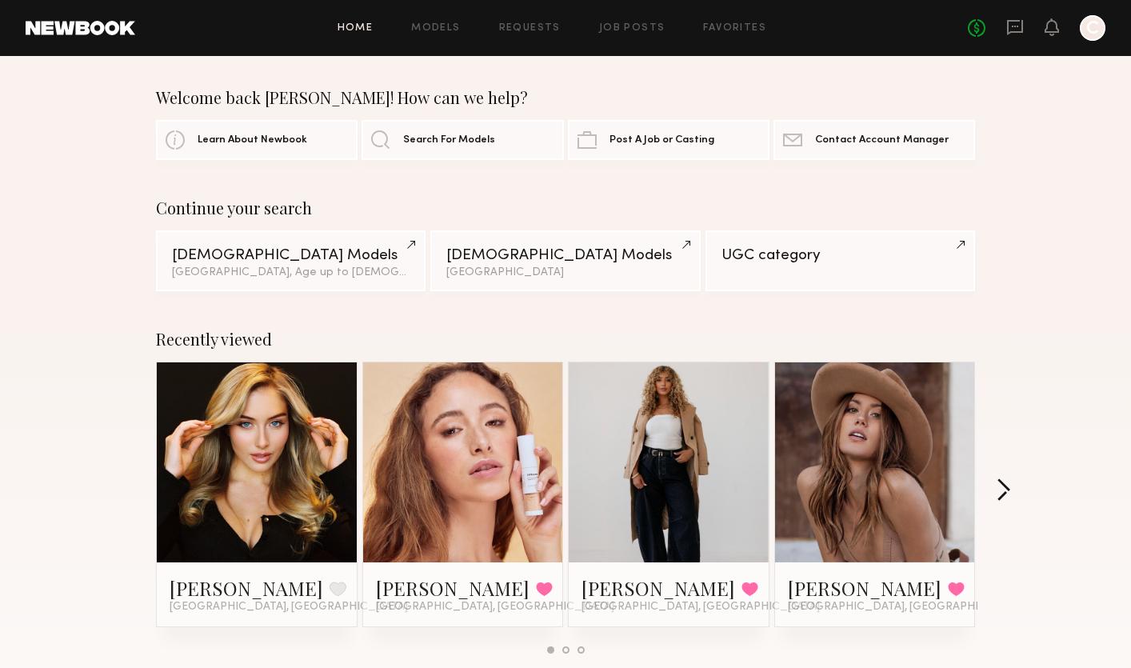
click at [1006, 489] on button "button" at bounding box center [1002, 491] width 15 height 26
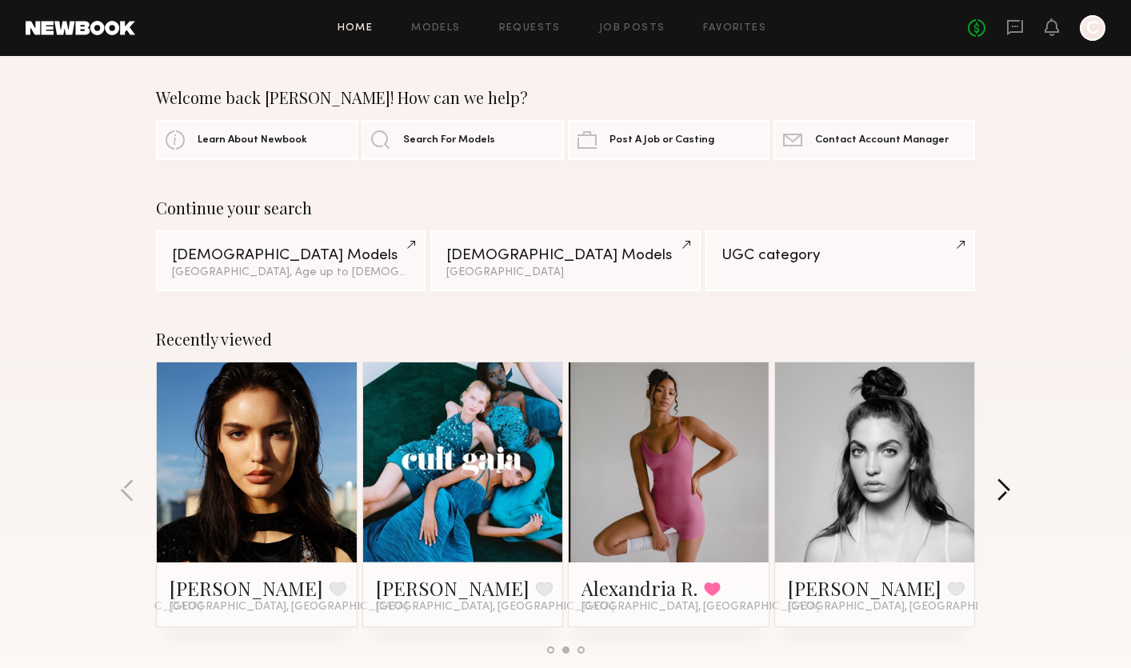
click at [1004, 490] on button "button" at bounding box center [1002, 491] width 15 height 26
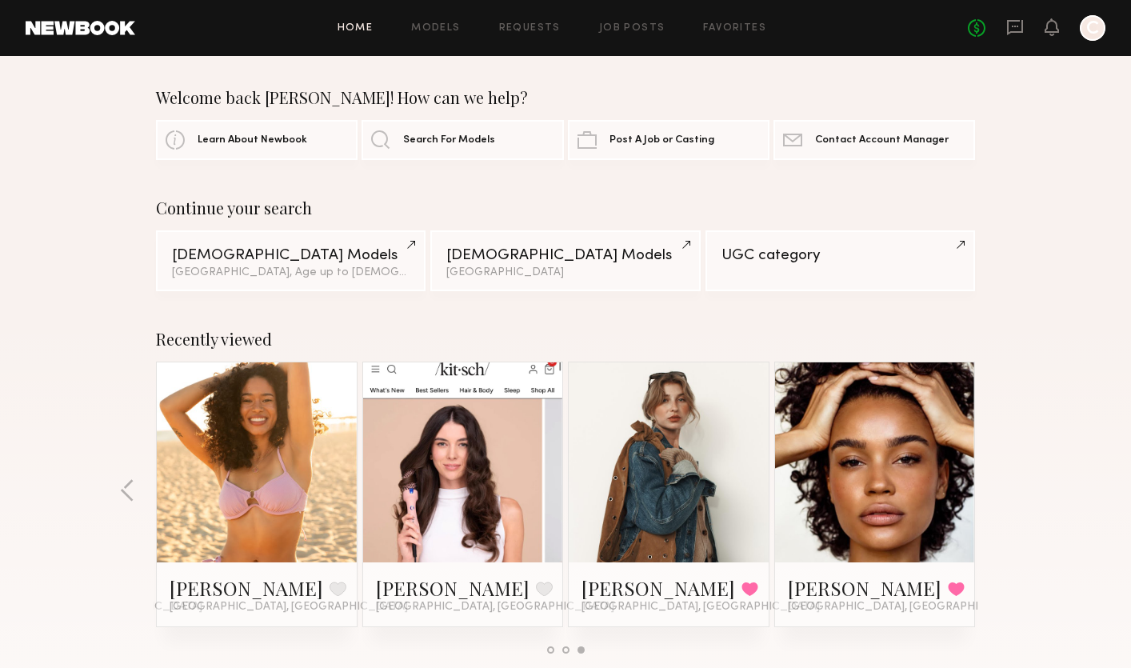
click at [897, 477] on link at bounding box center [875, 462] width 98 height 200
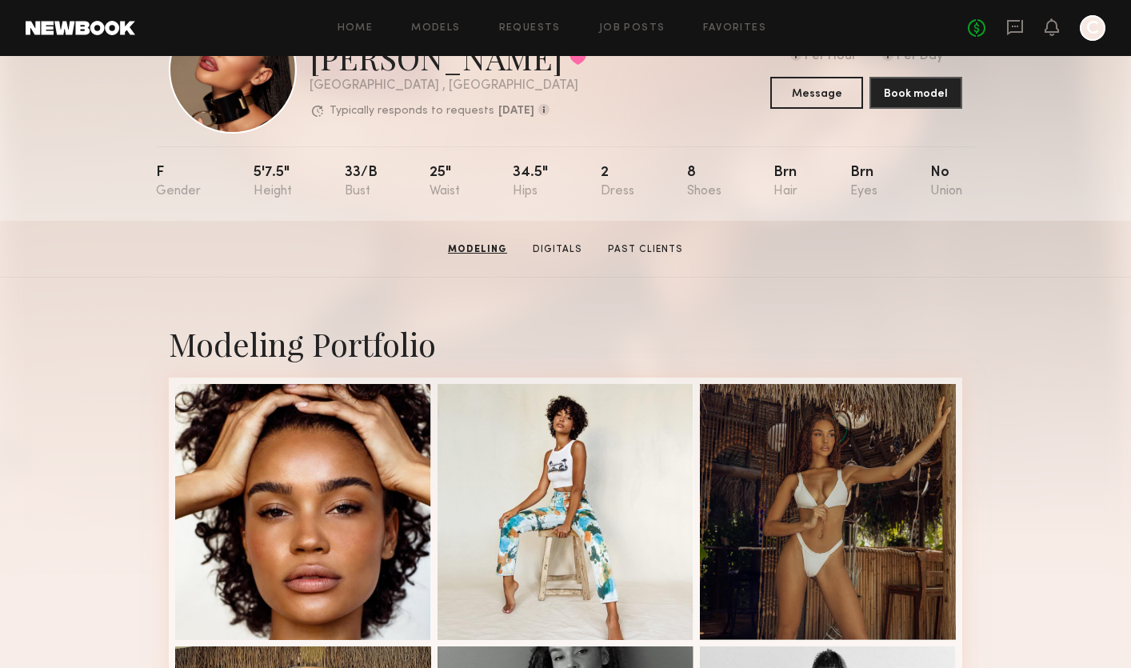
scroll to position [14, 0]
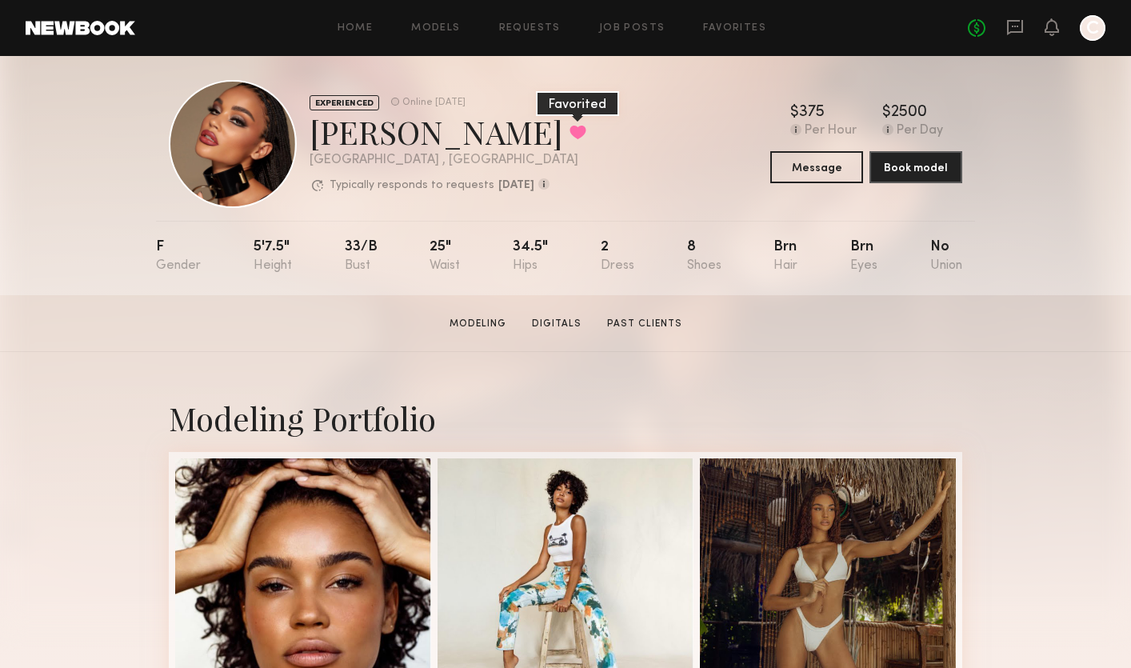
click at [569, 130] on button at bounding box center [577, 132] width 17 height 14
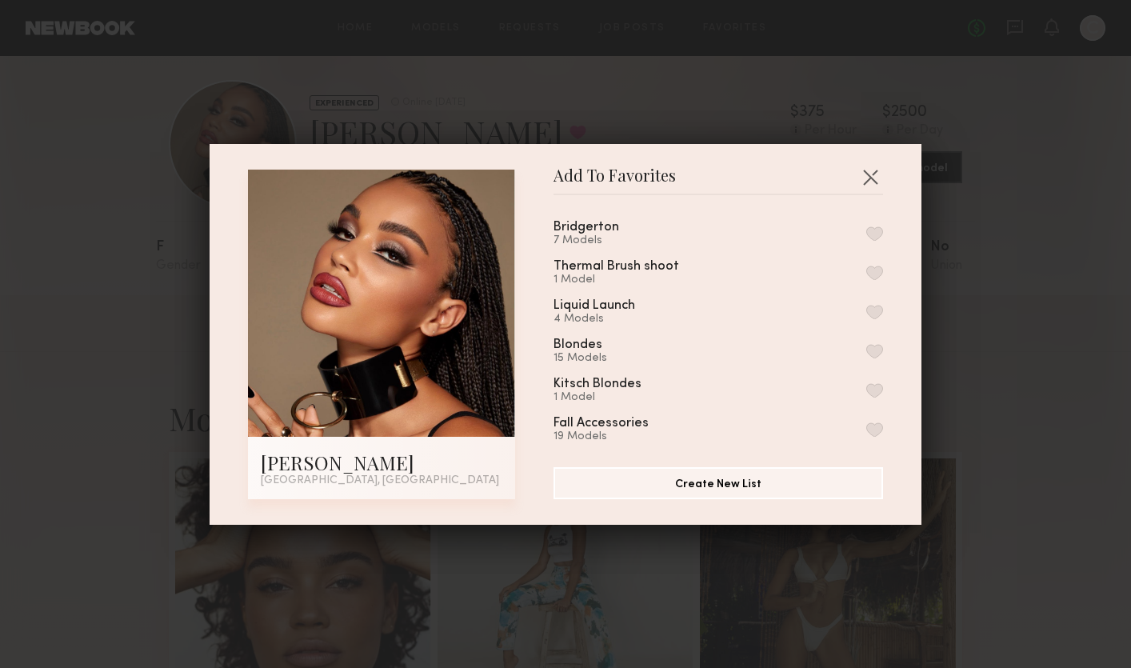
click at [877, 237] on button "button" at bounding box center [874, 233] width 17 height 14
click at [868, 174] on button "button" at bounding box center [870, 177] width 26 height 26
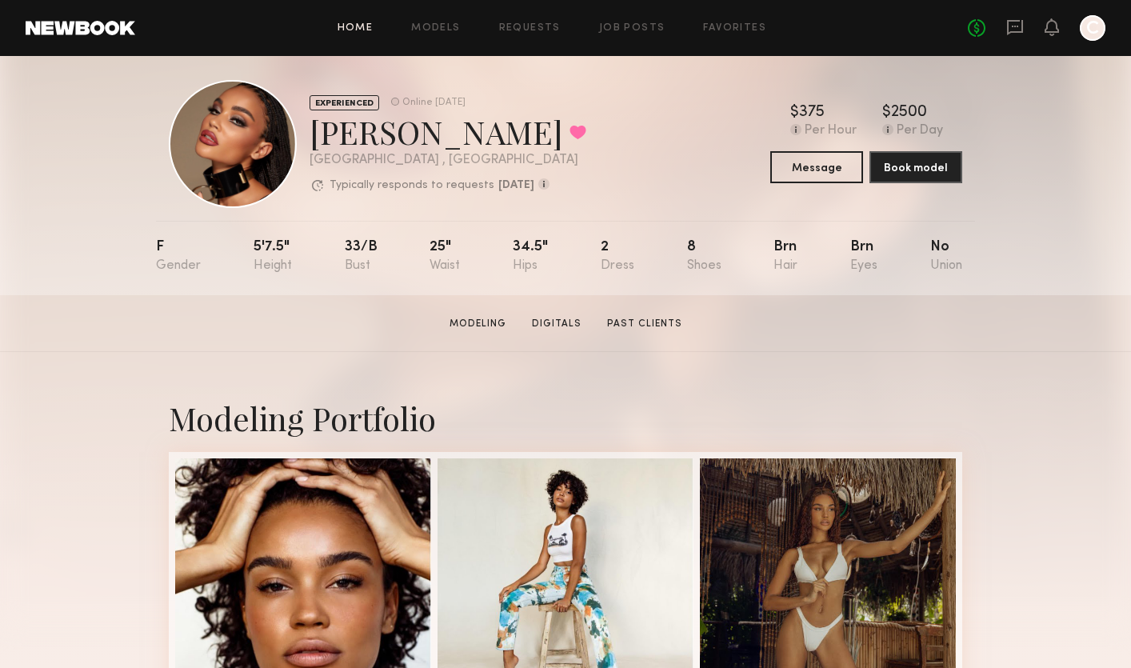
click at [366, 25] on link "Home" at bounding box center [355, 28] width 36 height 10
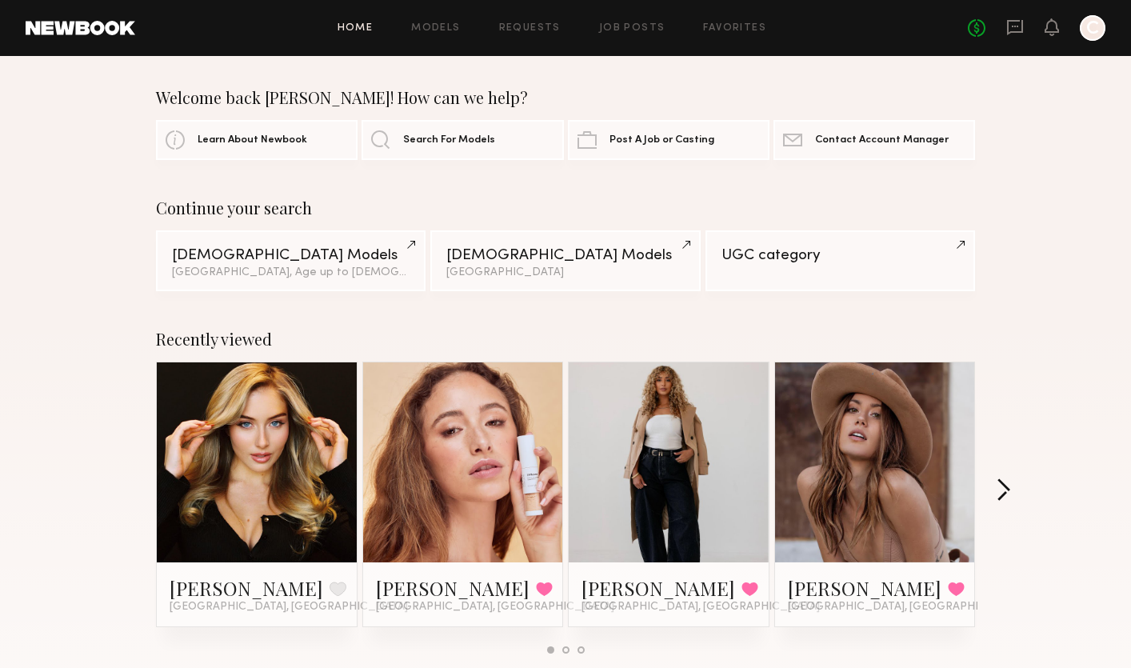
click at [1001, 487] on button "button" at bounding box center [1002, 491] width 15 height 26
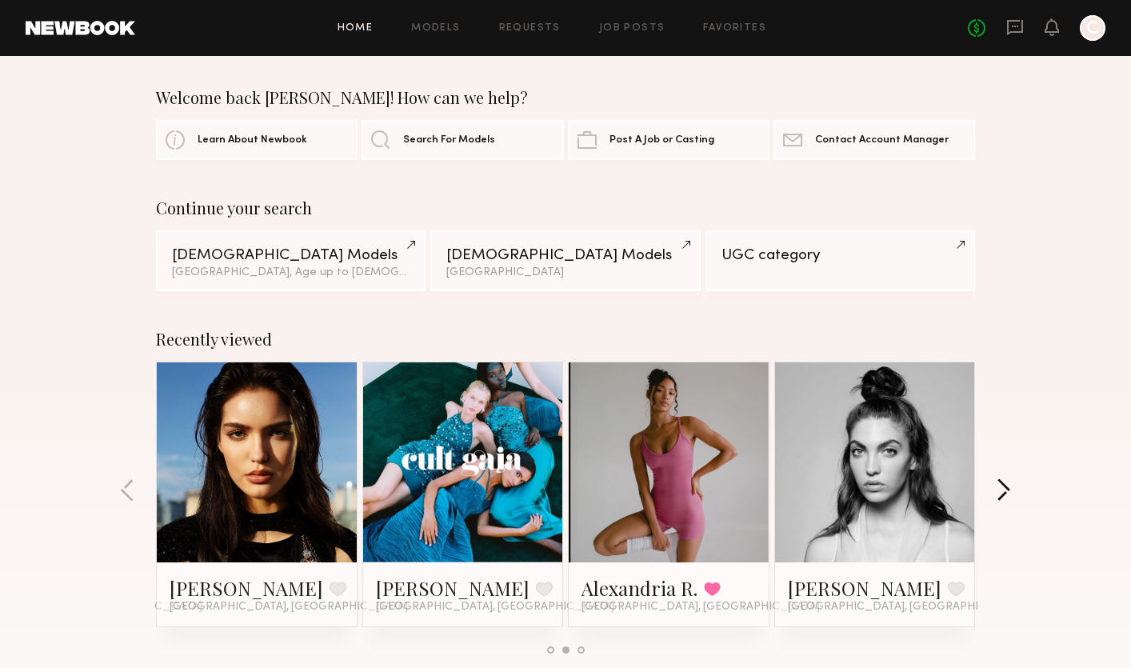
click at [1000, 487] on button "button" at bounding box center [1002, 491] width 15 height 26
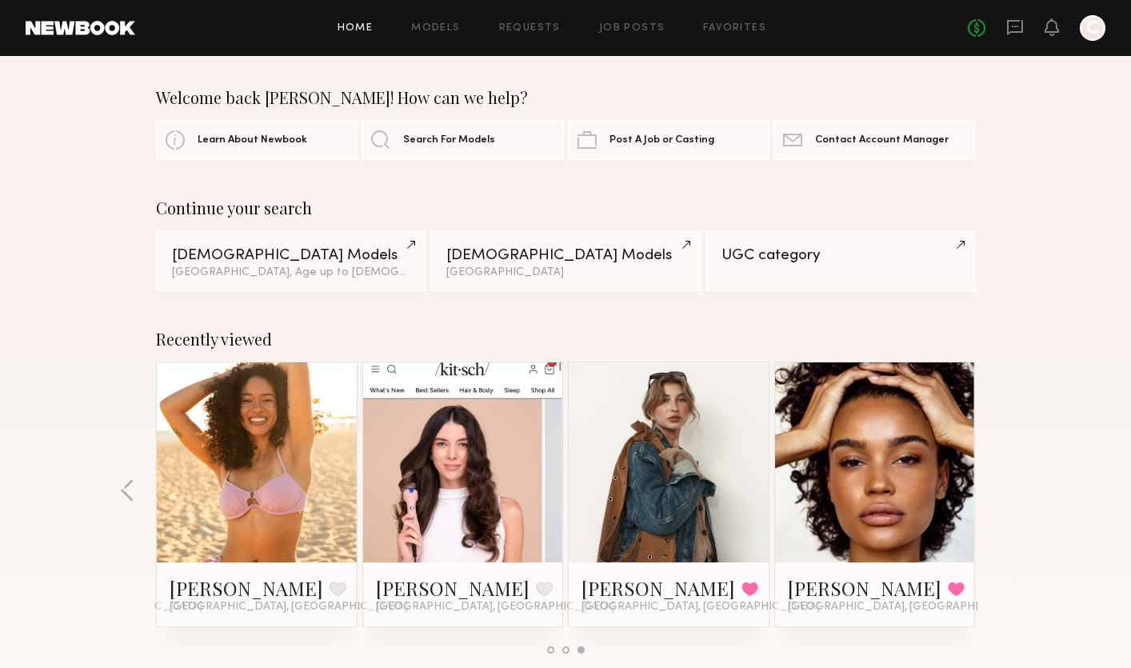
click at [250, 434] on link at bounding box center [257, 462] width 98 height 200
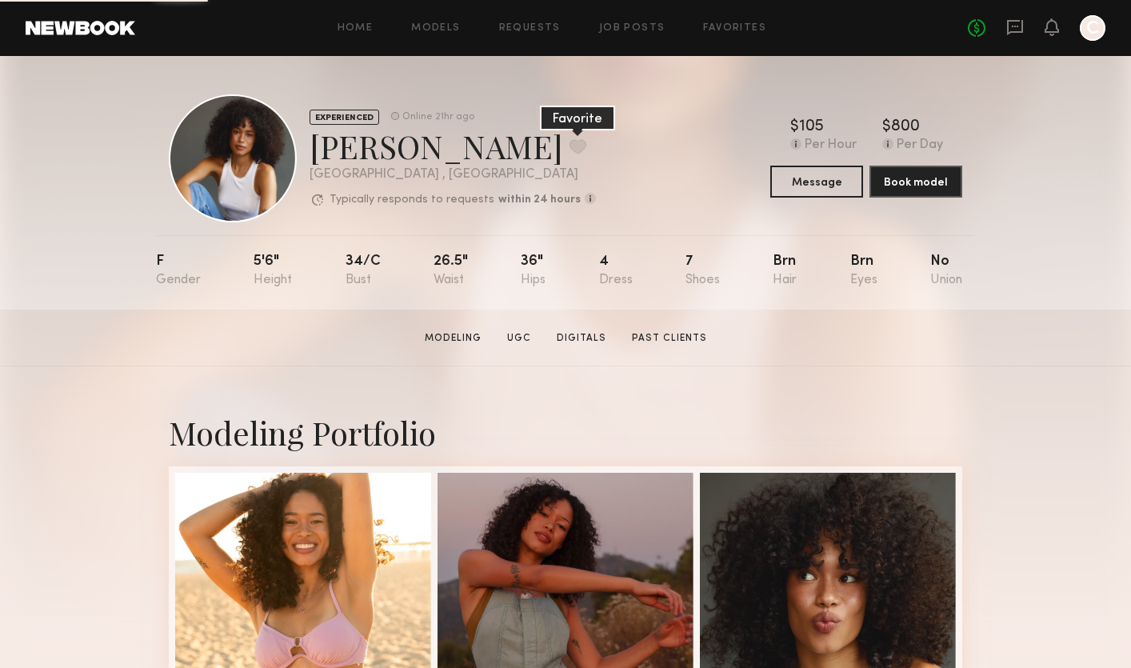
click at [569, 152] on button at bounding box center [577, 146] width 17 height 14
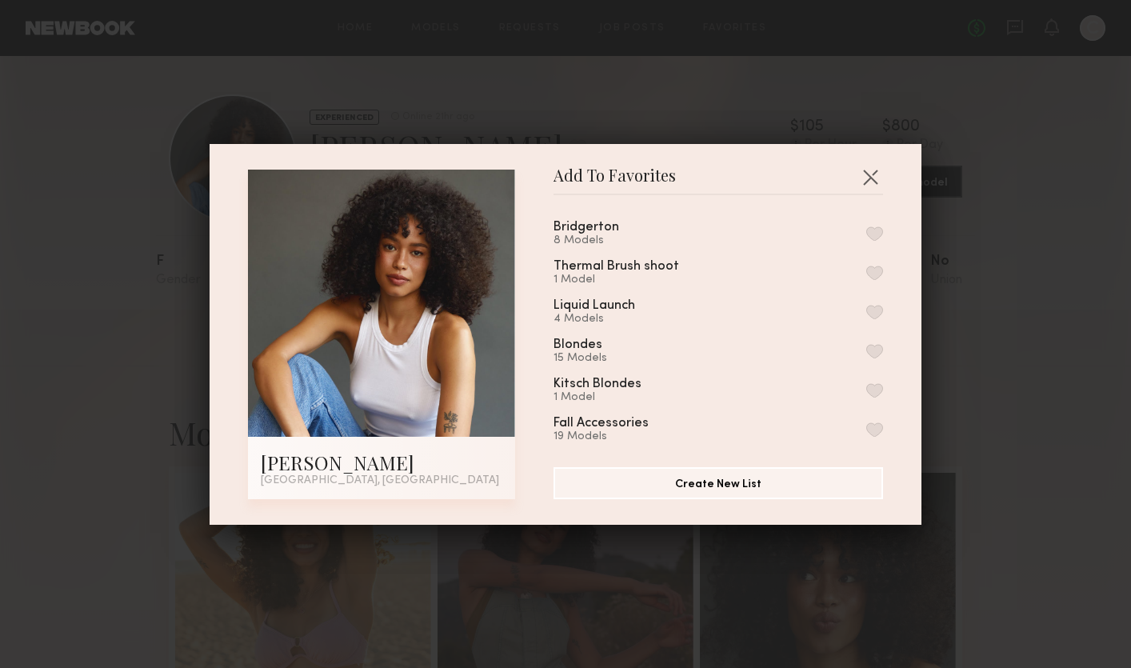
click at [712, 239] on div "Bridgerton 8 Models" at bounding box center [717, 234] width 329 height 26
click at [878, 233] on button "button" at bounding box center [874, 233] width 17 height 14
click at [869, 170] on button "button" at bounding box center [870, 177] width 26 height 26
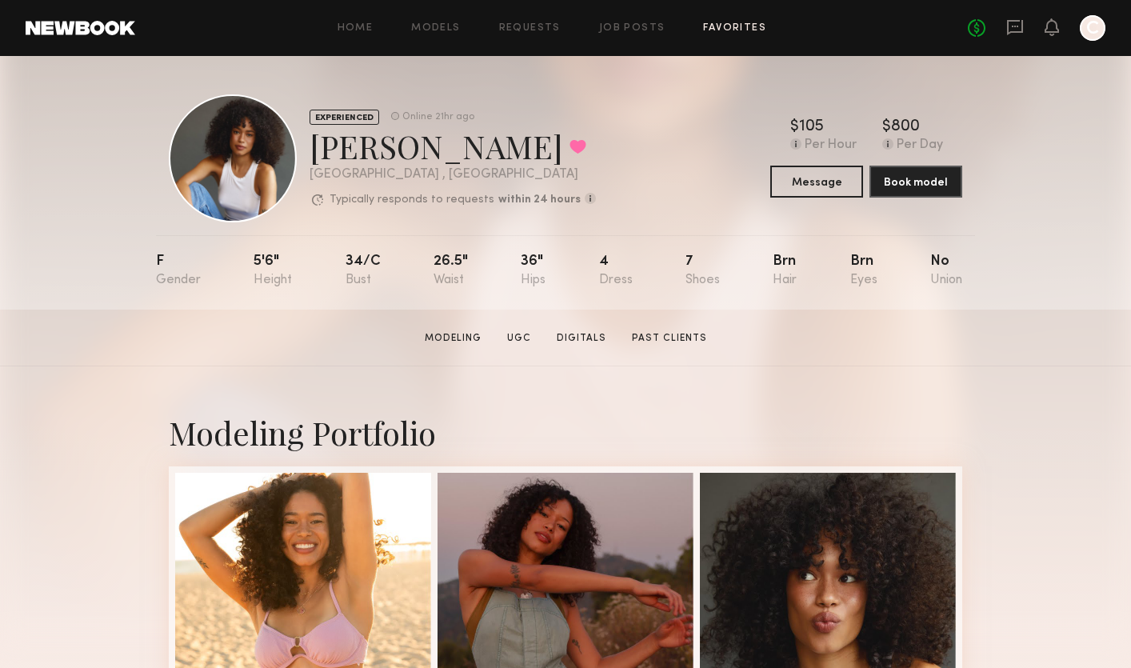
click at [717, 32] on link "Favorites" at bounding box center [734, 28] width 63 height 10
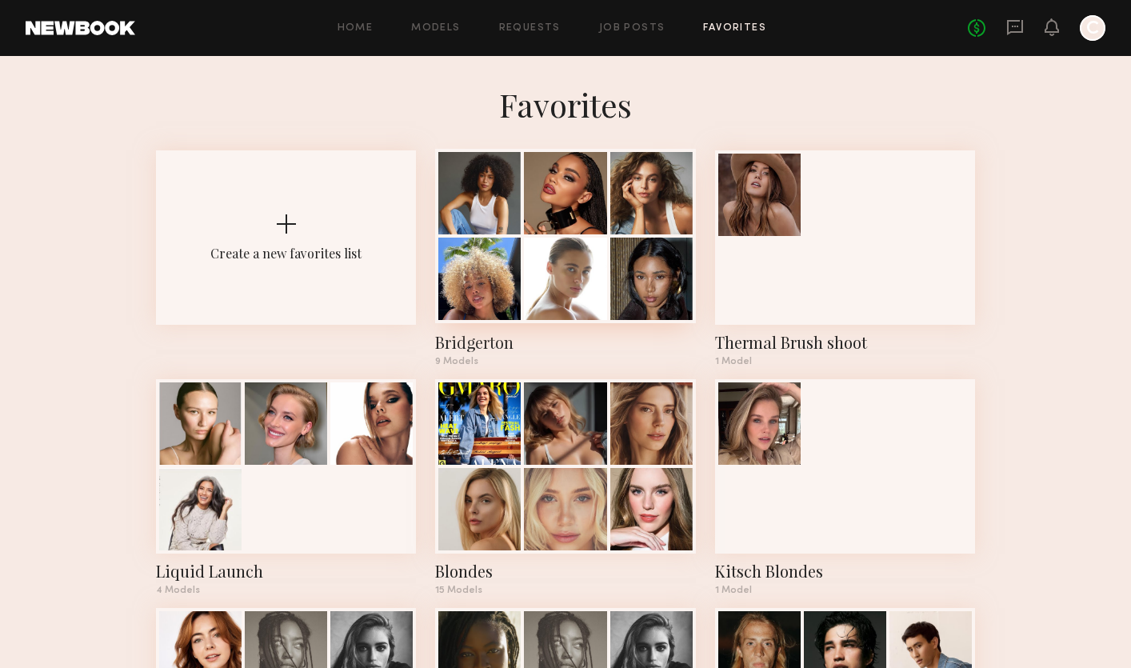
click at [630, 284] on div at bounding box center [651, 278] width 82 height 82
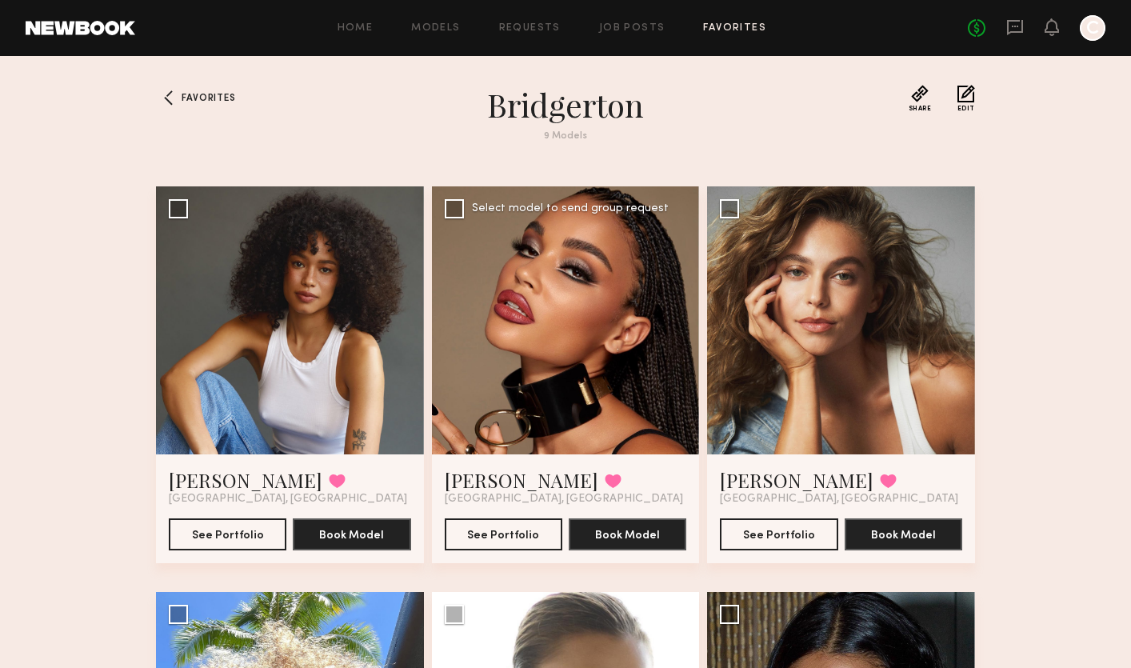
scroll to position [121, 0]
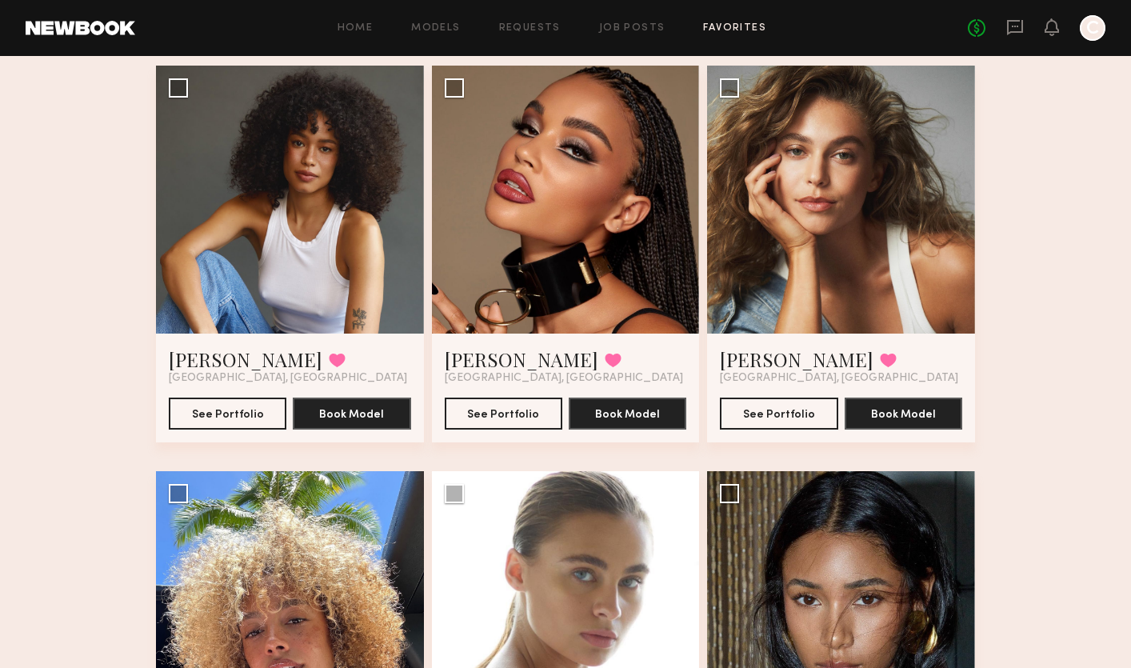
click at [116, 22] on link at bounding box center [81, 28] width 110 height 14
